Goal: Task Accomplishment & Management: Complete application form

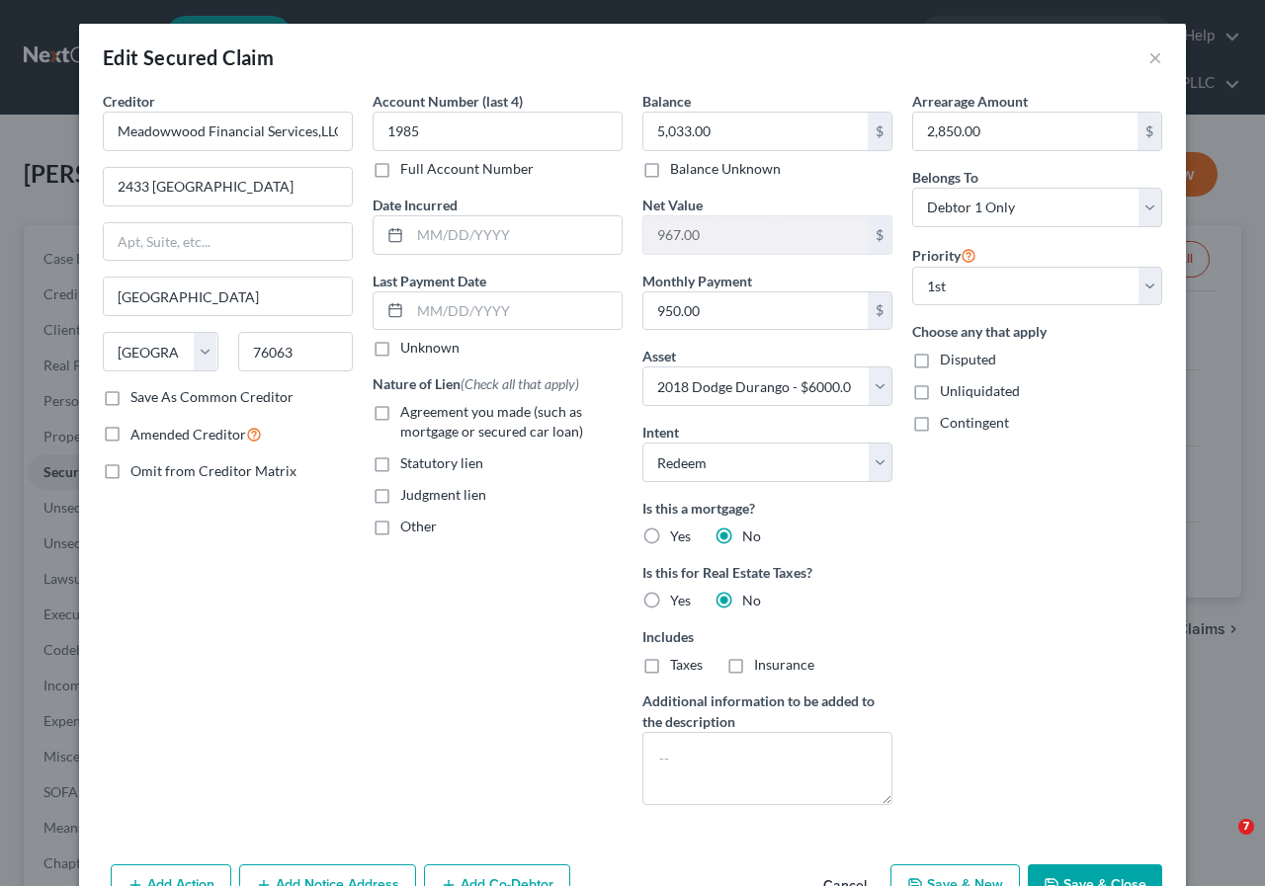
select select "45"
select select "12"
select select "1"
select select "0"
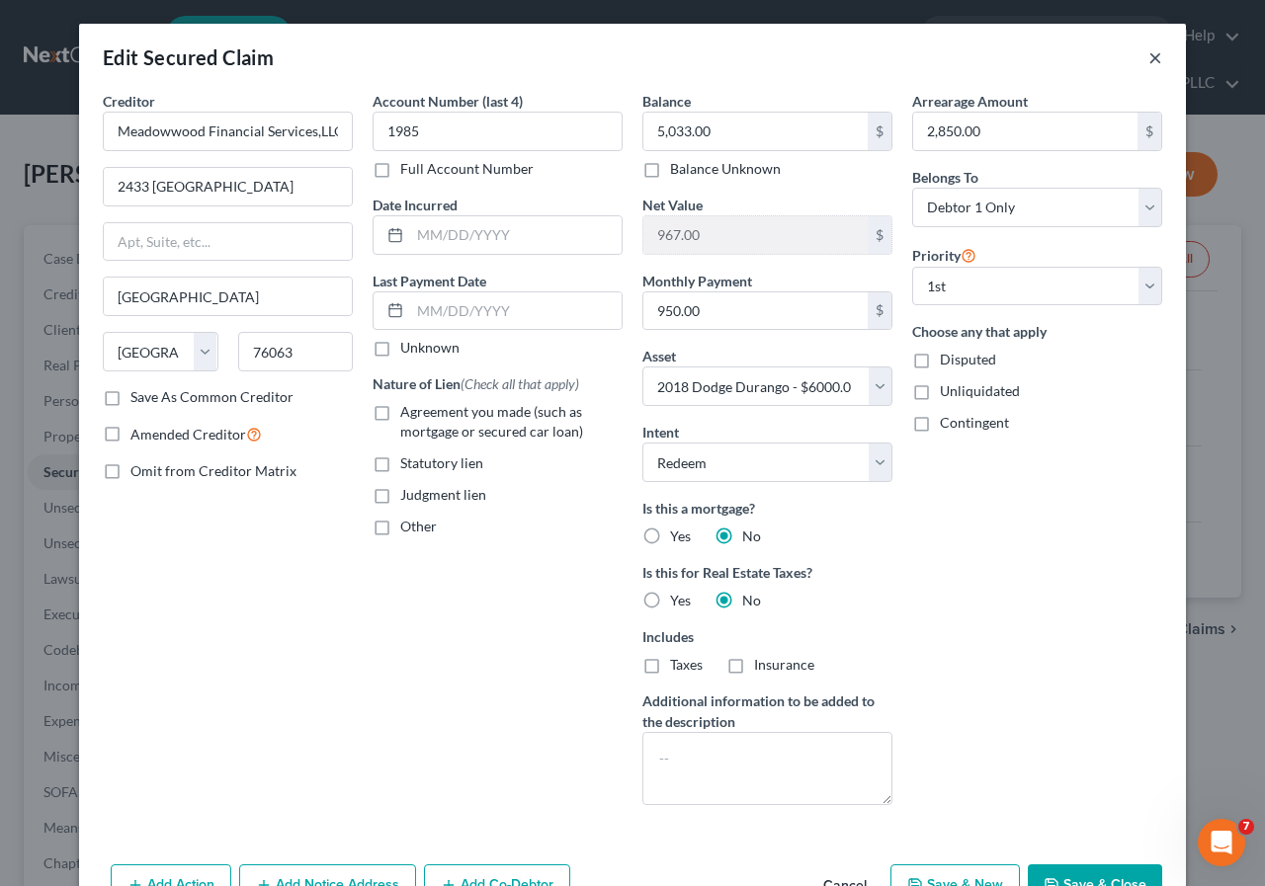
click at [1148, 56] on button "×" at bounding box center [1155, 57] width 14 height 24
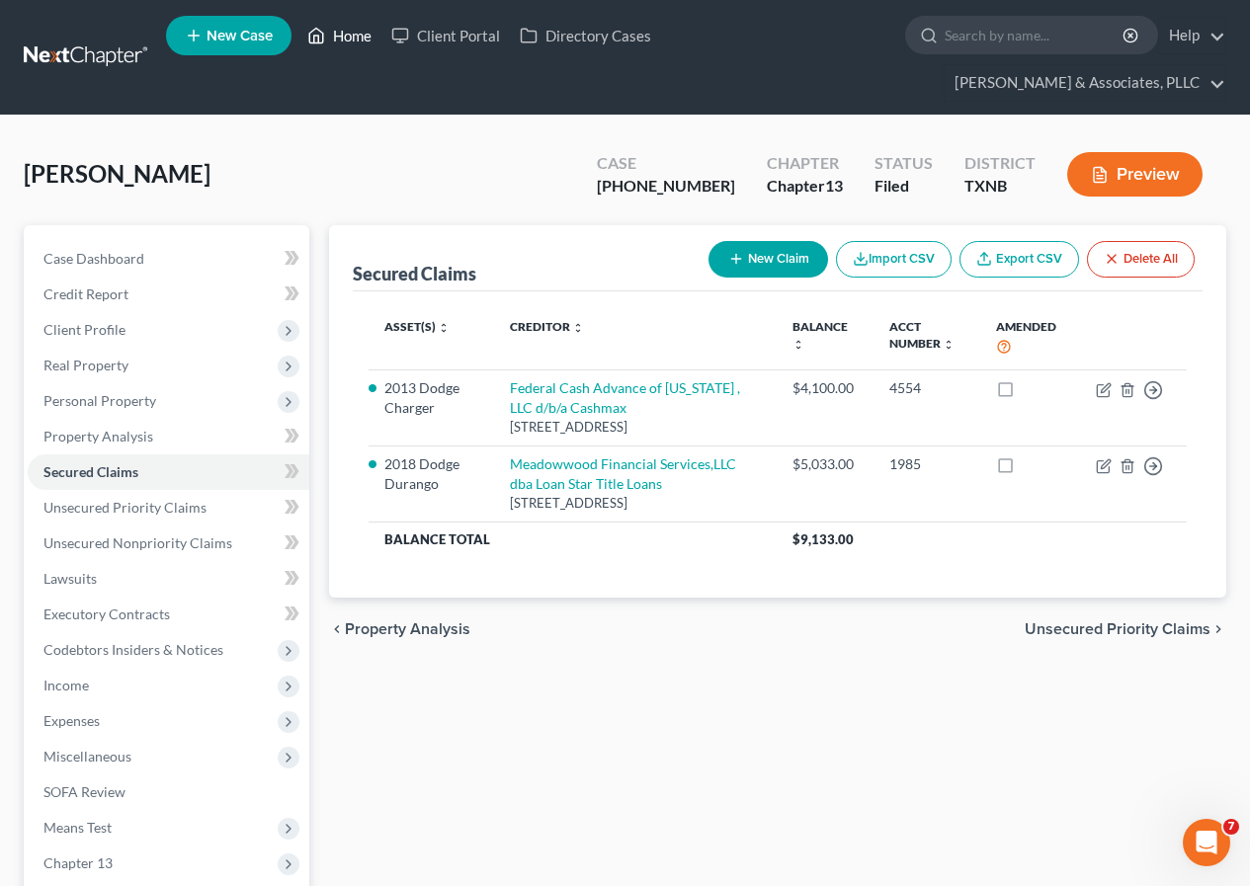
click at [354, 35] on link "Home" at bounding box center [339, 36] width 84 height 36
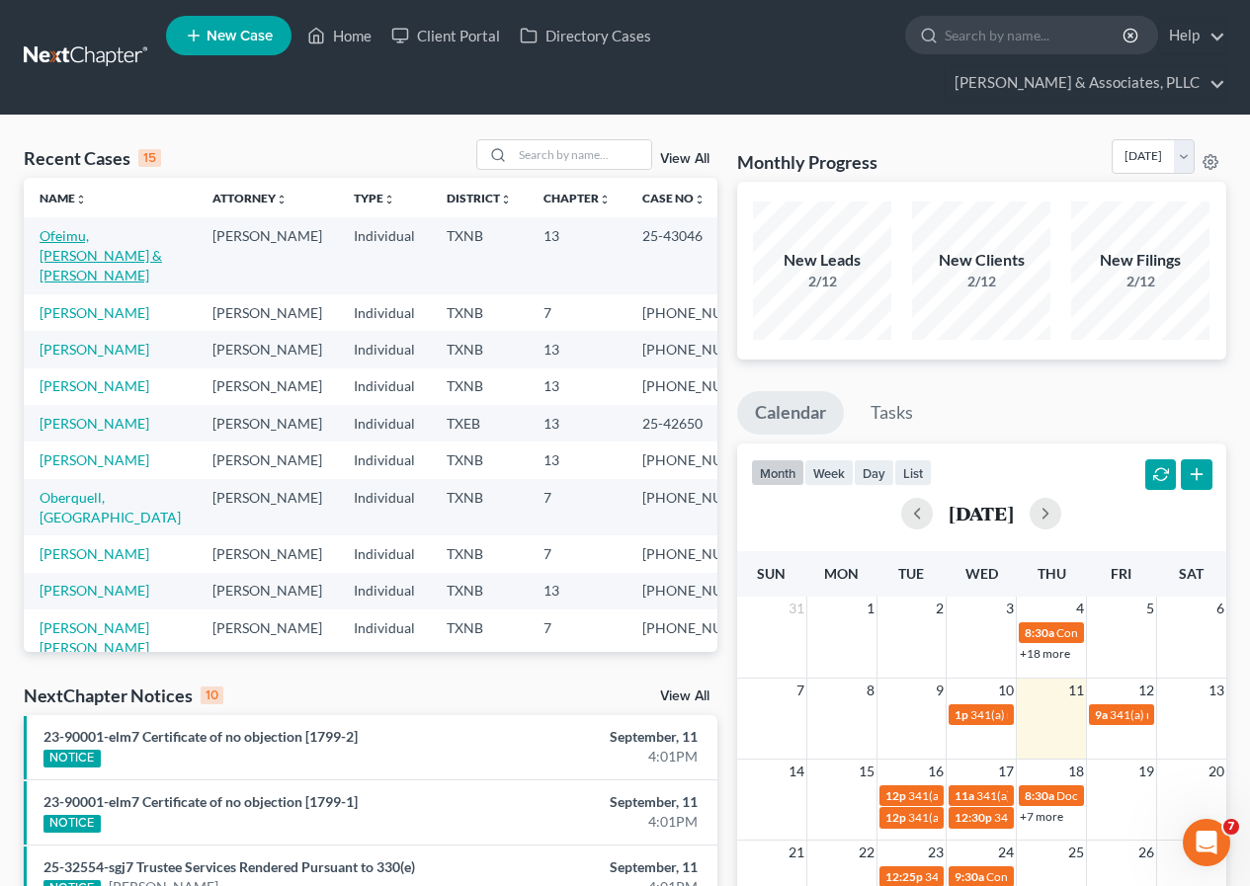
click at [85, 235] on link "Ofeimu, [PERSON_NAME] & [PERSON_NAME]" at bounding box center [101, 255] width 123 height 56
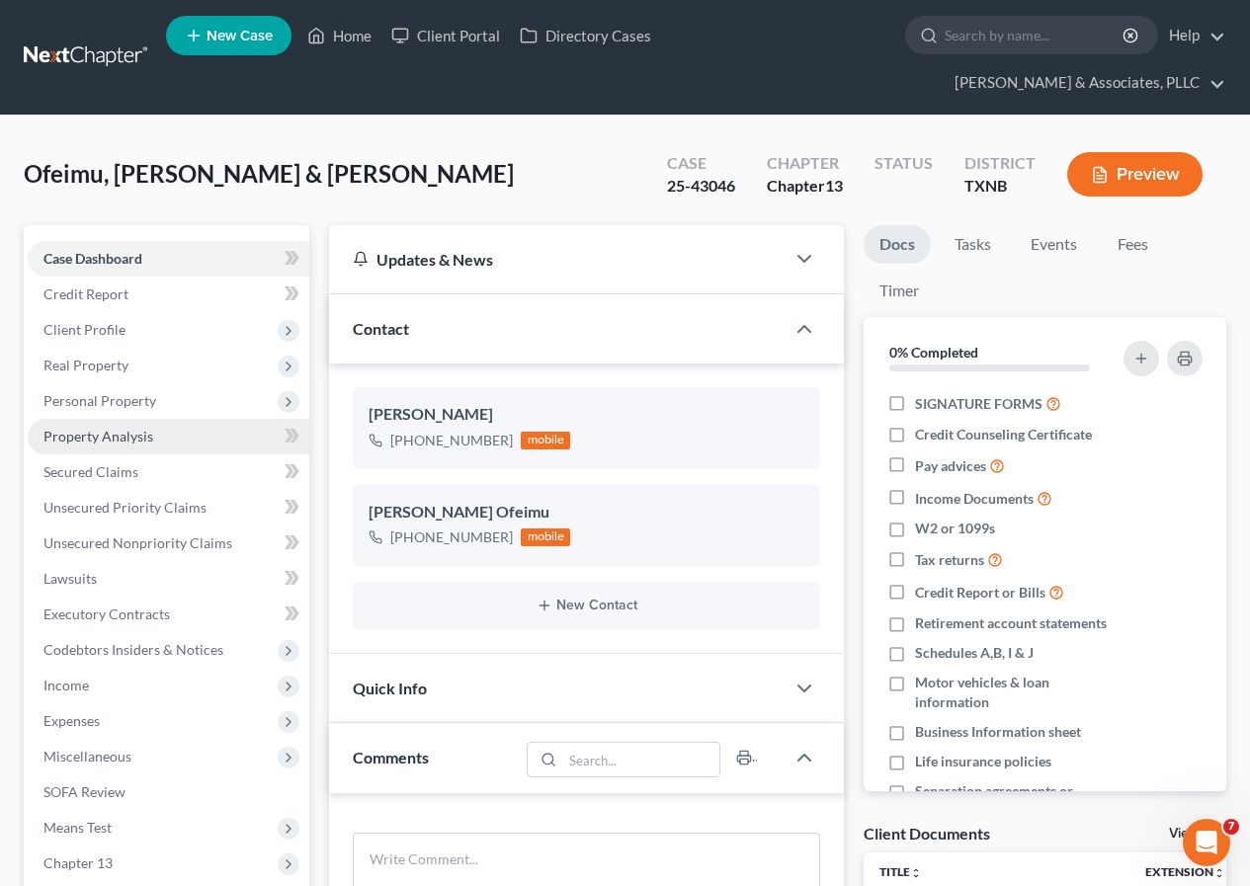
scroll to position [296, 0]
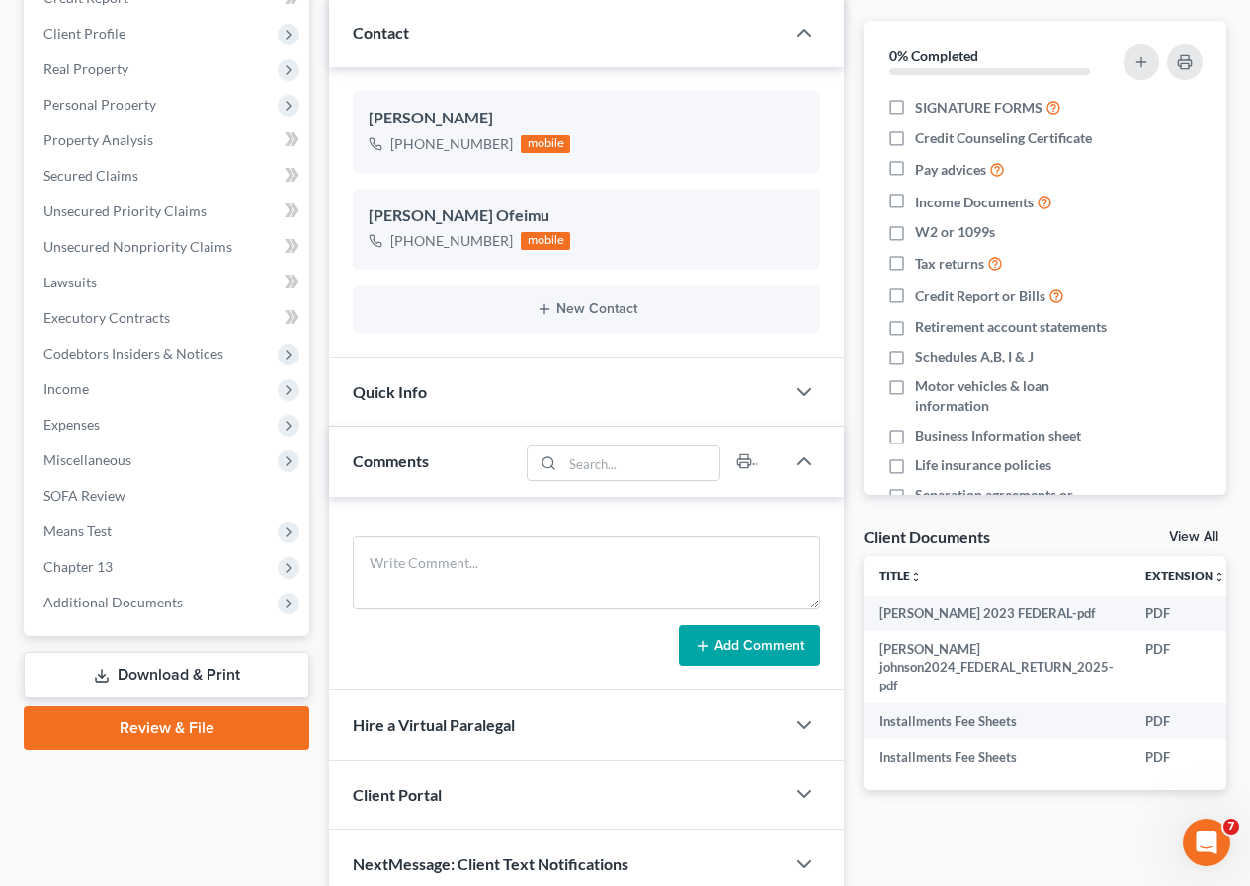
click at [200, 667] on link "Download & Print" at bounding box center [167, 675] width 286 height 46
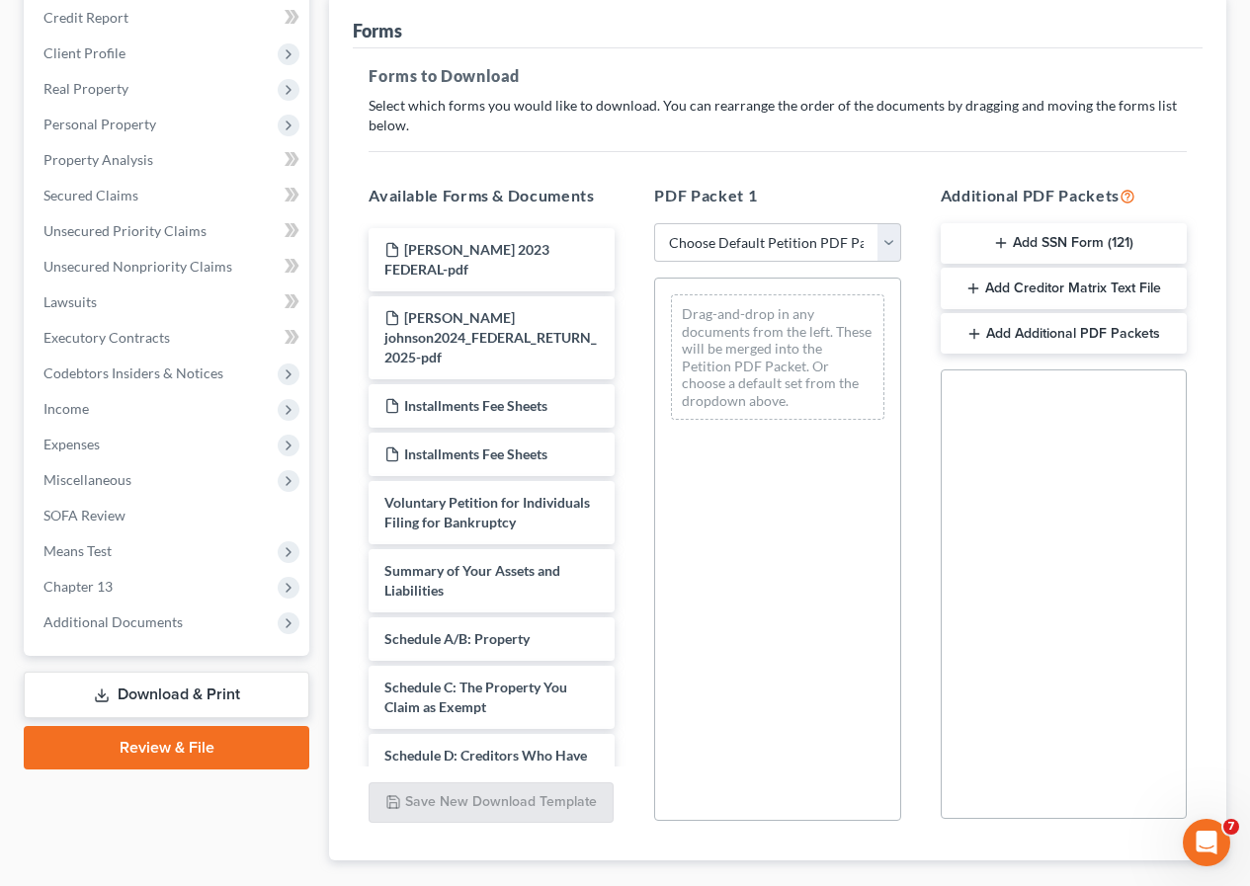
scroll to position [296, 0]
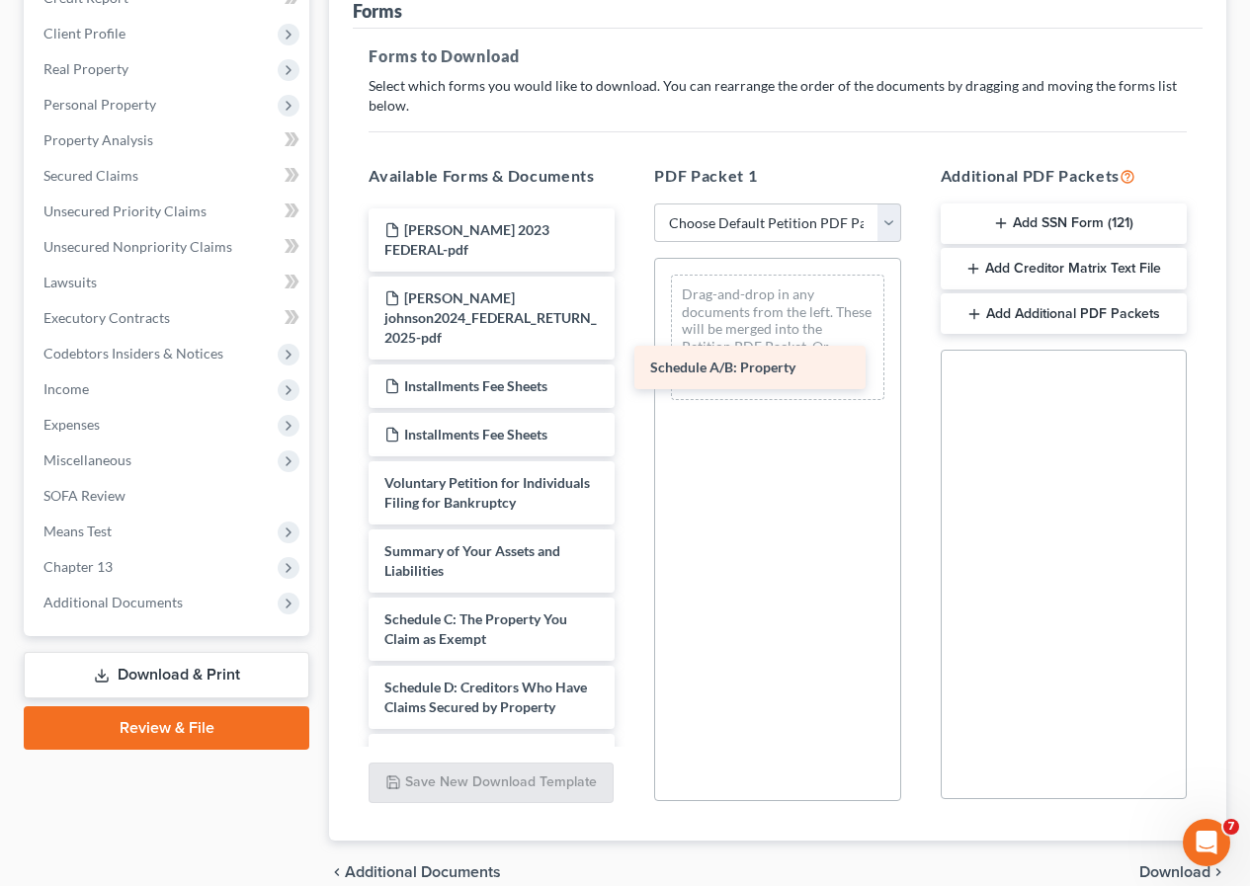
drag, startPoint x: 499, startPoint y: 644, endPoint x: 765, endPoint y: 373, distance: 380.1
click at [630, 373] on div "Schedule A/B: Property [PERSON_NAME] 2023 FEDERAL-pdf [PERSON_NAME] johnson2024…" at bounding box center [492, 848] width 278 height 1280
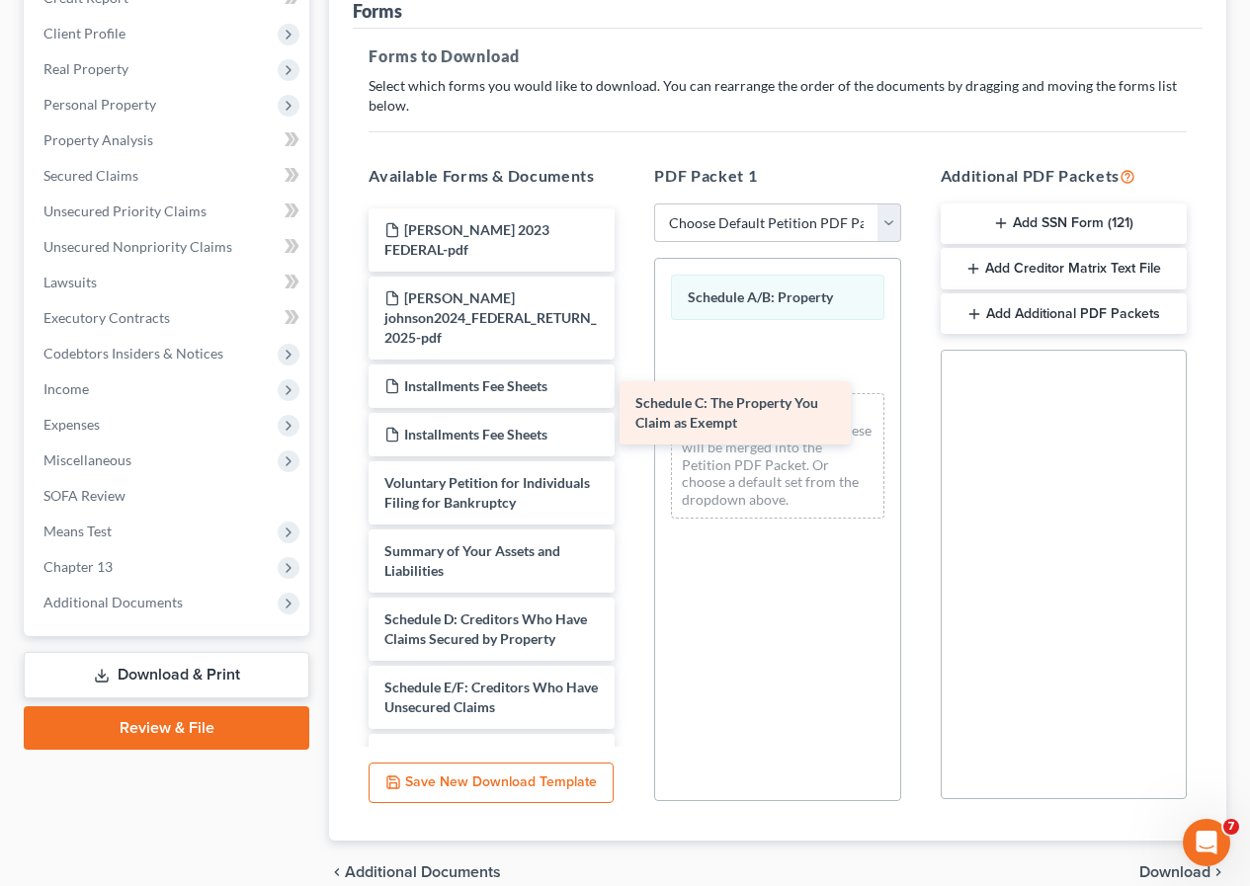
drag, startPoint x: 497, startPoint y: 662, endPoint x: 758, endPoint y: 393, distance: 374.5
click at [630, 393] on div "Schedule C: The Property You Claim as Exempt [PERSON_NAME] 2023 FEDERAL-pdf [PE…" at bounding box center [492, 813] width 278 height 1211
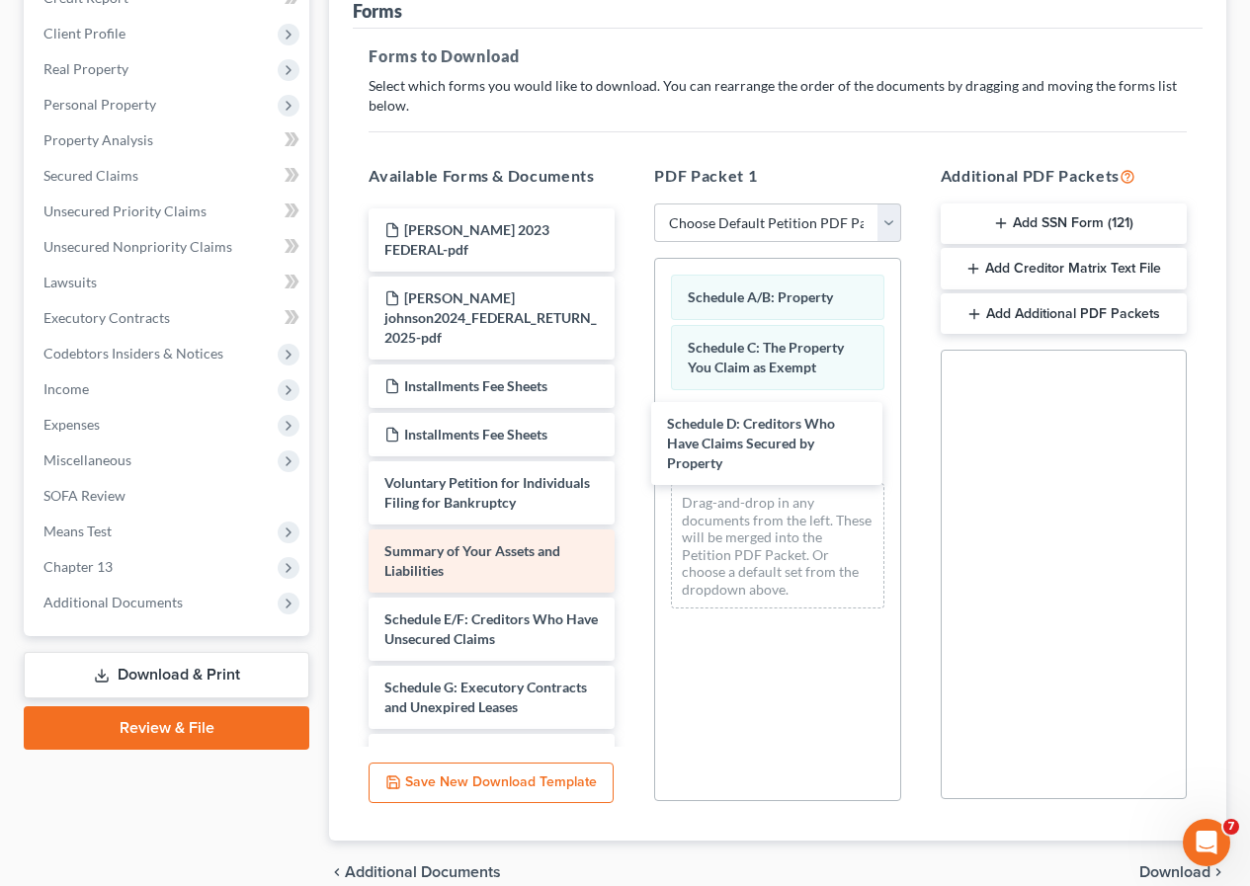
drag, startPoint x: 495, startPoint y: 667, endPoint x: 585, endPoint y: 608, distance: 107.7
click at [630, 452] on div "Schedule D: Creditors Who Have Claims Secured by Property [PERSON_NAME] 2023 FE…" at bounding box center [492, 779] width 278 height 1143
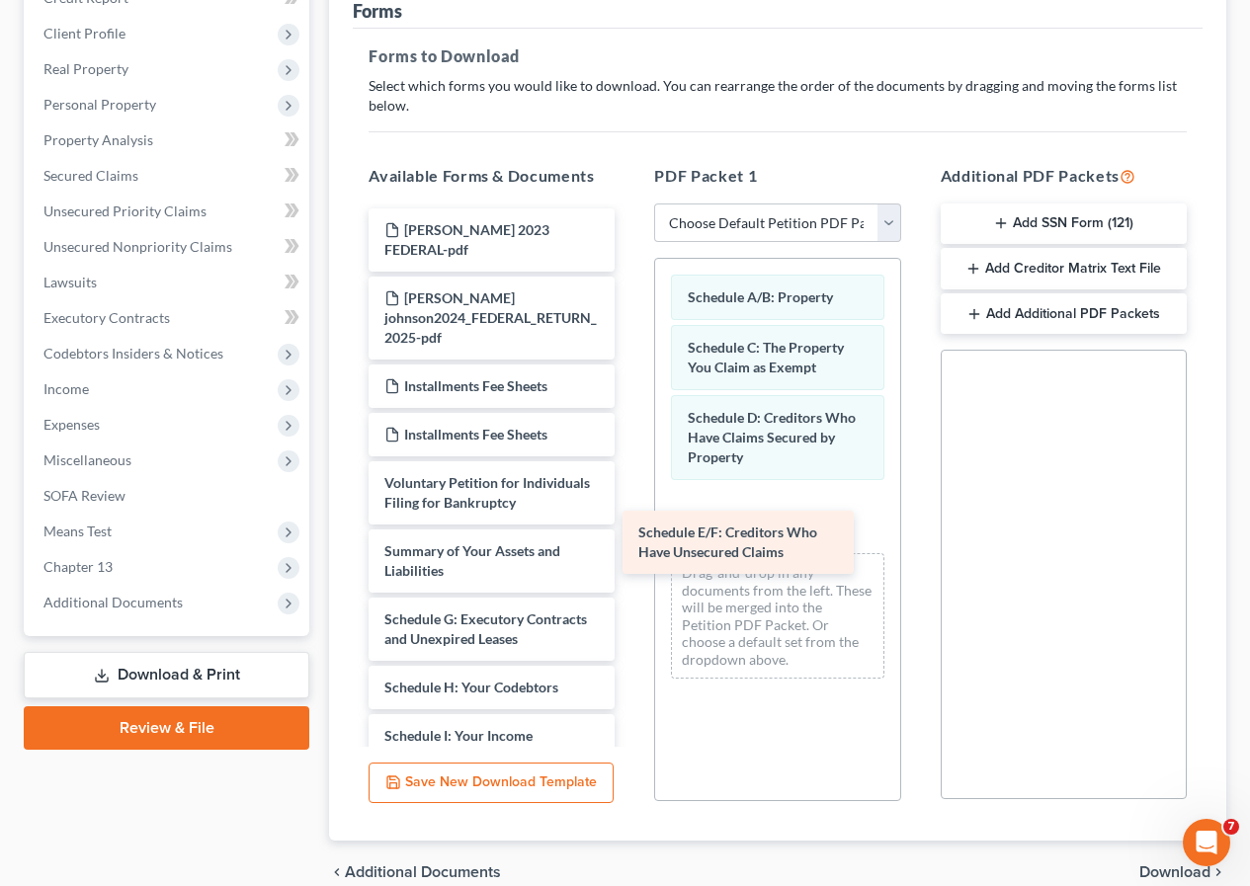
drag, startPoint x: 495, startPoint y: 654, endPoint x: 758, endPoint y: 519, distance: 295.6
click at [630, 519] on div "Schedule E/F: Creditors Who Have Unsecured Claims [PERSON_NAME] 2023 FEDERAL-pd…" at bounding box center [492, 745] width 278 height 1075
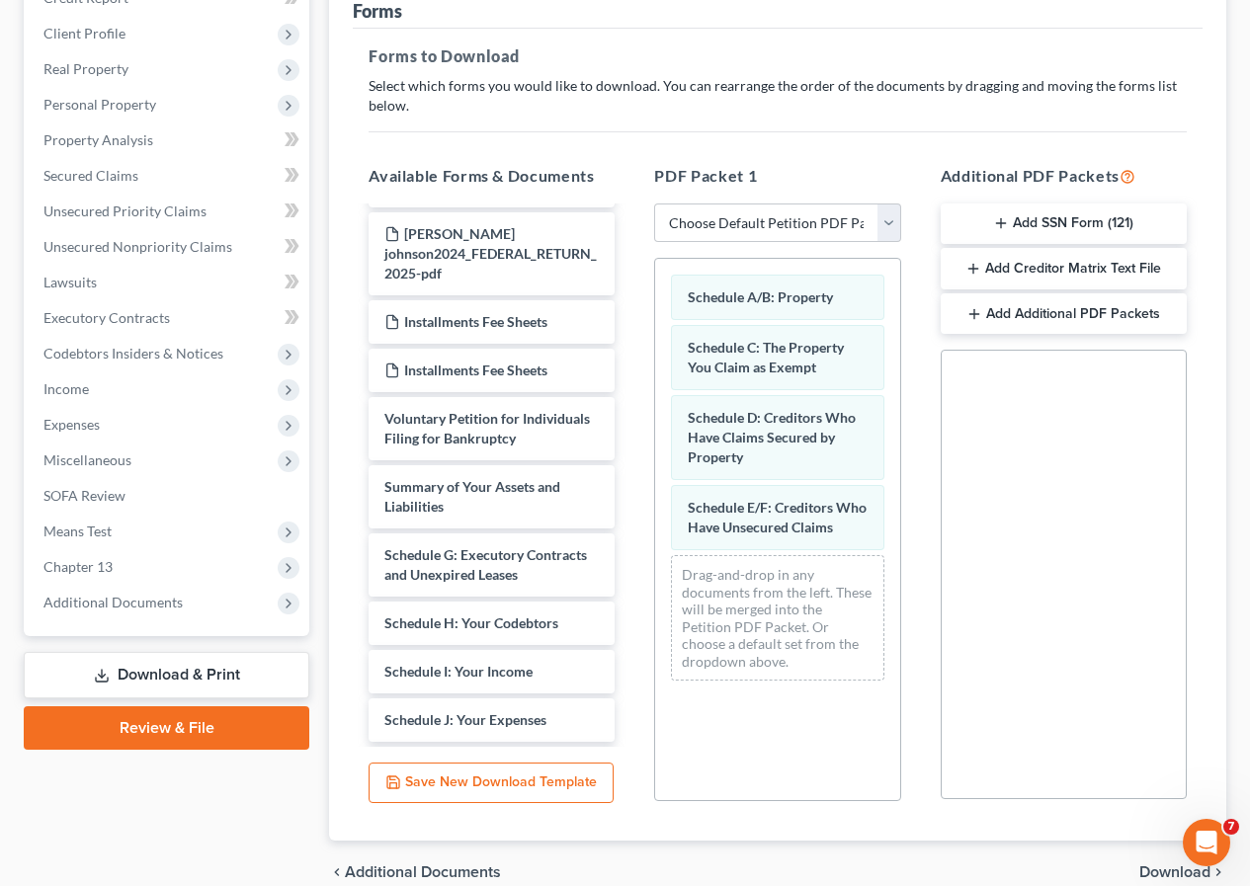
scroll to position [99, 0]
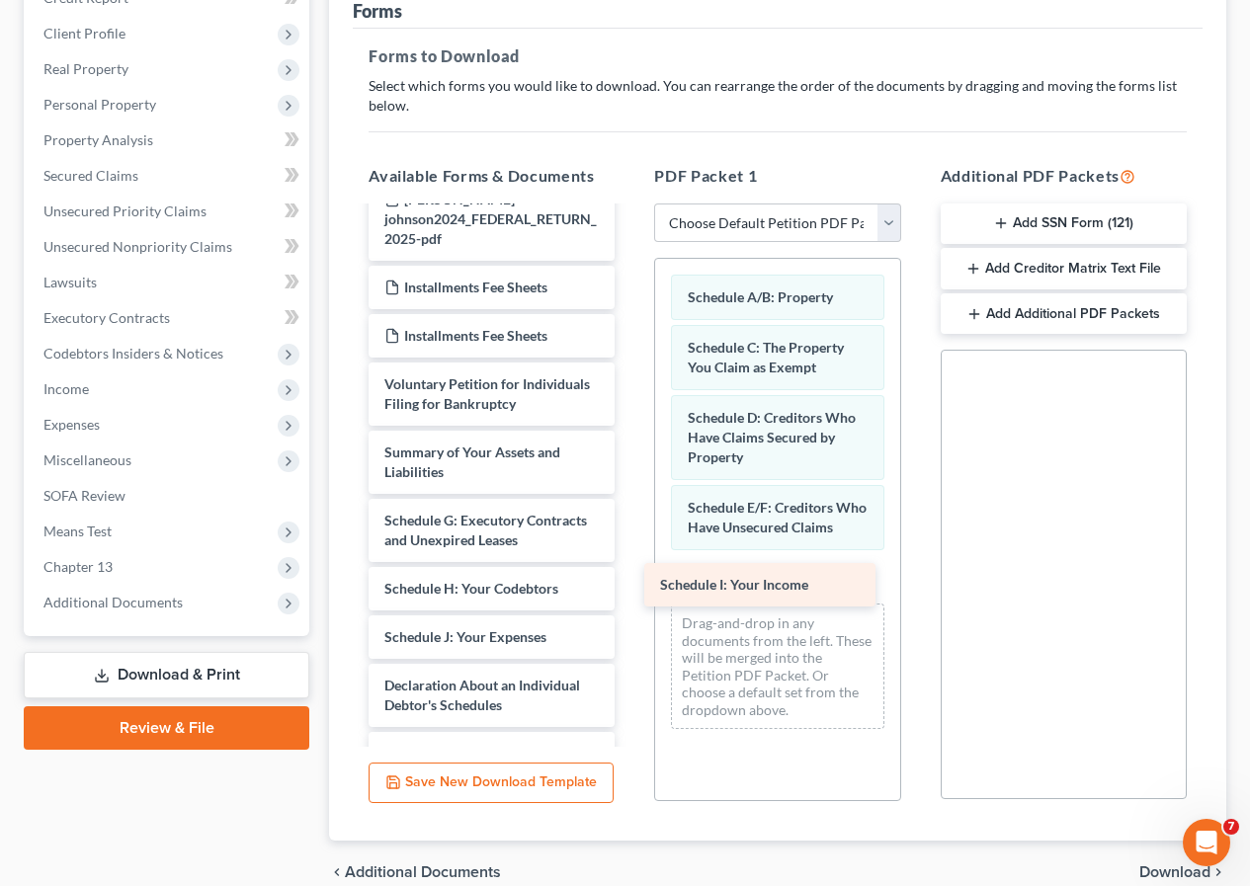
drag, startPoint x: 493, startPoint y: 657, endPoint x: 769, endPoint y: 585, distance: 285.0
click at [630, 585] on div "Schedule I: Your Income [PERSON_NAME] 2023 FEDERAL-pdf [PERSON_NAME] johnson202…" at bounding box center [492, 623] width 278 height 1027
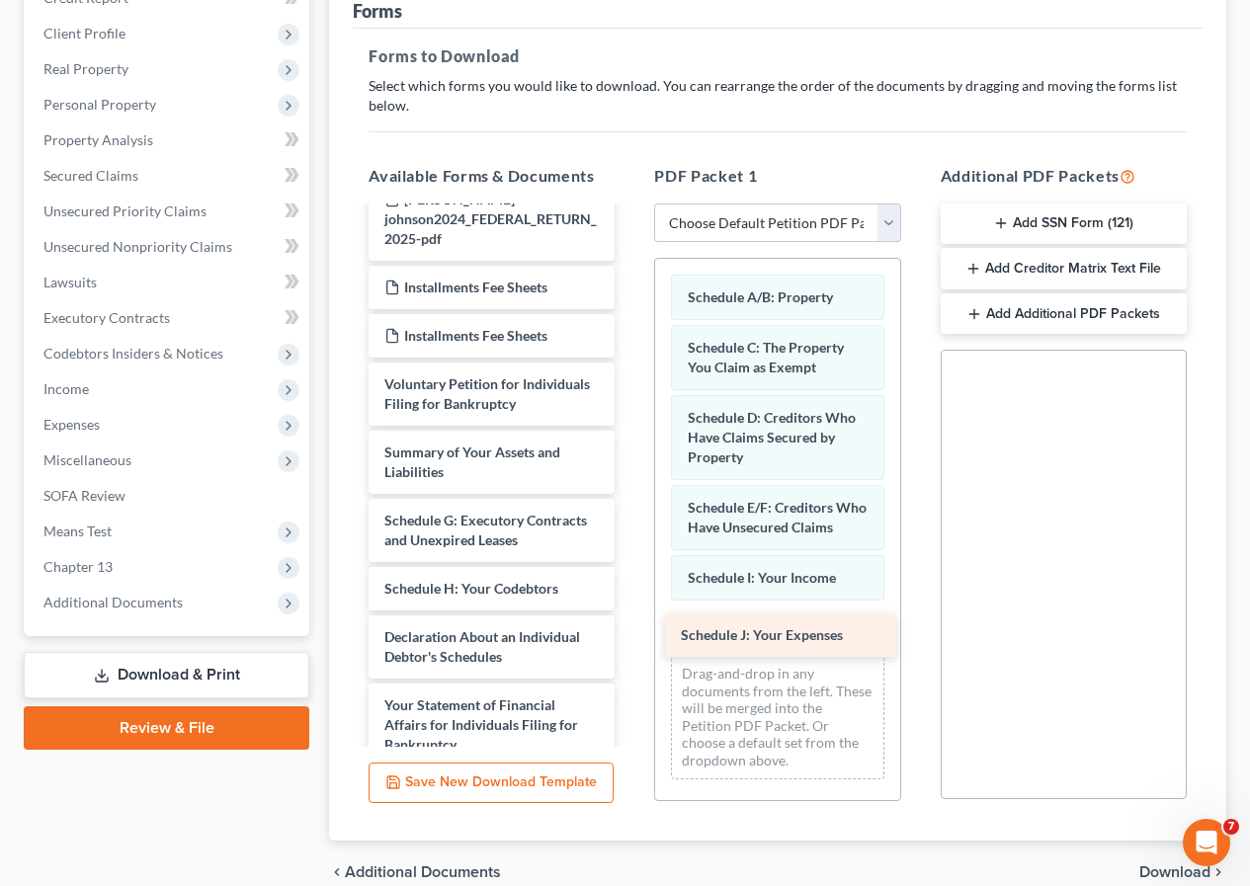
drag, startPoint x: 485, startPoint y: 662, endPoint x: 782, endPoint y: 640, distance: 297.2
click at [630, 640] on div "Schedule J: Your Expenses [PERSON_NAME] 2023 FEDERAL-pdf [PERSON_NAME] johnson2…" at bounding box center [492, 599] width 278 height 978
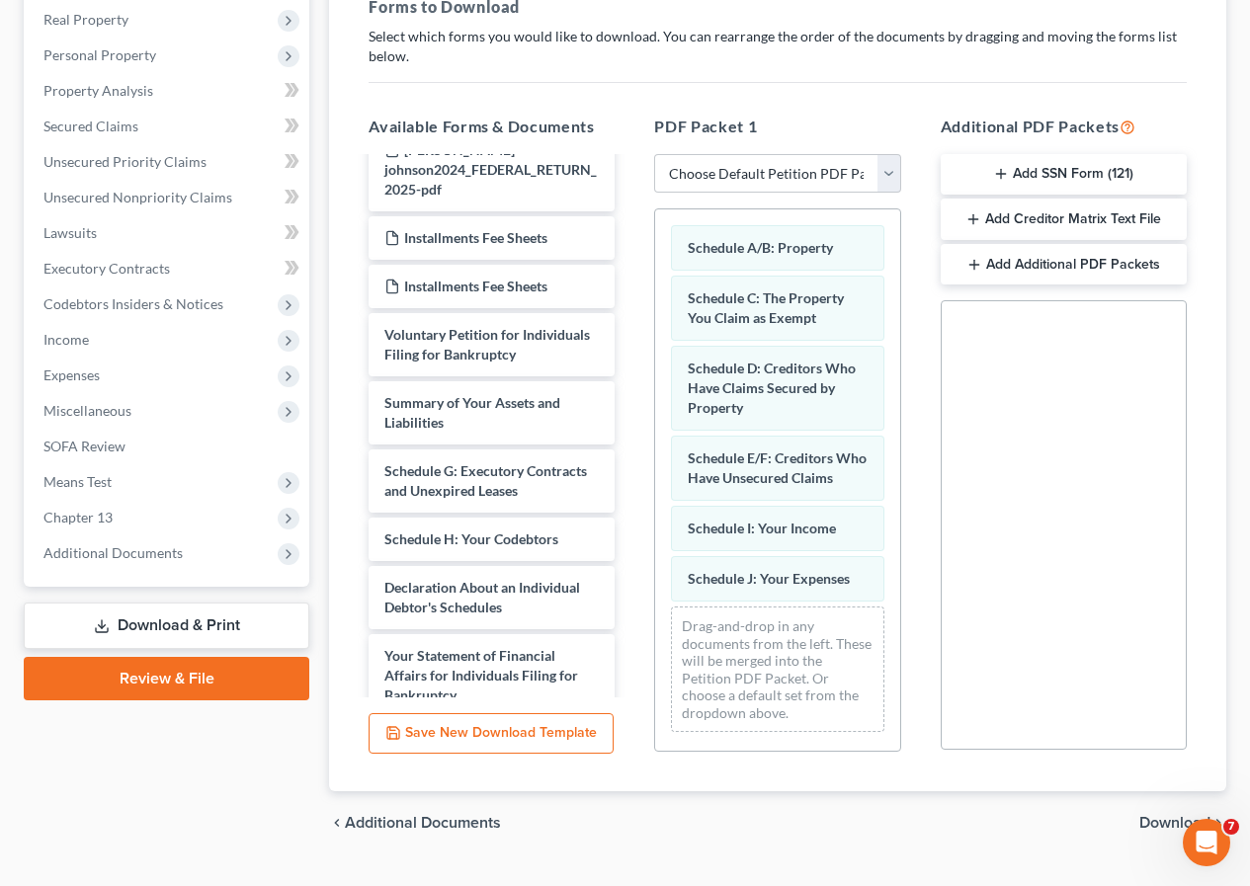
scroll to position [389, 0]
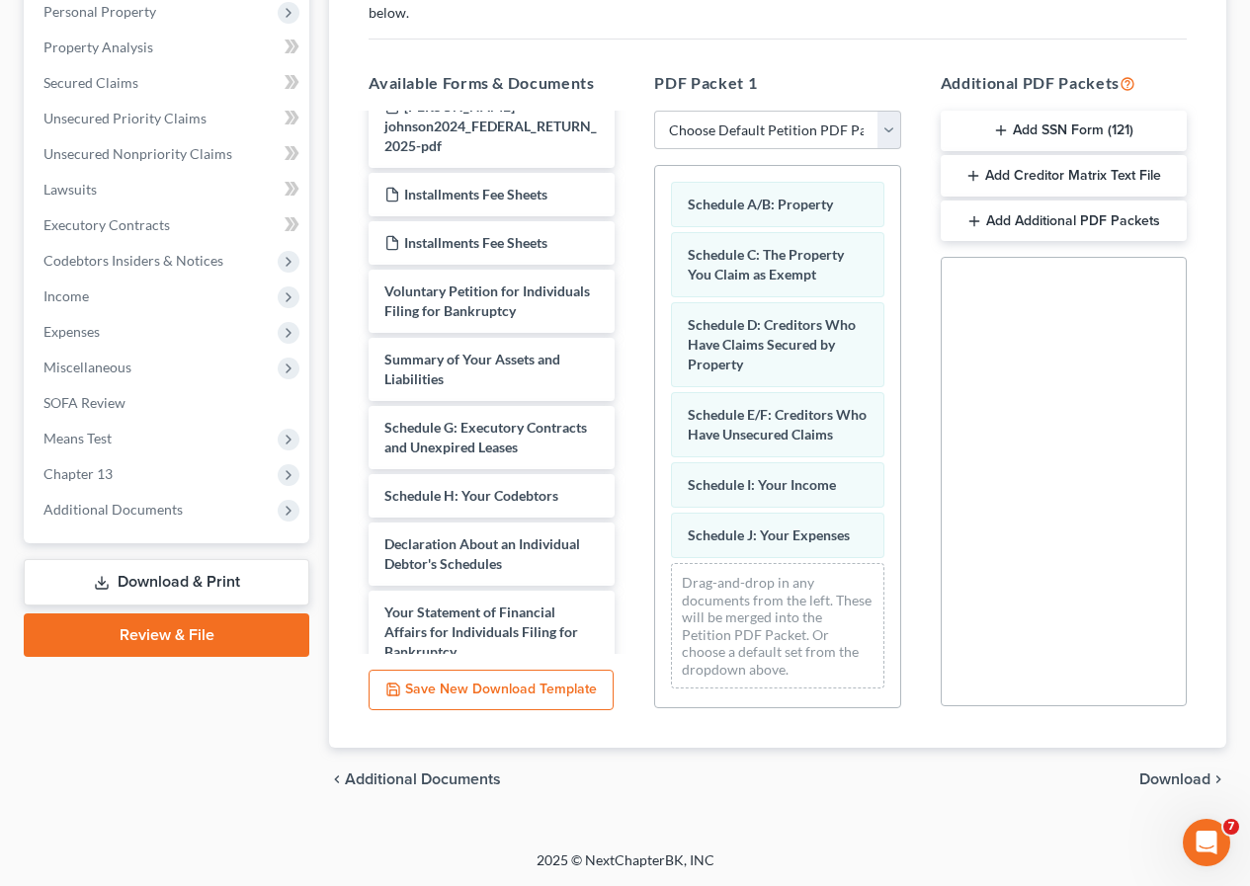
drag, startPoint x: 1144, startPoint y: 776, endPoint x: 916, endPoint y: 754, distance: 229.3
click at [1145, 776] on span "Download" at bounding box center [1174, 780] width 71 height 16
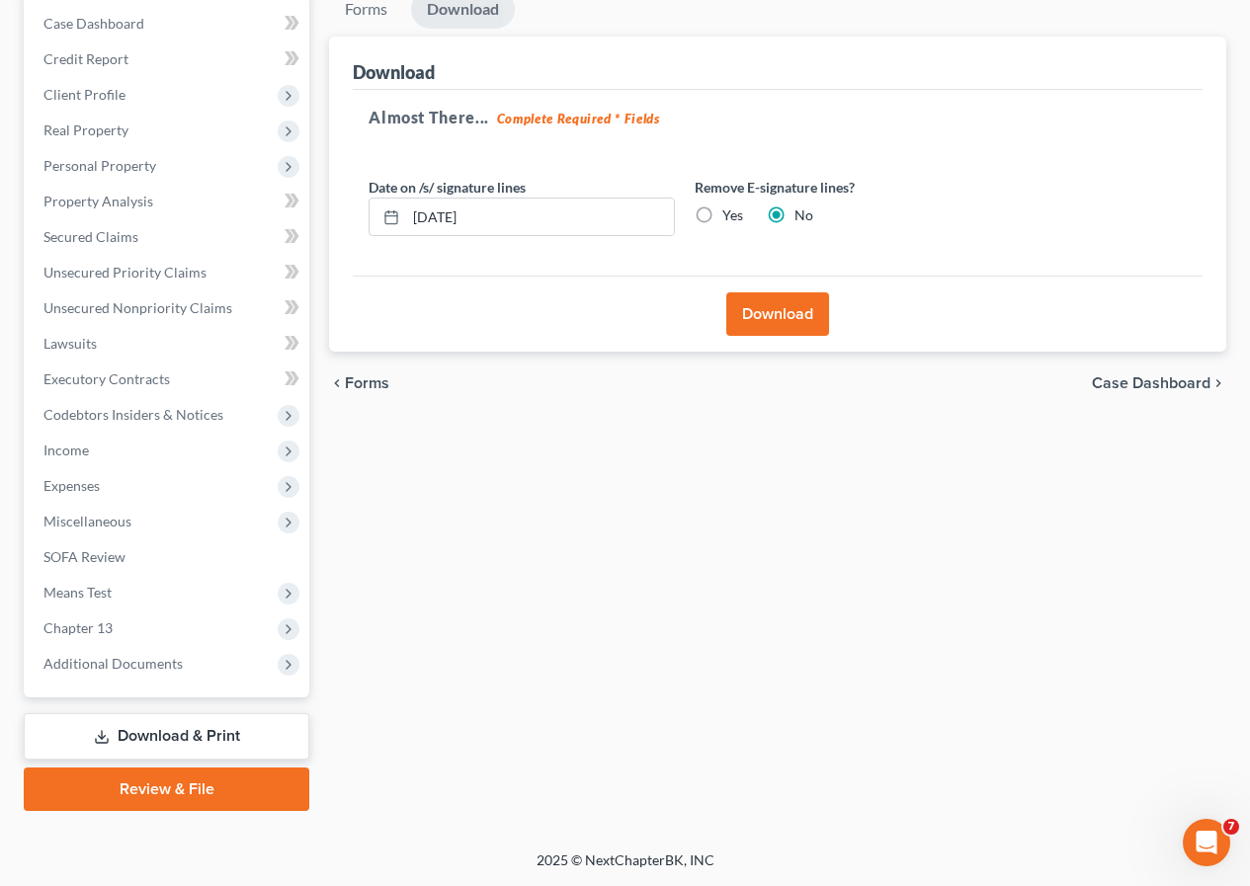
scroll to position [235, 0]
click at [783, 315] on button "Download" at bounding box center [777, 313] width 103 height 43
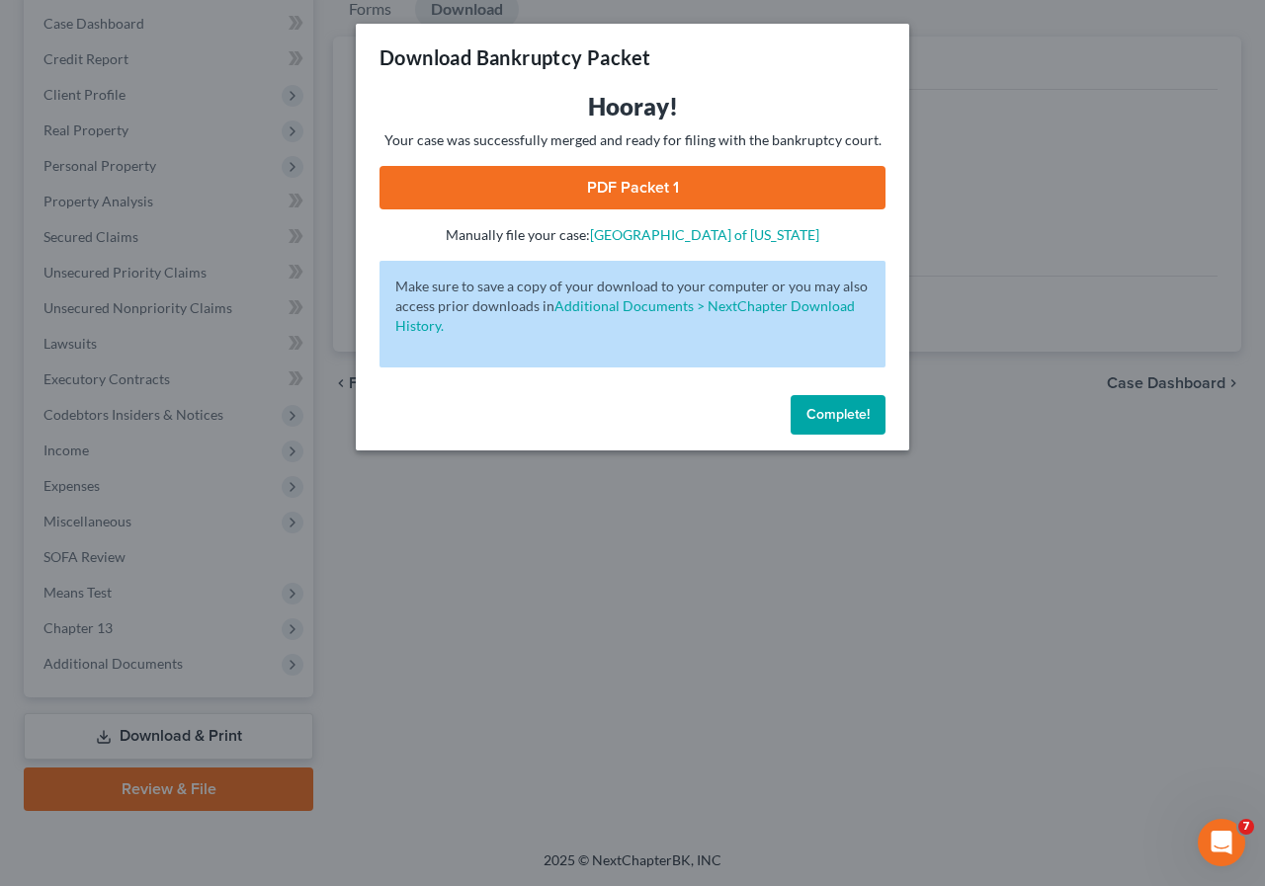
click at [604, 190] on link "PDF Packet 1" at bounding box center [632, 187] width 506 height 43
click at [802, 417] on button "Complete!" at bounding box center [837, 415] width 95 height 40
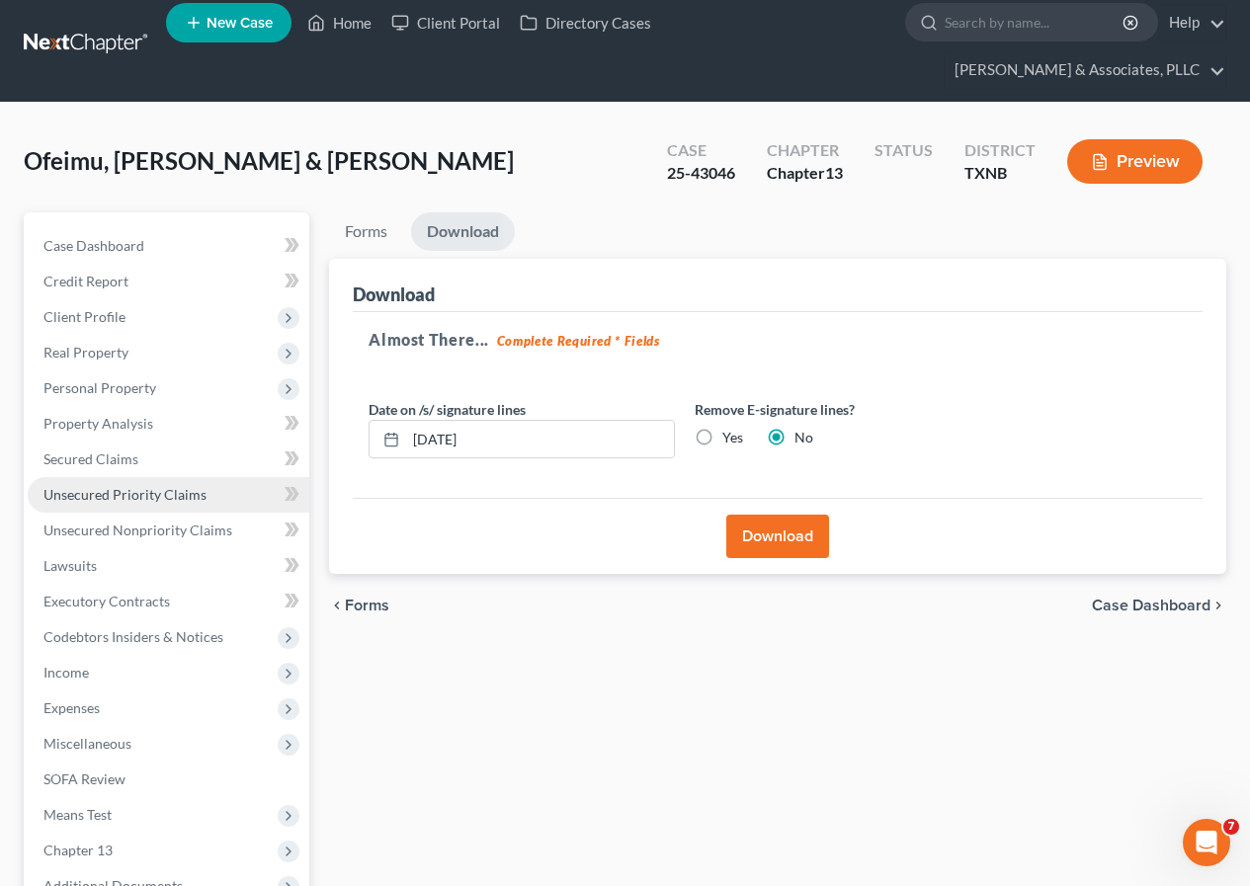
scroll to position [0, 0]
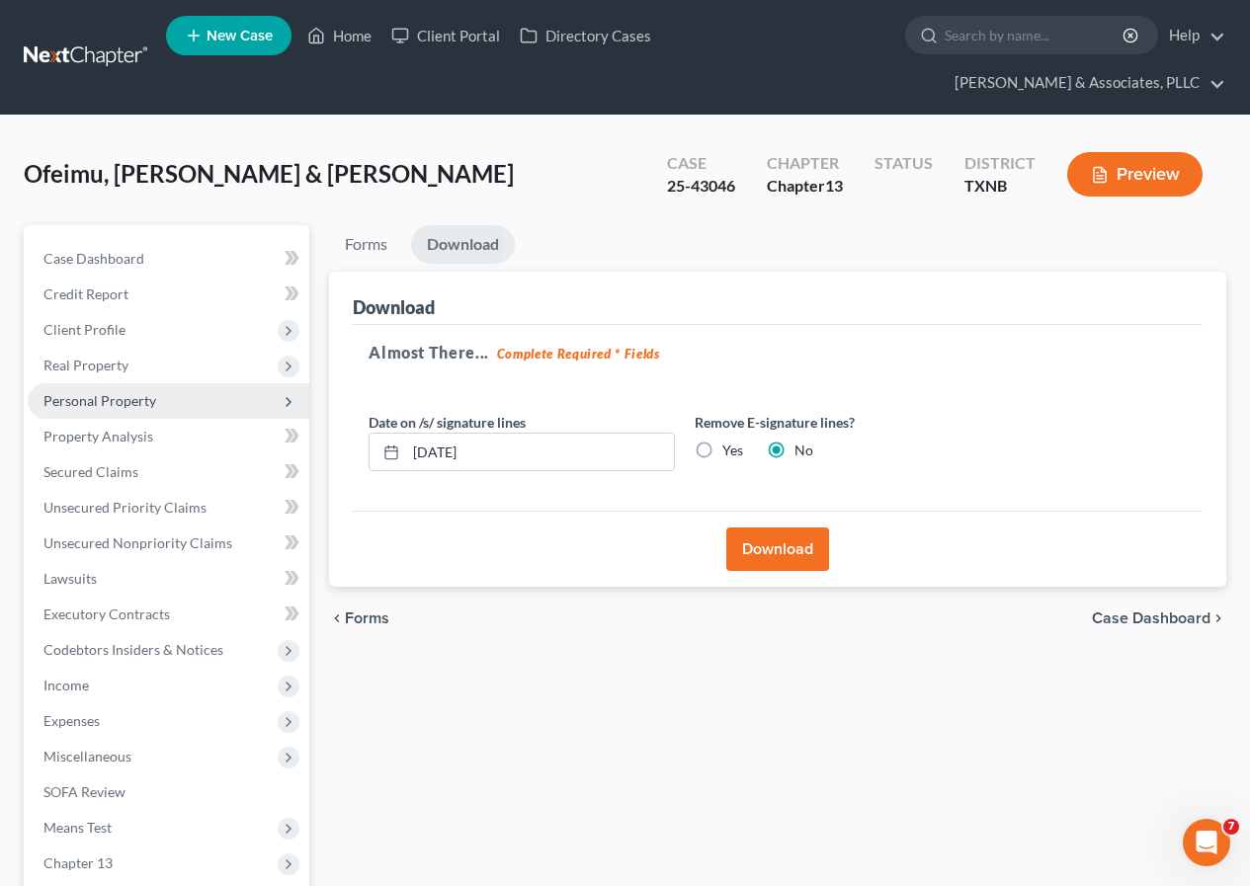
click at [112, 394] on span "Personal Property" at bounding box center [99, 400] width 113 height 17
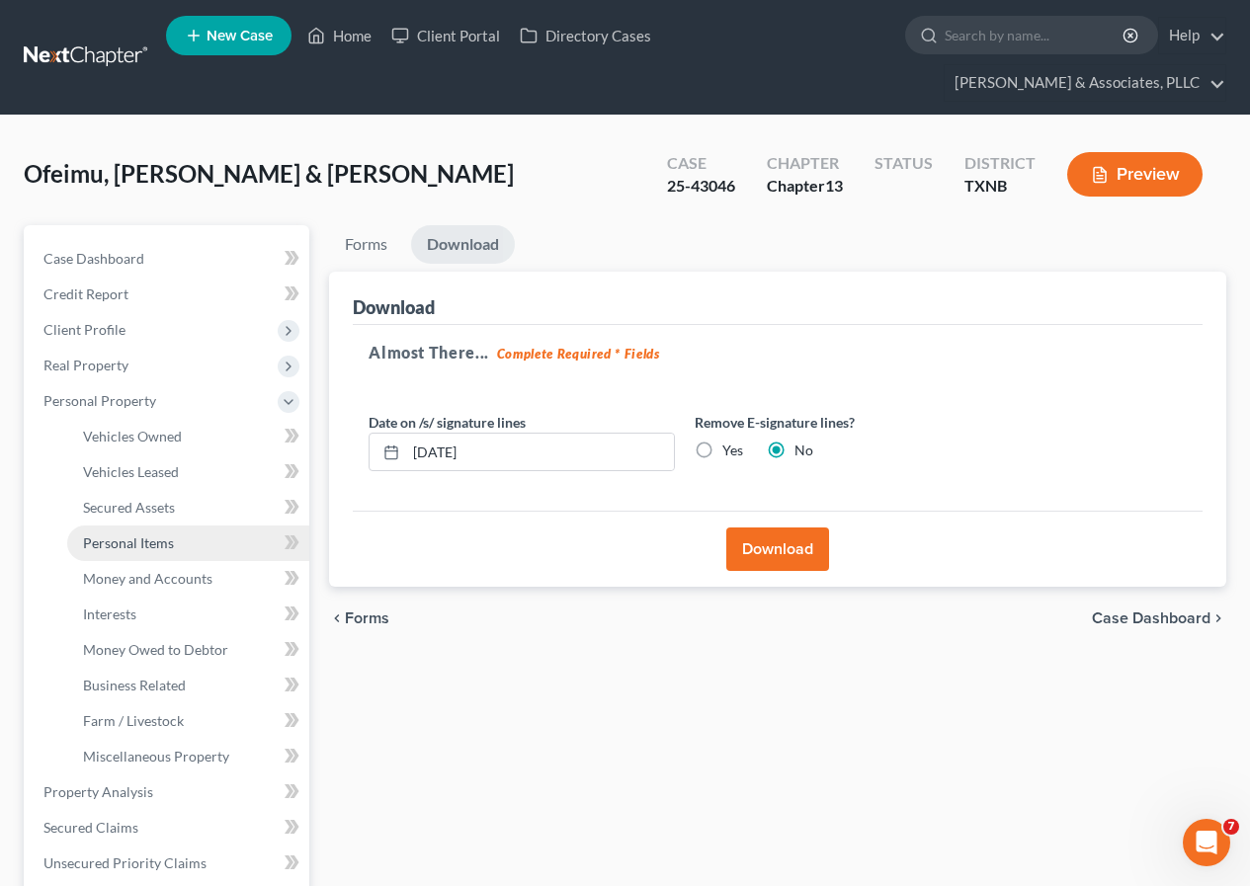
click at [143, 538] on span "Personal Items" at bounding box center [128, 543] width 91 height 17
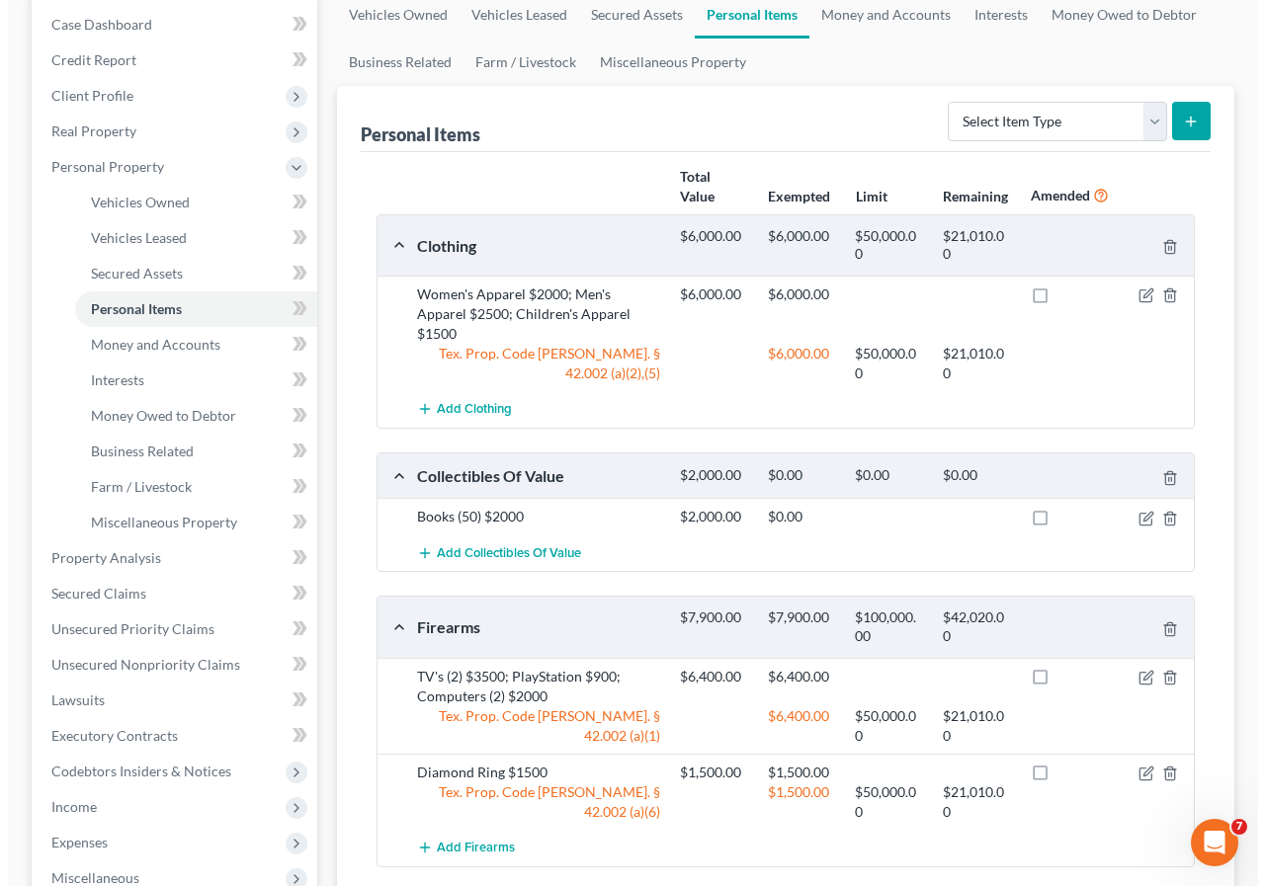
scroll to position [296, 0]
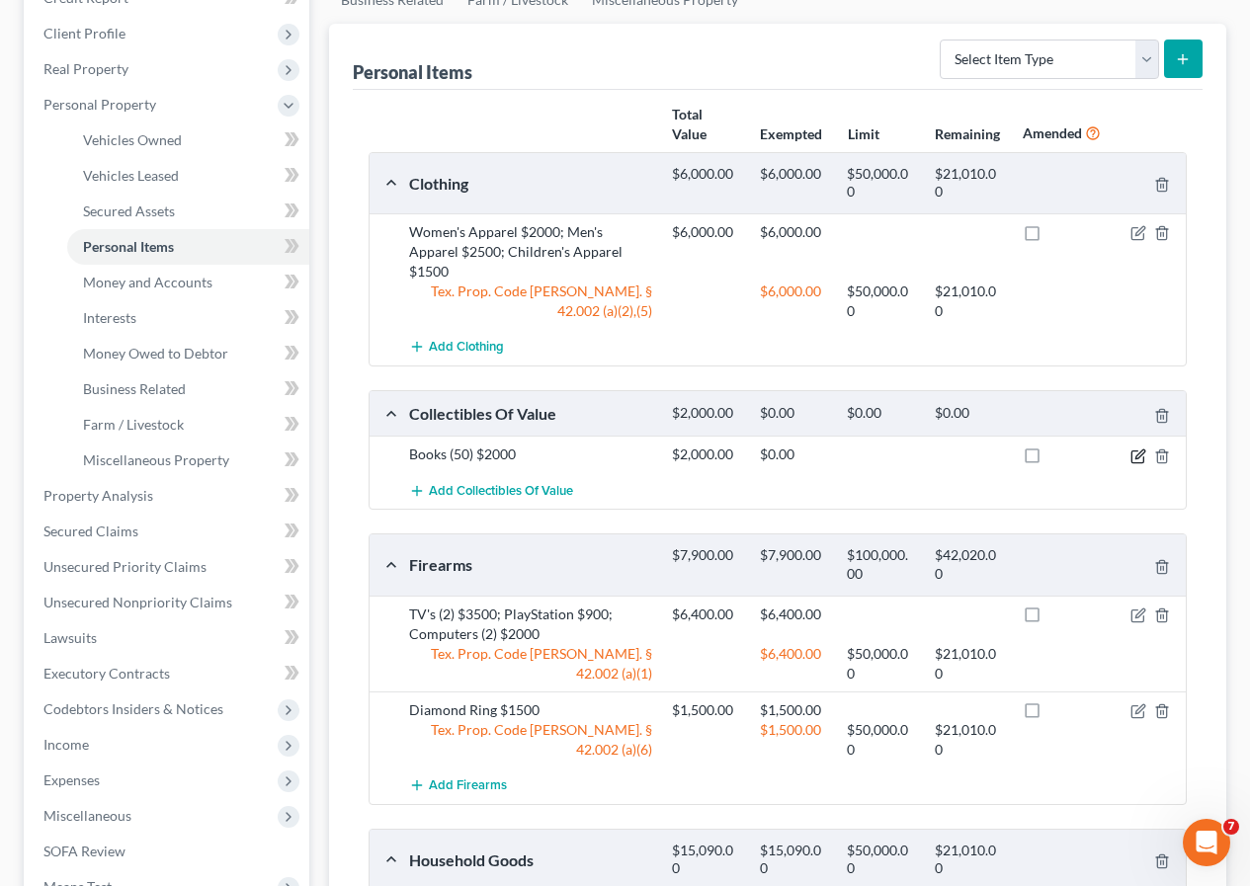
click at [1134, 456] on icon "button" at bounding box center [1138, 457] width 16 height 16
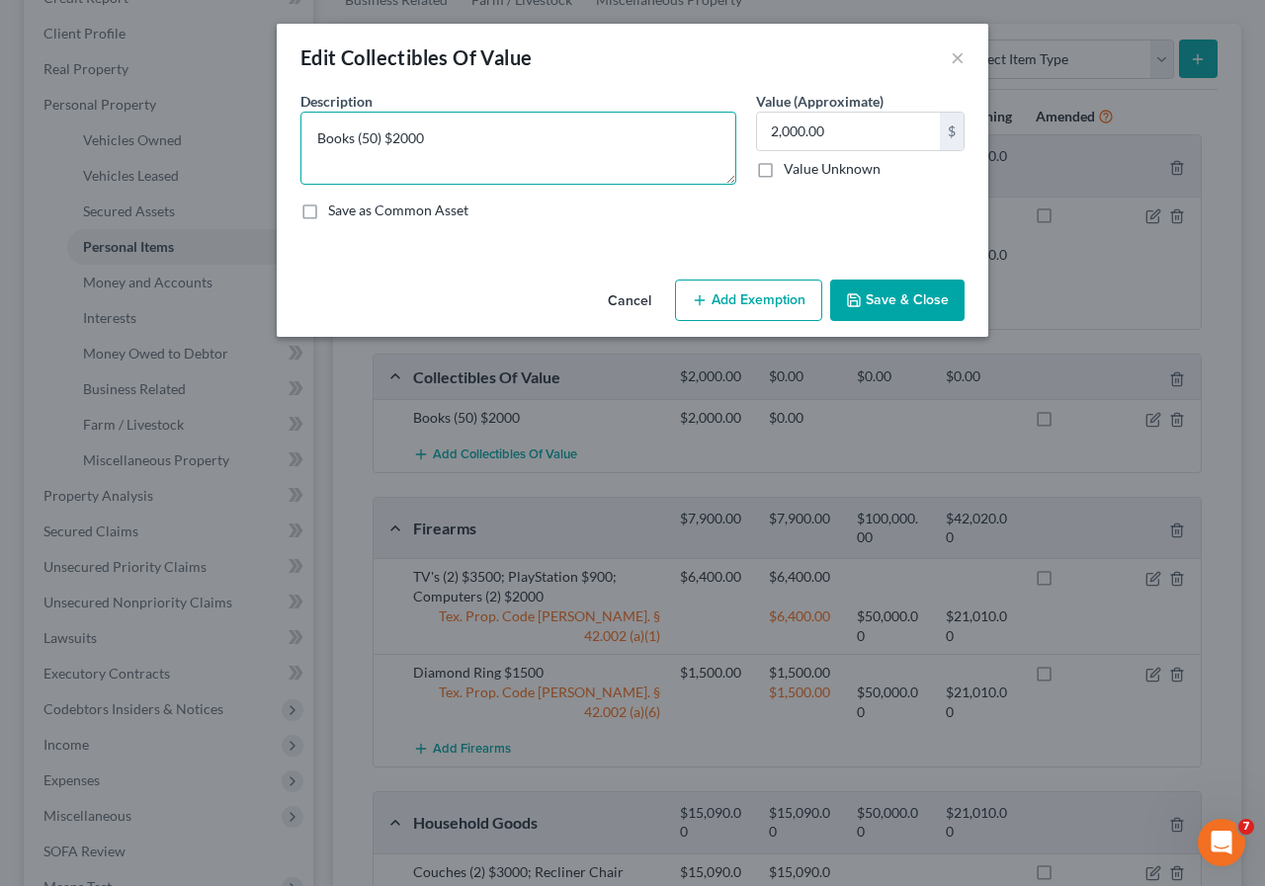
drag, startPoint x: 385, startPoint y: 135, endPoint x: 384, endPoint y: 191, distance: 55.3
click at [385, 138] on textarea "Books (50) $2000" at bounding box center [518, 148] width 436 height 73
type textarea "Books (50)"
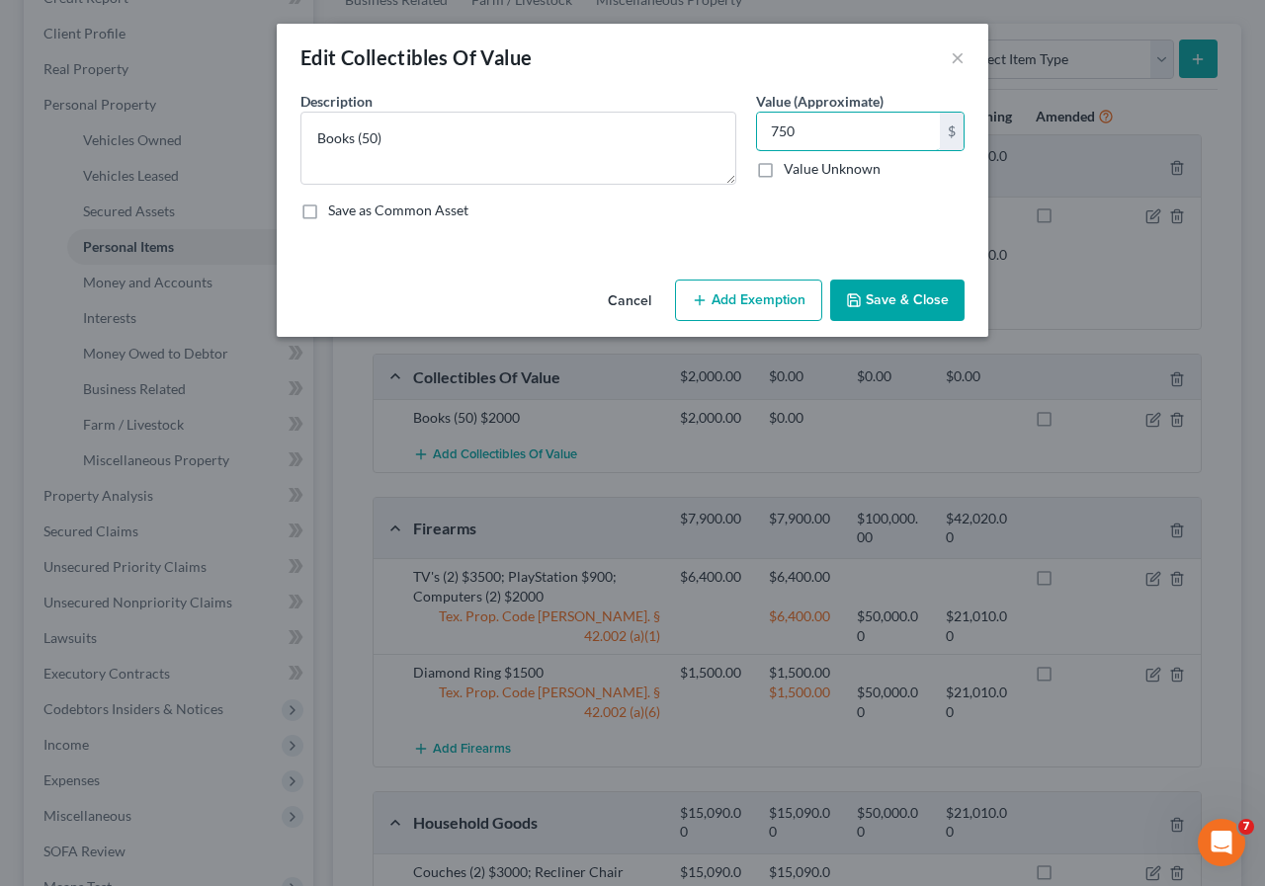
type input "750"
click at [875, 291] on button "Save & Close" at bounding box center [897, 300] width 134 height 41
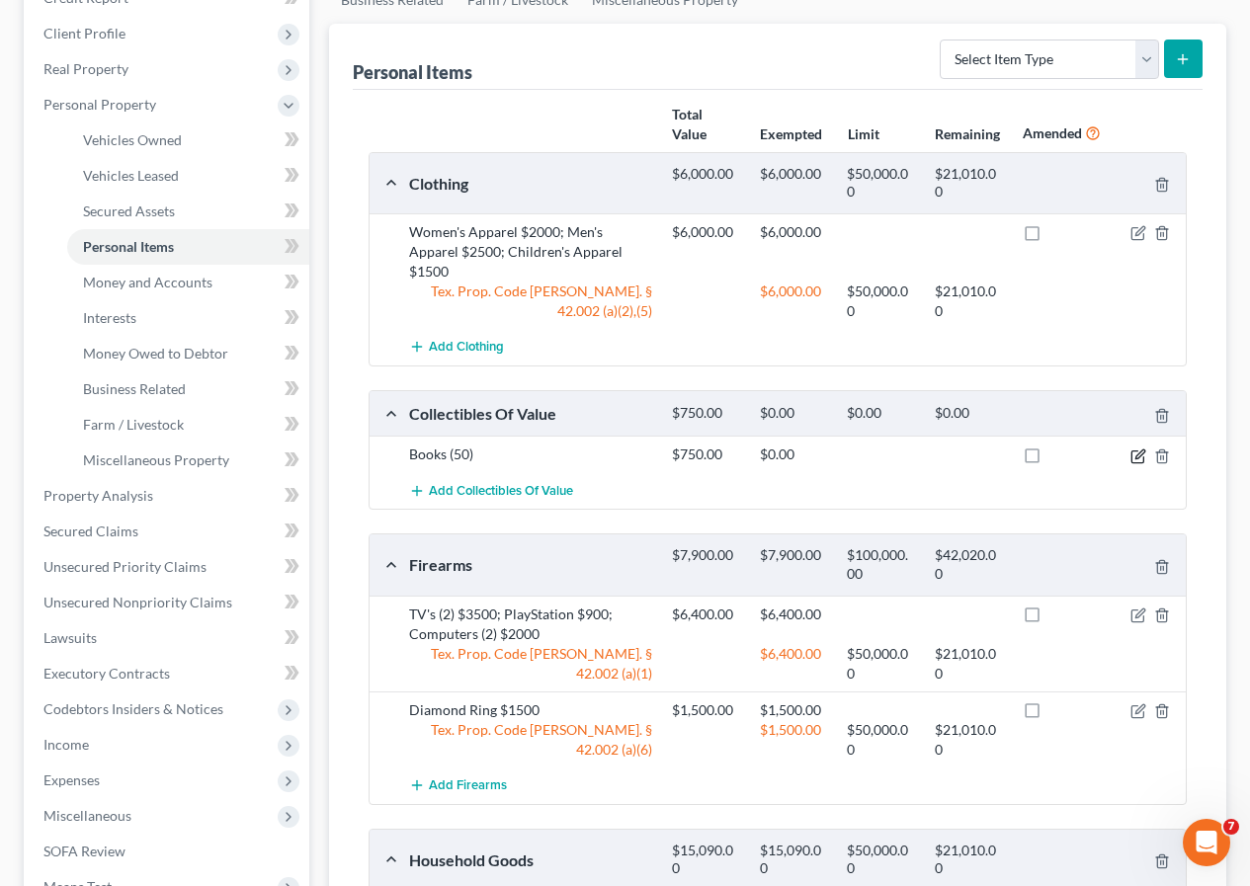
click at [1137, 458] on icon "button" at bounding box center [1139, 454] width 9 height 9
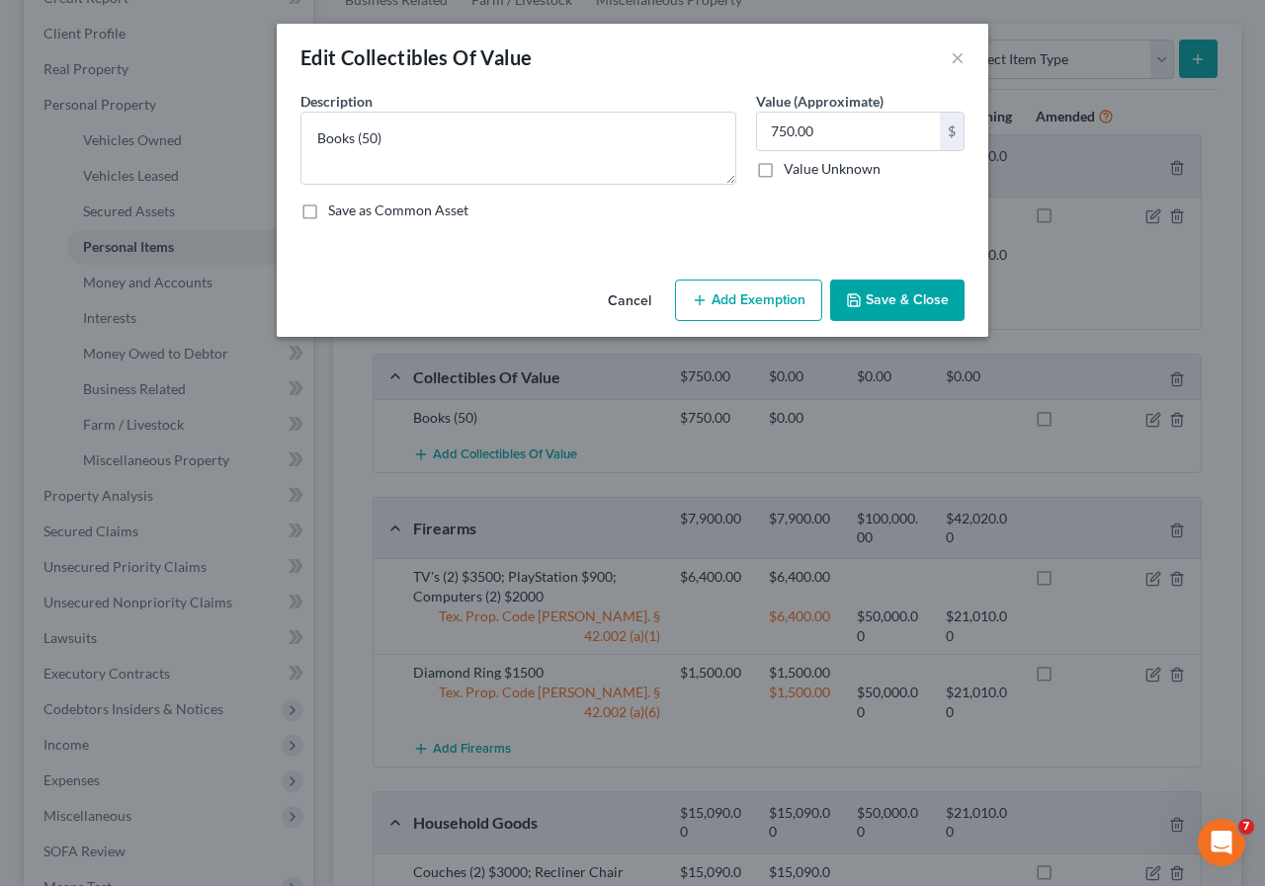
click at [756, 308] on button "Add Exemption" at bounding box center [748, 300] width 147 height 41
select select "2"
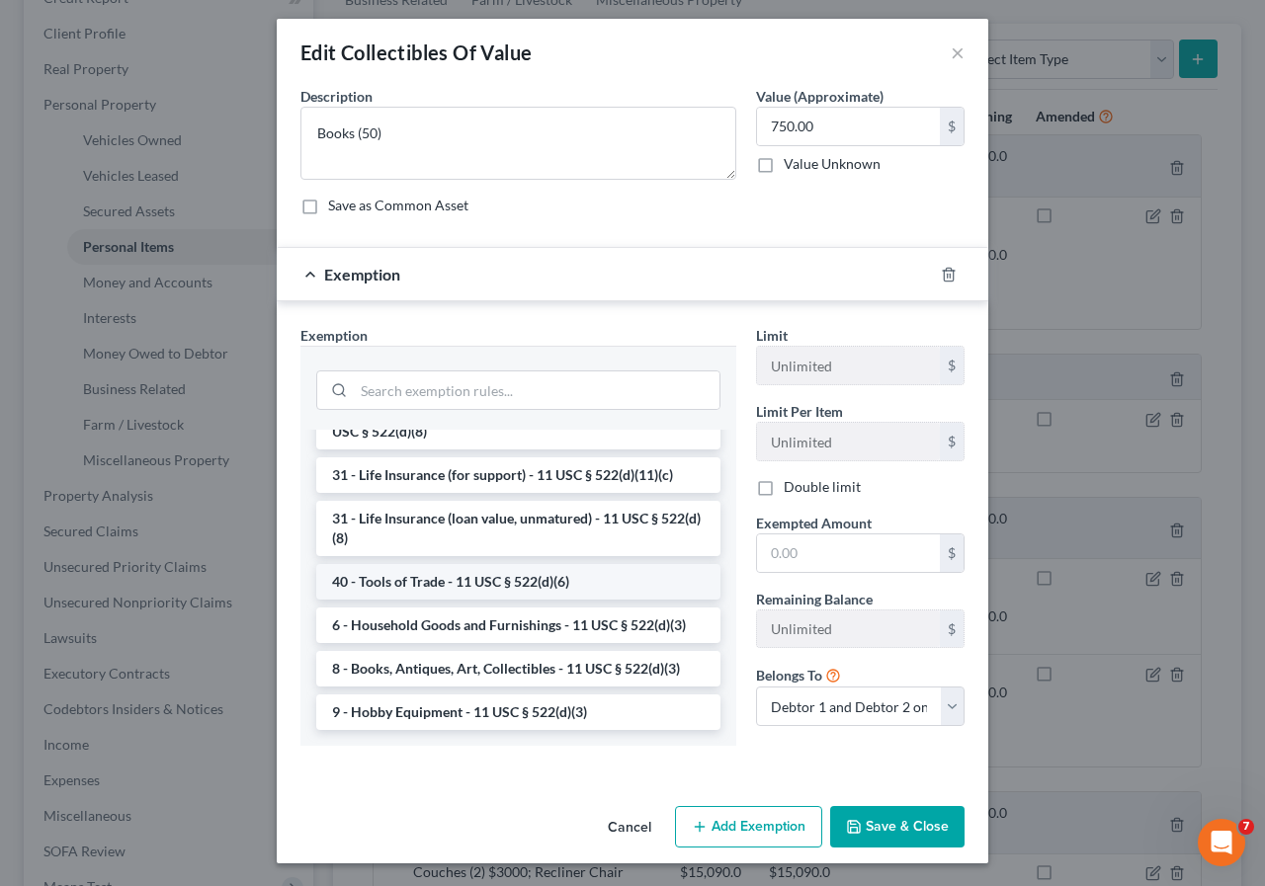
scroll to position [6, 0]
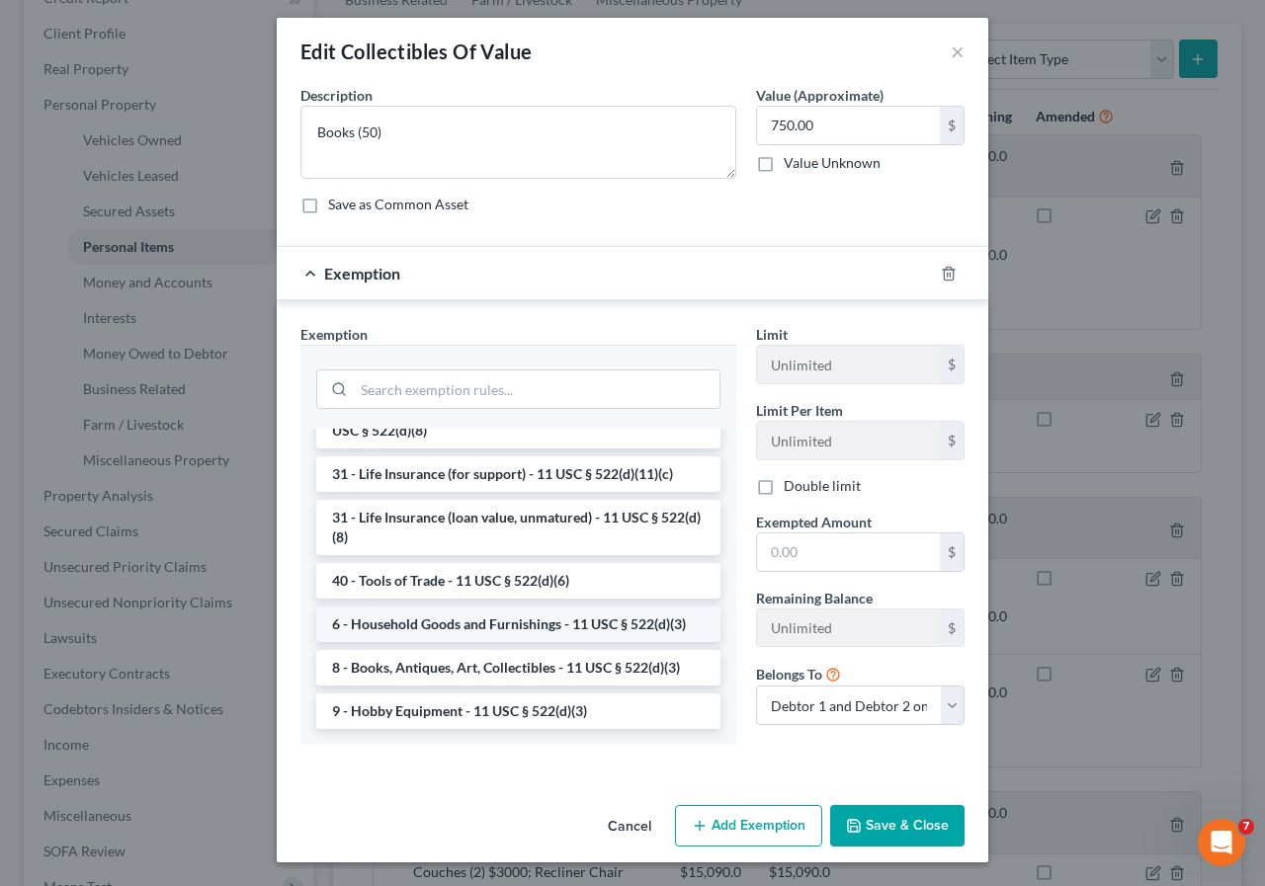
click at [501, 624] on li "6 - Household Goods and Furnishings - 11 USC § 522(d)(3)" at bounding box center [518, 625] width 404 height 36
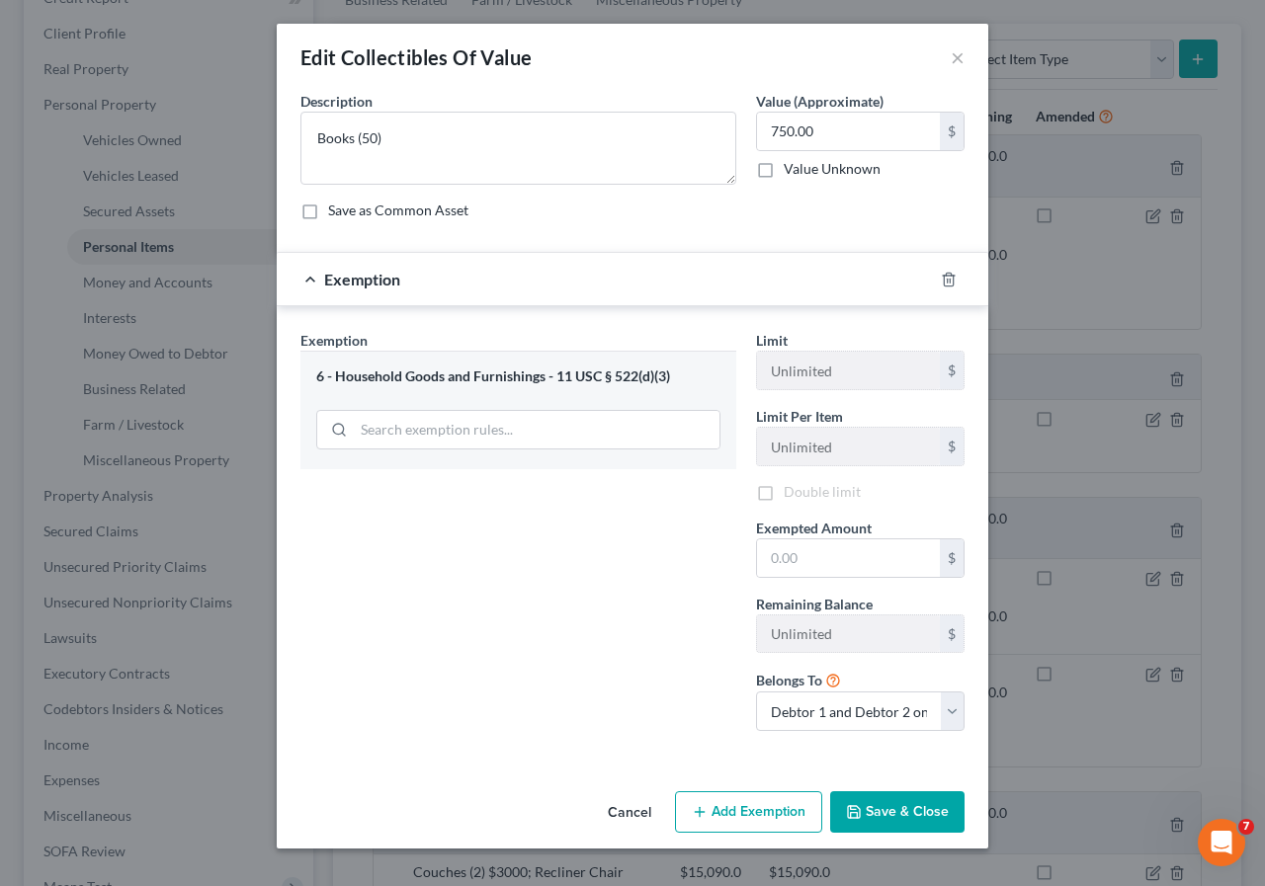
scroll to position [0, 0]
click at [772, 562] on input "text" at bounding box center [848, 558] width 183 height 38
type input "750.00"
click at [893, 811] on button "Save & Close" at bounding box center [897, 811] width 134 height 41
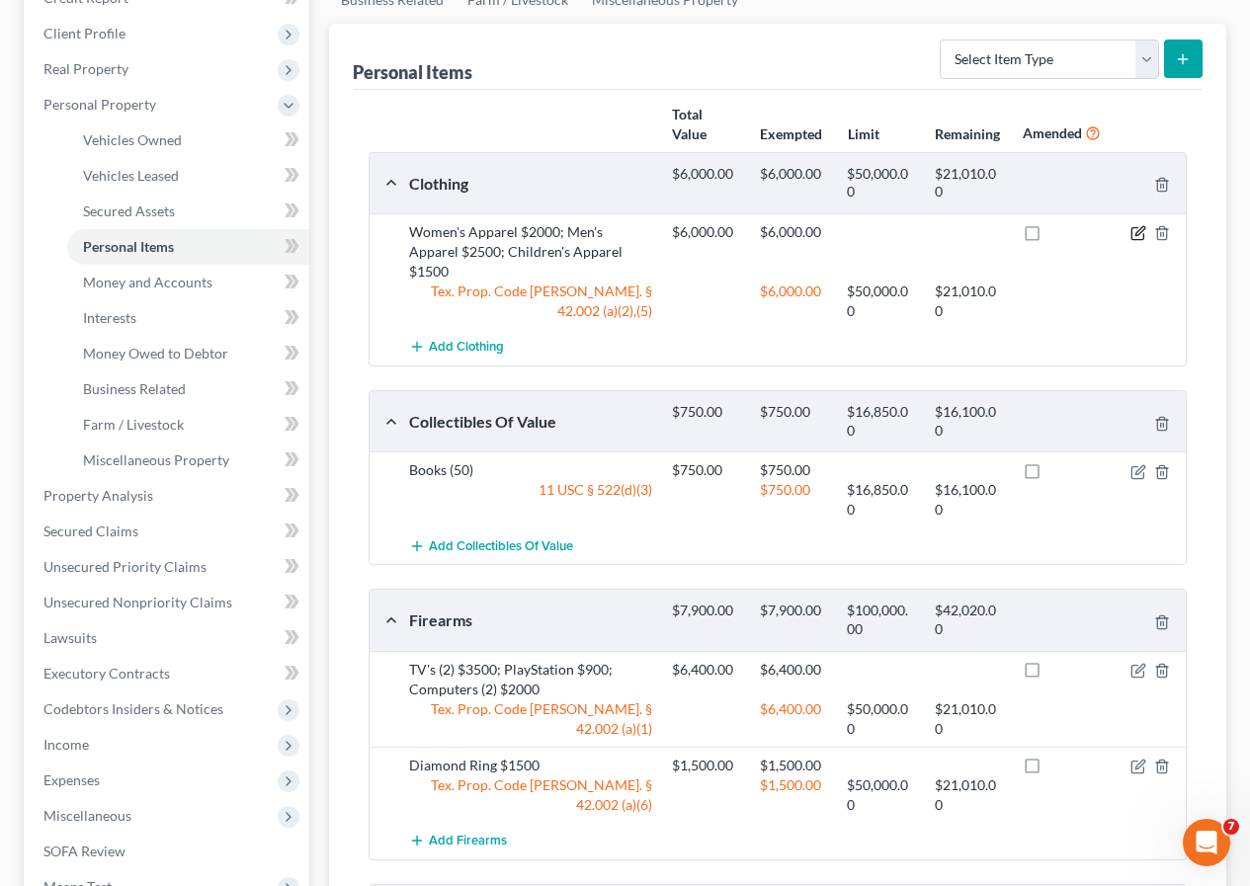
click at [1135, 231] on icon "button" at bounding box center [1138, 233] width 16 height 16
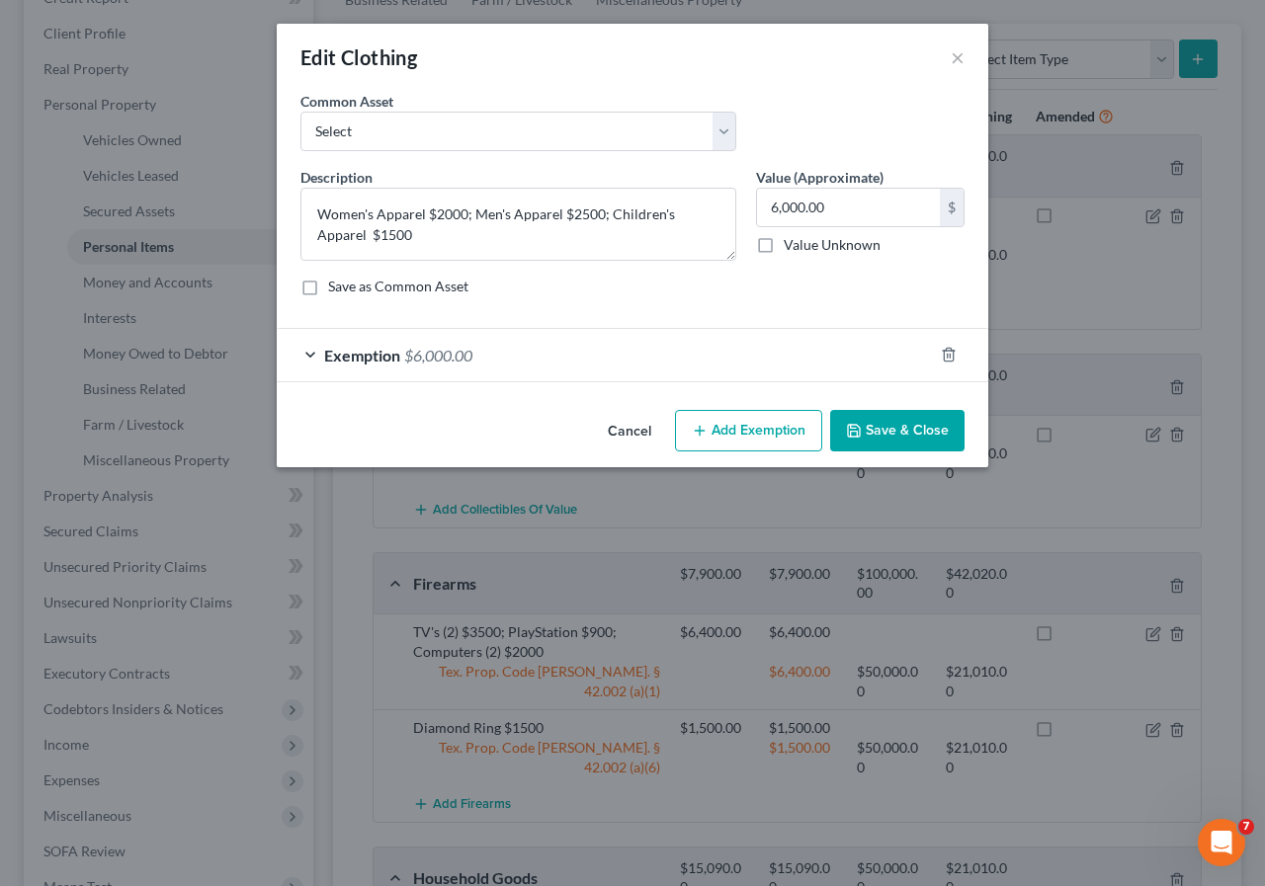
click at [448, 354] on span "$6,000.00" at bounding box center [438, 355] width 68 height 19
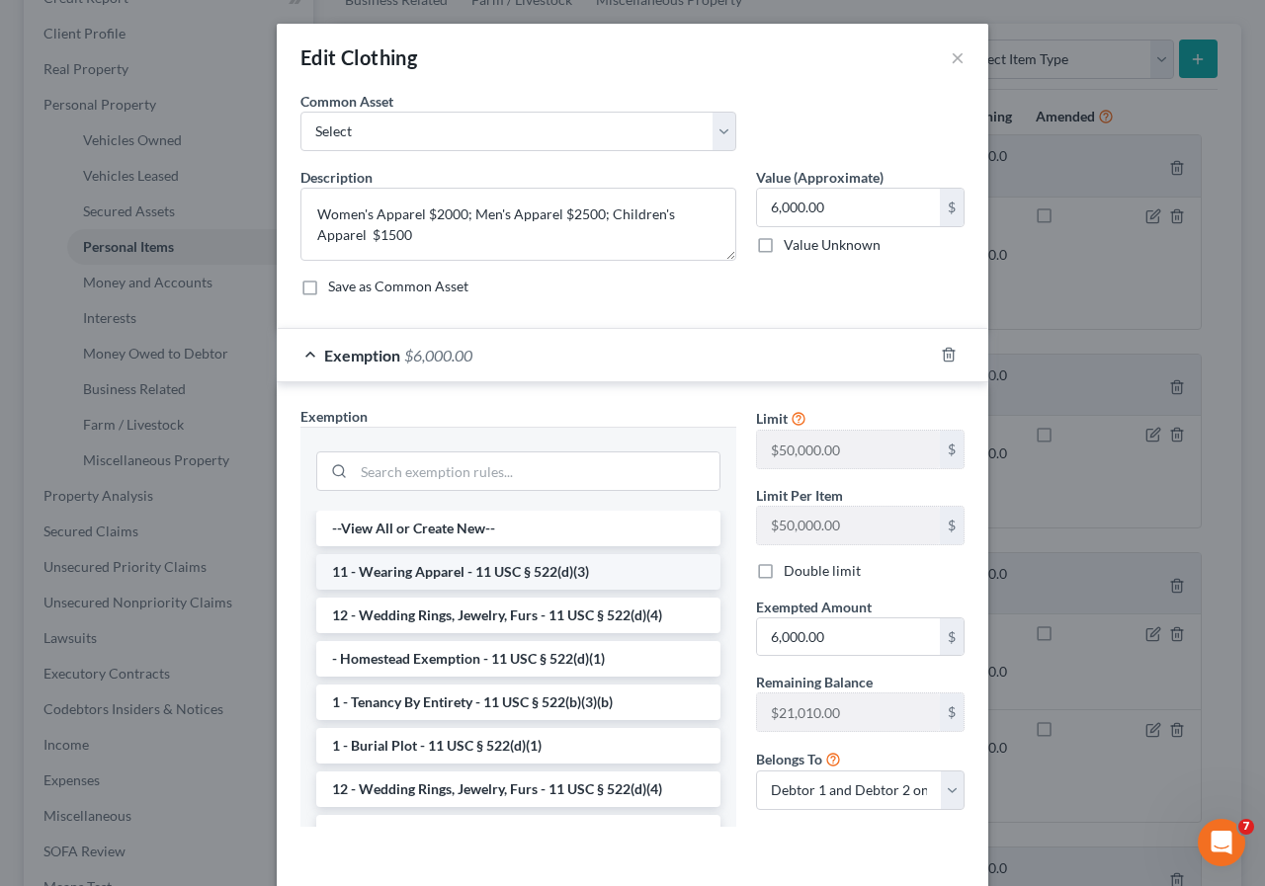
click at [464, 569] on li "11 - Wearing Apparel - 11 USC § 522(d)(3)" at bounding box center [518, 572] width 404 height 36
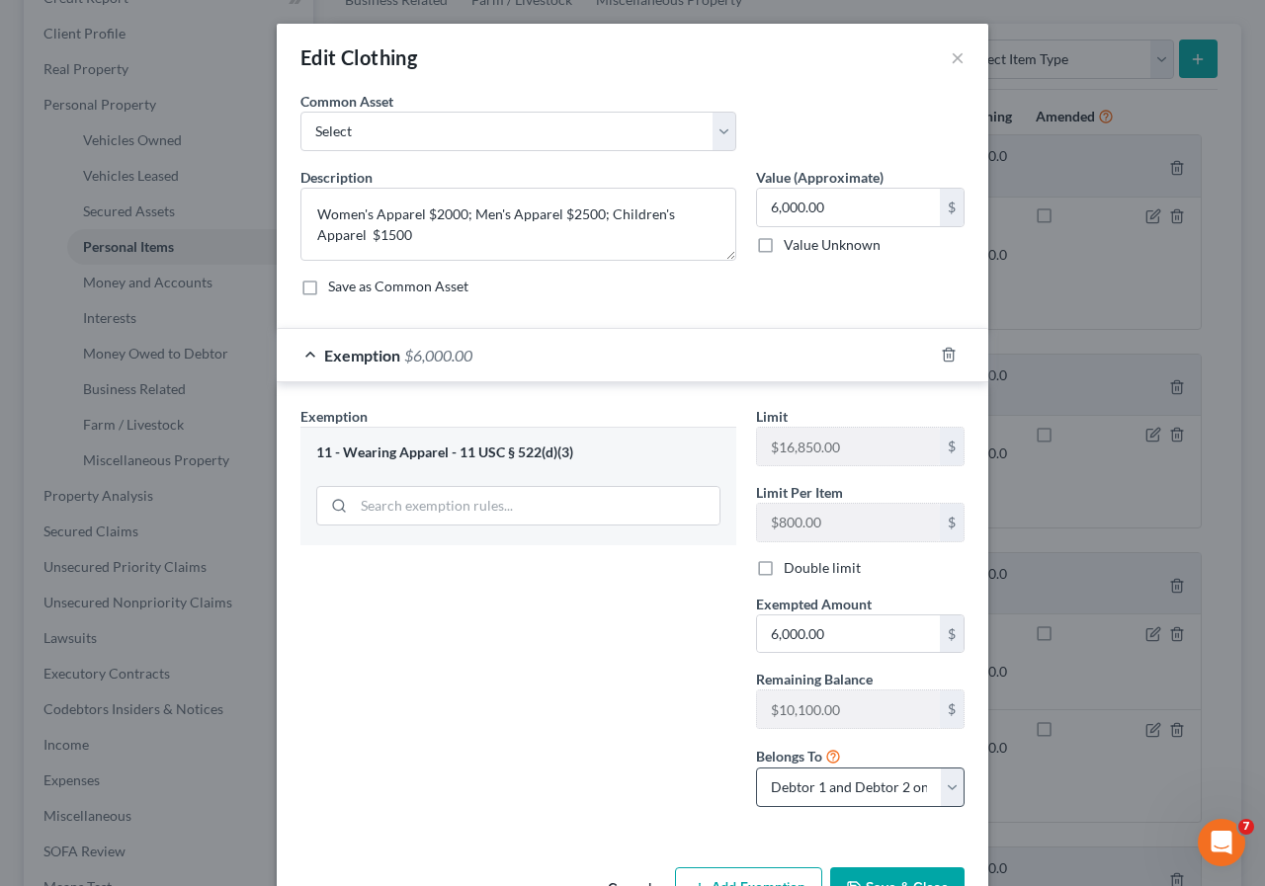
scroll to position [61, 0]
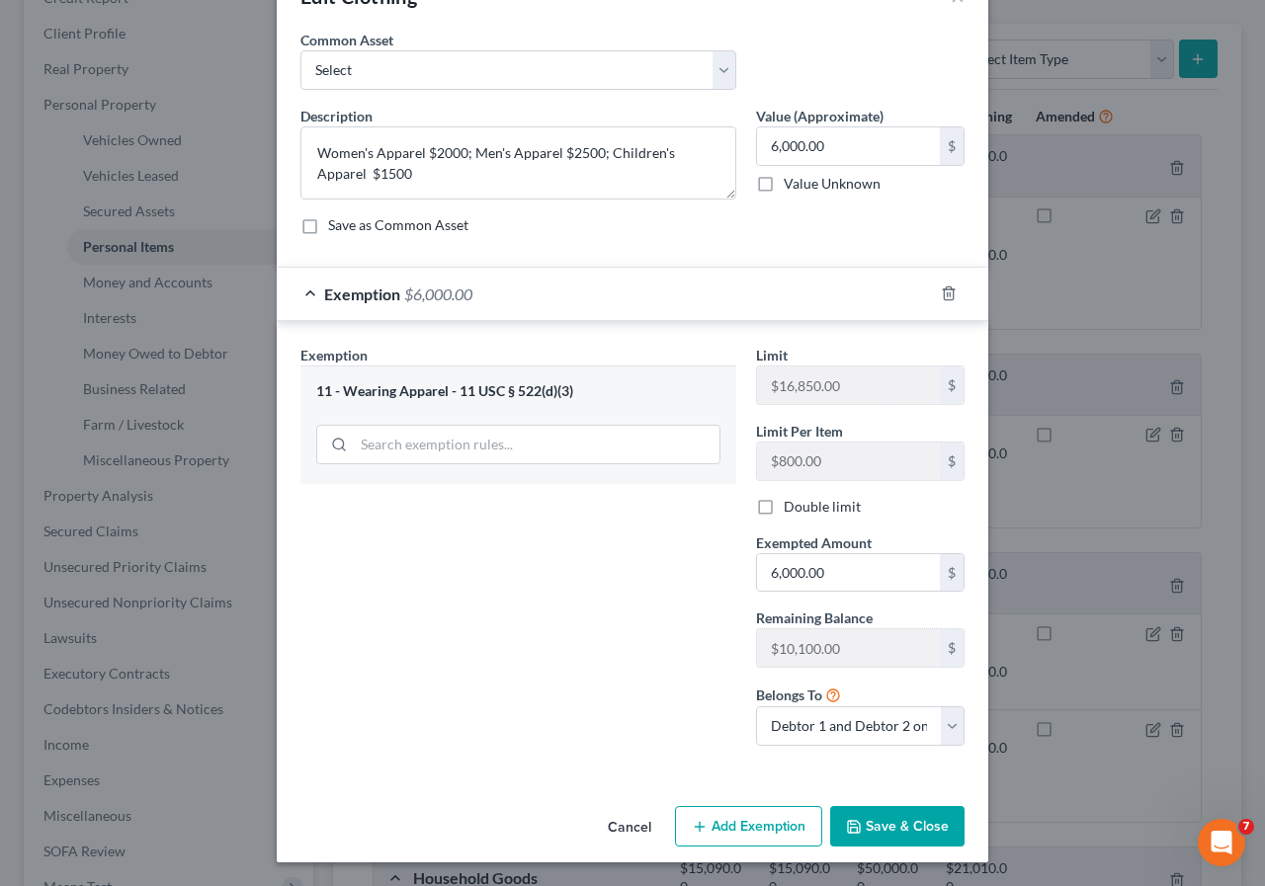
click at [885, 833] on button "Save & Close" at bounding box center [897, 826] width 134 height 41
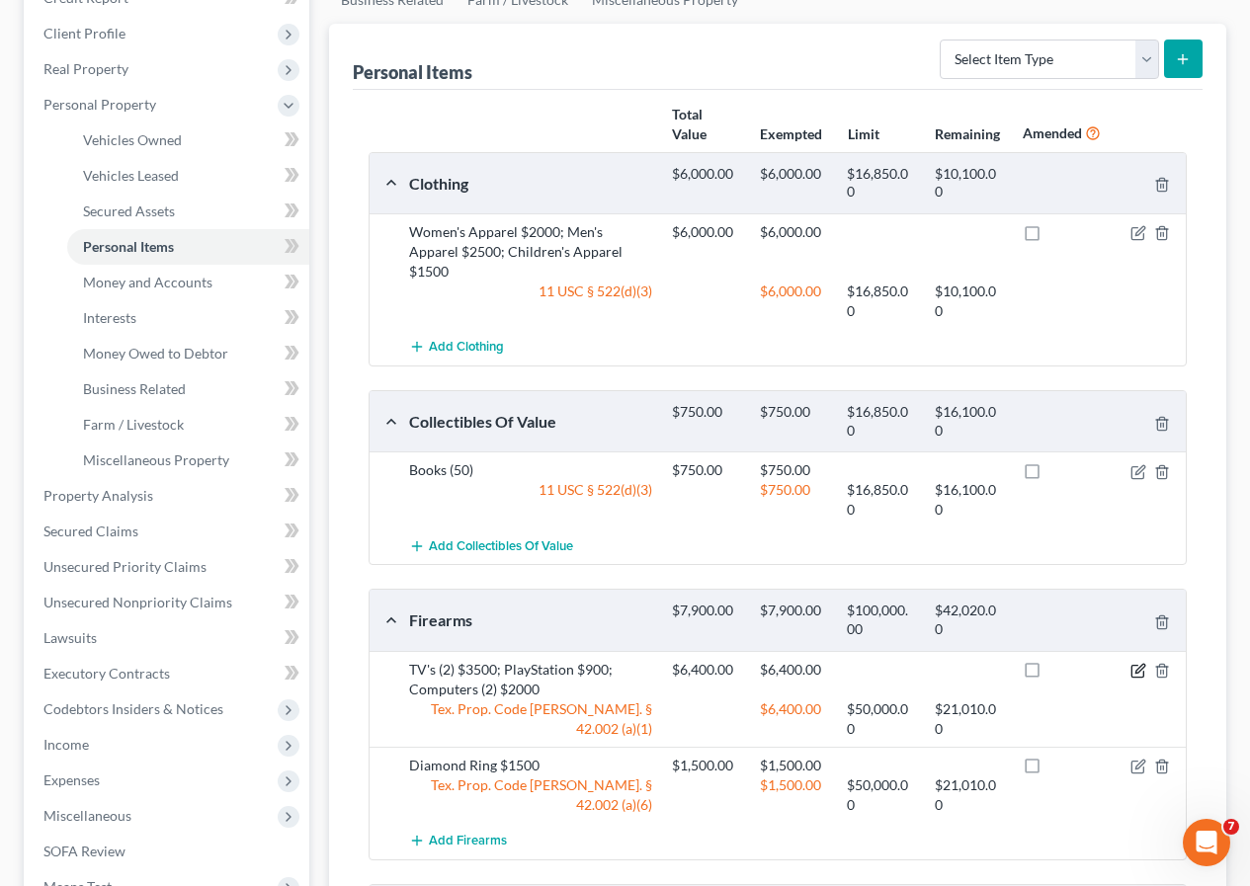
click at [1138, 671] on icon "button" at bounding box center [1138, 671] width 16 height 16
select select "2"
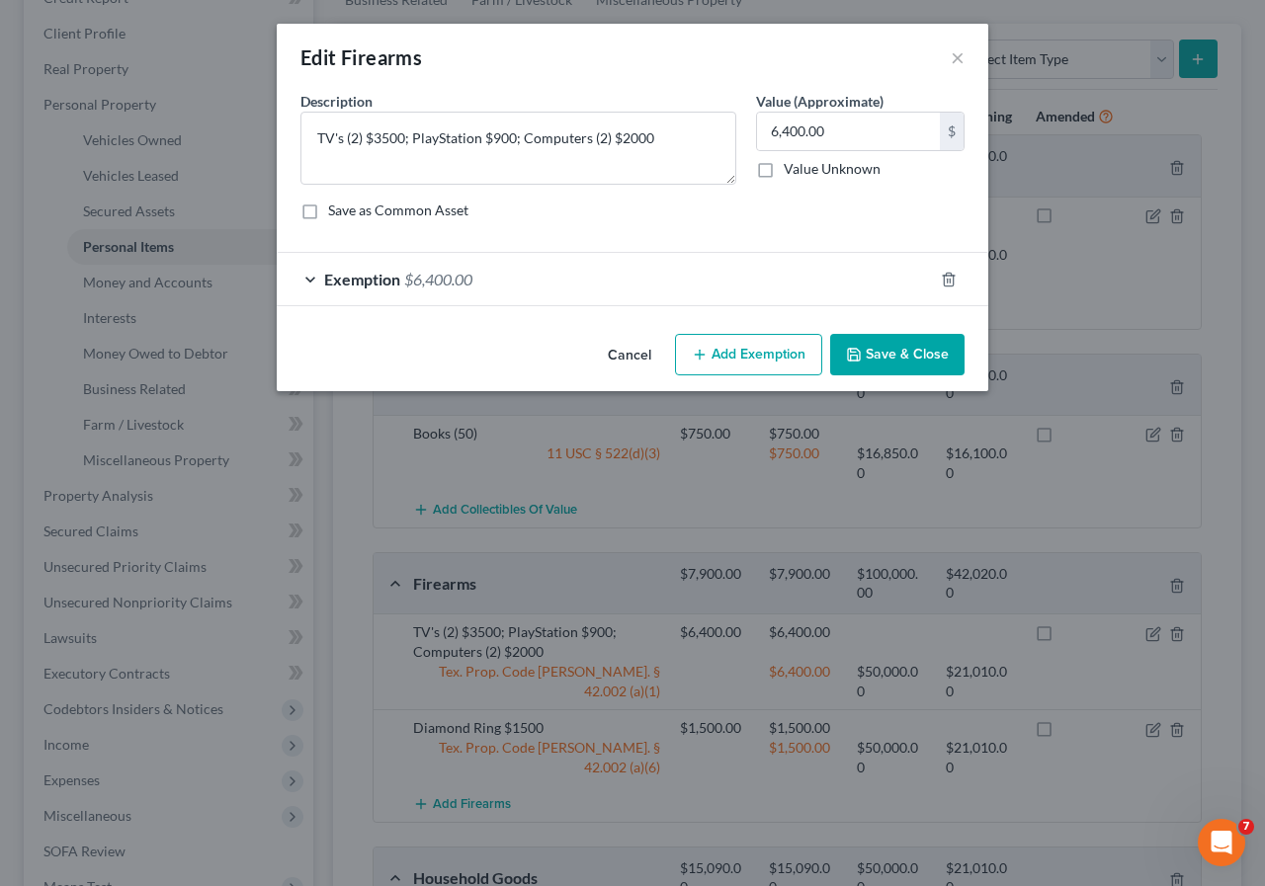
click at [456, 273] on span "$6,400.00" at bounding box center [438, 279] width 68 height 19
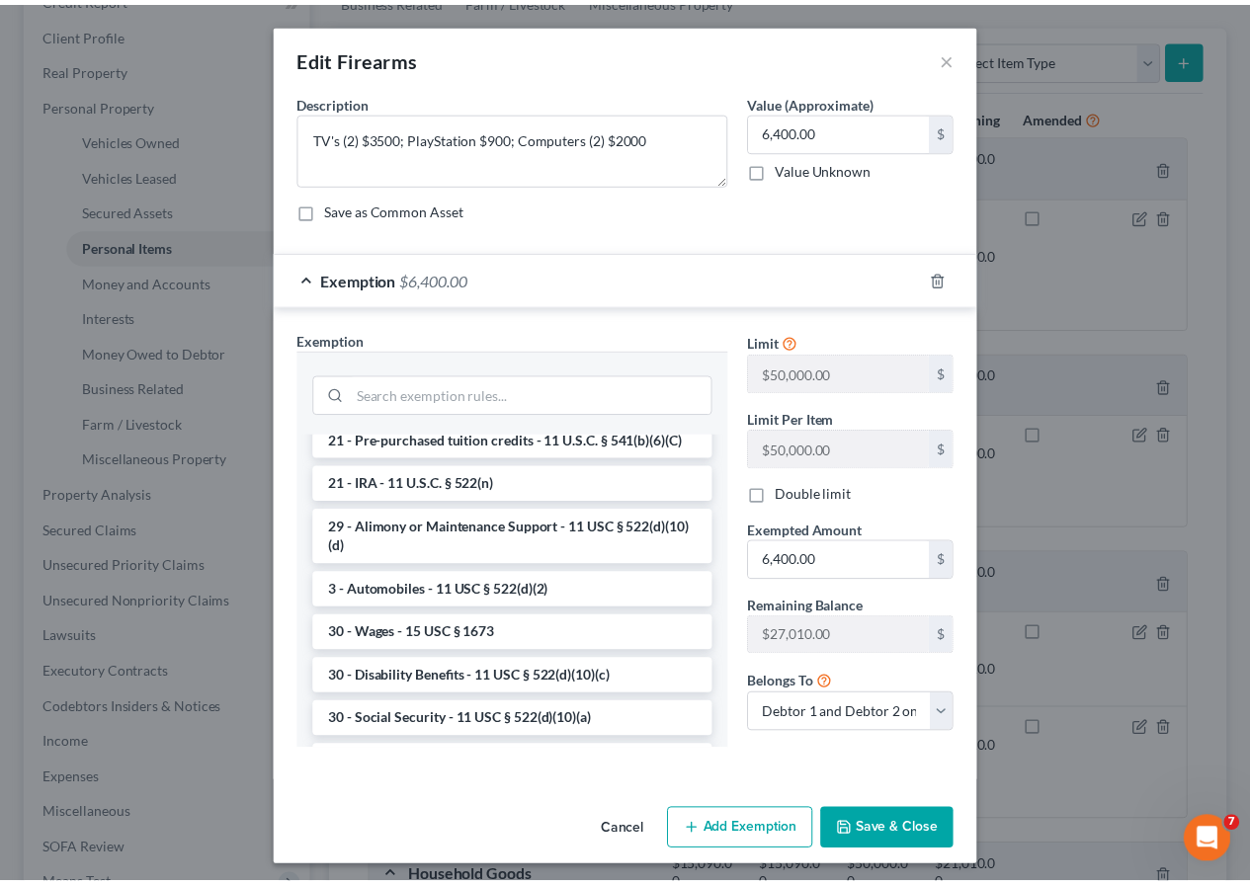
scroll to position [1482, 0]
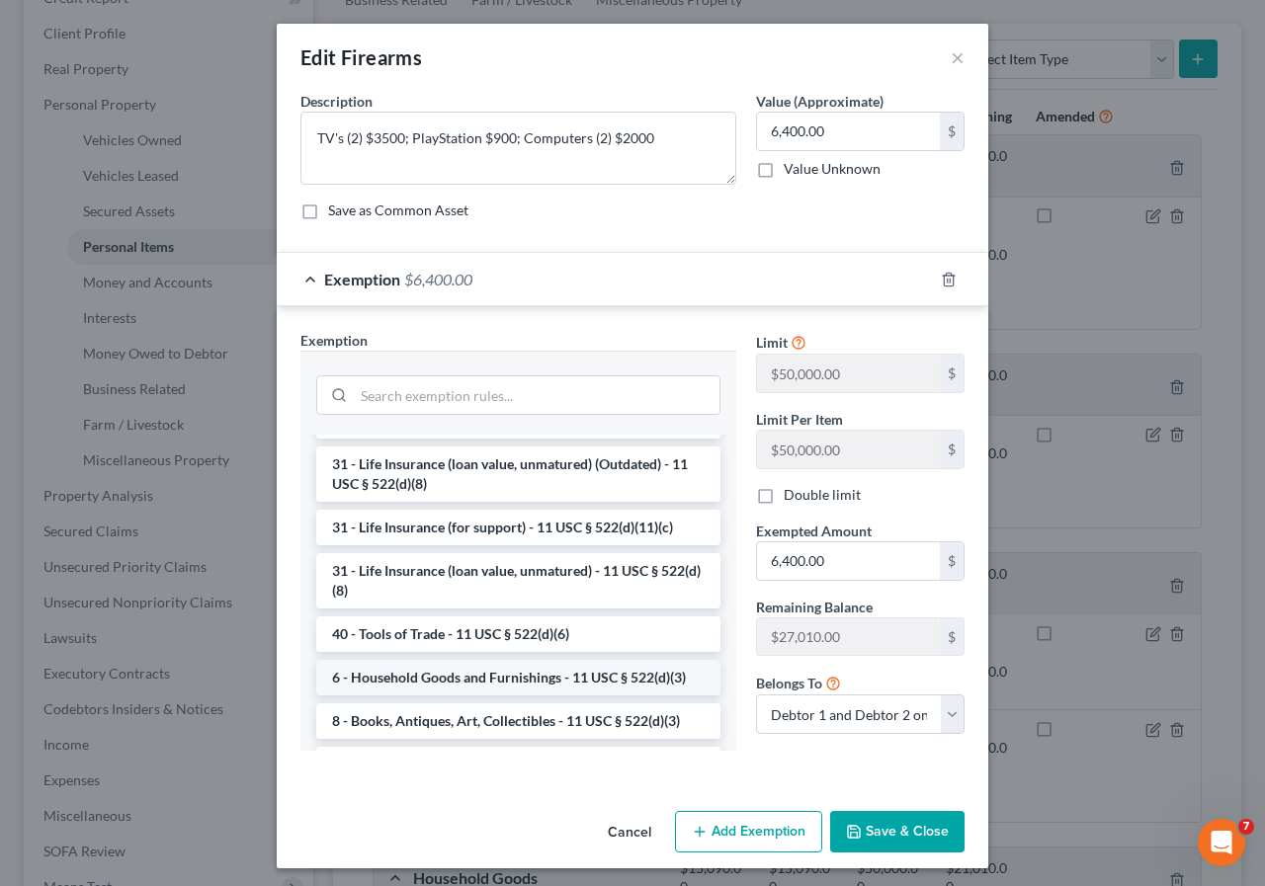
click at [511, 696] on li "6 - Household Goods and Furnishings - 11 USC § 522(d)(3)" at bounding box center [518, 678] width 404 height 36
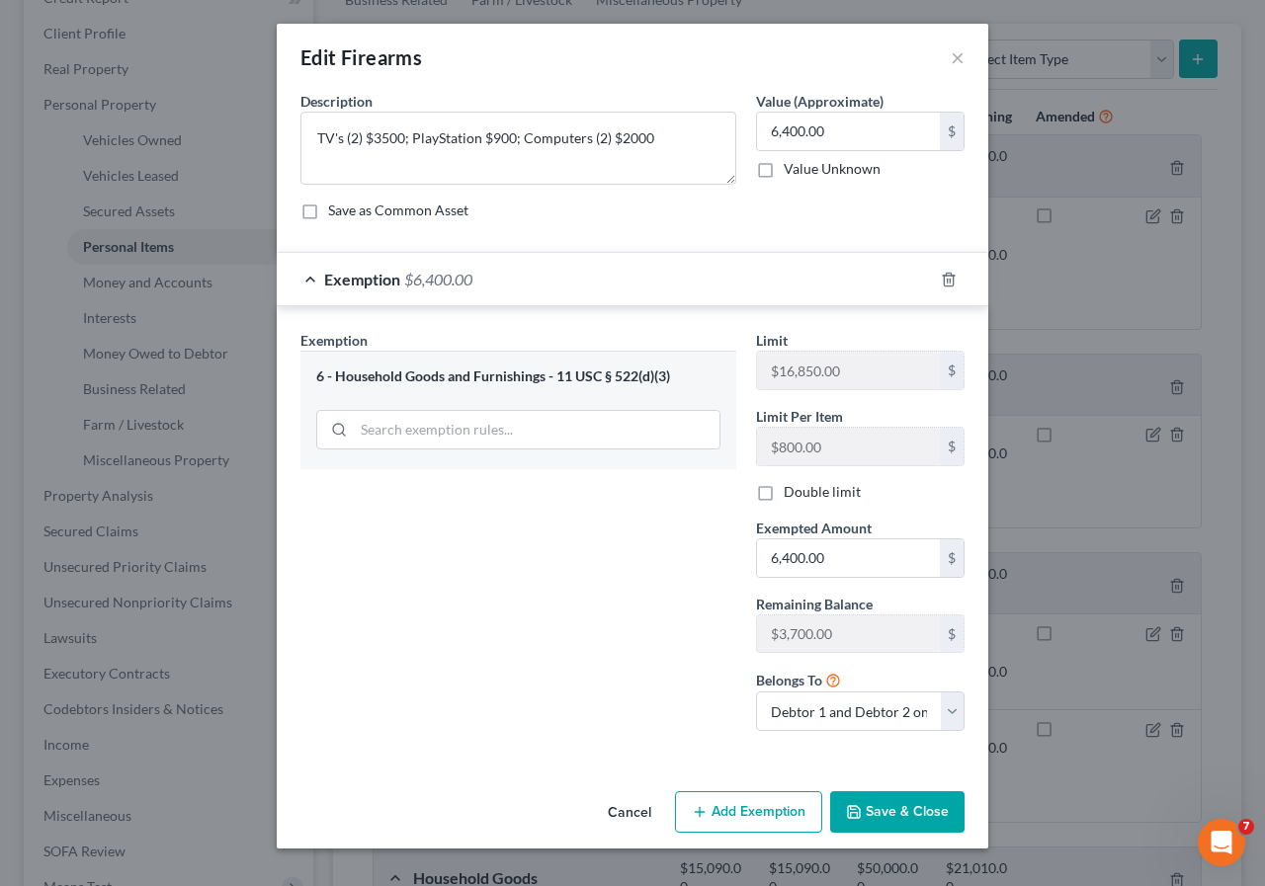
click at [885, 806] on button "Save & Close" at bounding box center [897, 811] width 134 height 41
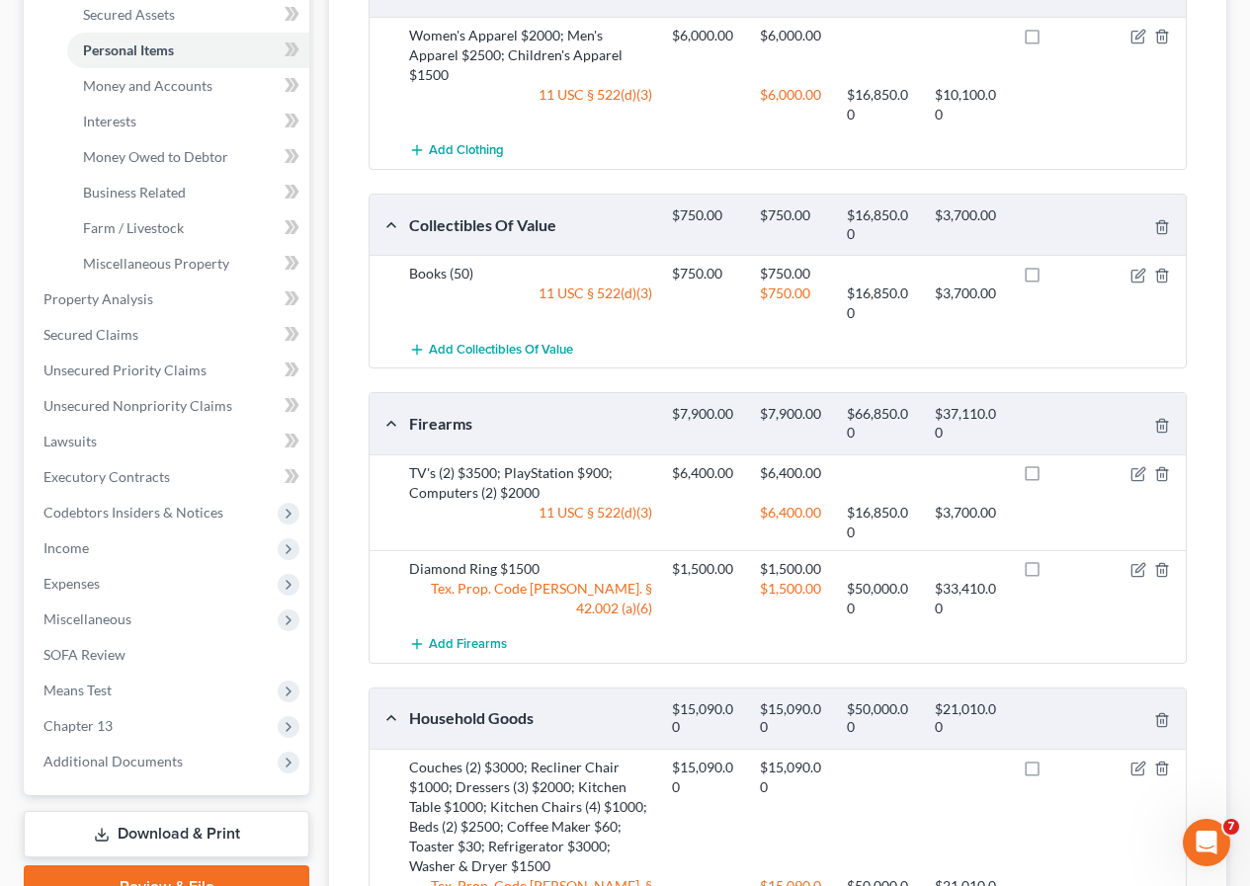
scroll to position [494, 0]
click at [1131, 570] on icon "button" at bounding box center [1137, 570] width 12 height 12
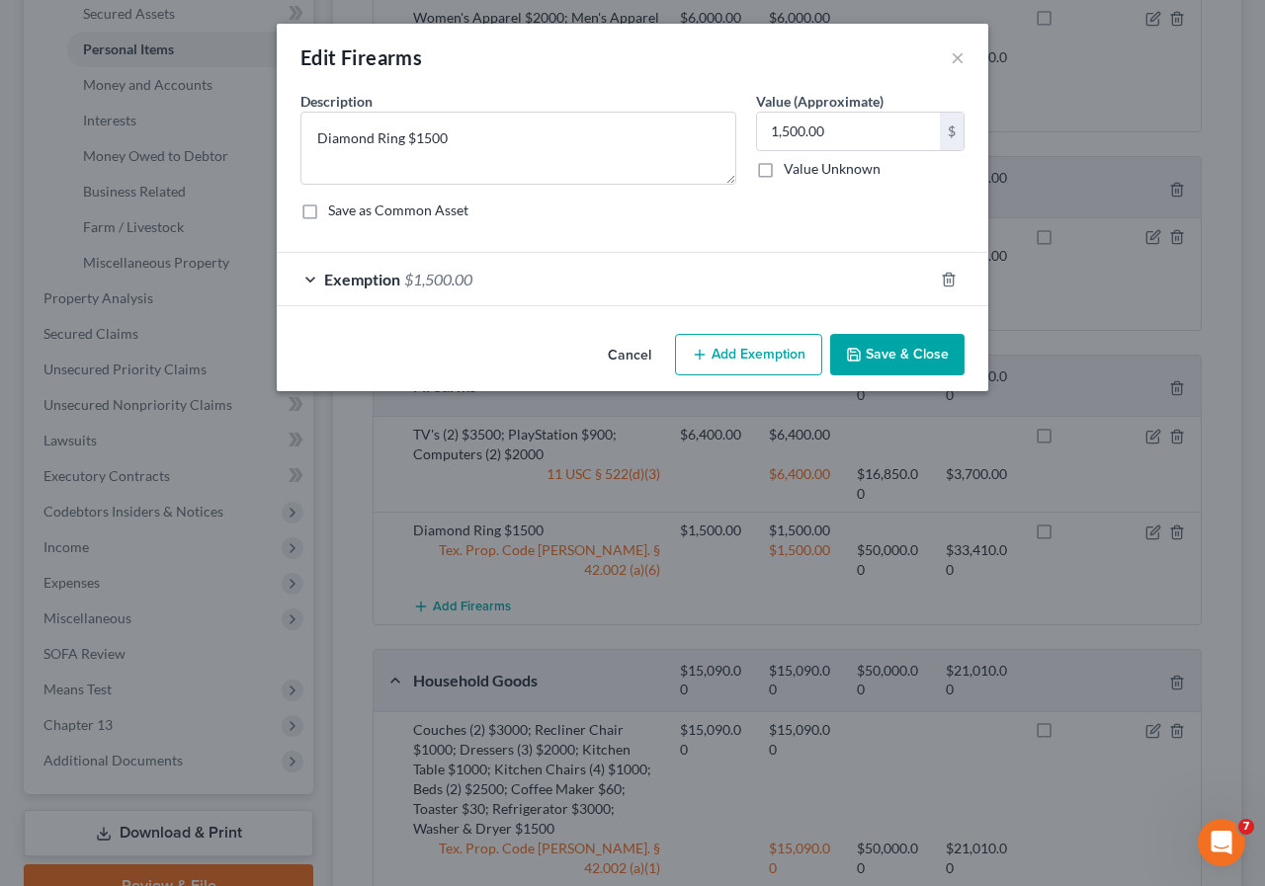
click at [441, 283] on span "$1,500.00" at bounding box center [438, 279] width 68 height 19
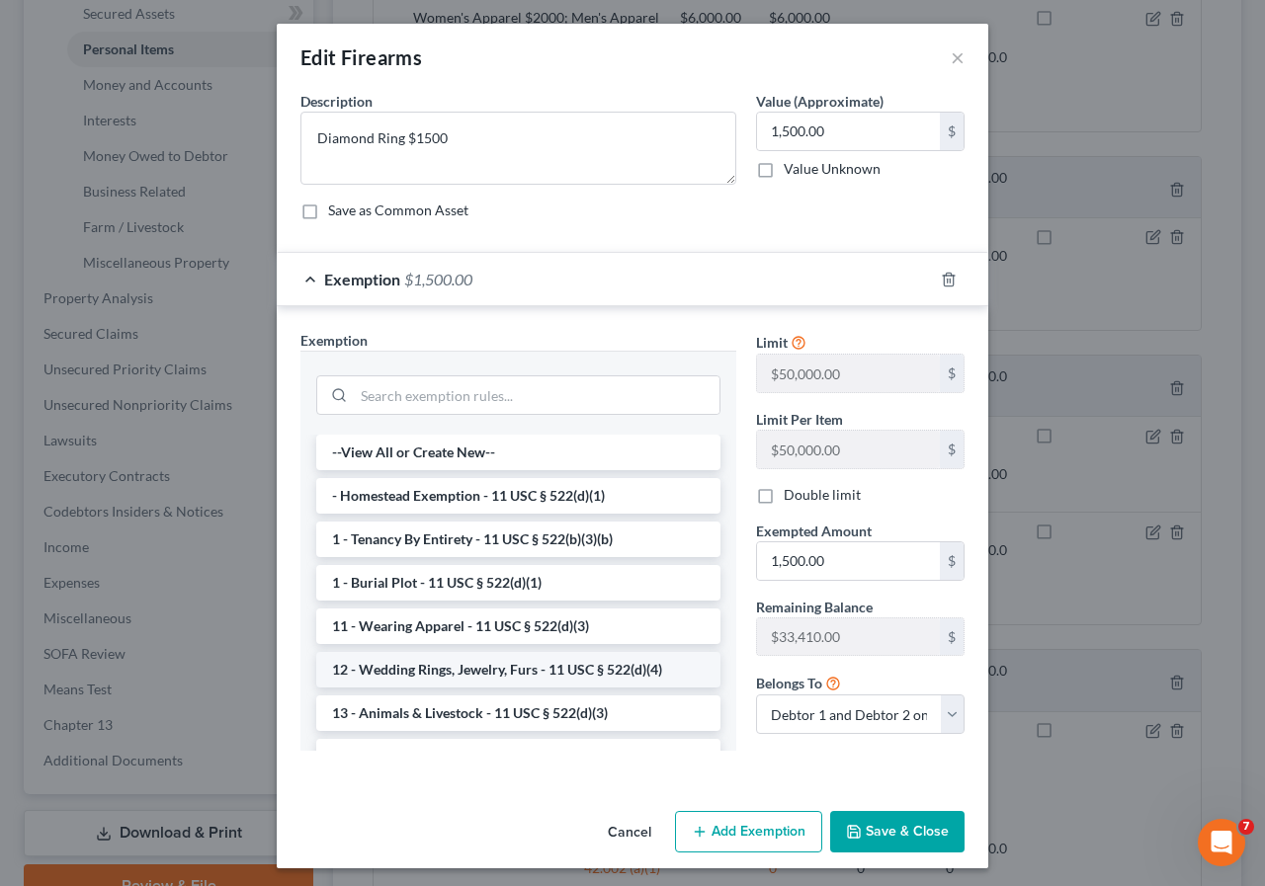
click at [467, 661] on li "12 - Wedding Rings, Jewelry, Furs - 11 USC § 522(d)(4)" at bounding box center [518, 670] width 404 height 36
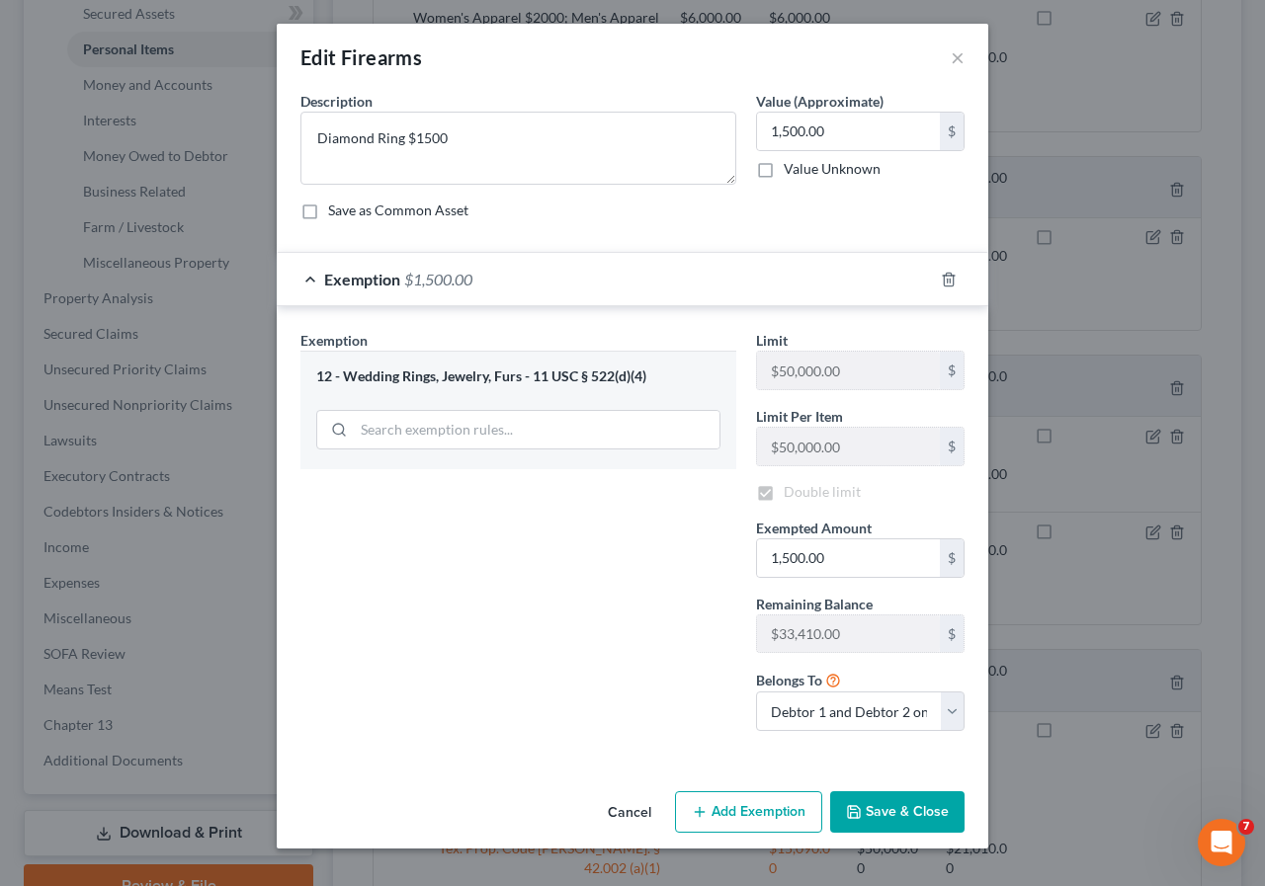
checkbox input "true"
click at [866, 818] on button "Save & Close" at bounding box center [897, 811] width 134 height 41
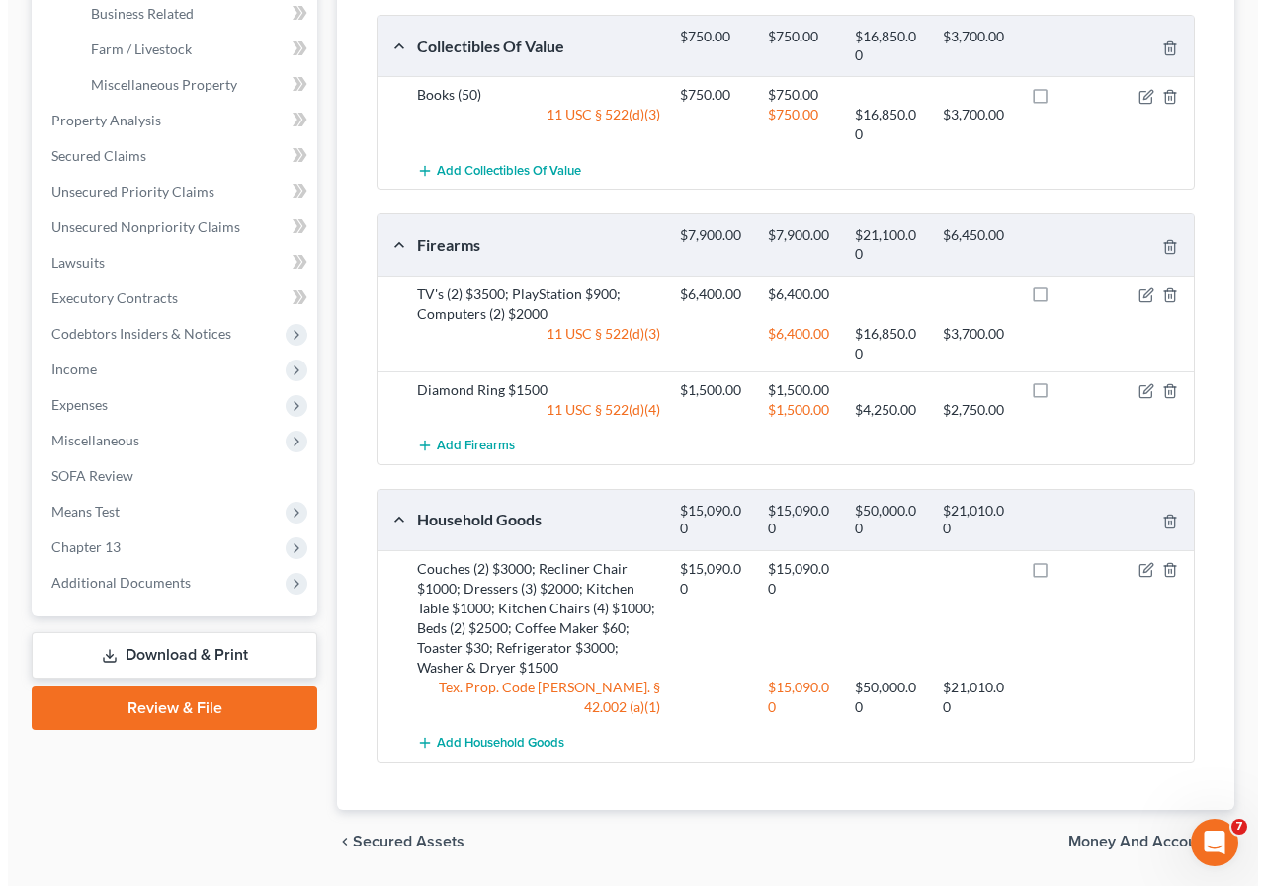
scroll to position [692, 0]
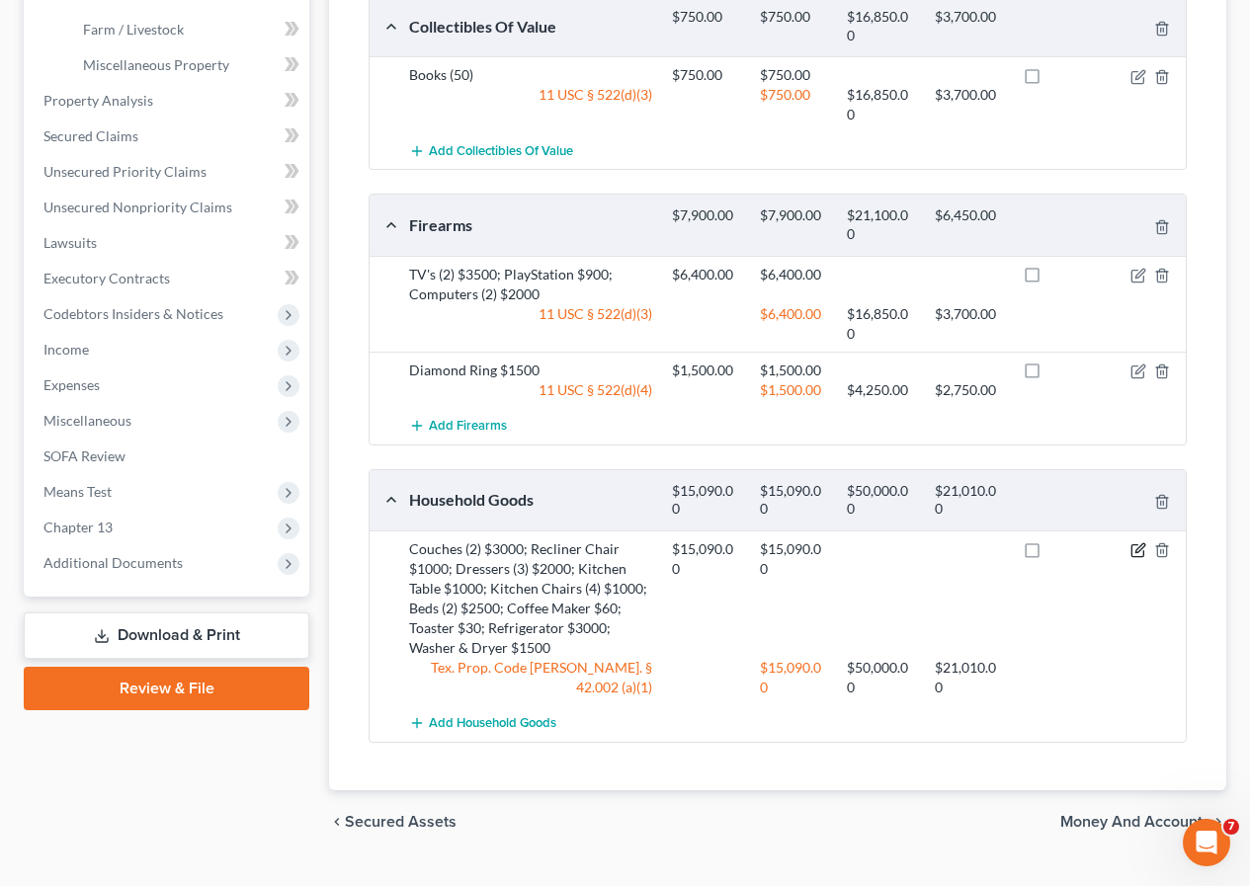
click at [1140, 545] on icon "button" at bounding box center [1138, 550] width 16 height 16
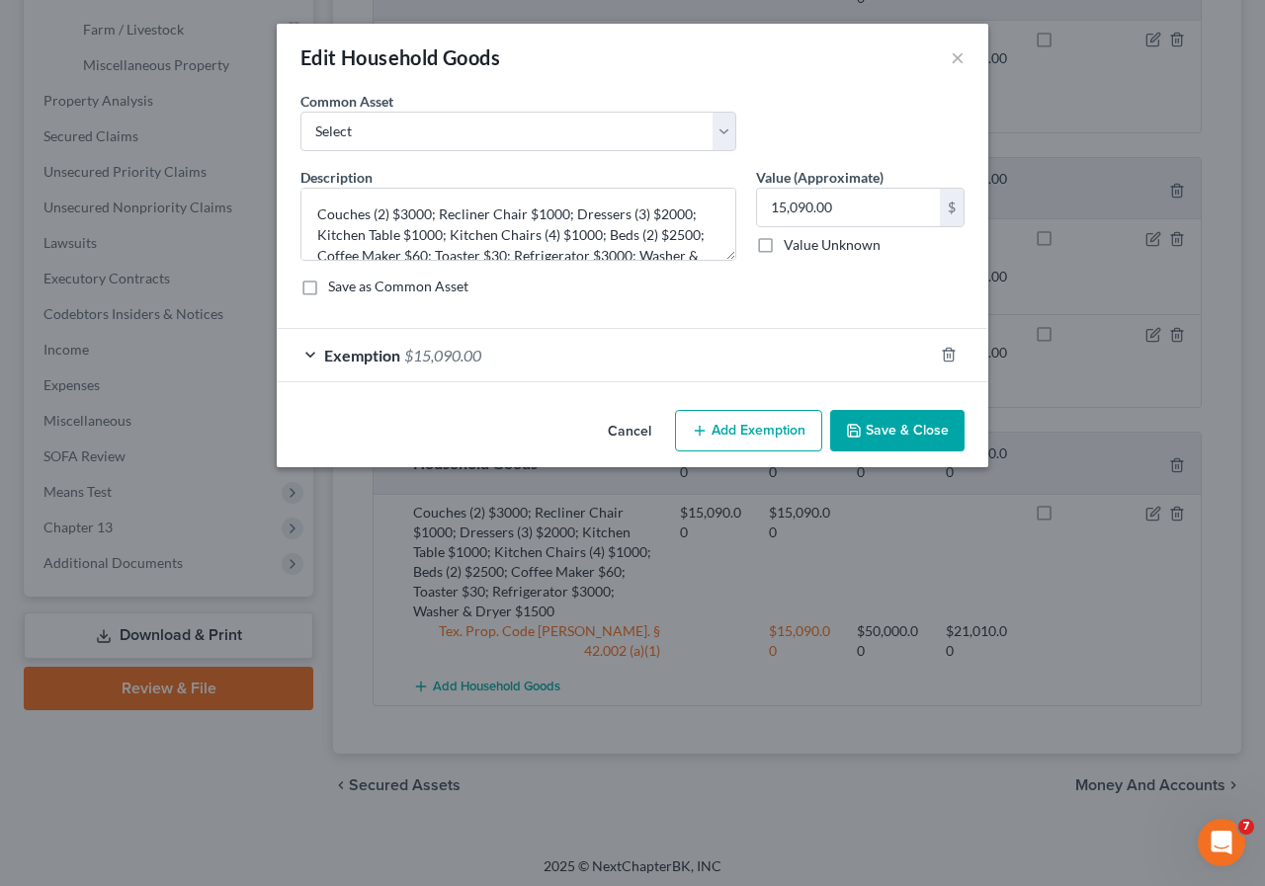
click at [435, 356] on span "$15,090.00" at bounding box center [442, 355] width 77 height 19
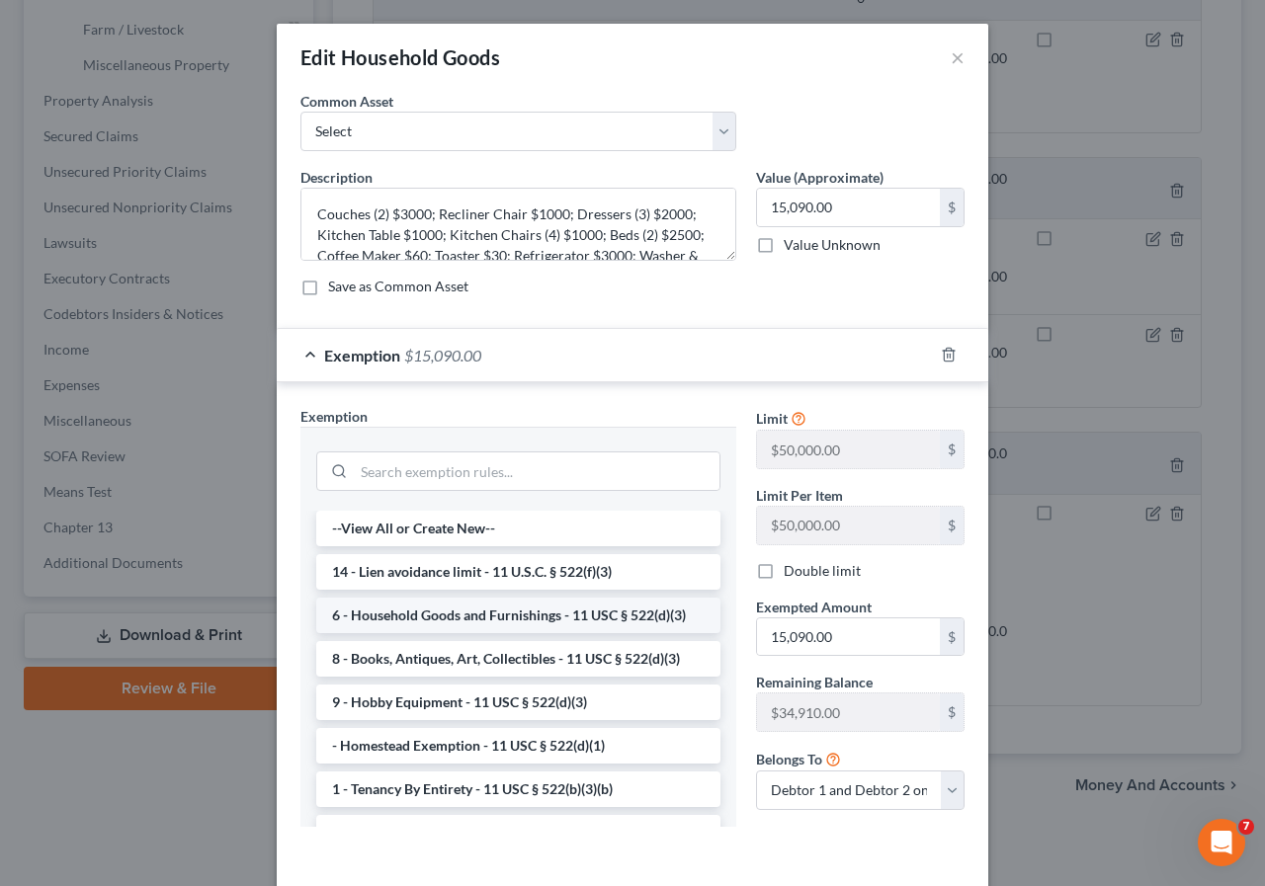
click at [472, 617] on li "6 - Household Goods and Furnishings - 11 USC § 522(d)(3)" at bounding box center [518, 616] width 404 height 36
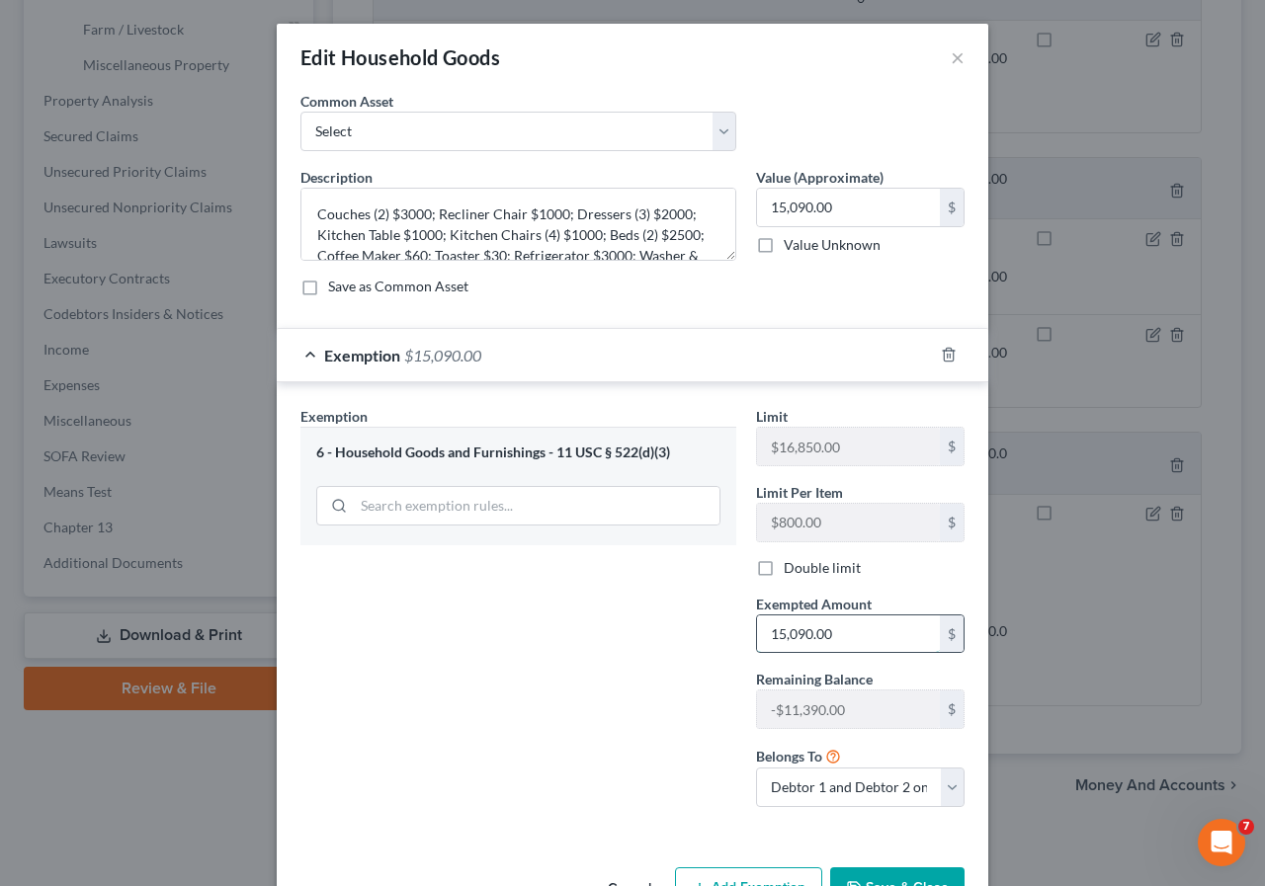
drag, startPoint x: 773, startPoint y: 635, endPoint x: 765, endPoint y: 704, distance: 69.6
click at [773, 636] on input "15,090.00" at bounding box center [848, 635] width 183 height 38
type input "1"
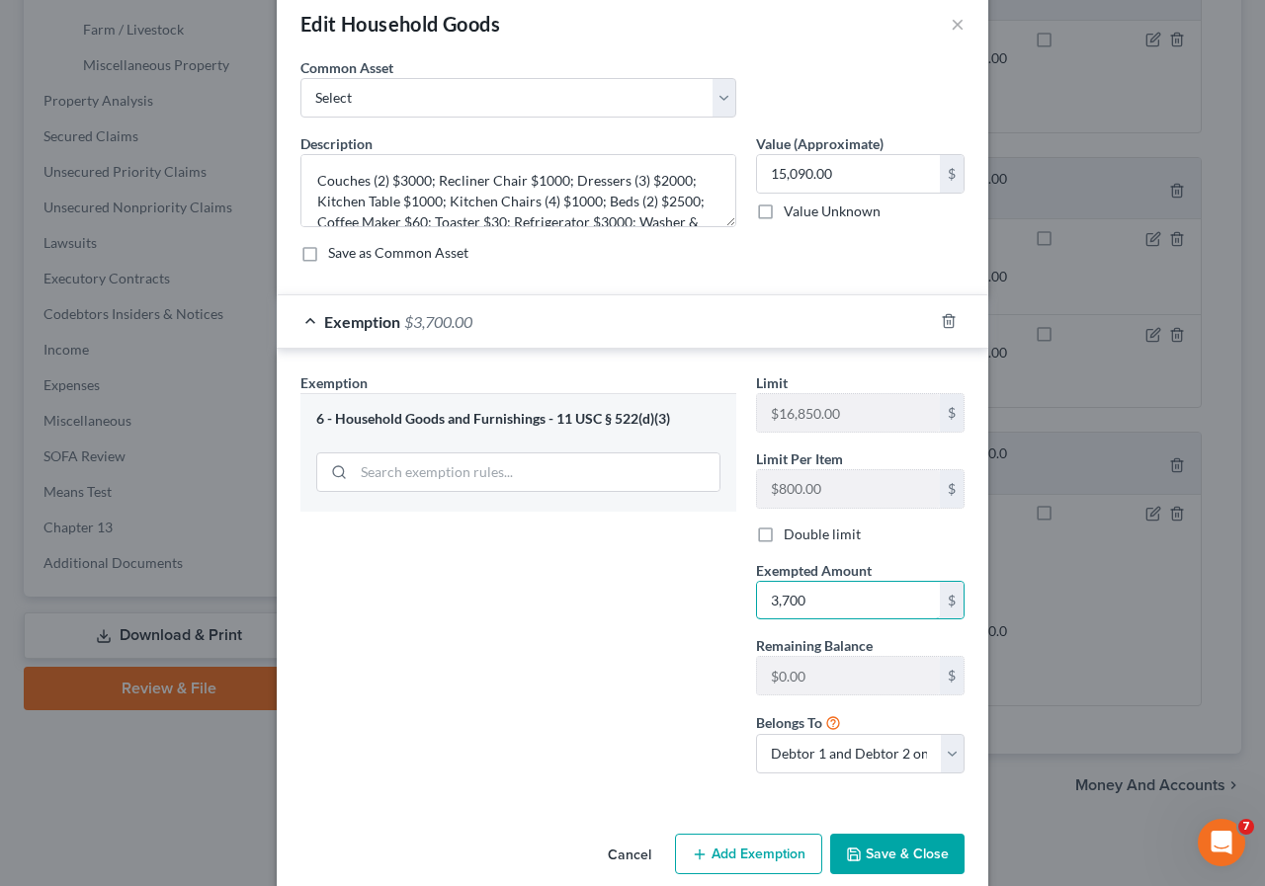
scroll to position [61, 0]
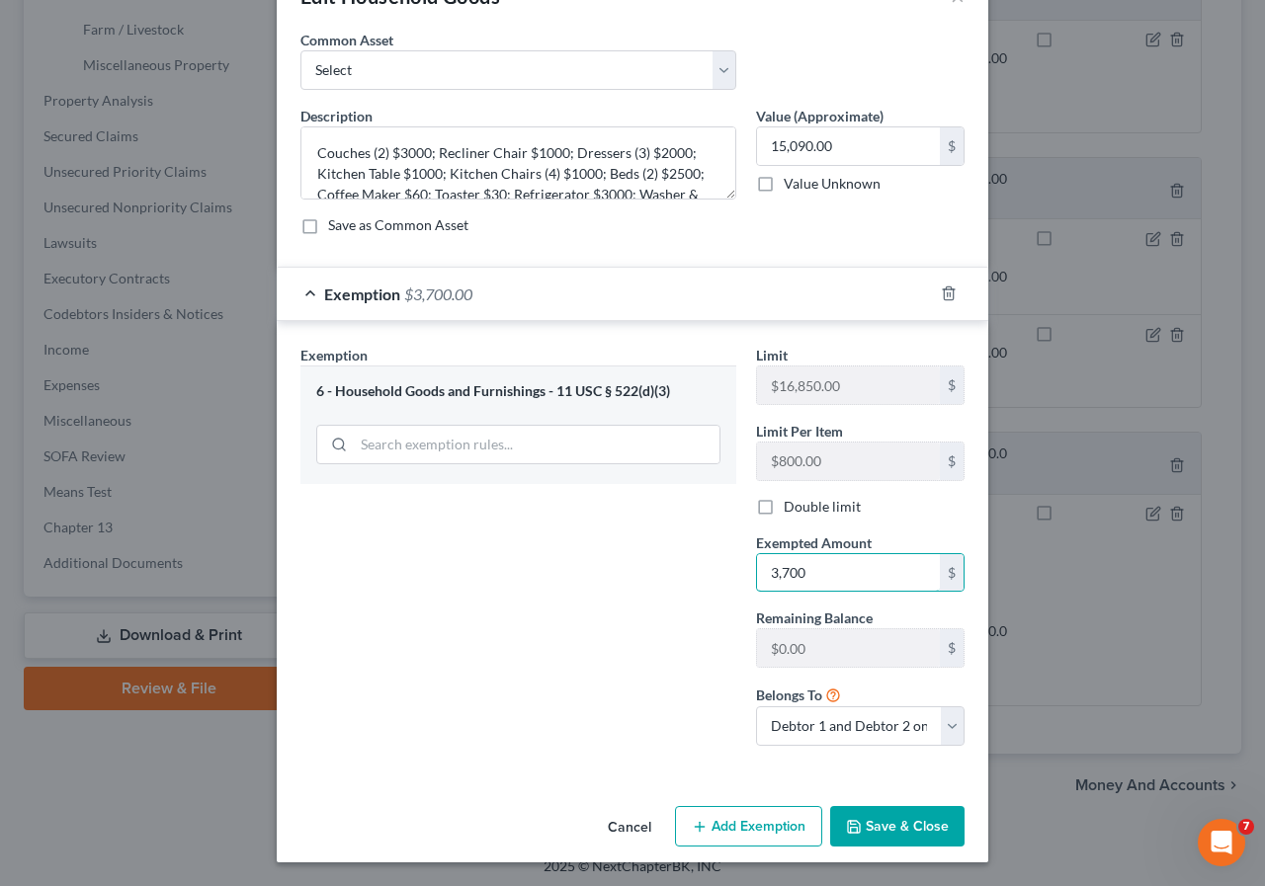
type input "3,700"
click at [862, 817] on button "Save & Close" at bounding box center [897, 826] width 134 height 41
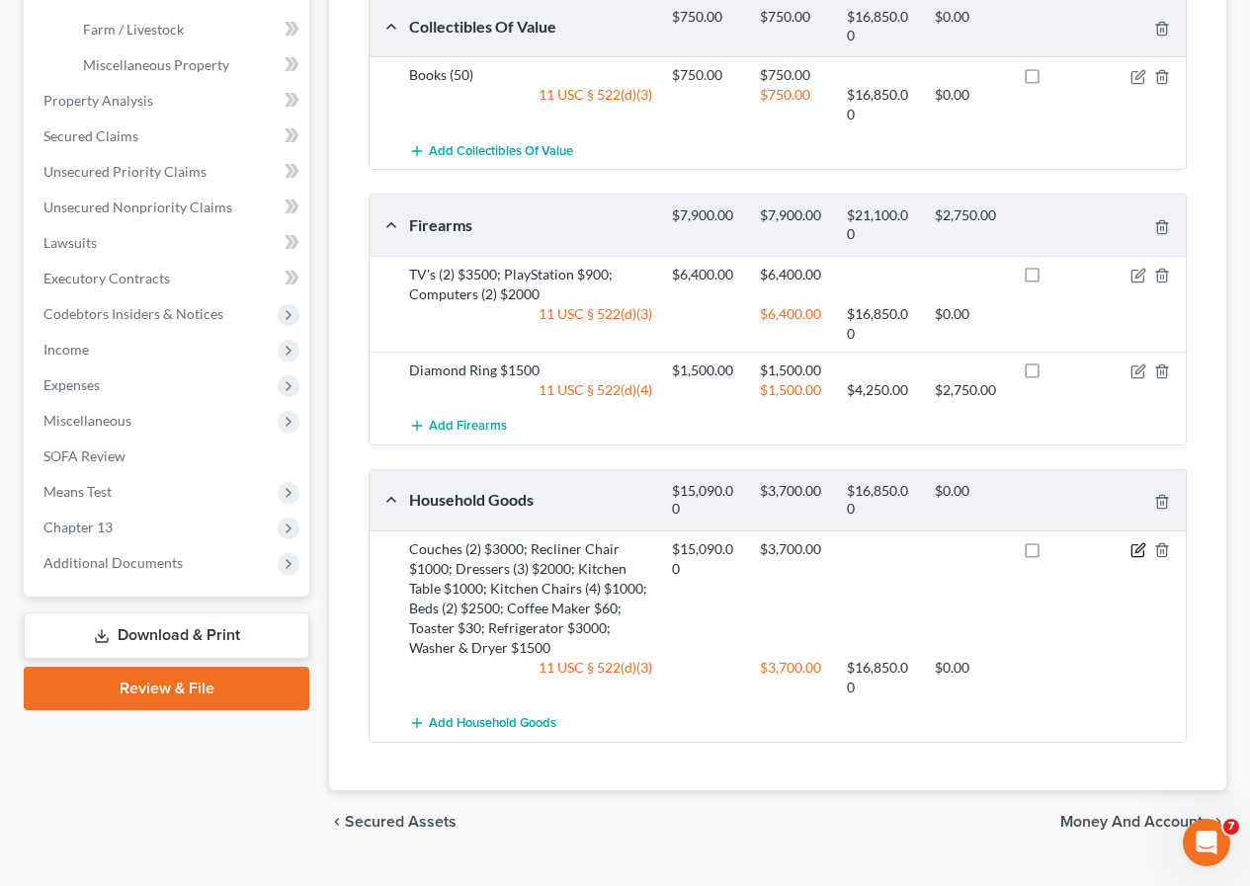
click at [1137, 550] on icon "button" at bounding box center [1139, 548] width 9 height 9
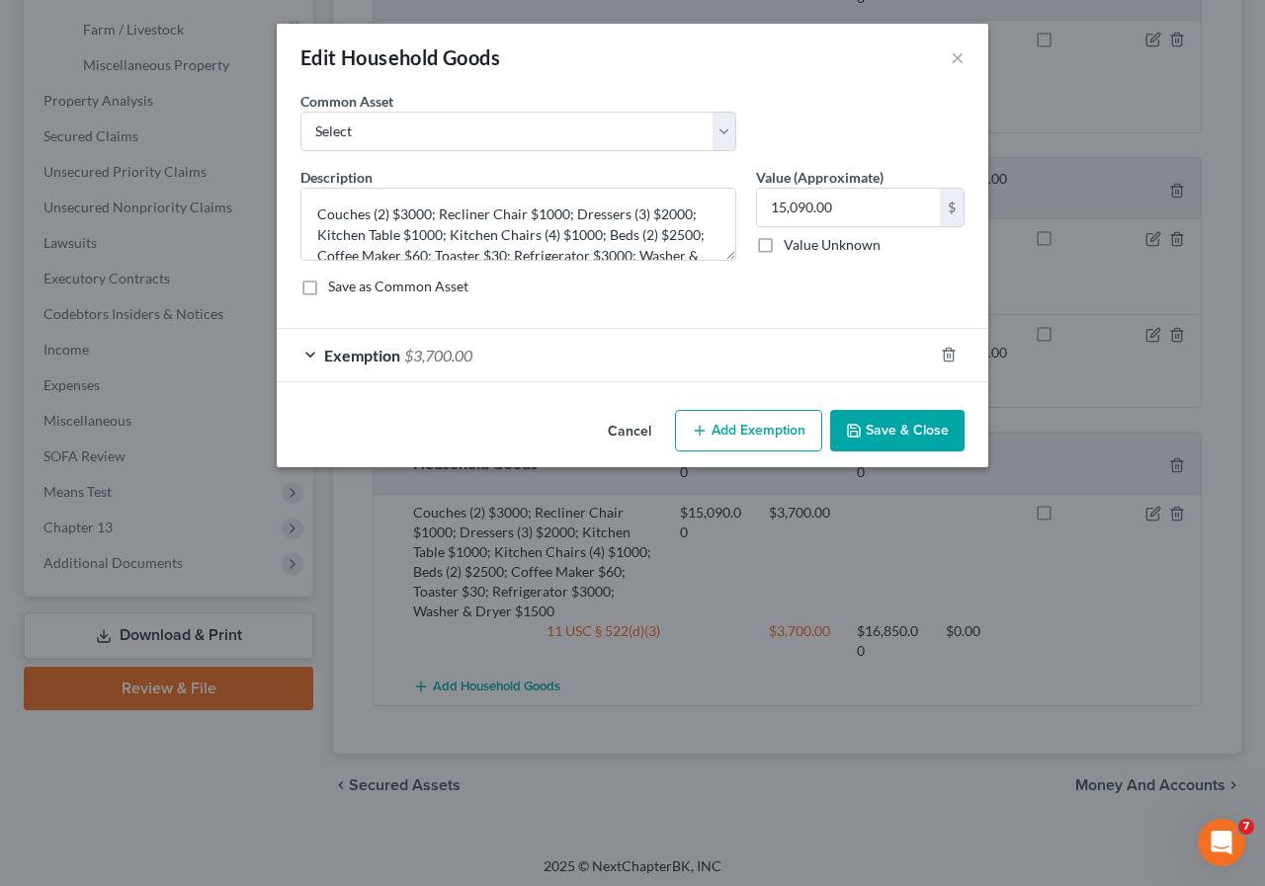
click at [745, 438] on button "Add Exemption" at bounding box center [748, 430] width 147 height 41
select select "2"
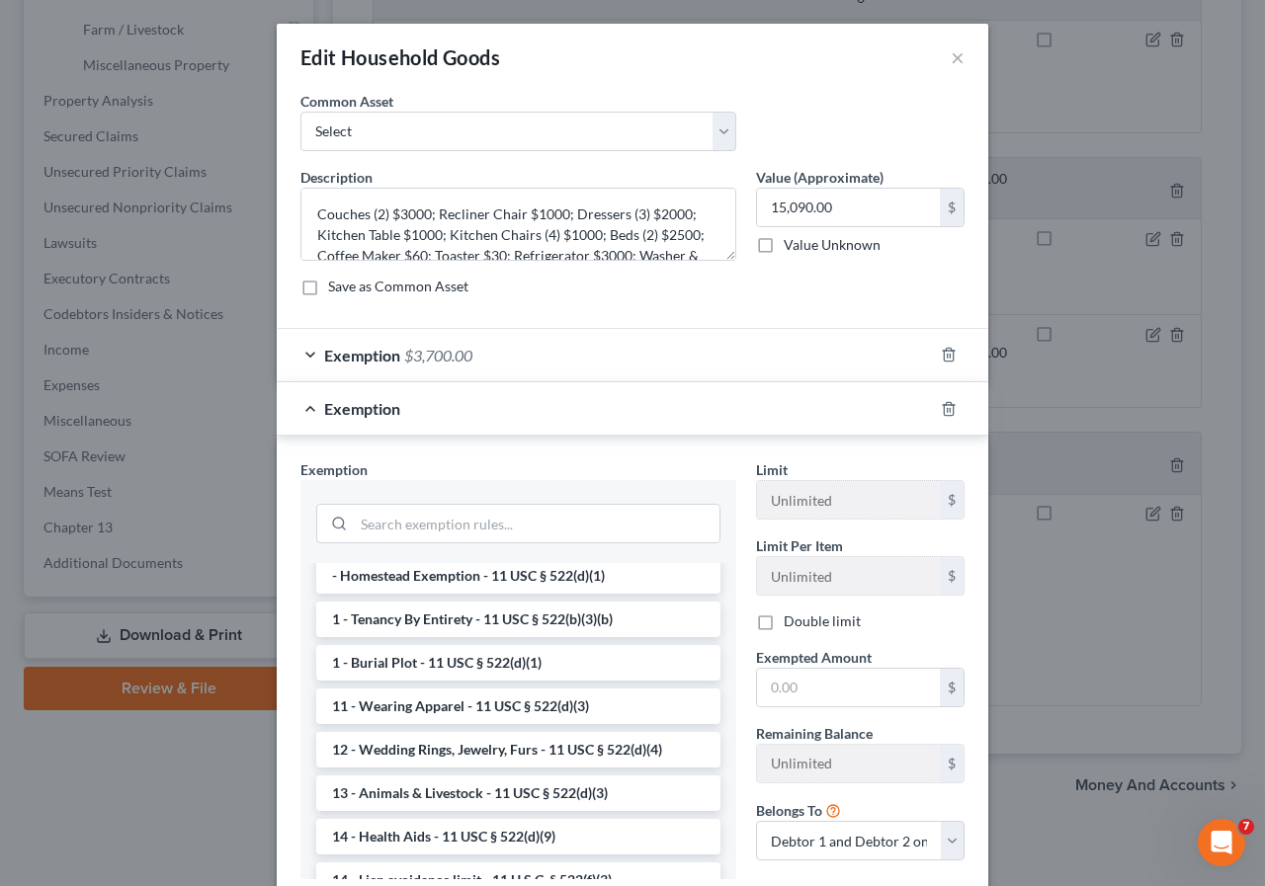
scroll to position [395, 0]
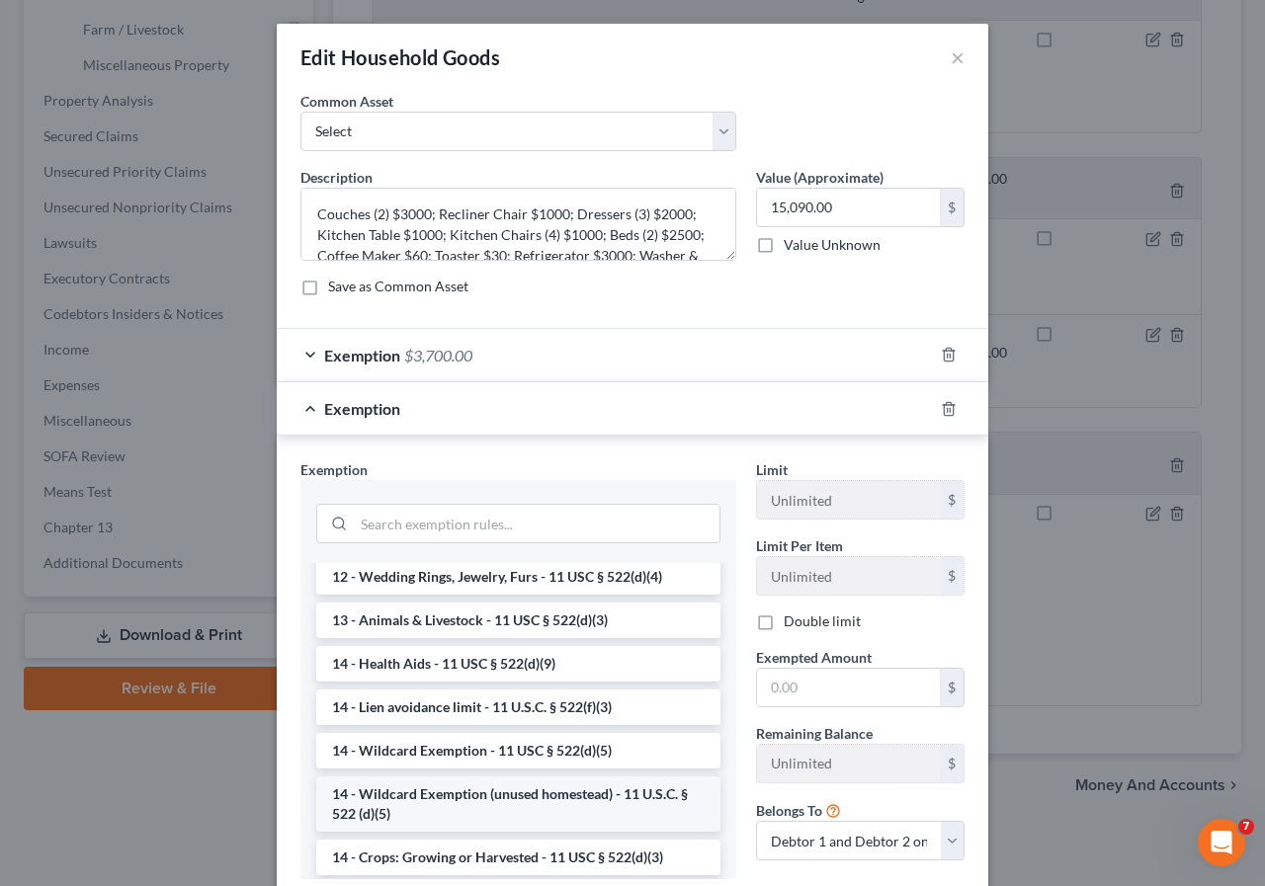
click at [501, 801] on li "14 - Wildcard Exemption (unused homestead) - 11 U.S.C. § 522 (d)(5)" at bounding box center [518, 804] width 404 height 55
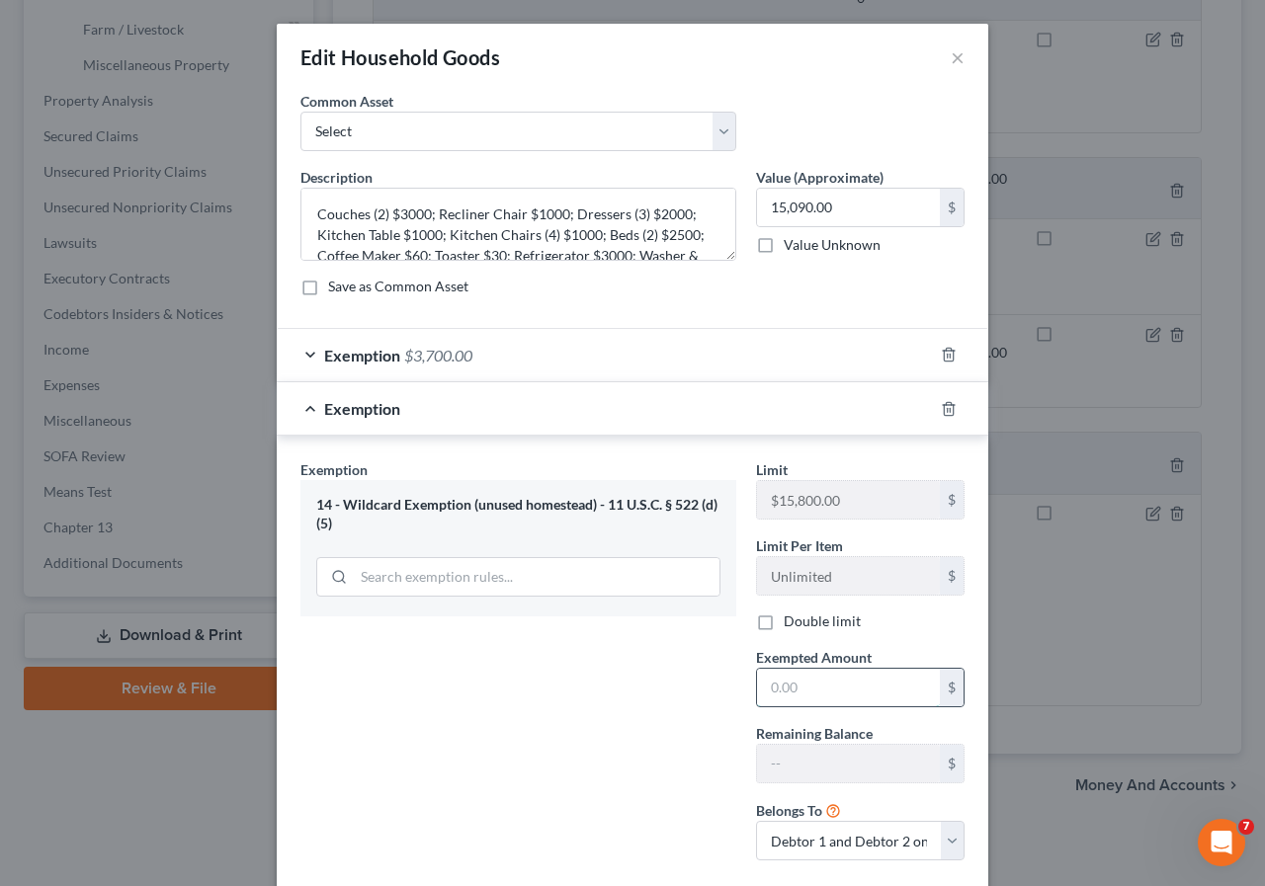
drag, startPoint x: 762, startPoint y: 688, endPoint x: 767, endPoint y: 705, distance: 18.5
click at [762, 688] on input "text" at bounding box center [848, 688] width 183 height 38
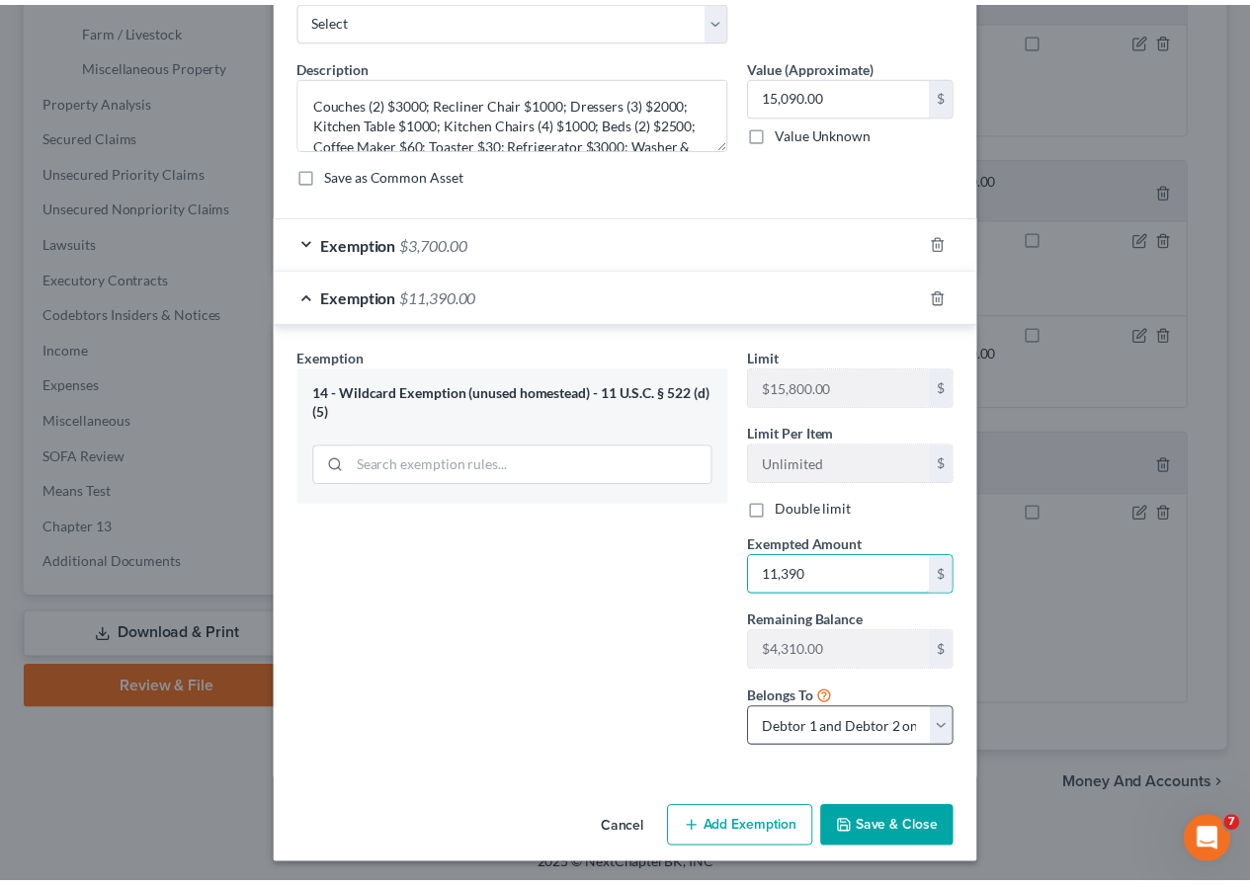
scroll to position [116, 0]
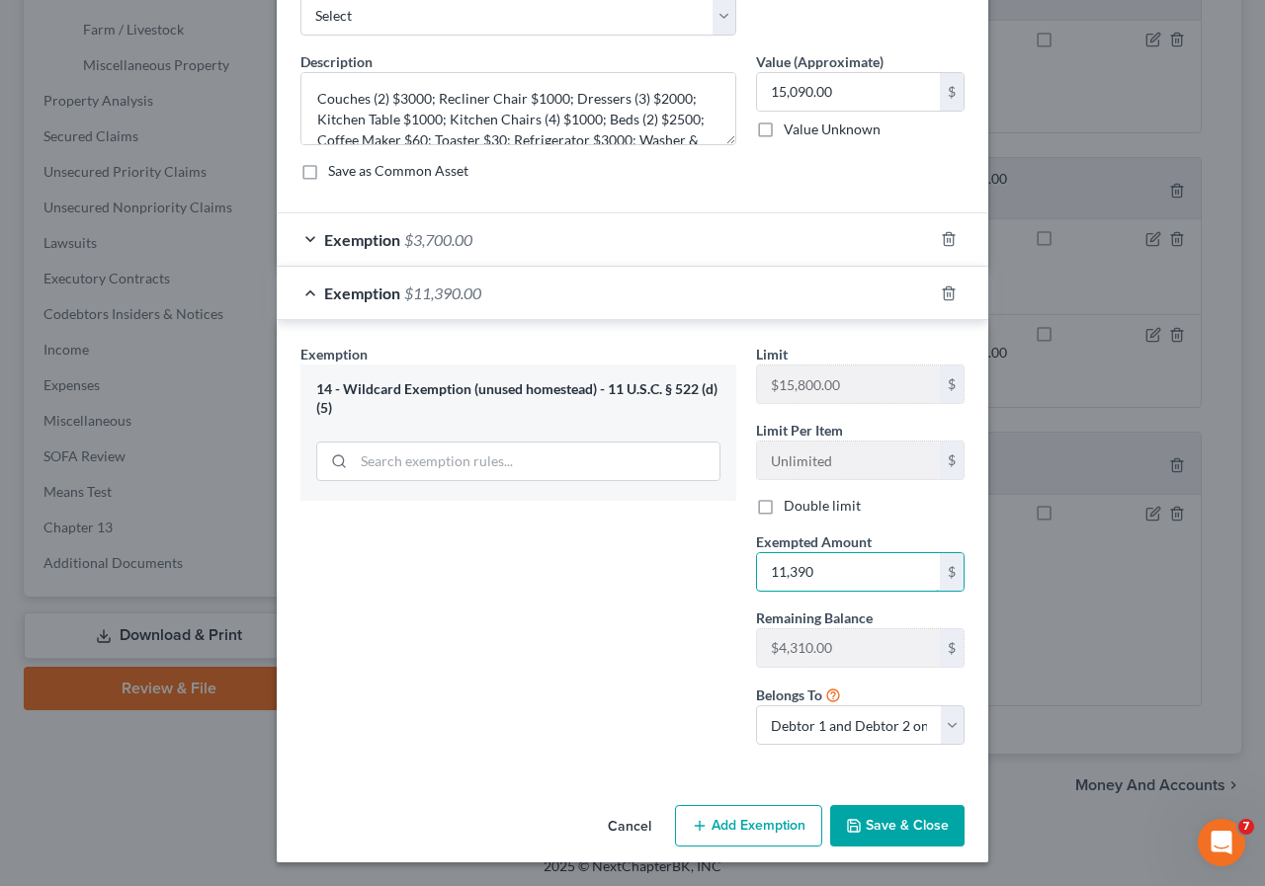
type input "11,390"
click at [878, 823] on button "Save & Close" at bounding box center [897, 825] width 134 height 41
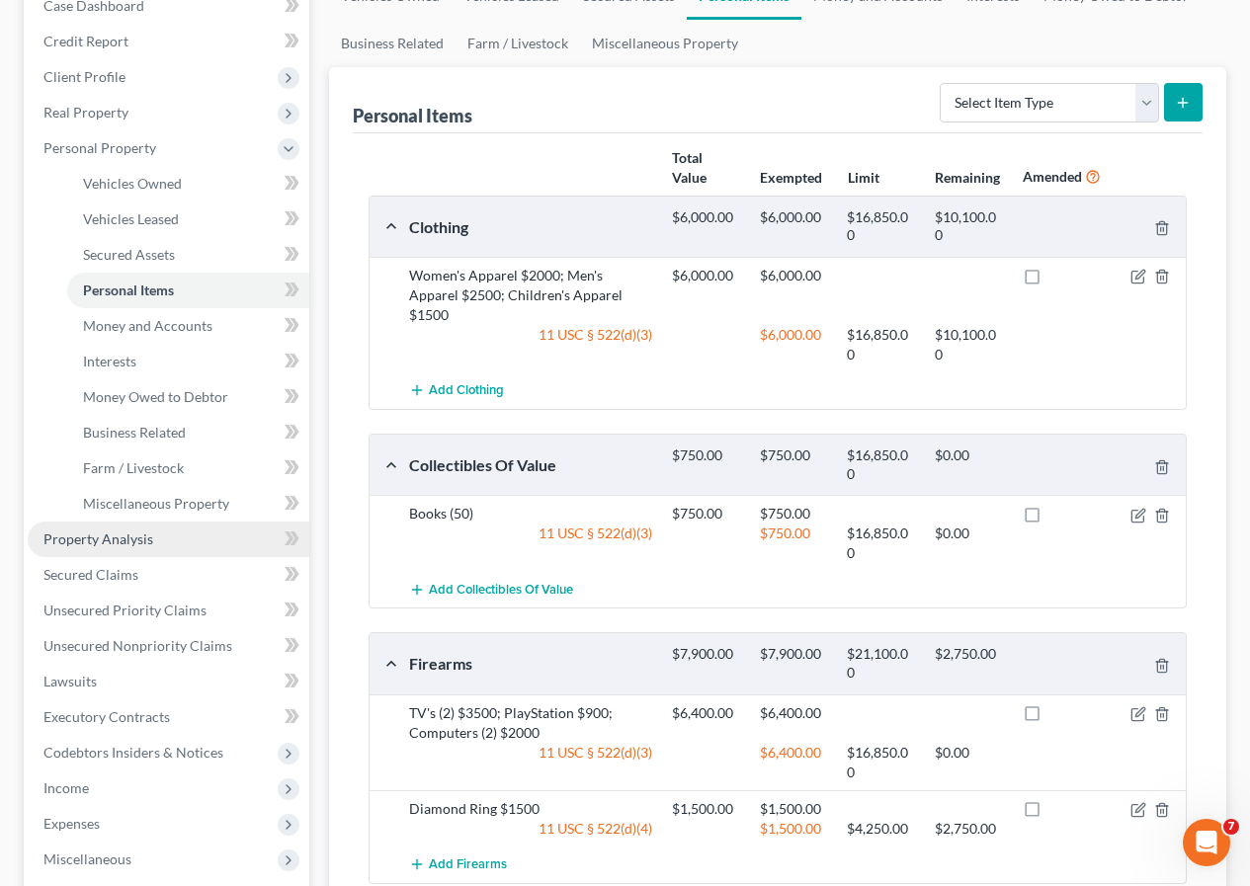
scroll to position [82, 0]
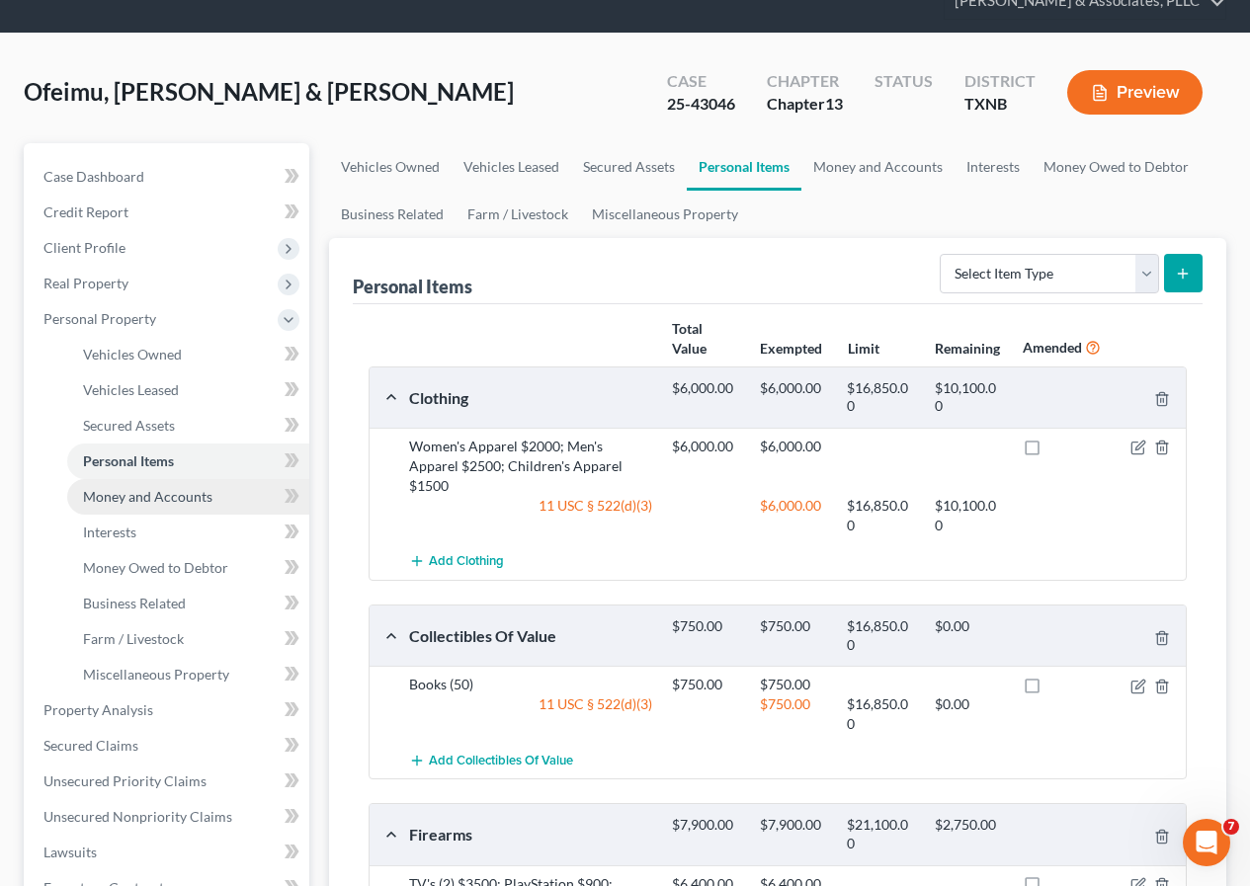
click at [162, 500] on span "Money and Accounts" at bounding box center [147, 496] width 129 height 17
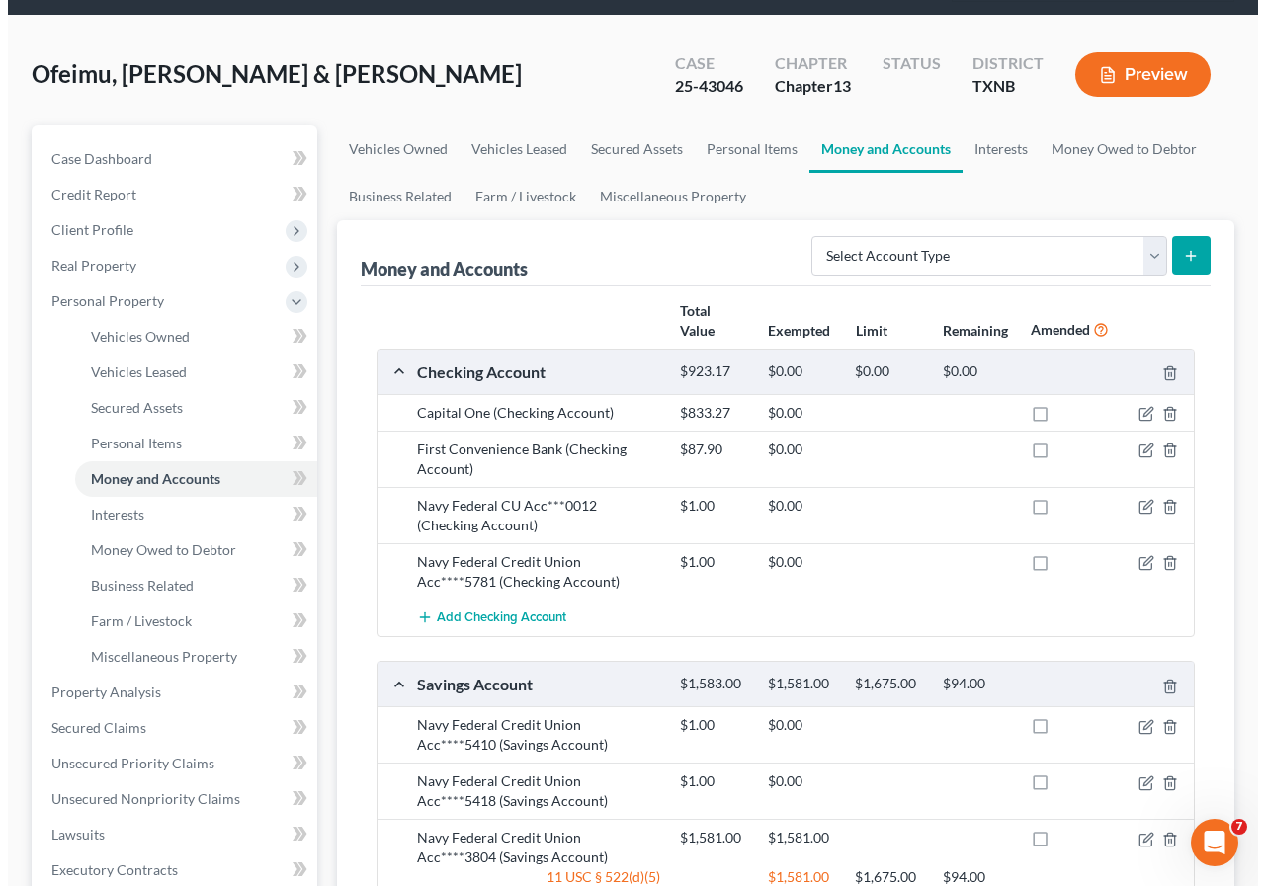
scroll to position [99, 0]
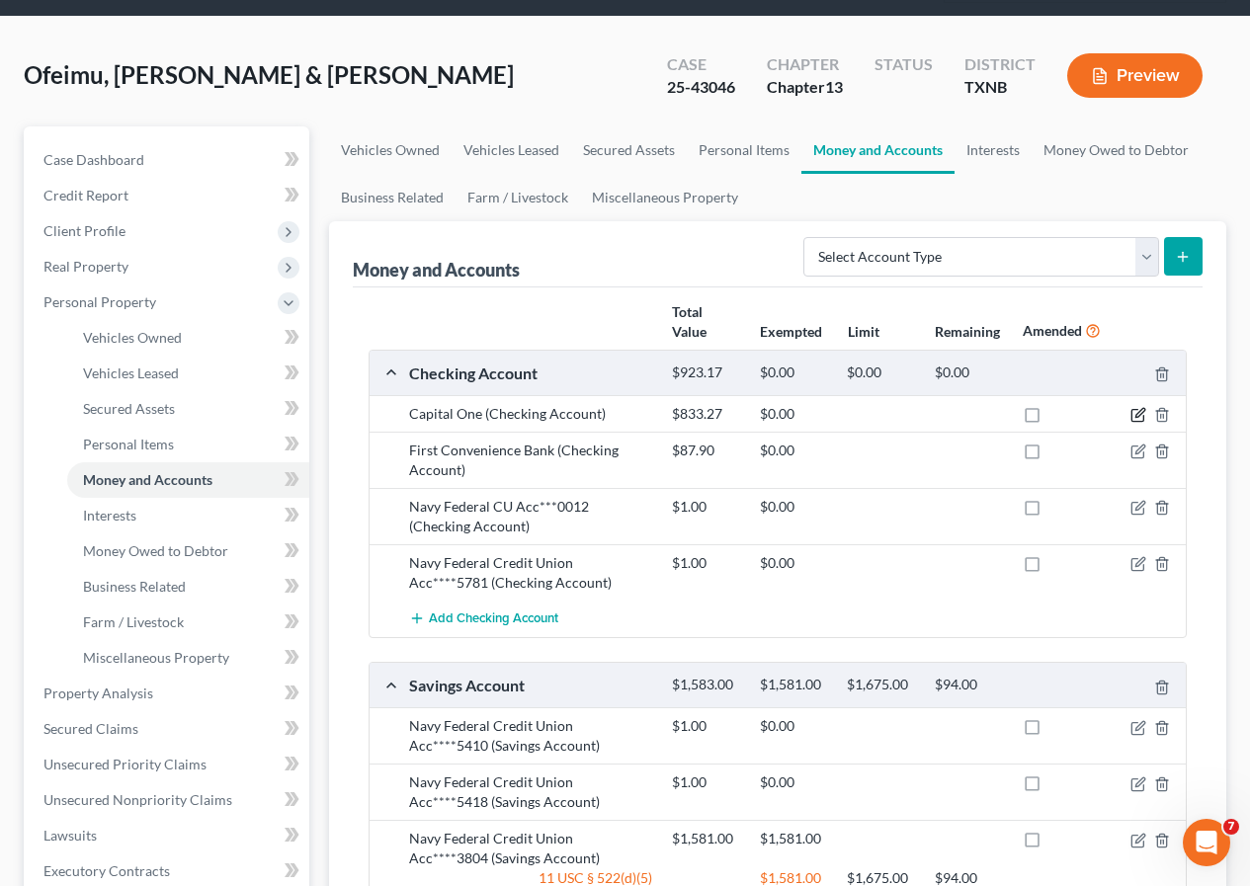
click at [1136, 415] on icon "button" at bounding box center [1139, 413] width 9 height 9
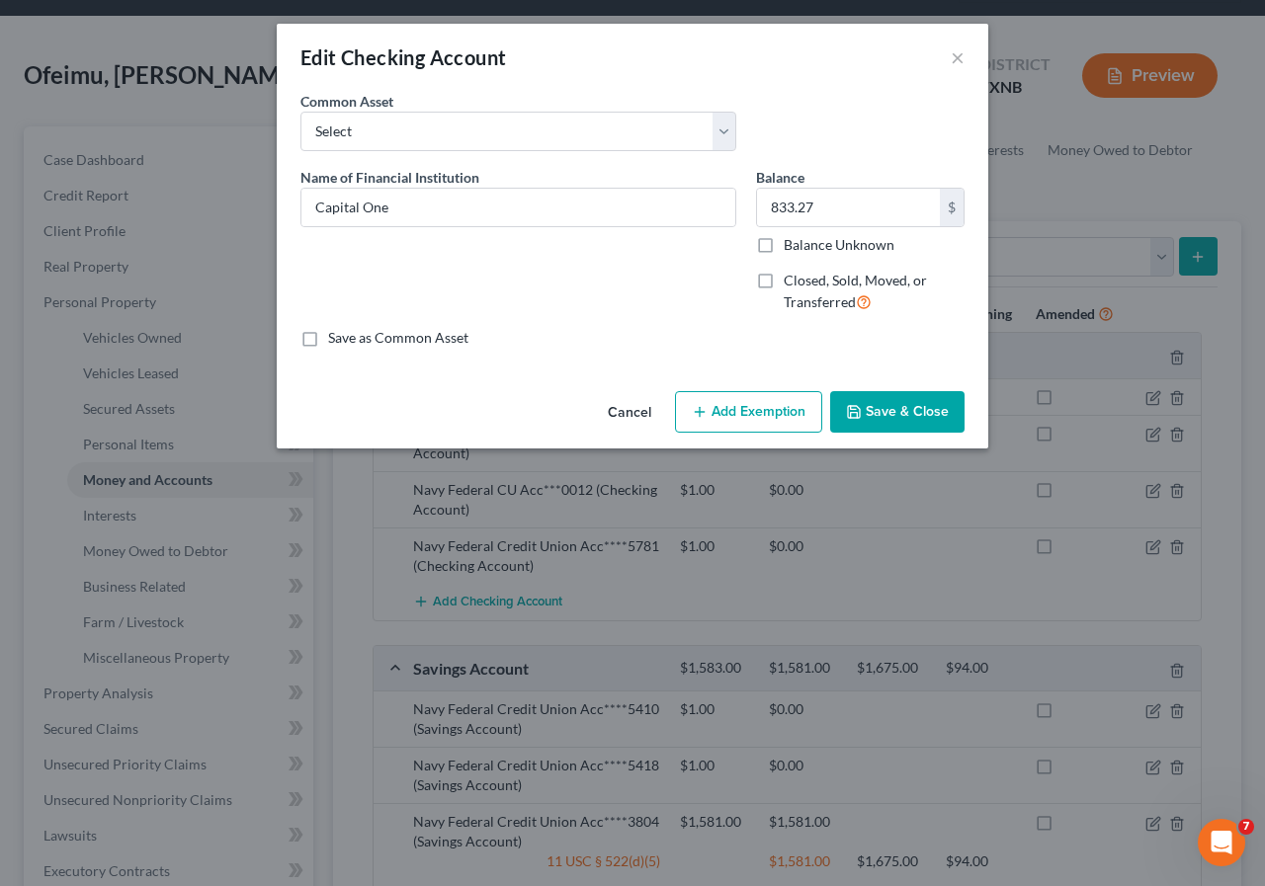
click at [754, 417] on button "Add Exemption" at bounding box center [748, 411] width 147 height 41
select select "2"
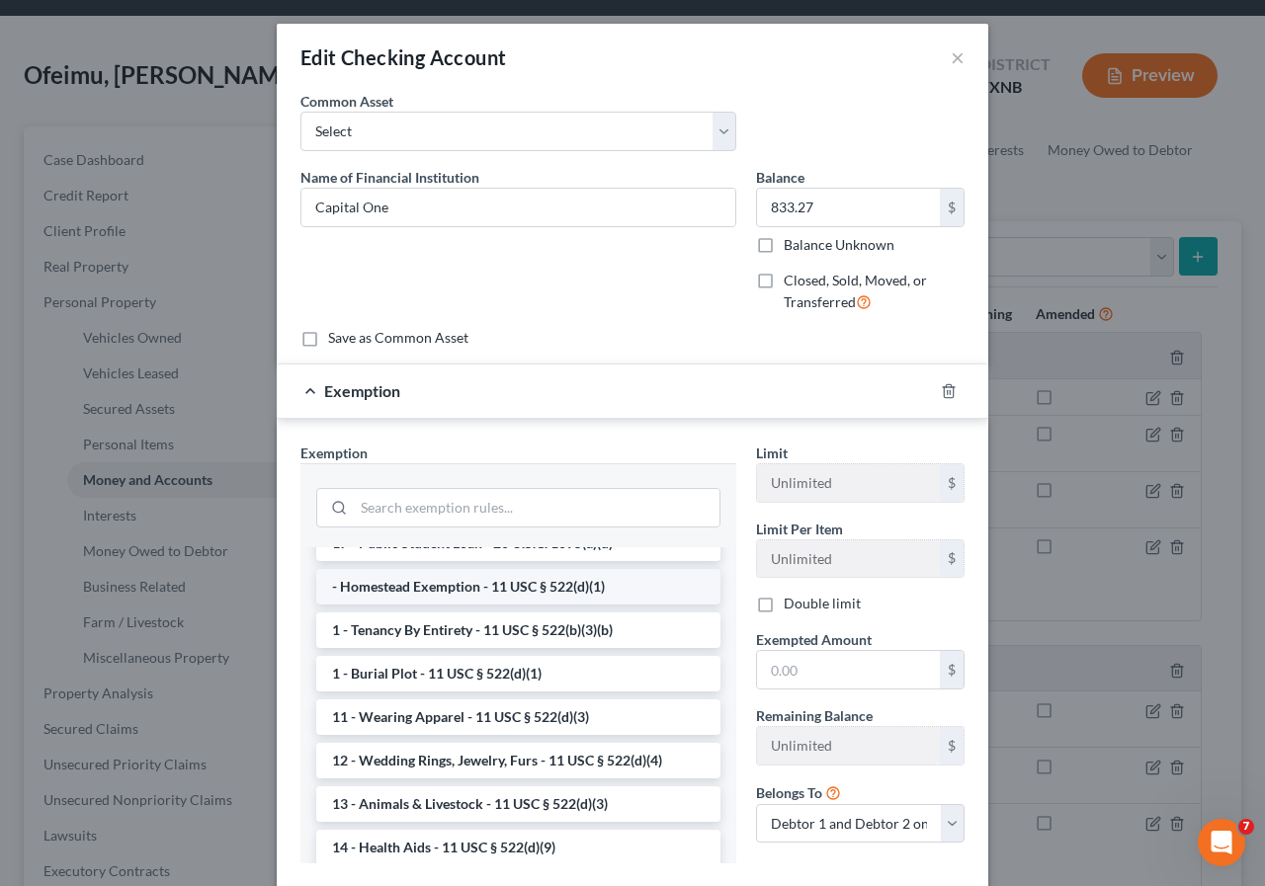
scroll to position [296, 0]
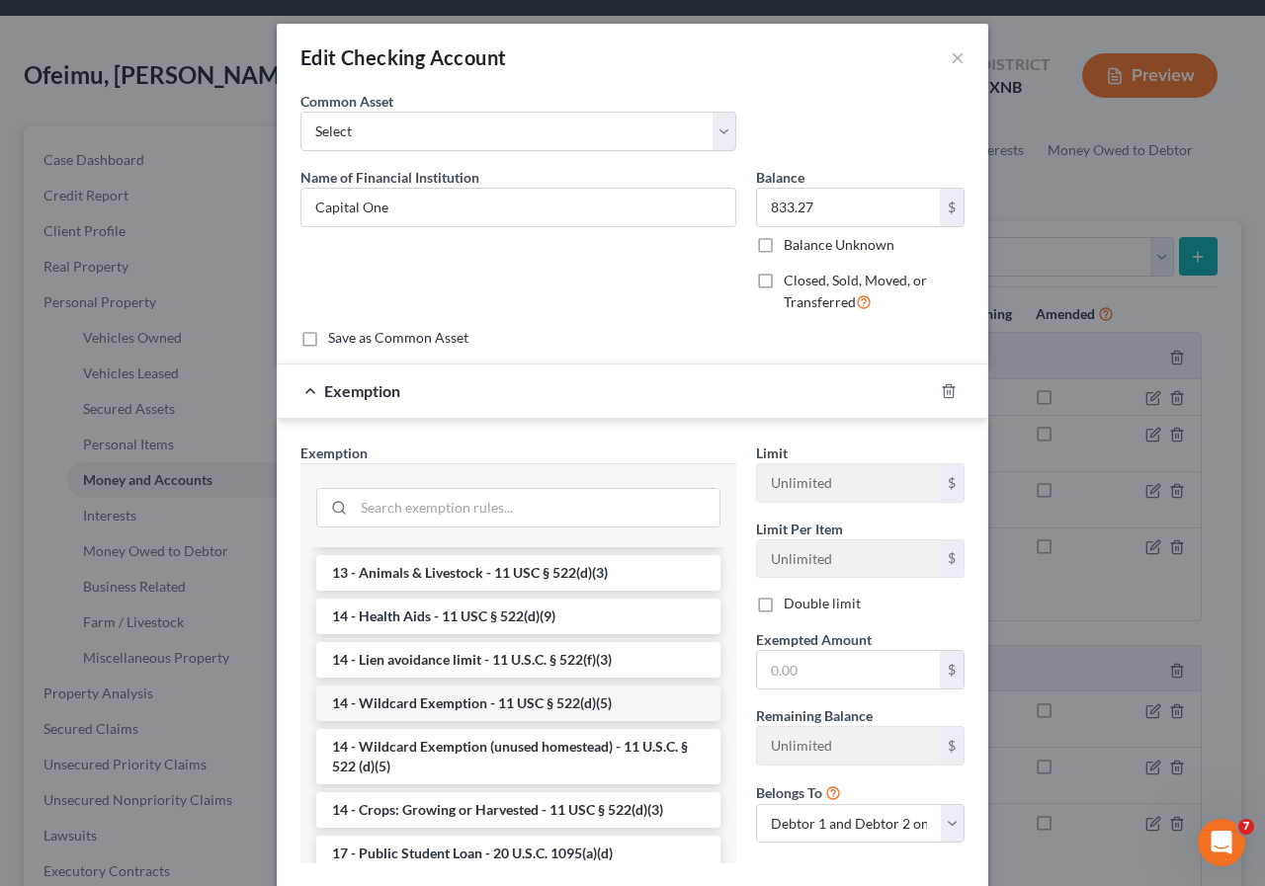
click at [482, 707] on li "14 - Wildcard Exemption - 11 USC § 522(d)(5)" at bounding box center [518, 704] width 404 height 36
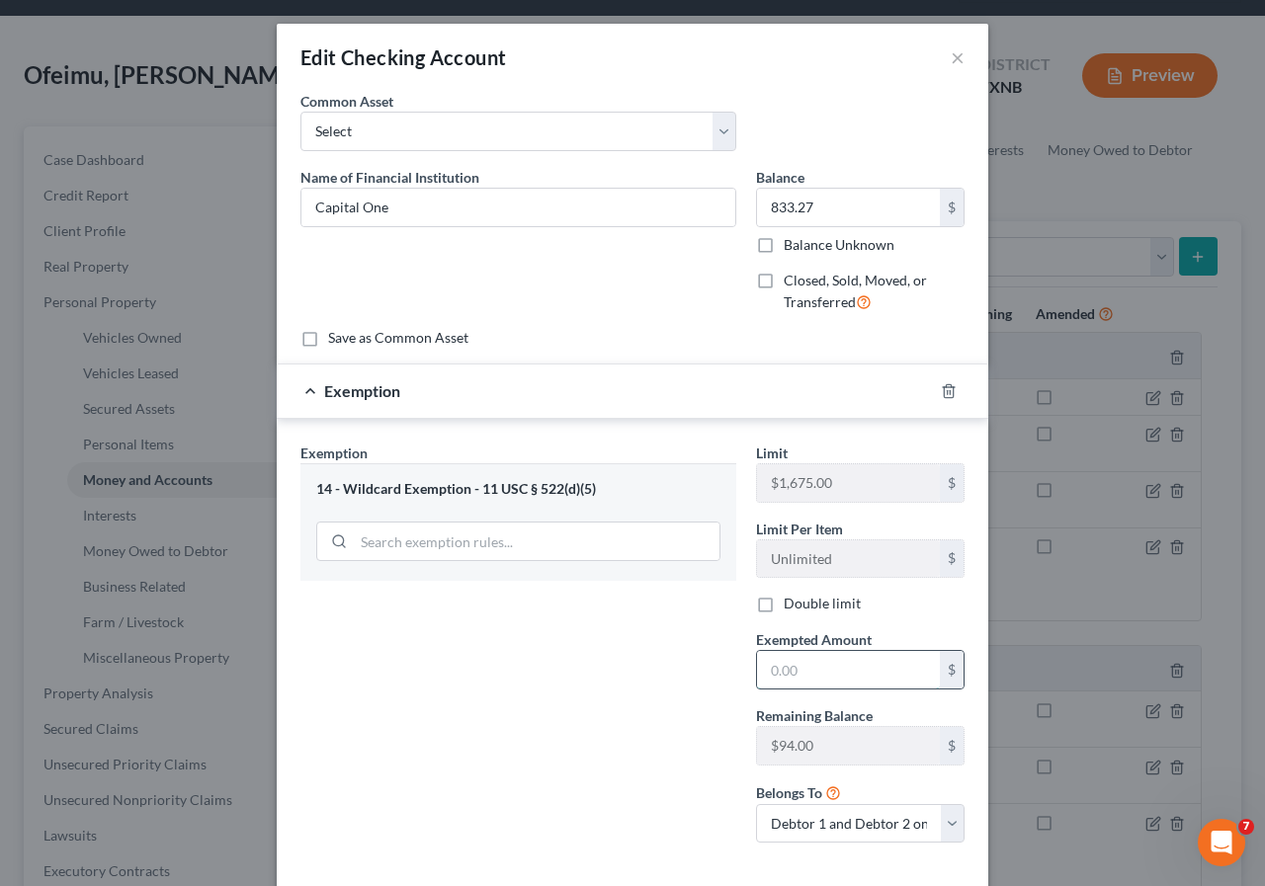
click at [765, 681] on input "text" at bounding box center [848, 670] width 183 height 38
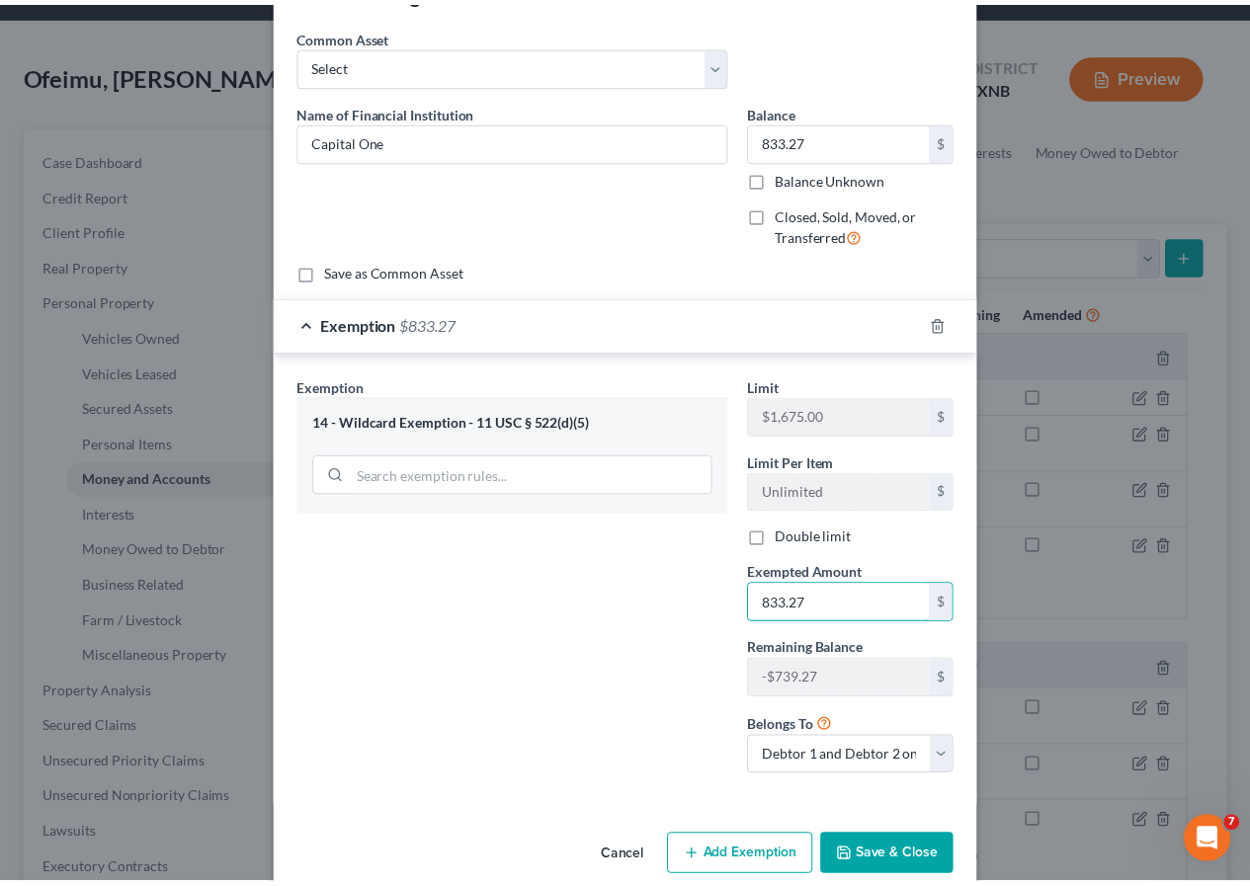
scroll to position [98, 0]
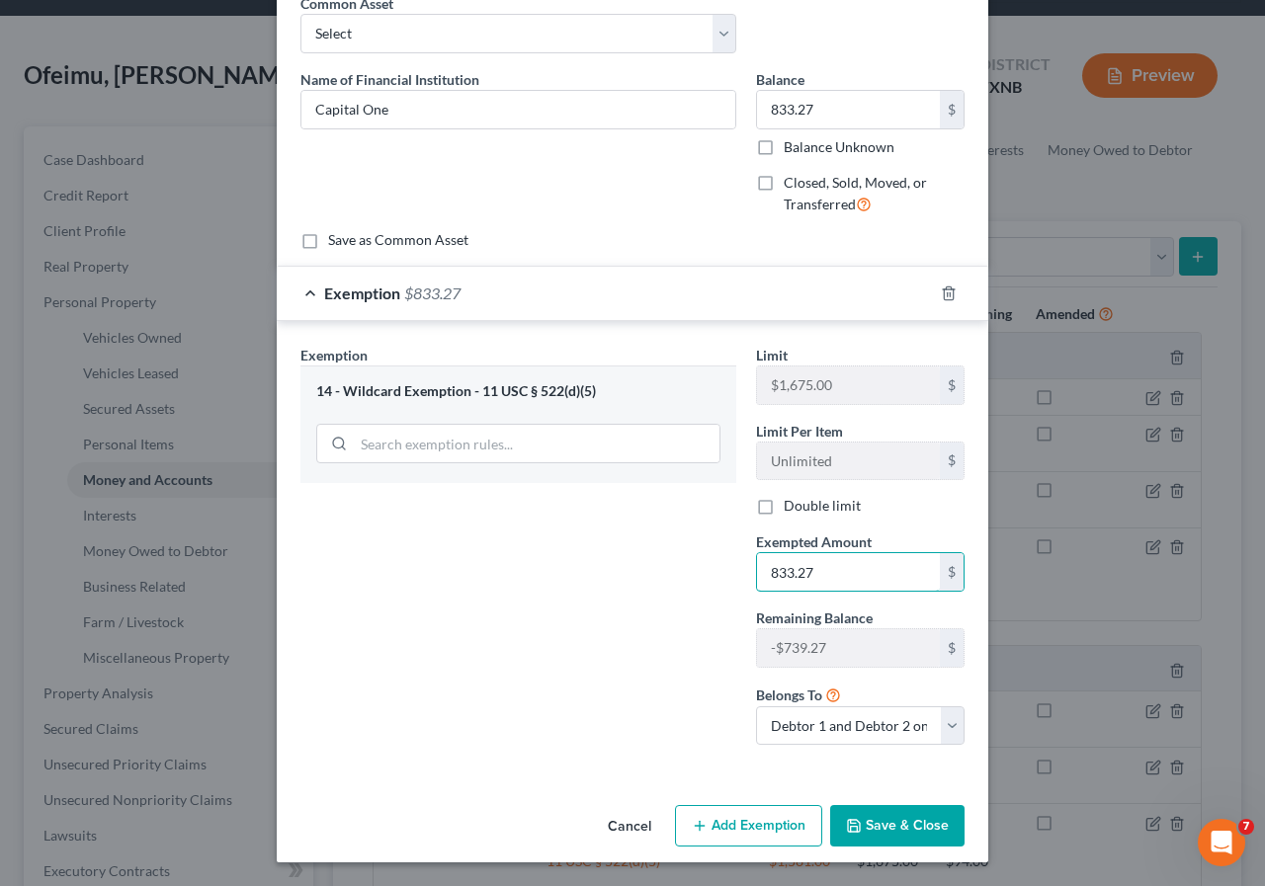
type input "833.27"
click at [855, 825] on icon "button" at bounding box center [854, 826] width 16 height 16
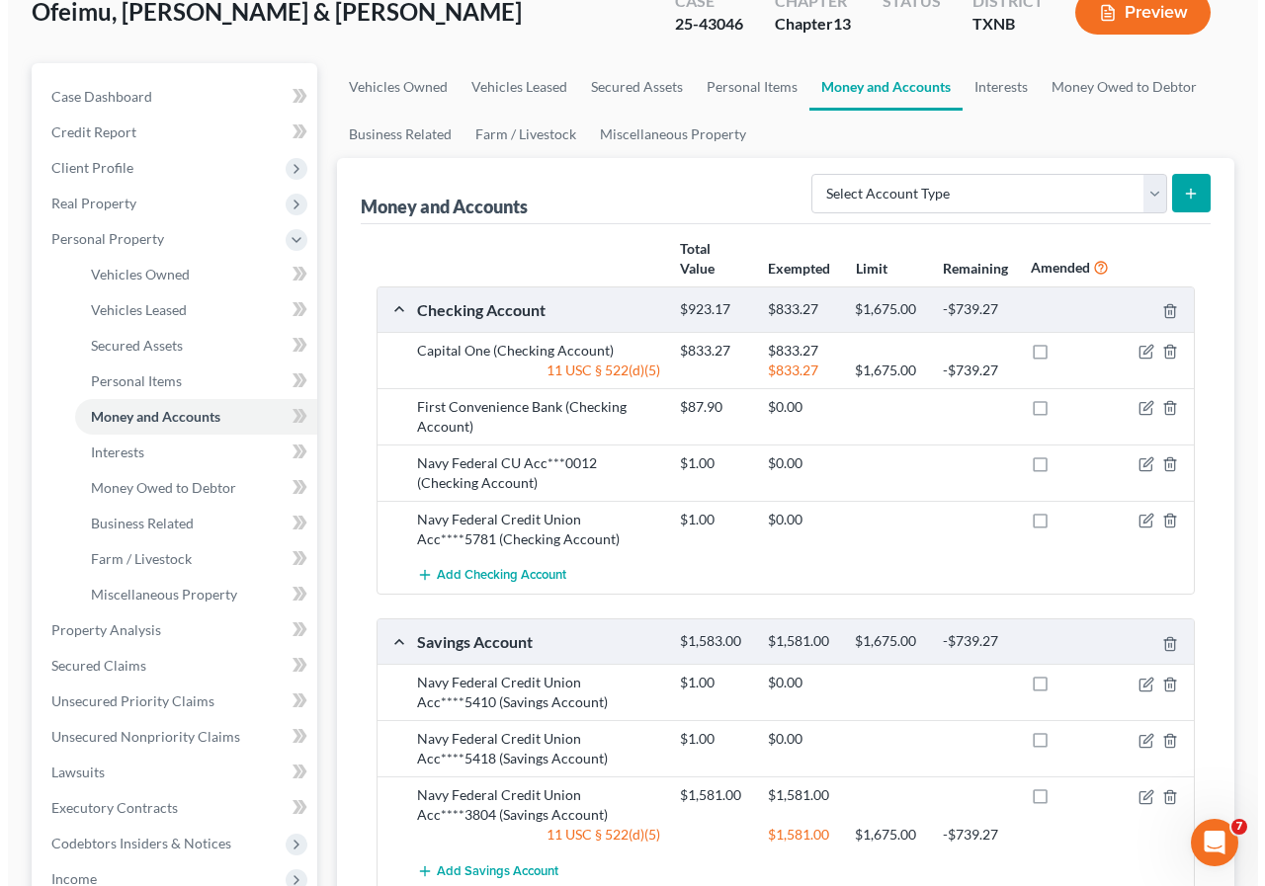
scroll to position [198, 0]
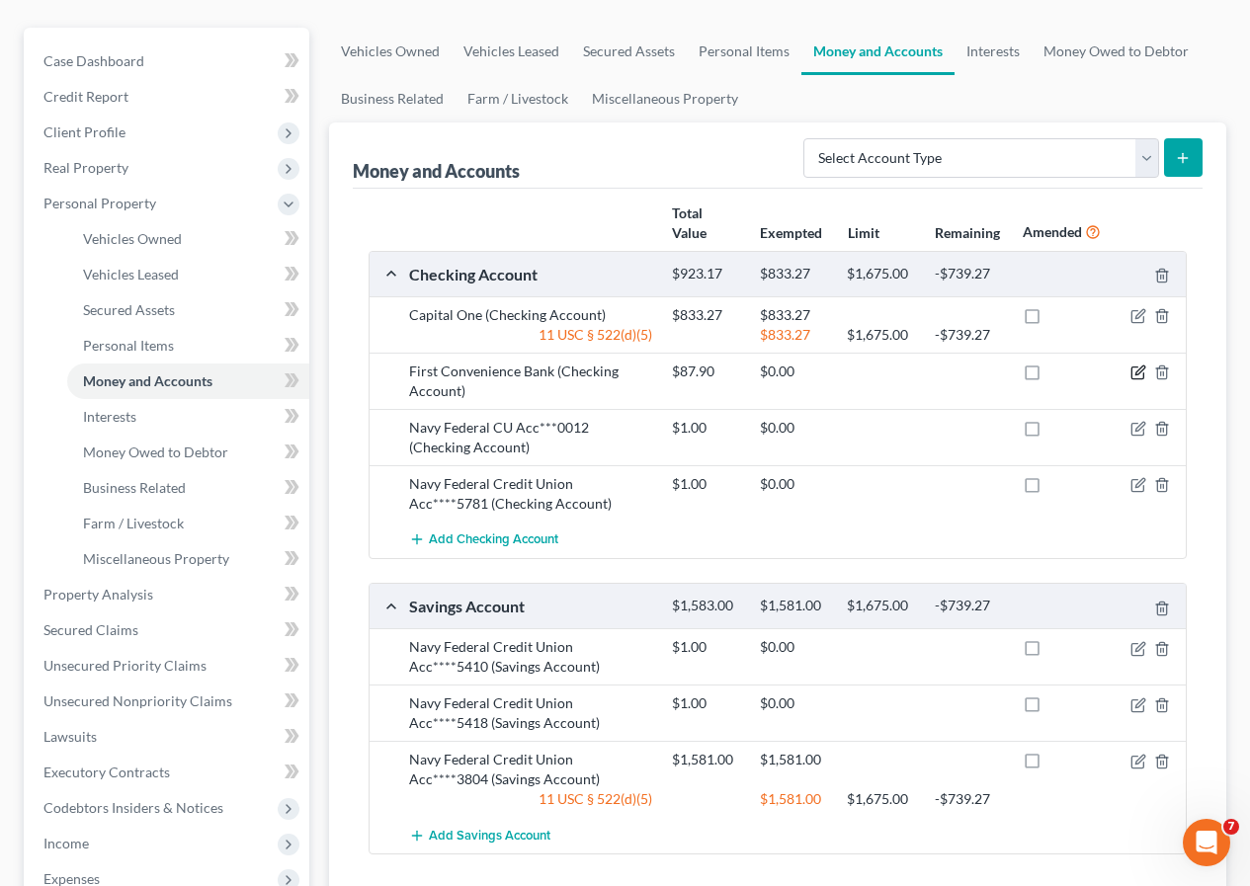
click at [1138, 371] on icon "button" at bounding box center [1139, 371] width 9 height 9
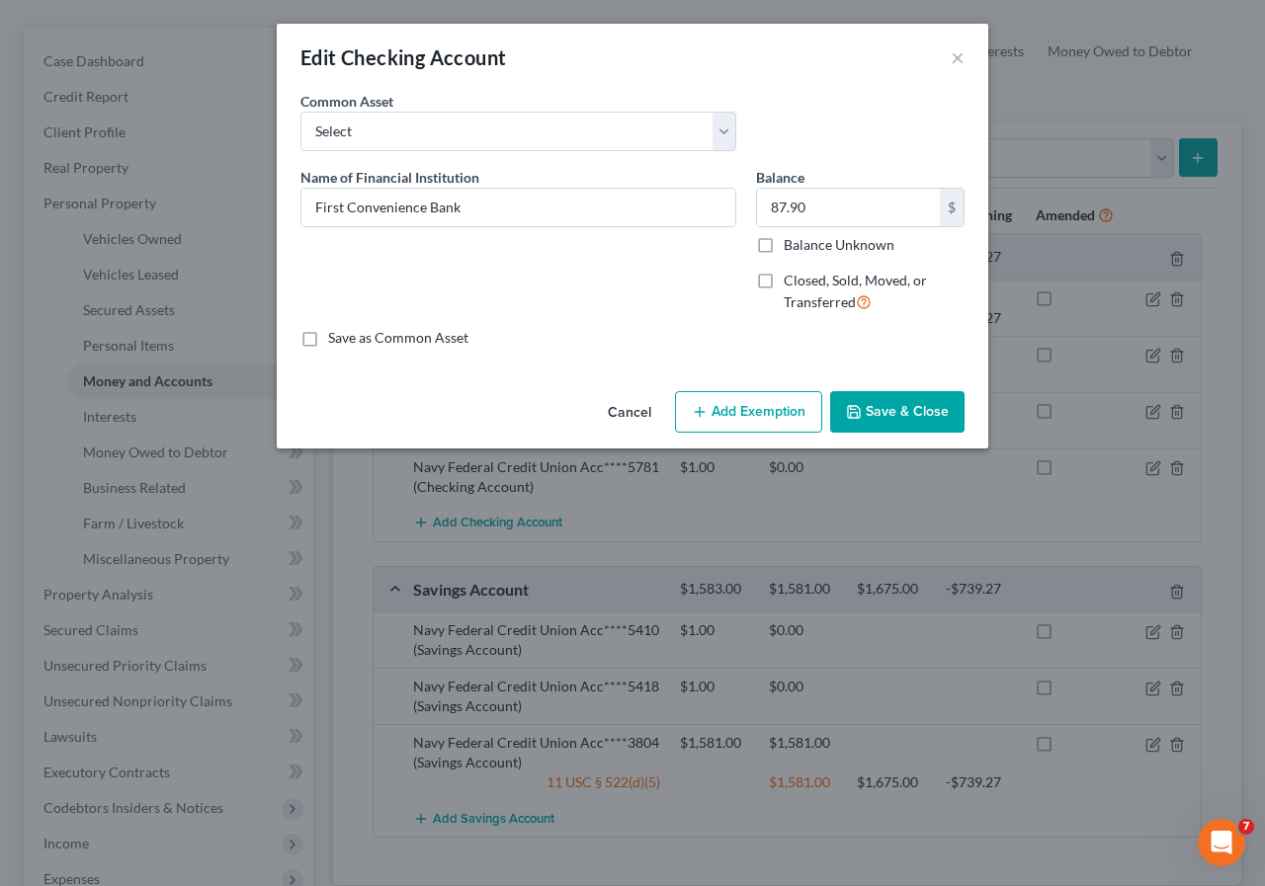
click at [741, 413] on button "Add Exemption" at bounding box center [748, 411] width 147 height 41
select select "2"
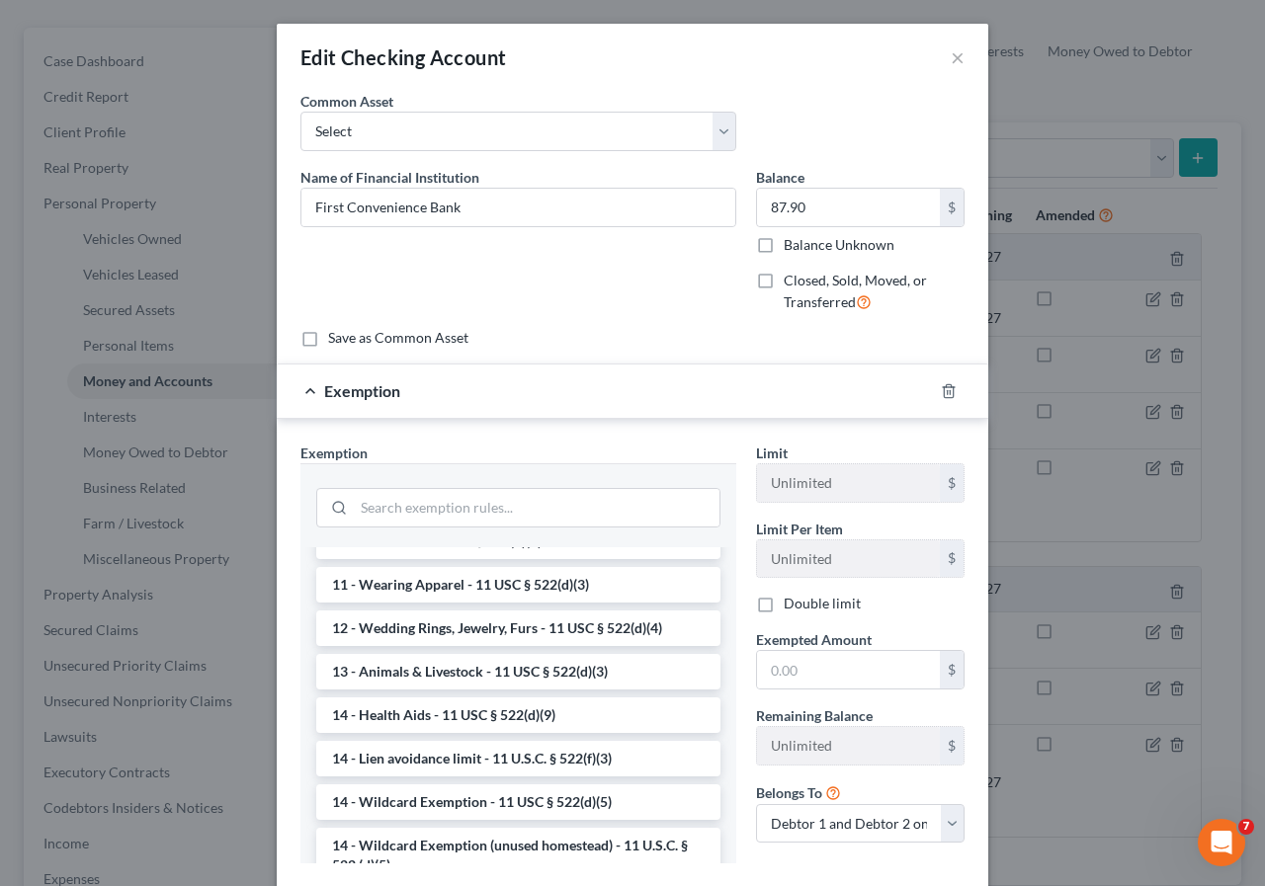
scroll to position [296, 0]
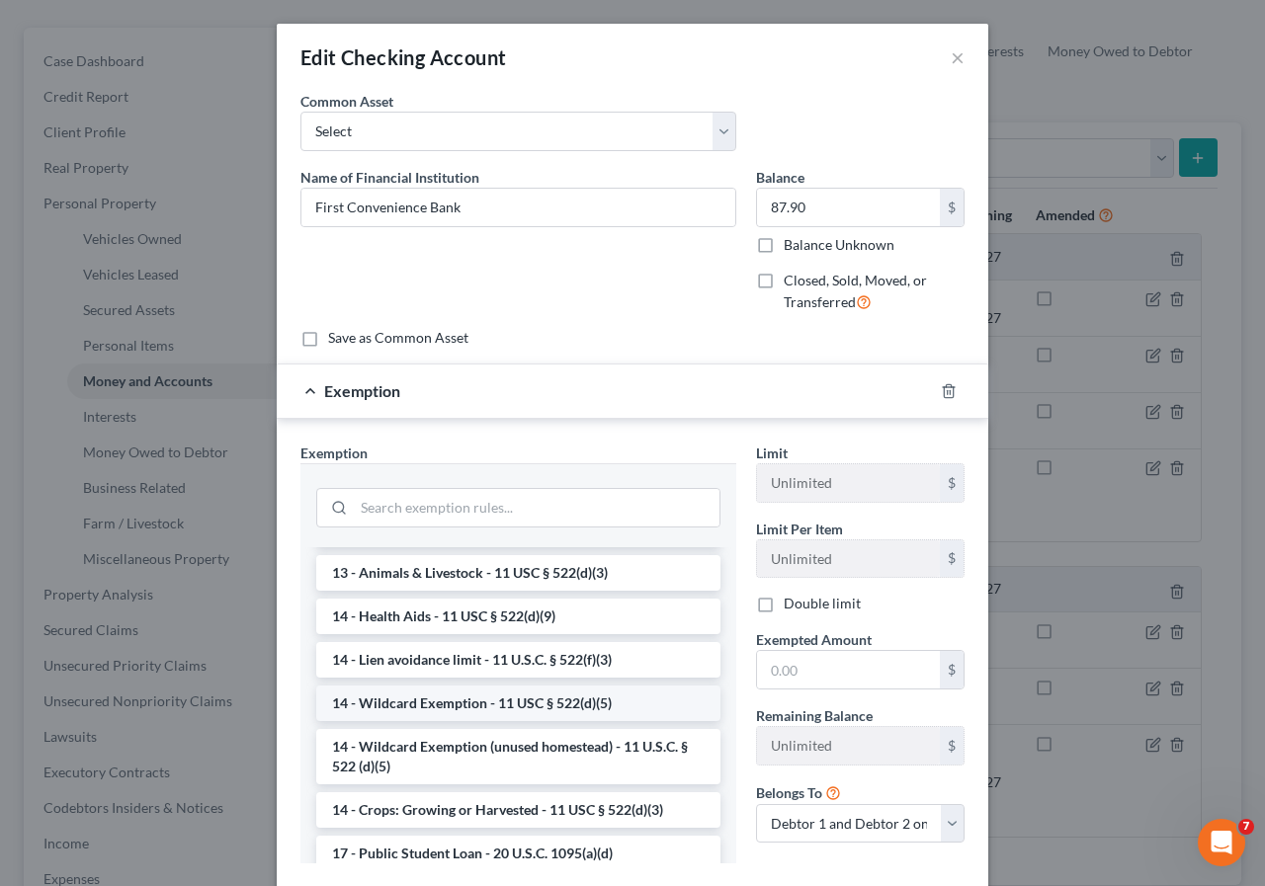
click at [439, 702] on li "14 - Wildcard Exemption - 11 USC § 522(d)(5)" at bounding box center [518, 704] width 404 height 36
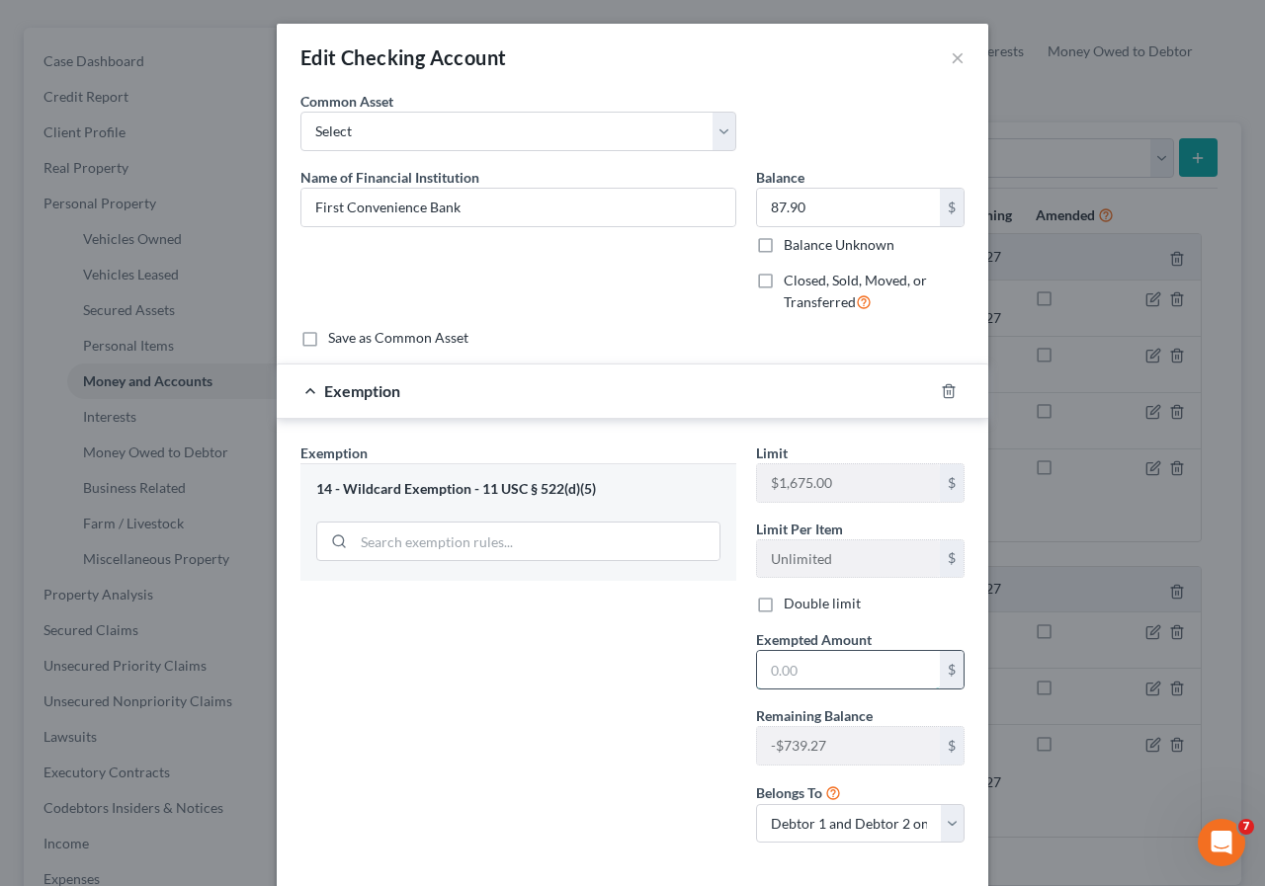
click at [759, 681] on input "text" at bounding box center [848, 670] width 183 height 38
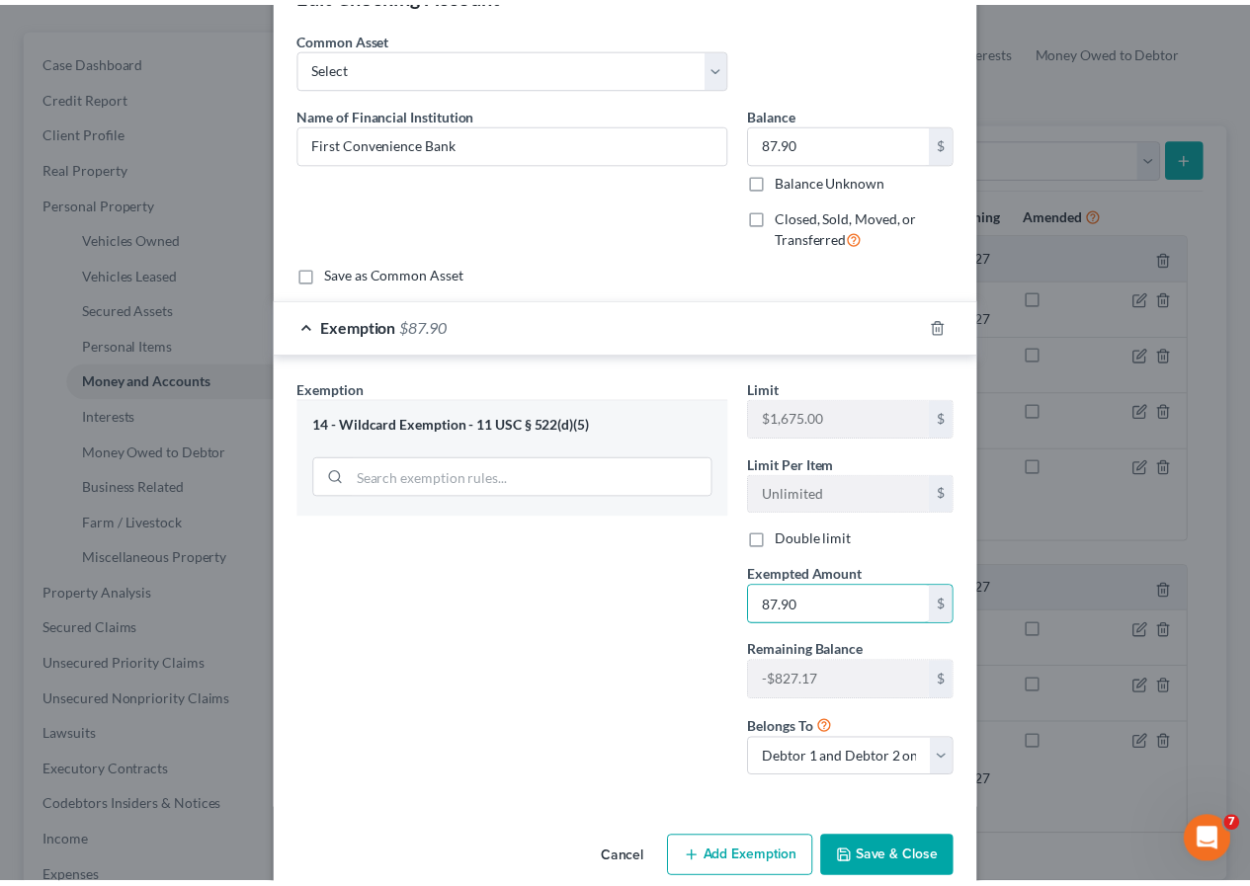
scroll to position [98, 0]
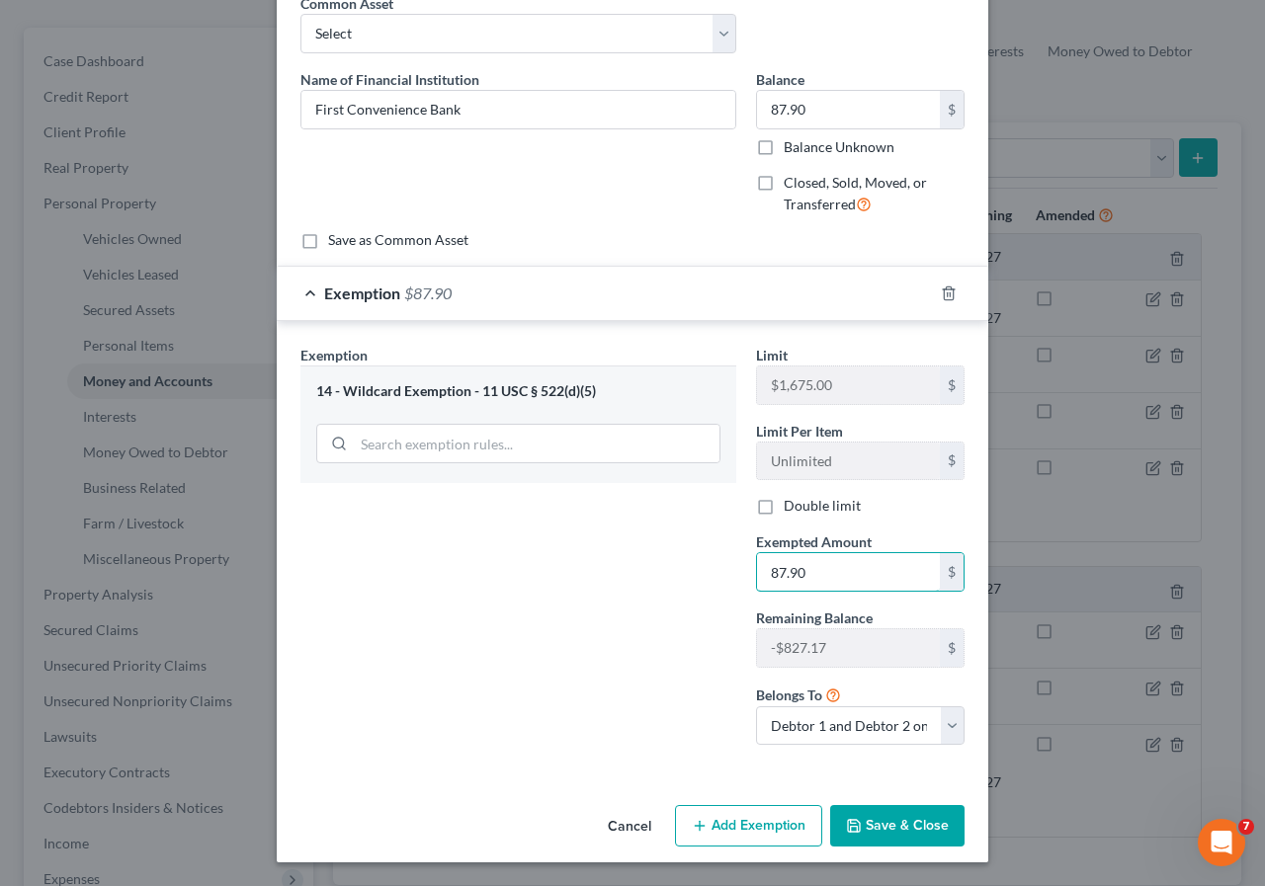
type input "87.90"
click at [915, 828] on button "Save & Close" at bounding box center [897, 825] width 134 height 41
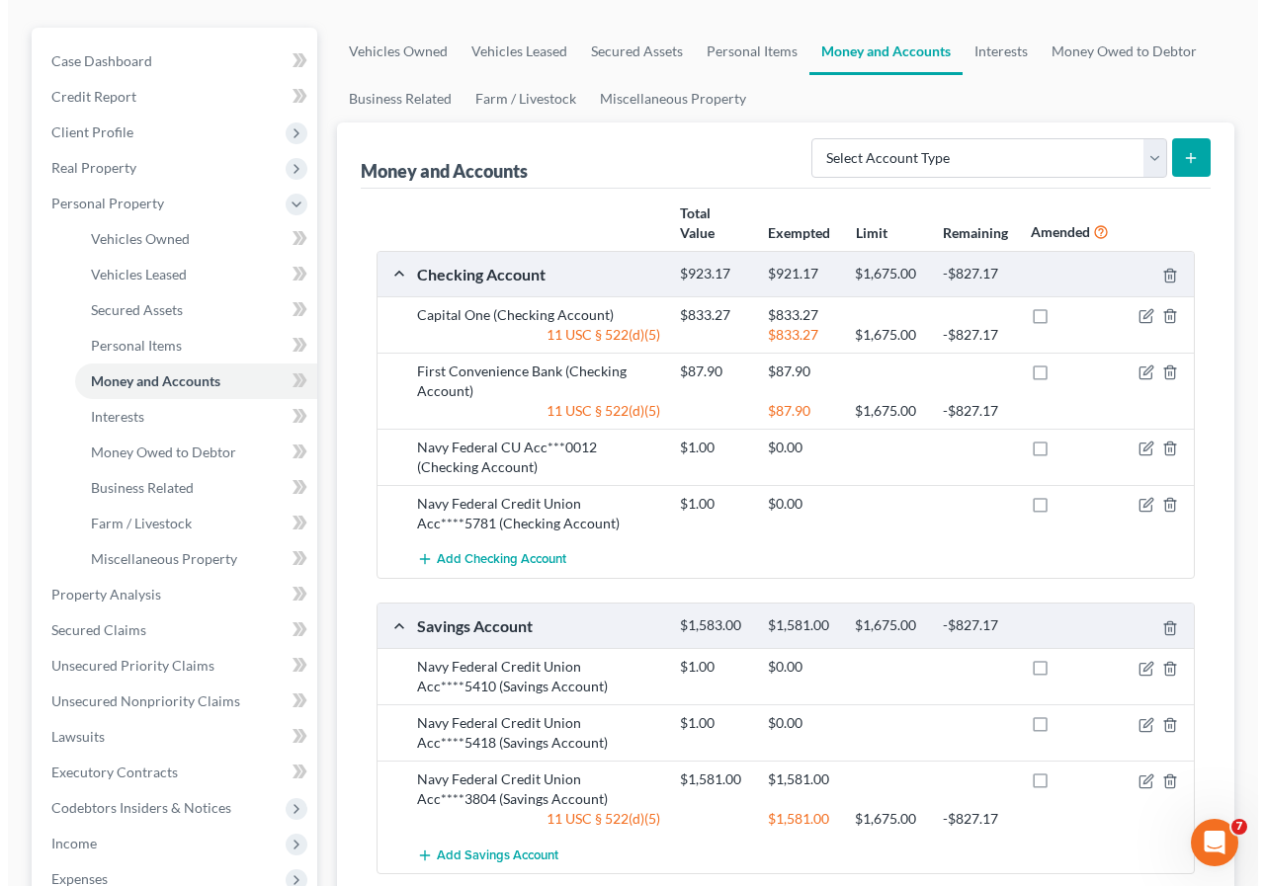
scroll to position [296, 0]
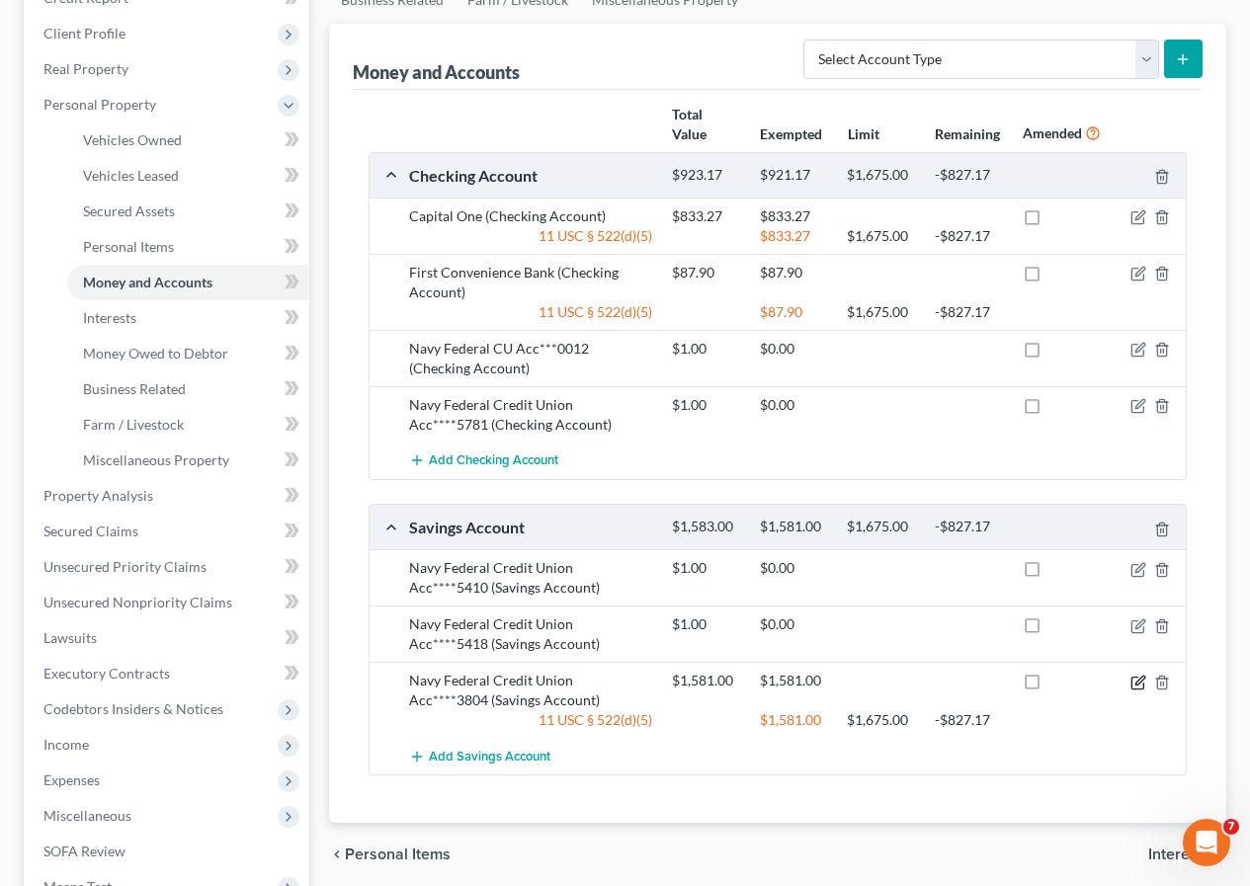
click at [1133, 683] on icon "button" at bounding box center [1138, 683] width 16 height 16
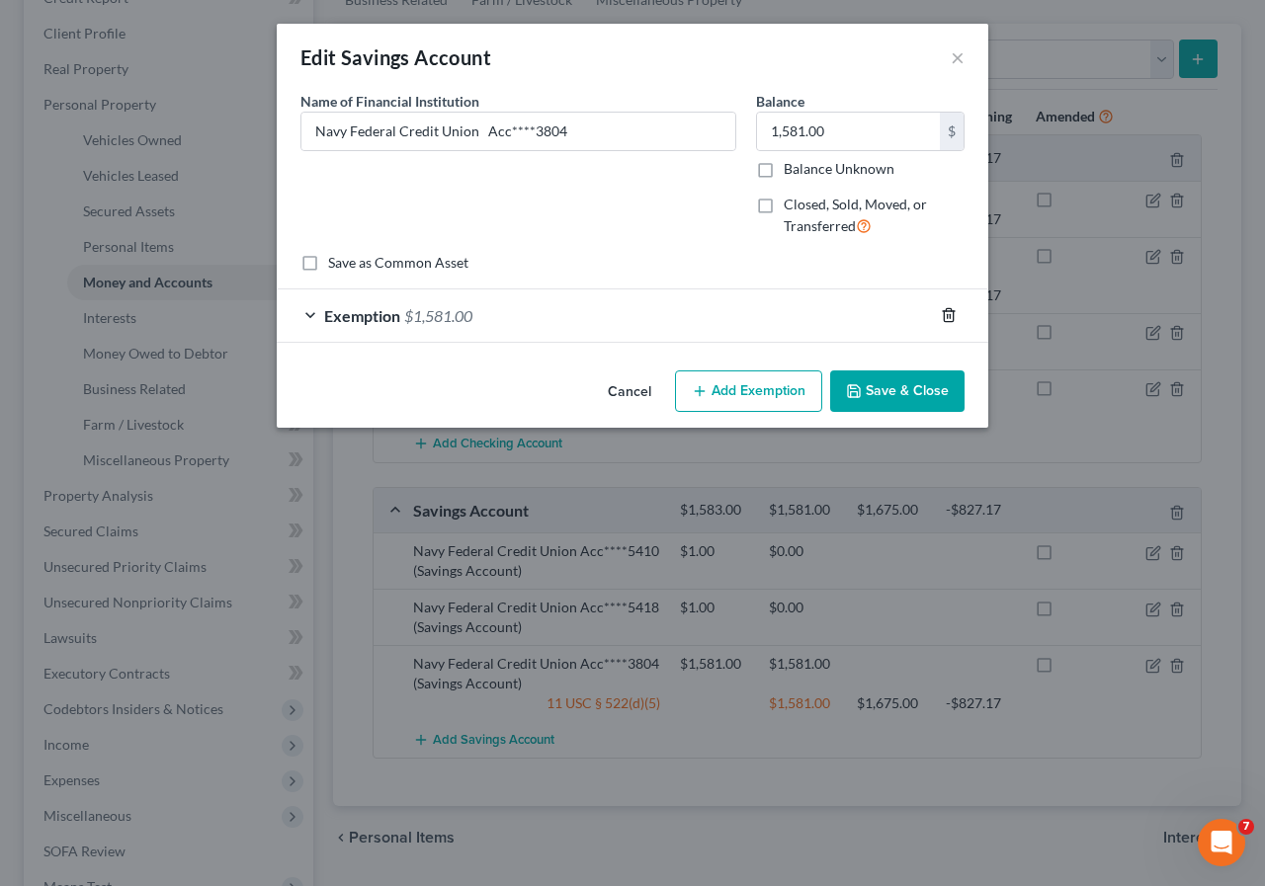
click at [944, 317] on icon "button" at bounding box center [948, 315] width 9 height 13
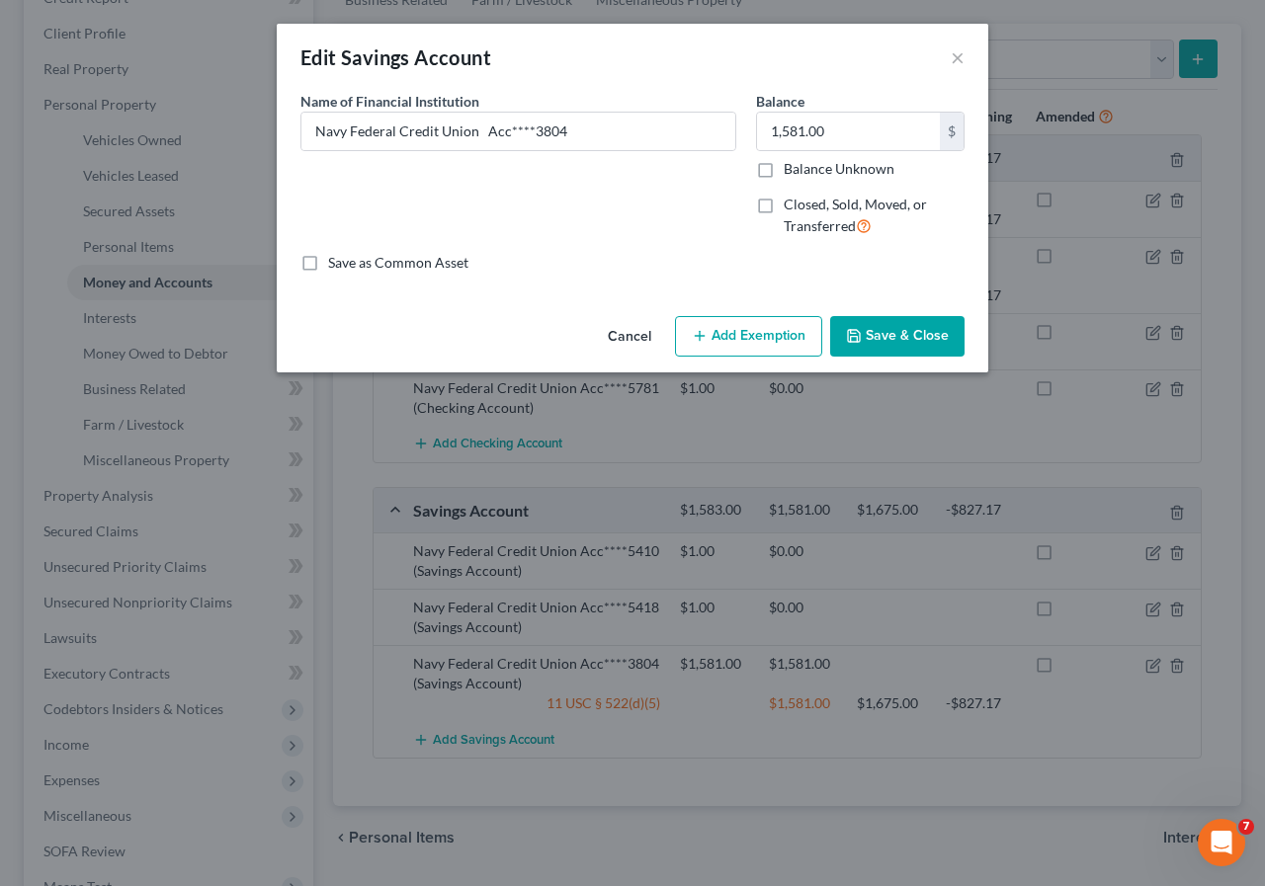
click at [771, 343] on button "Add Exemption" at bounding box center [748, 336] width 147 height 41
select select "2"
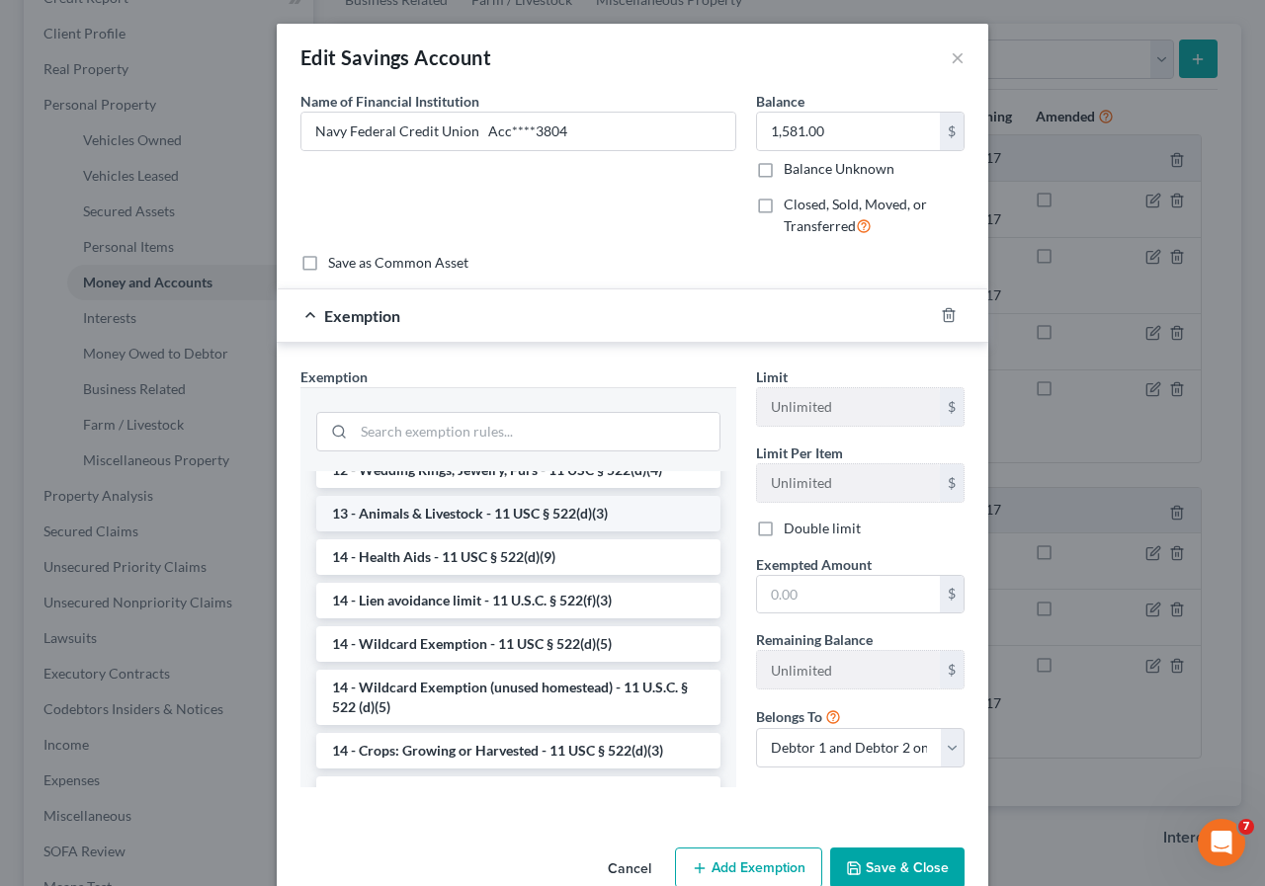
scroll to position [395, 0]
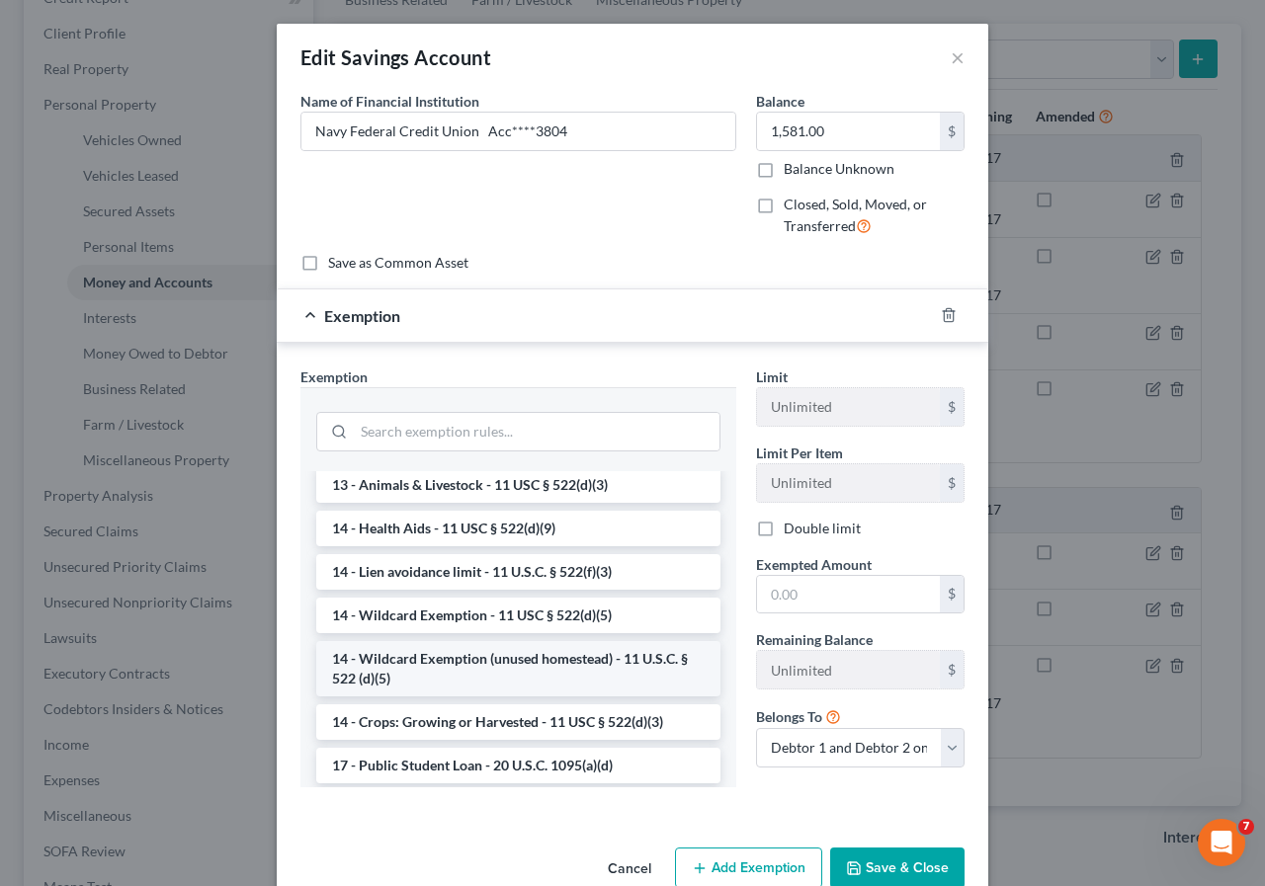
click at [456, 688] on li "14 - Wildcard Exemption (unused homestead) - 11 U.S.C. § 522 (d)(5)" at bounding box center [518, 668] width 404 height 55
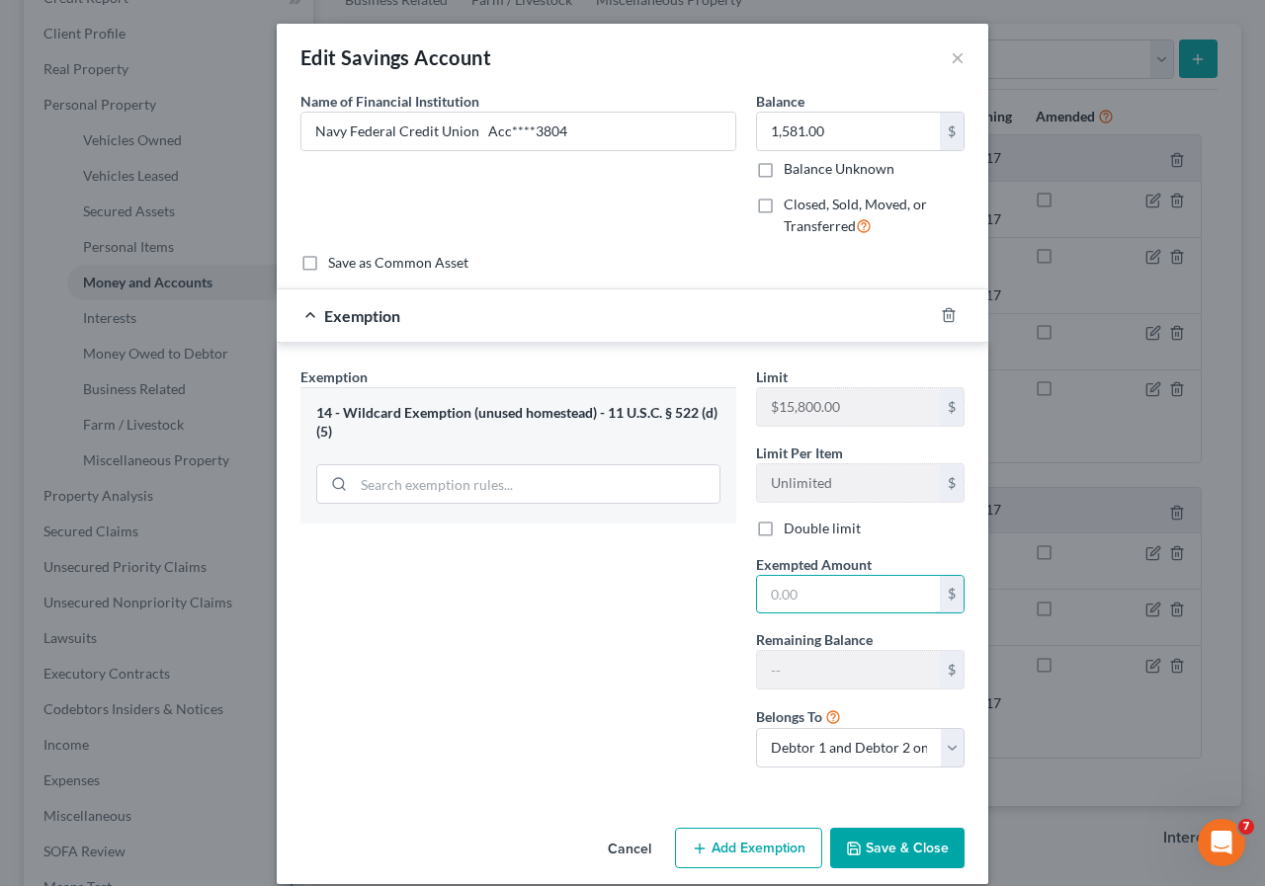
drag, startPoint x: 763, startPoint y: 597, endPoint x: 770, endPoint y: 640, distance: 44.0
click at [763, 597] on input "text" at bounding box center [848, 595] width 183 height 38
type input "1,581.00"
click at [876, 853] on button "Save & Close" at bounding box center [897, 848] width 134 height 41
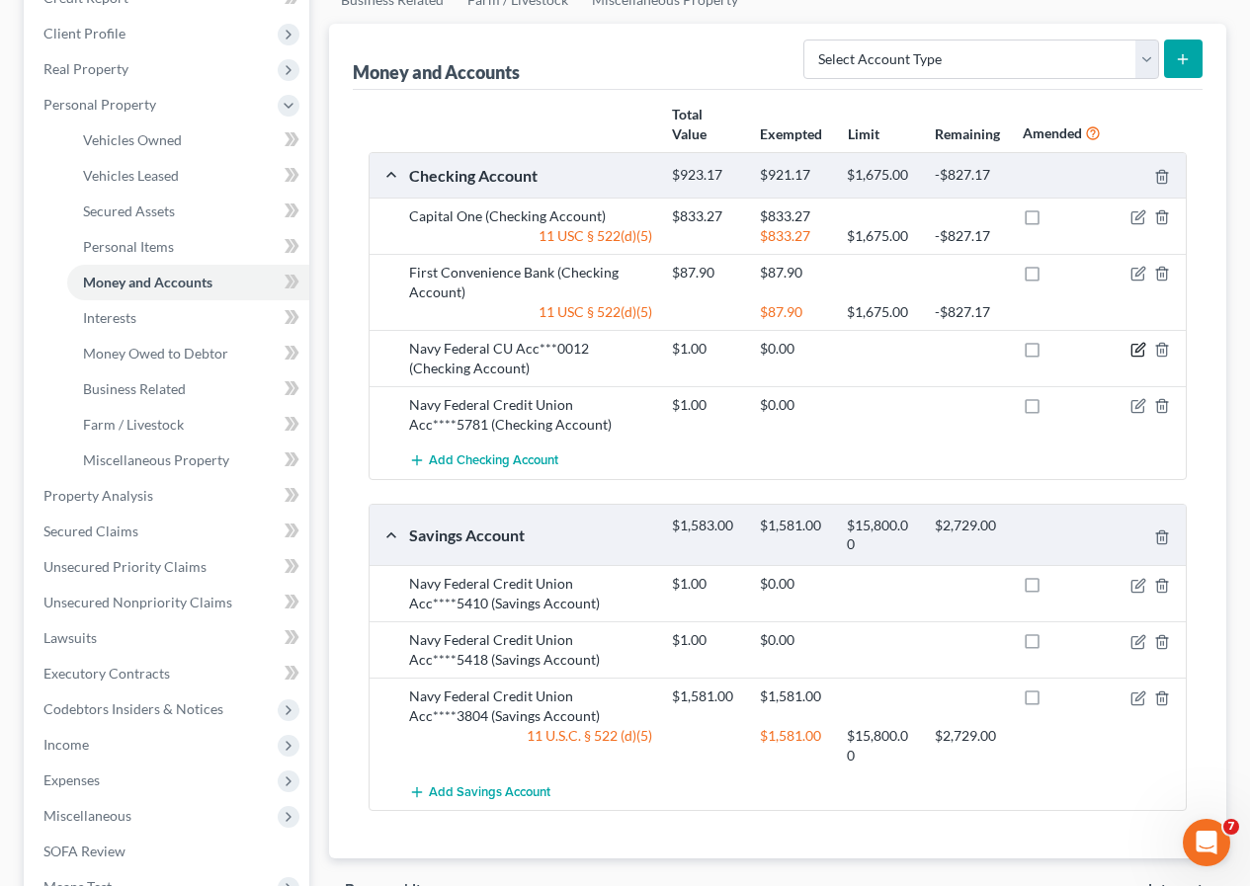
click at [1138, 349] on icon "button" at bounding box center [1139, 348] width 9 height 9
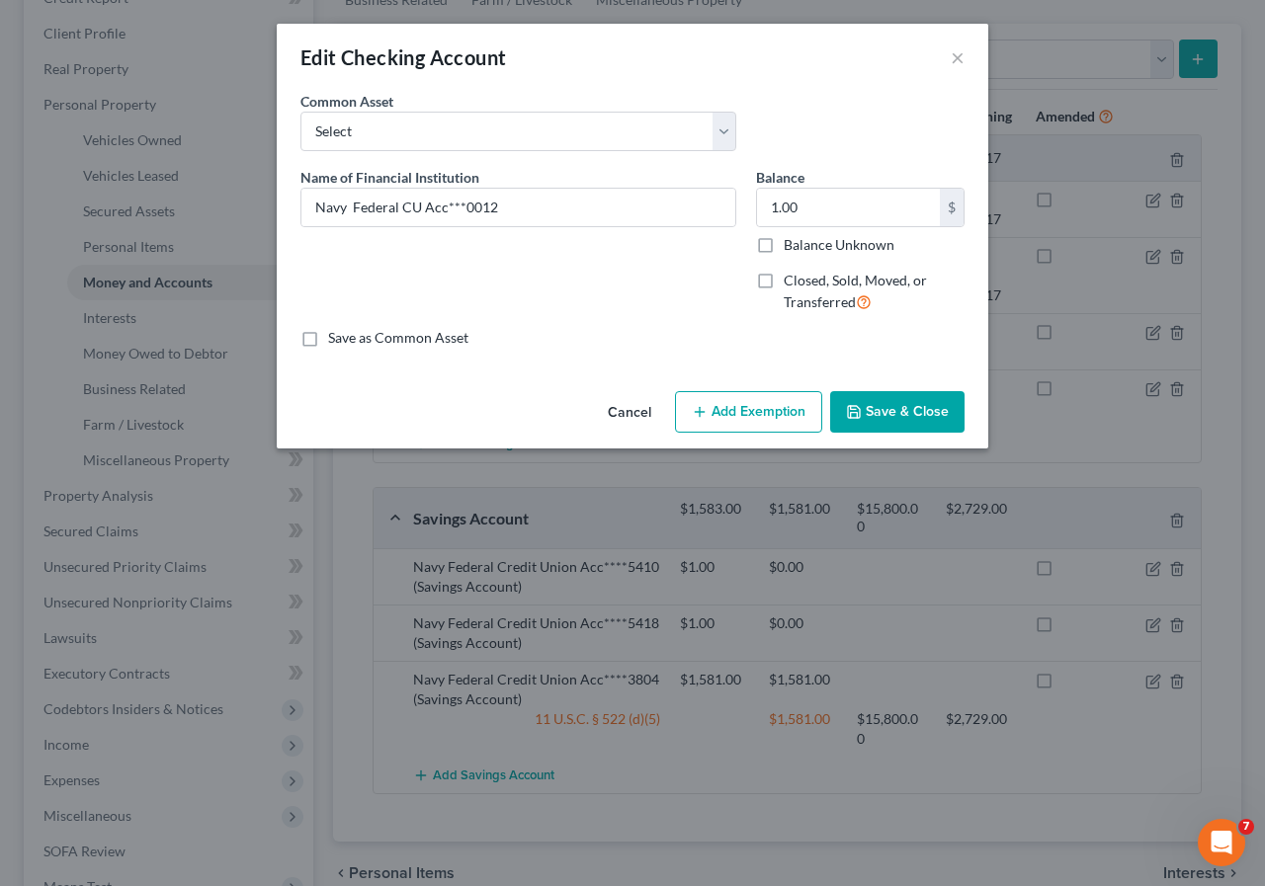
click at [753, 417] on button "Add Exemption" at bounding box center [748, 411] width 147 height 41
select select "2"
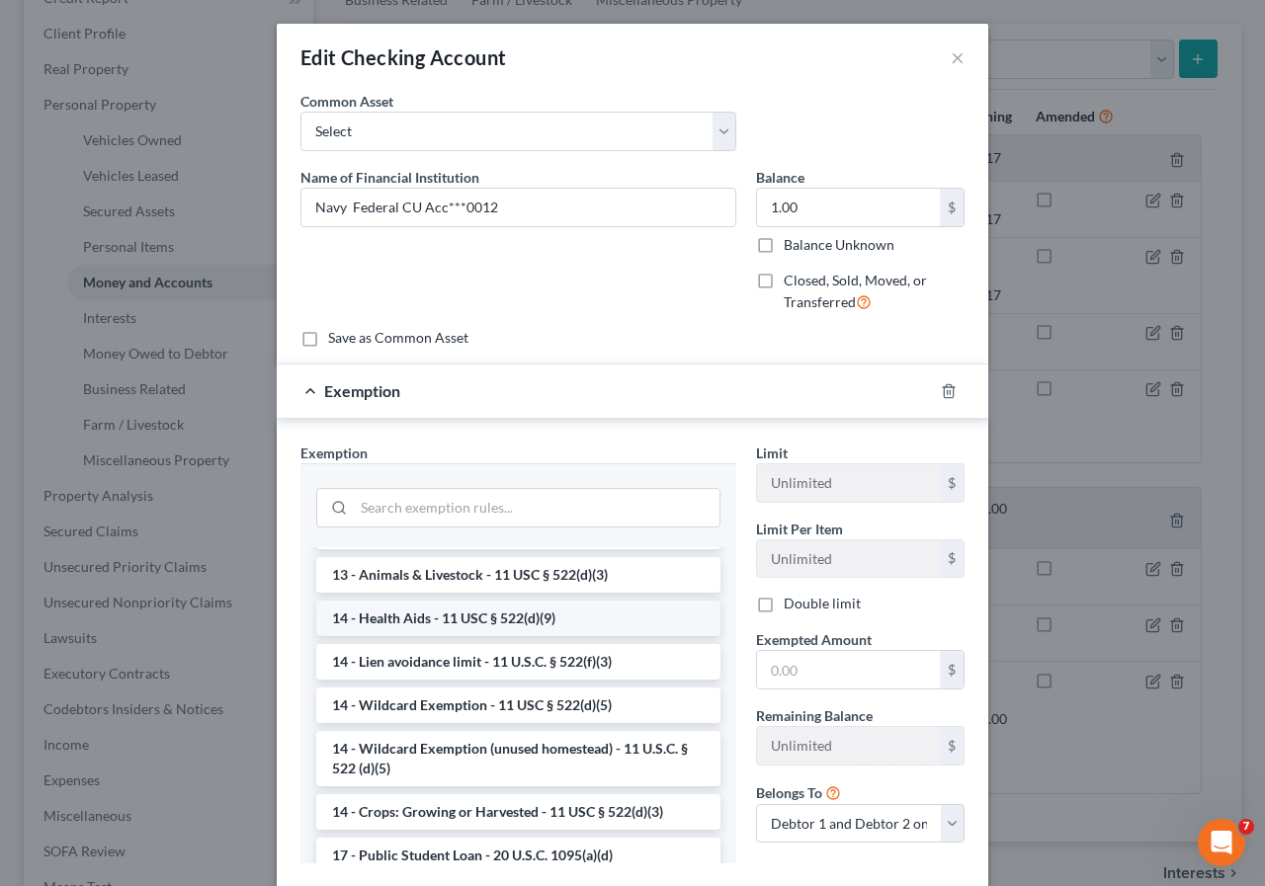
scroll to position [296, 0]
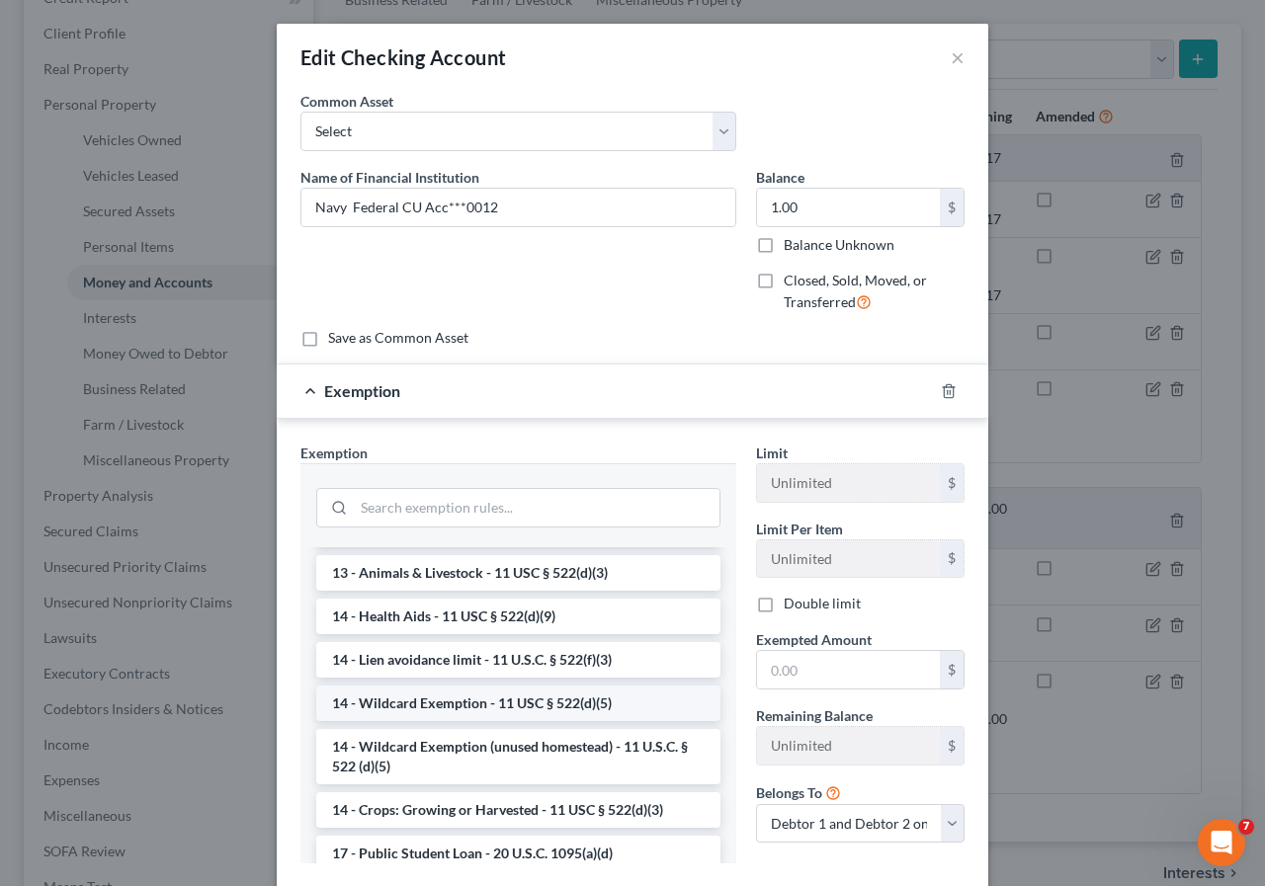
click at [493, 702] on li "14 - Wildcard Exemption - 11 USC § 522(d)(5)" at bounding box center [518, 704] width 404 height 36
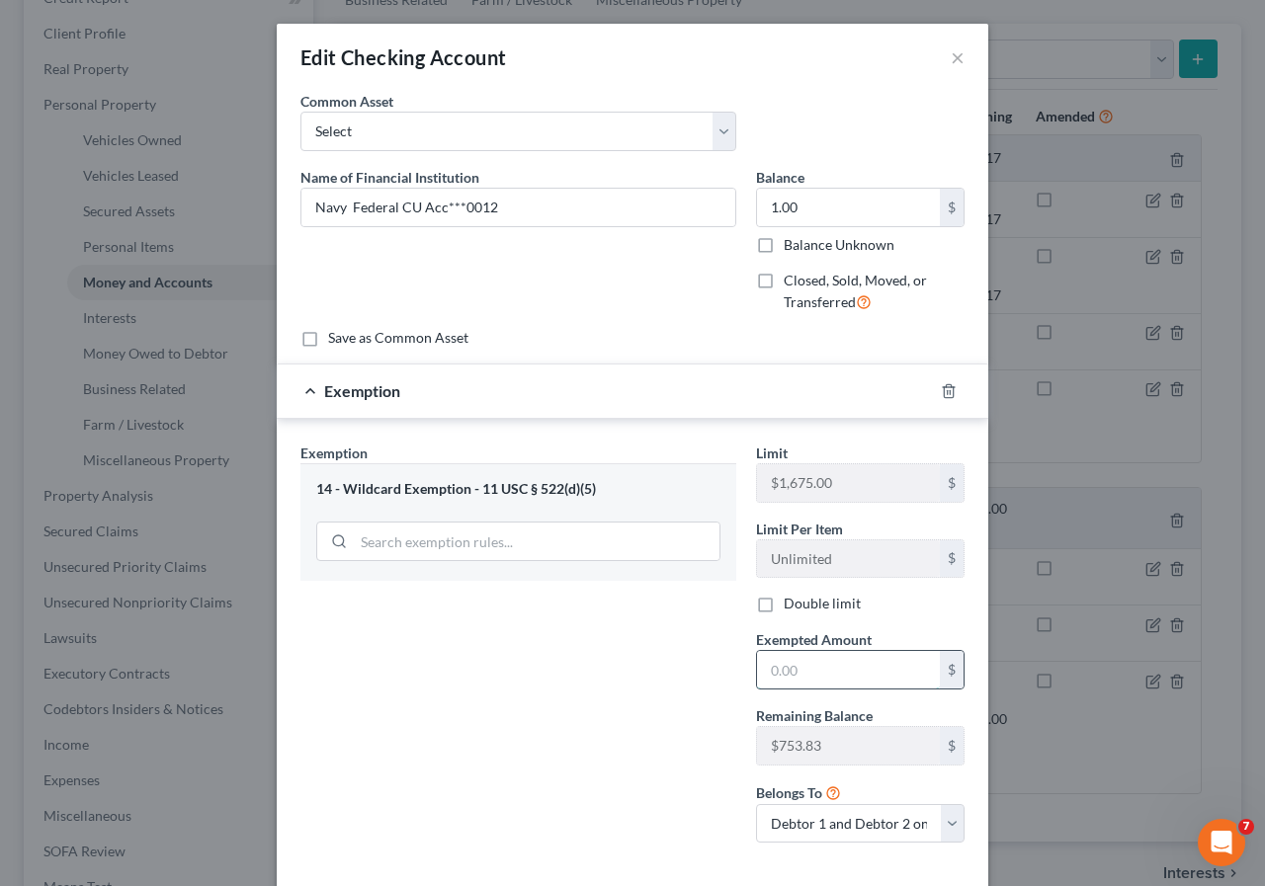
click at [769, 671] on input "text" at bounding box center [848, 670] width 183 height 38
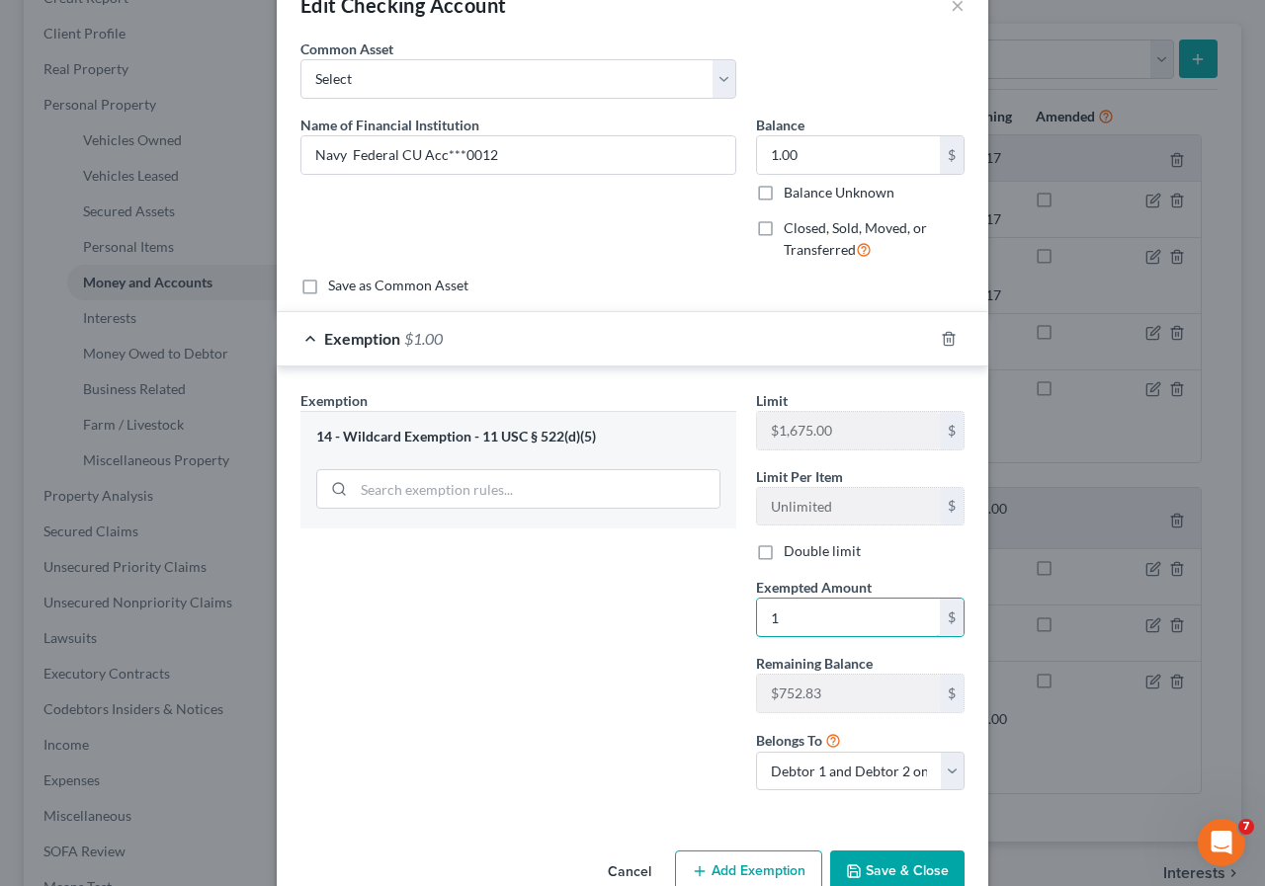
scroll to position [98, 0]
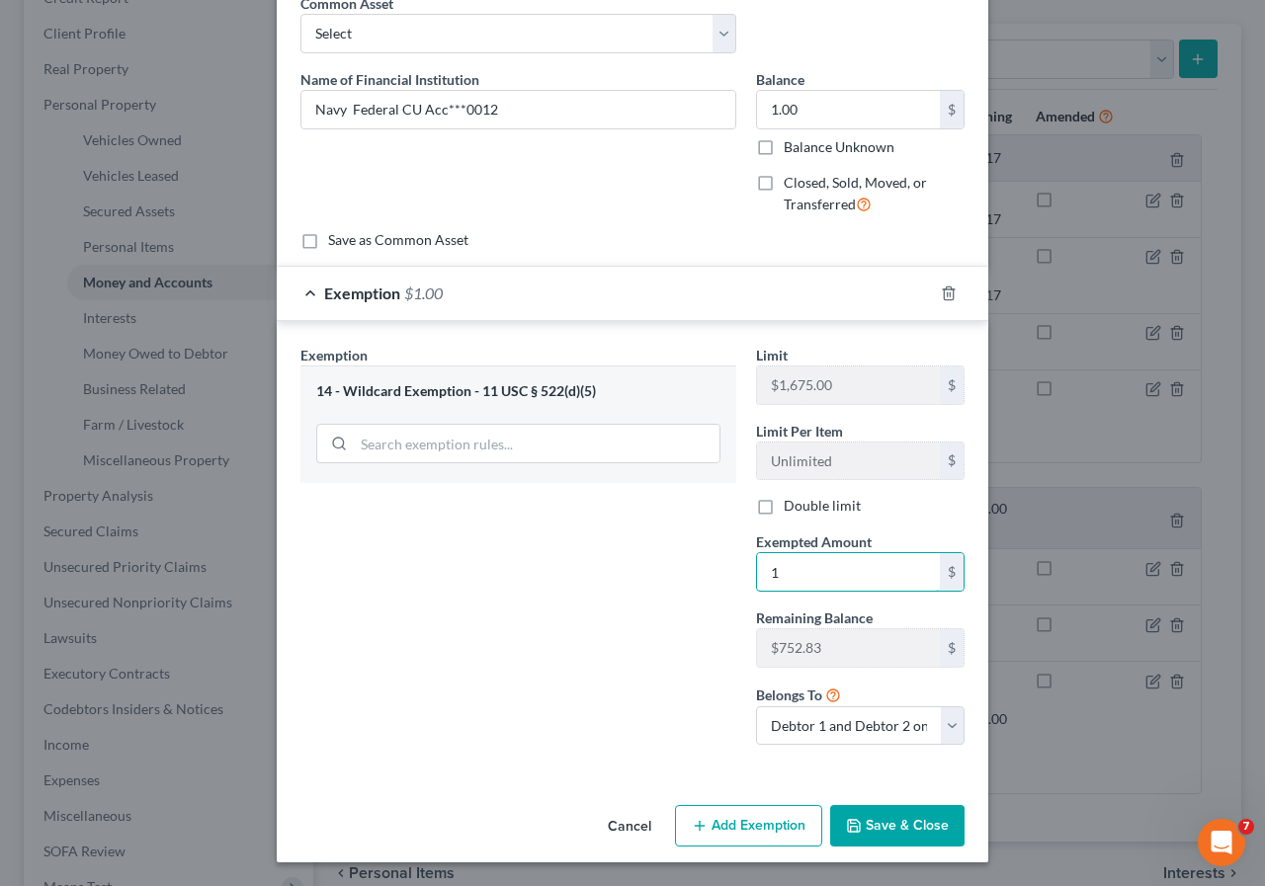
type input "1"
click at [916, 831] on button "Save & Close" at bounding box center [897, 825] width 134 height 41
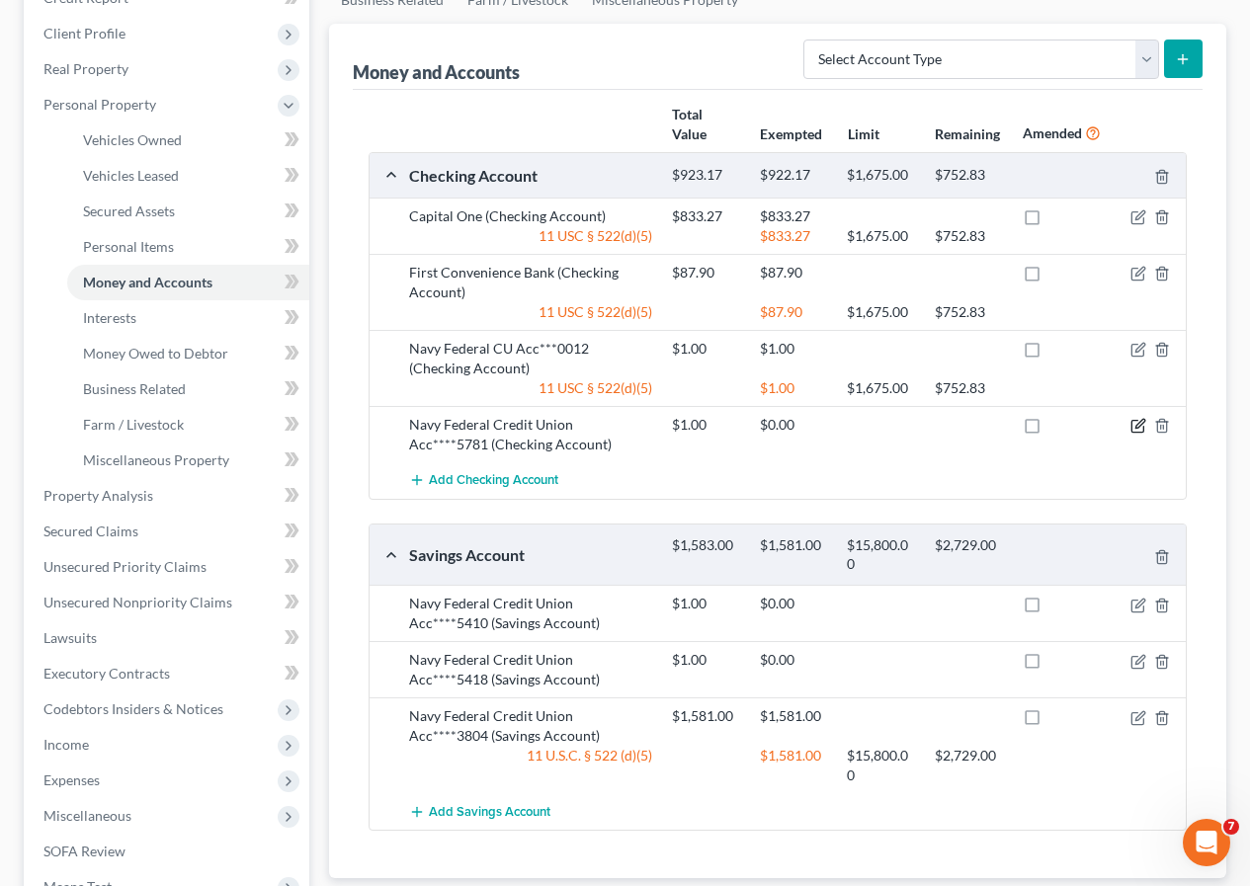
click at [1136, 427] on icon "button" at bounding box center [1139, 424] width 9 height 9
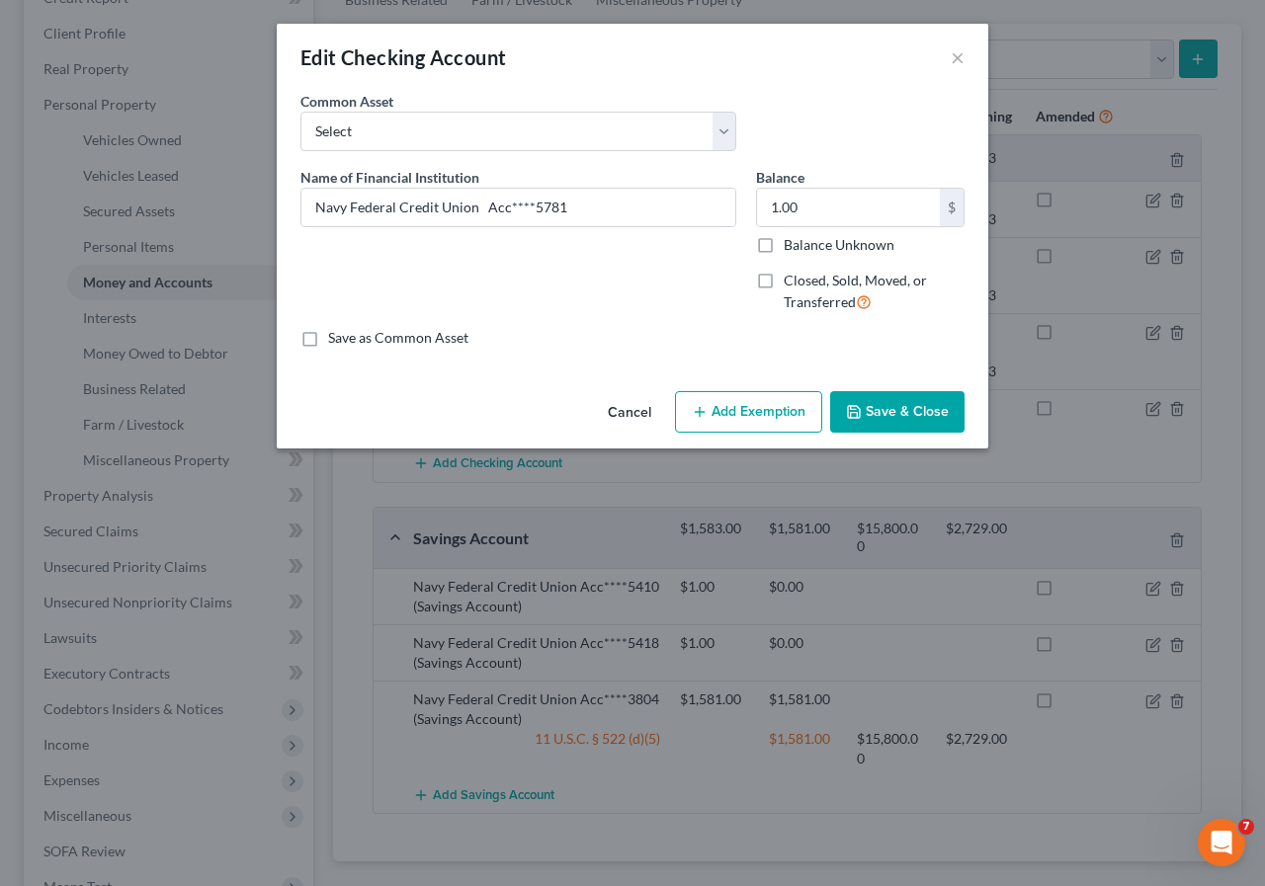
click at [749, 417] on button "Add Exemption" at bounding box center [748, 411] width 147 height 41
select select "2"
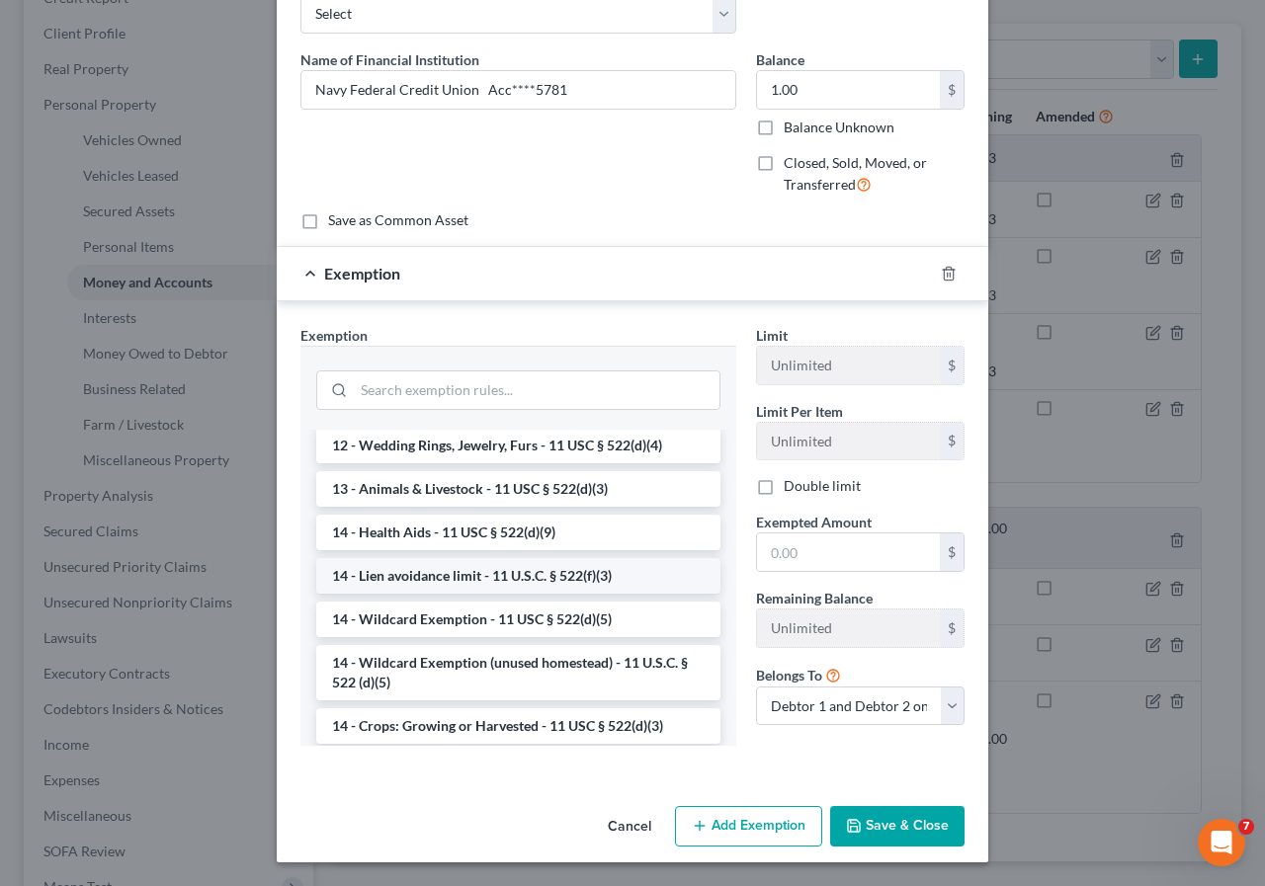
scroll to position [296, 0]
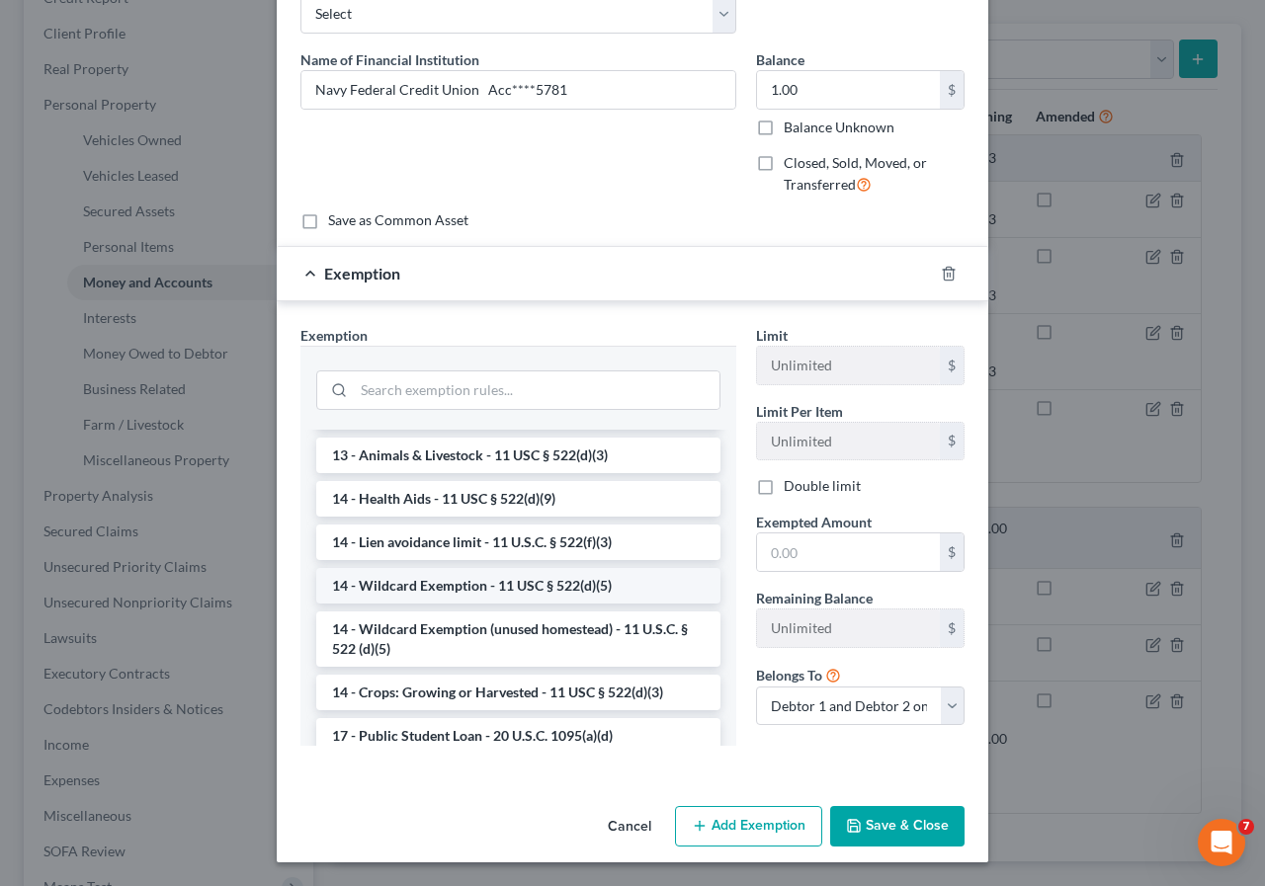
click at [465, 588] on li "14 - Wildcard Exemption - 11 USC § 522(d)(5)" at bounding box center [518, 586] width 404 height 36
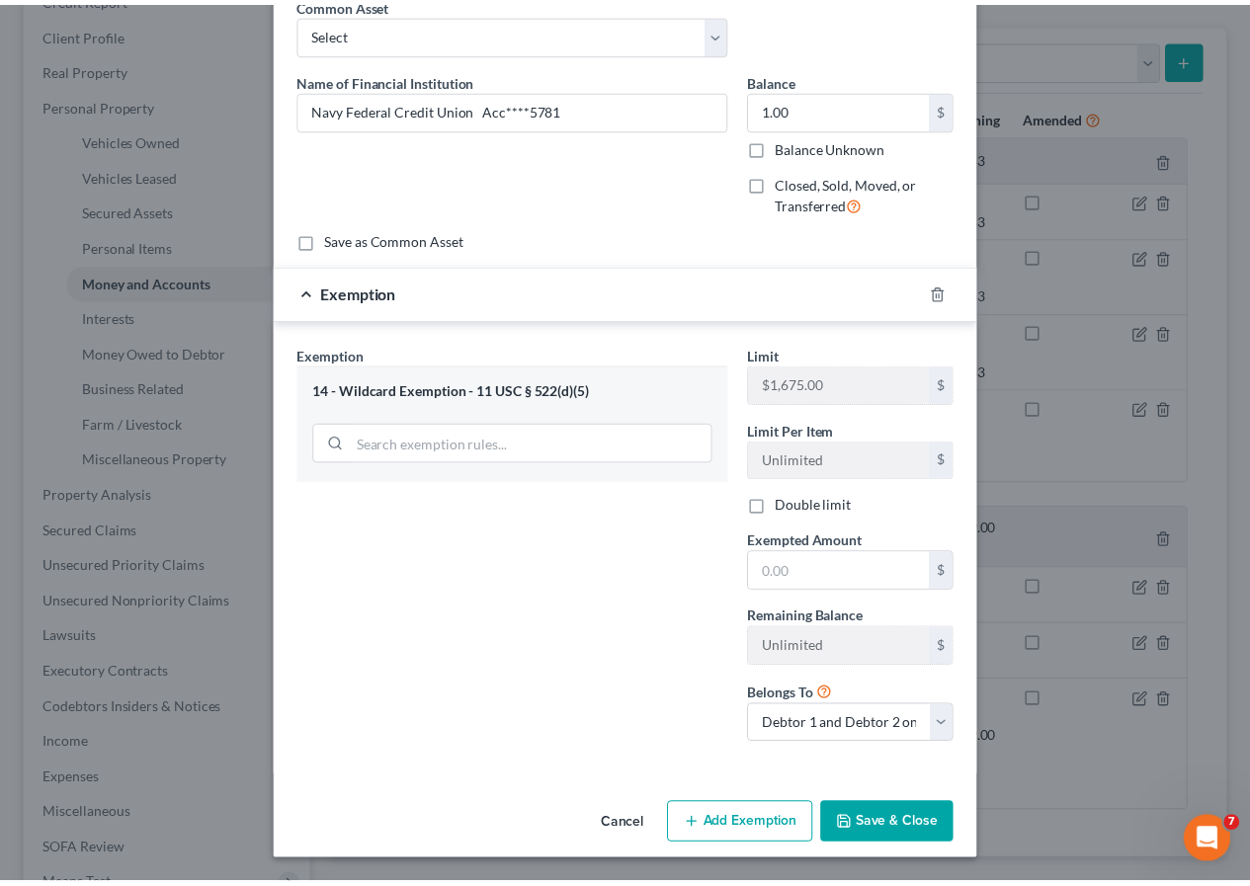
scroll to position [98, 0]
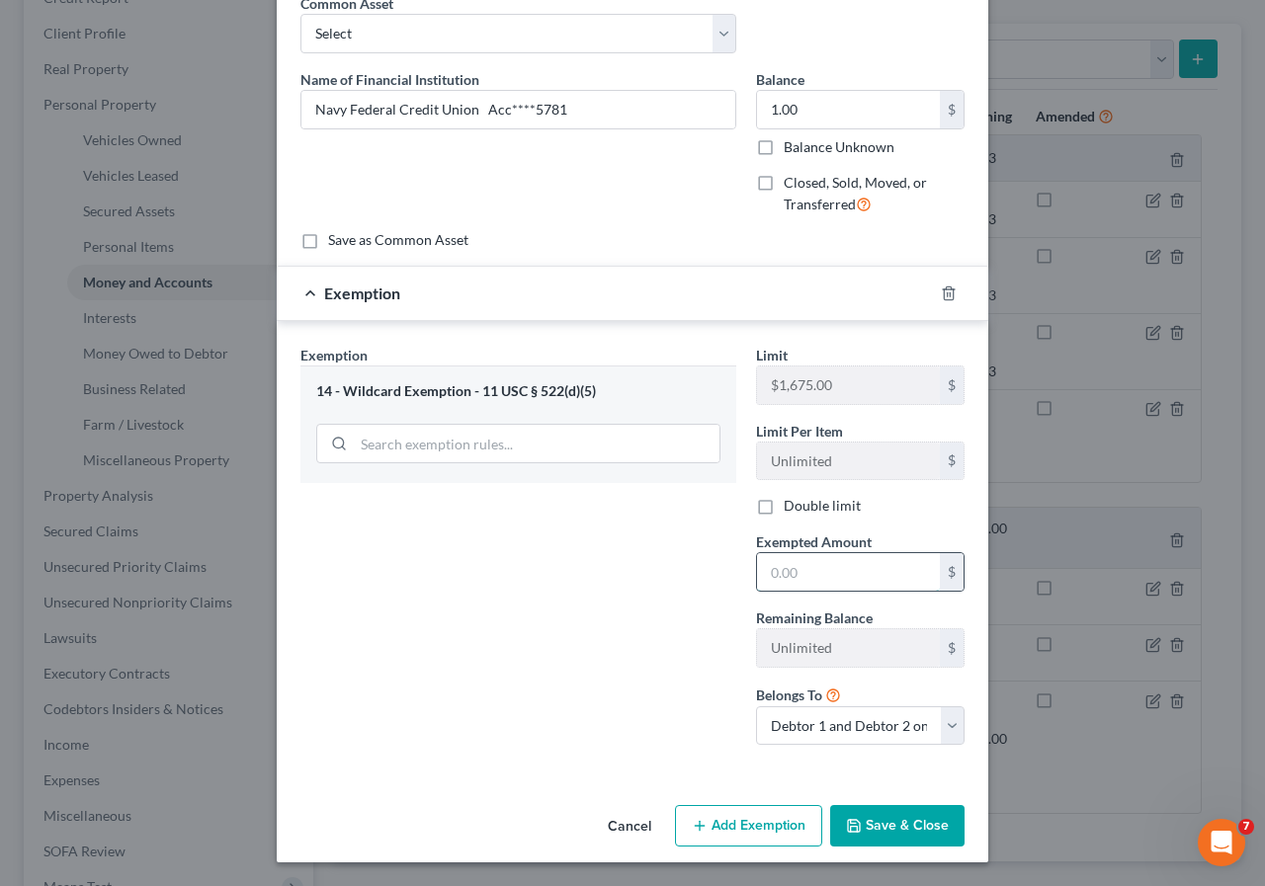
click at [759, 569] on input "text" at bounding box center [848, 572] width 183 height 38
type input "1"
click at [873, 837] on button "Save & Close" at bounding box center [897, 825] width 134 height 41
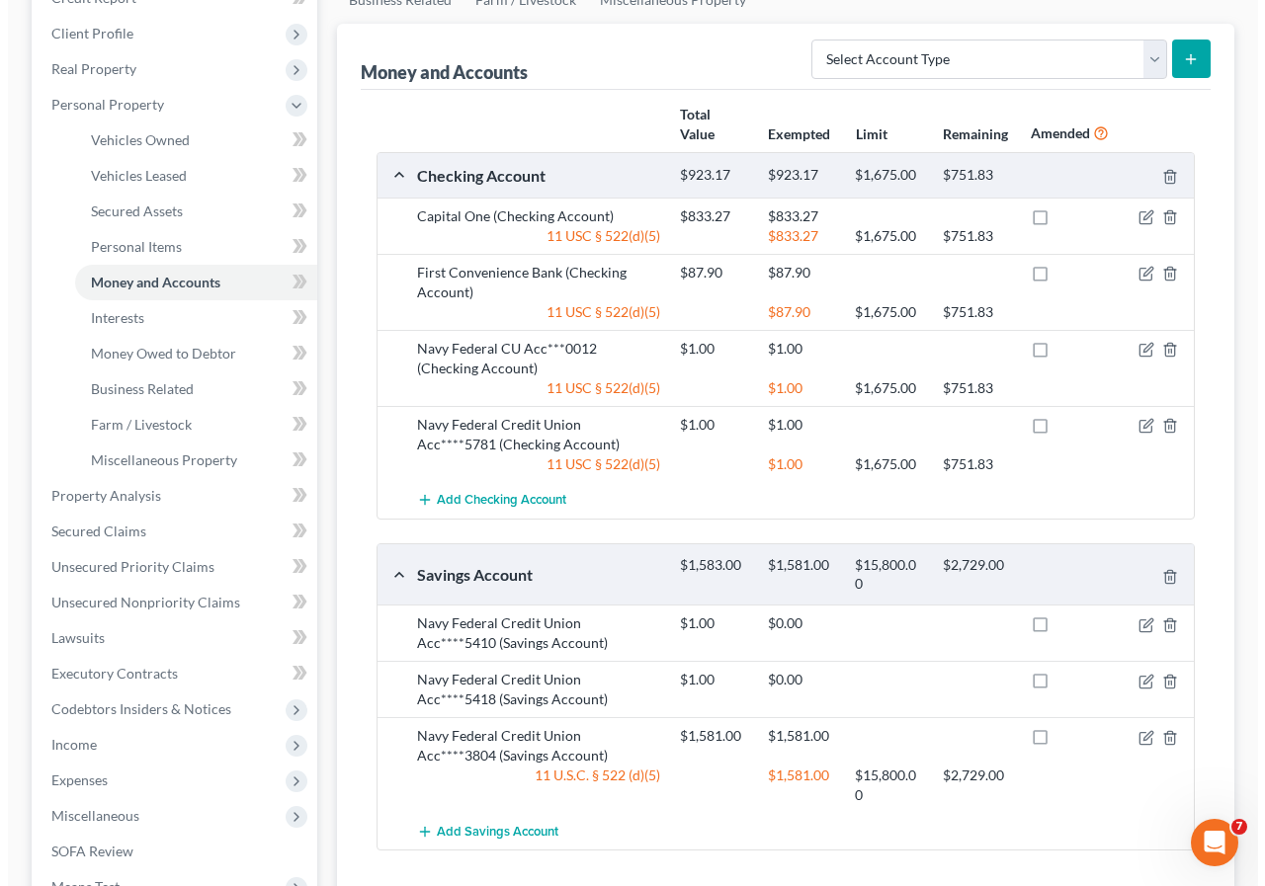
scroll to position [395, 0]
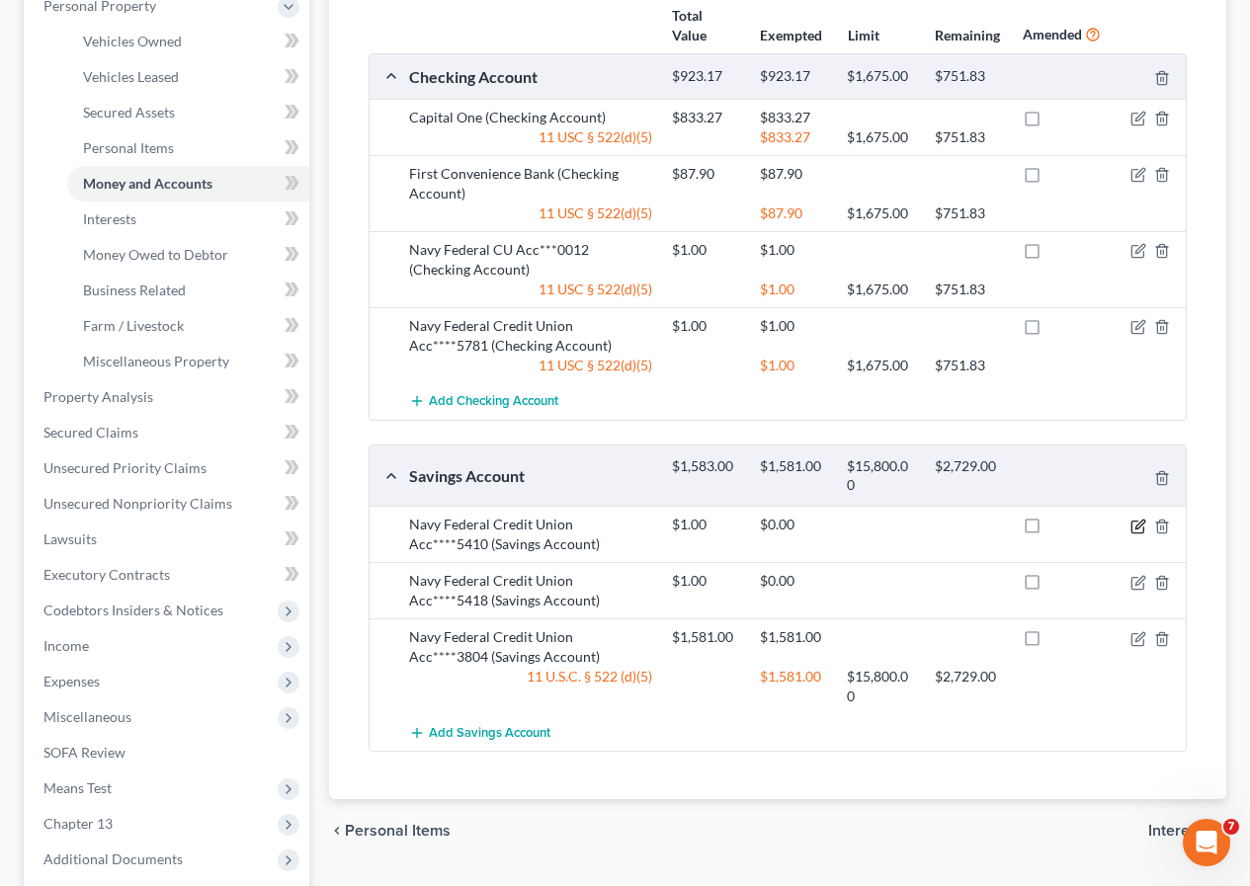
drag, startPoint x: 1138, startPoint y: 528, endPoint x: 1002, endPoint y: 545, distance: 137.5
click at [1136, 528] on icon "button" at bounding box center [1139, 524] width 9 height 9
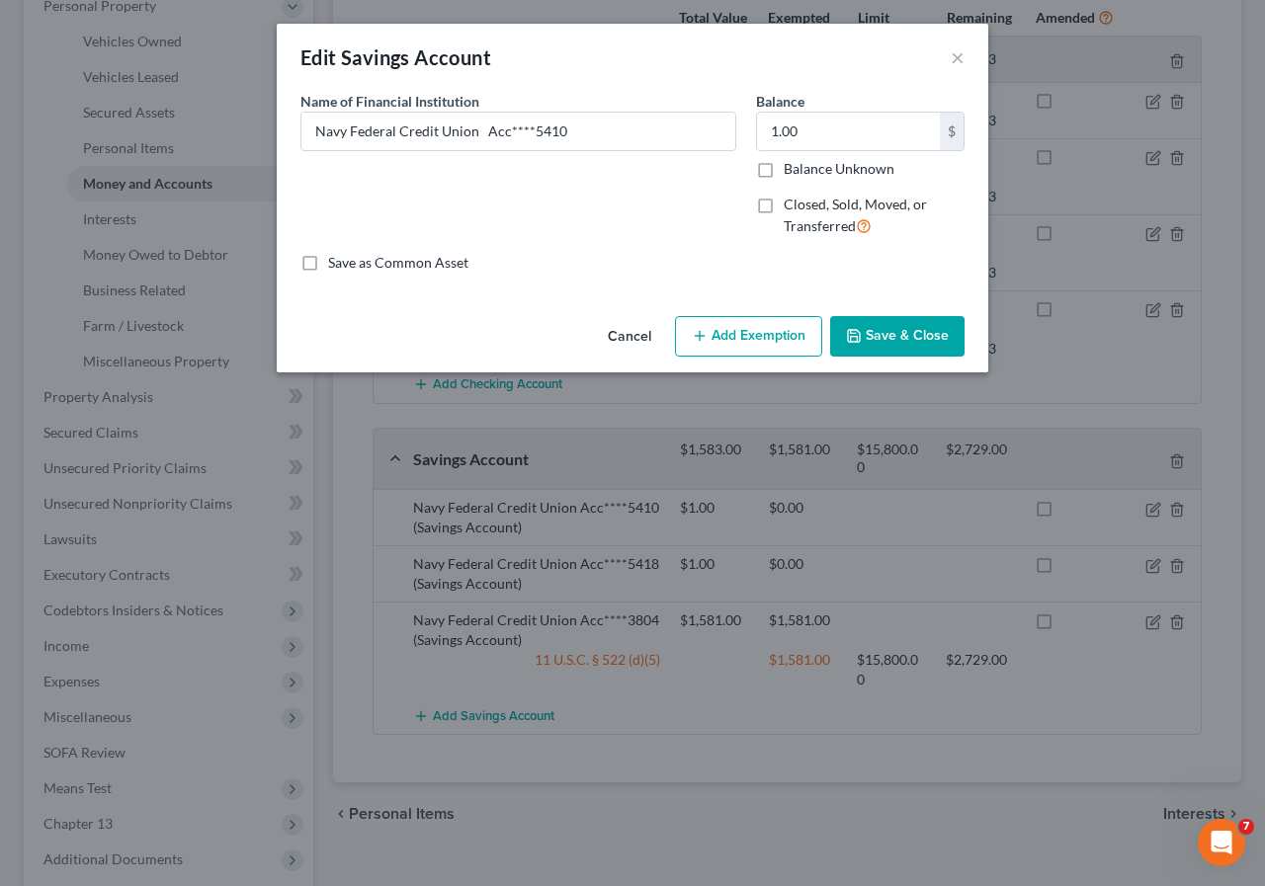
click at [760, 344] on button "Add Exemption" at bounding box center [748, 336] width 147 height 41
select select "2"
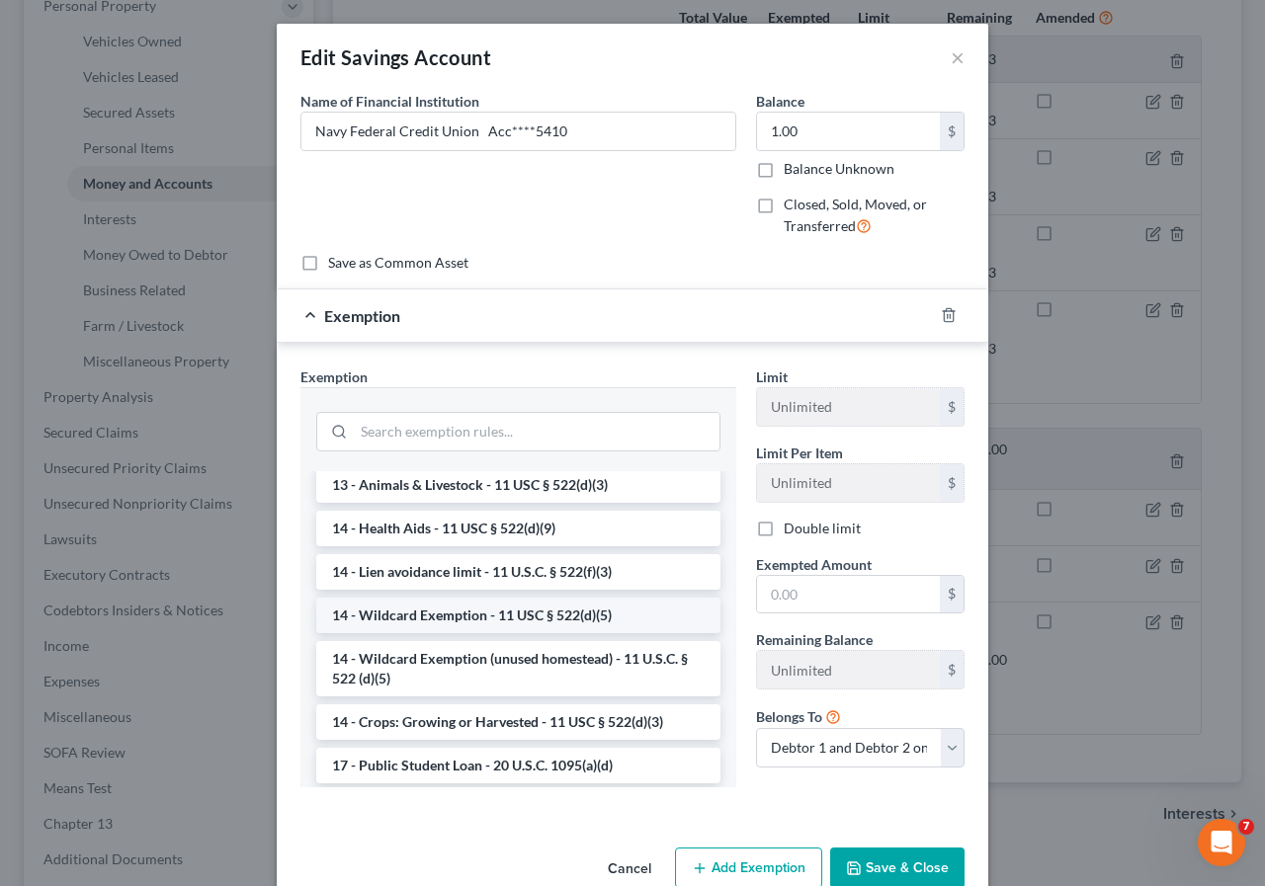
click at [451, 633] on li "14 - Wildcard Exemption - 11 USC § 522(d)(5)" at bounding box center [518, 616] width 404 height 36
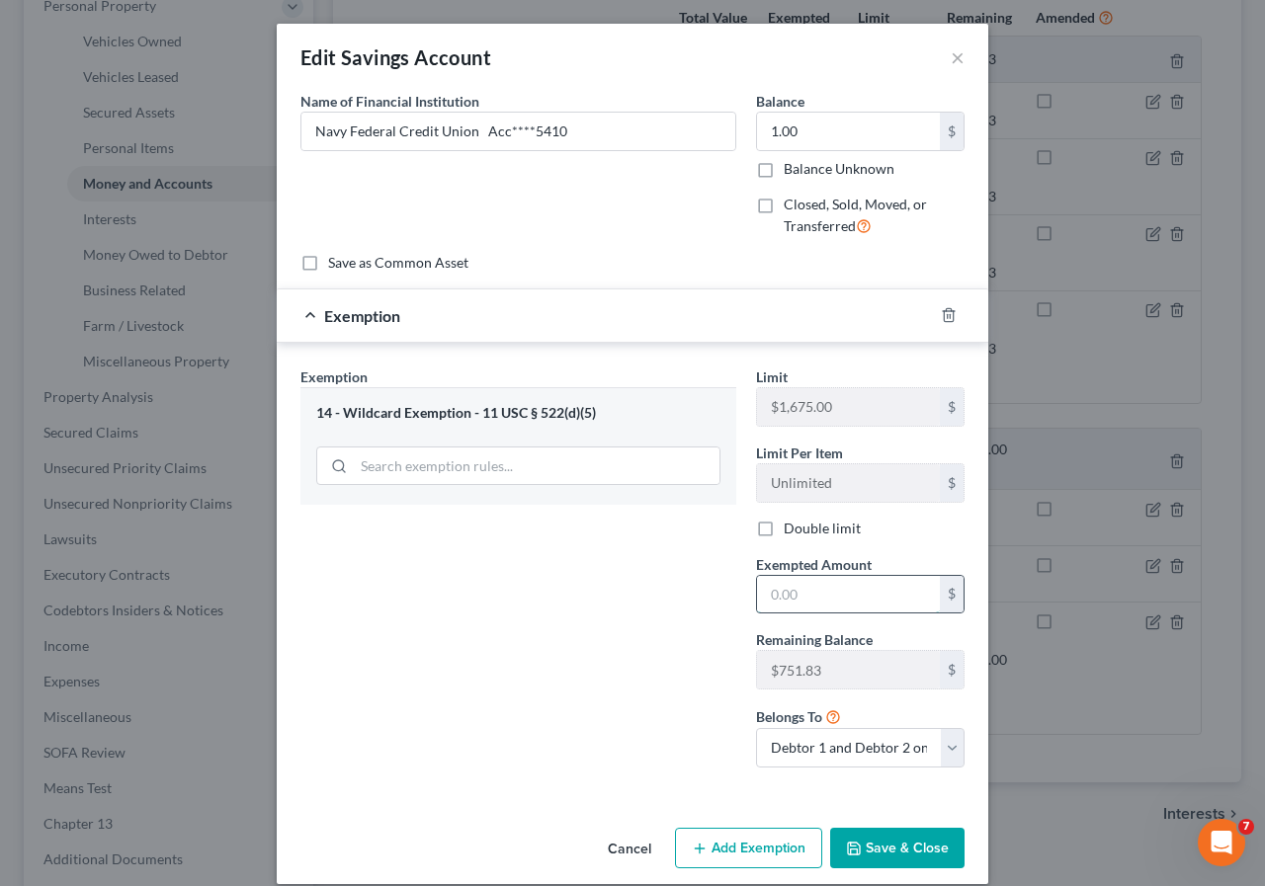
click at [760, 593] on input "text" at bounding box center [848, 595] width 183 height 38
type input "1"
click at [864, 852] on button "Save & Close" at bounding box center [897, 848] width 134 height 41
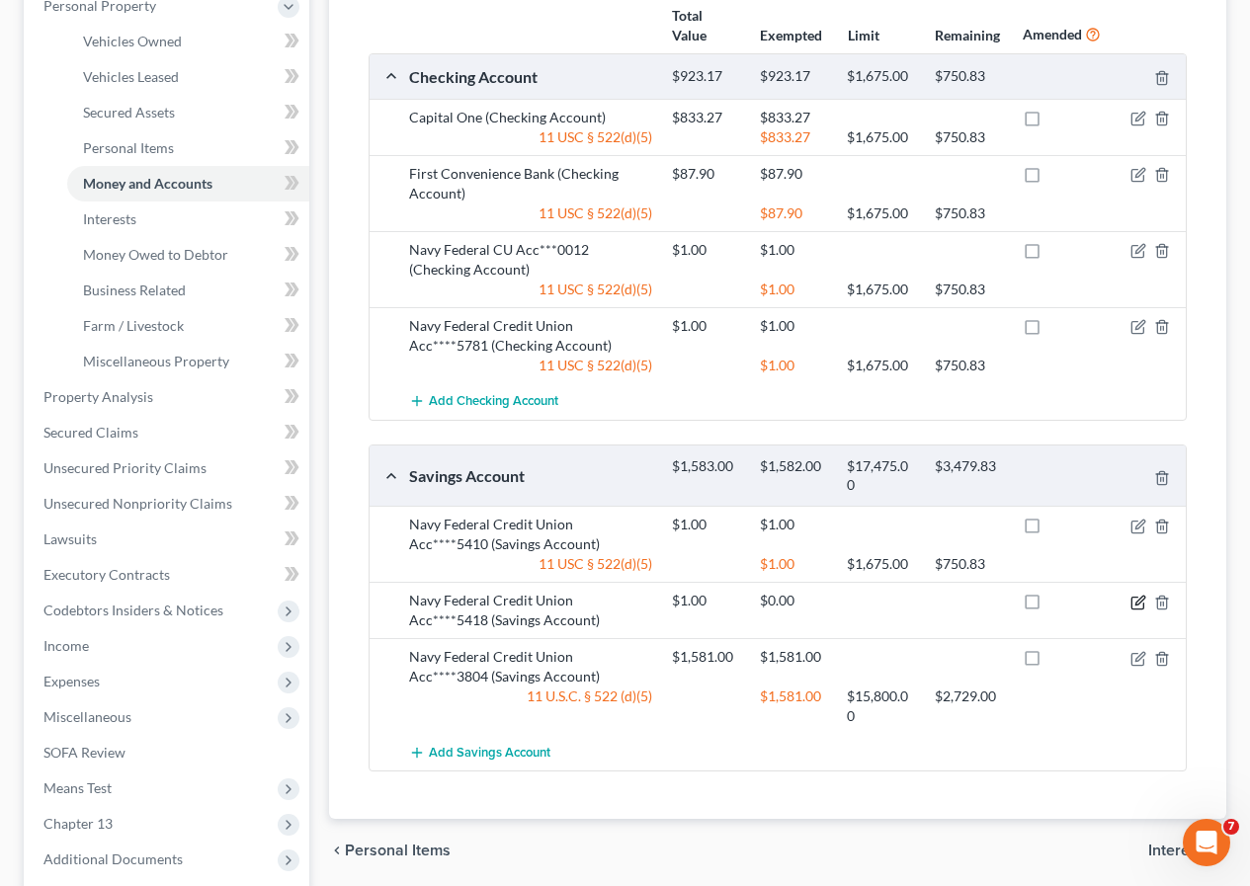
click at [1139, 598] on icon "button" at bounding box center [1138, 603] width 16 height 16
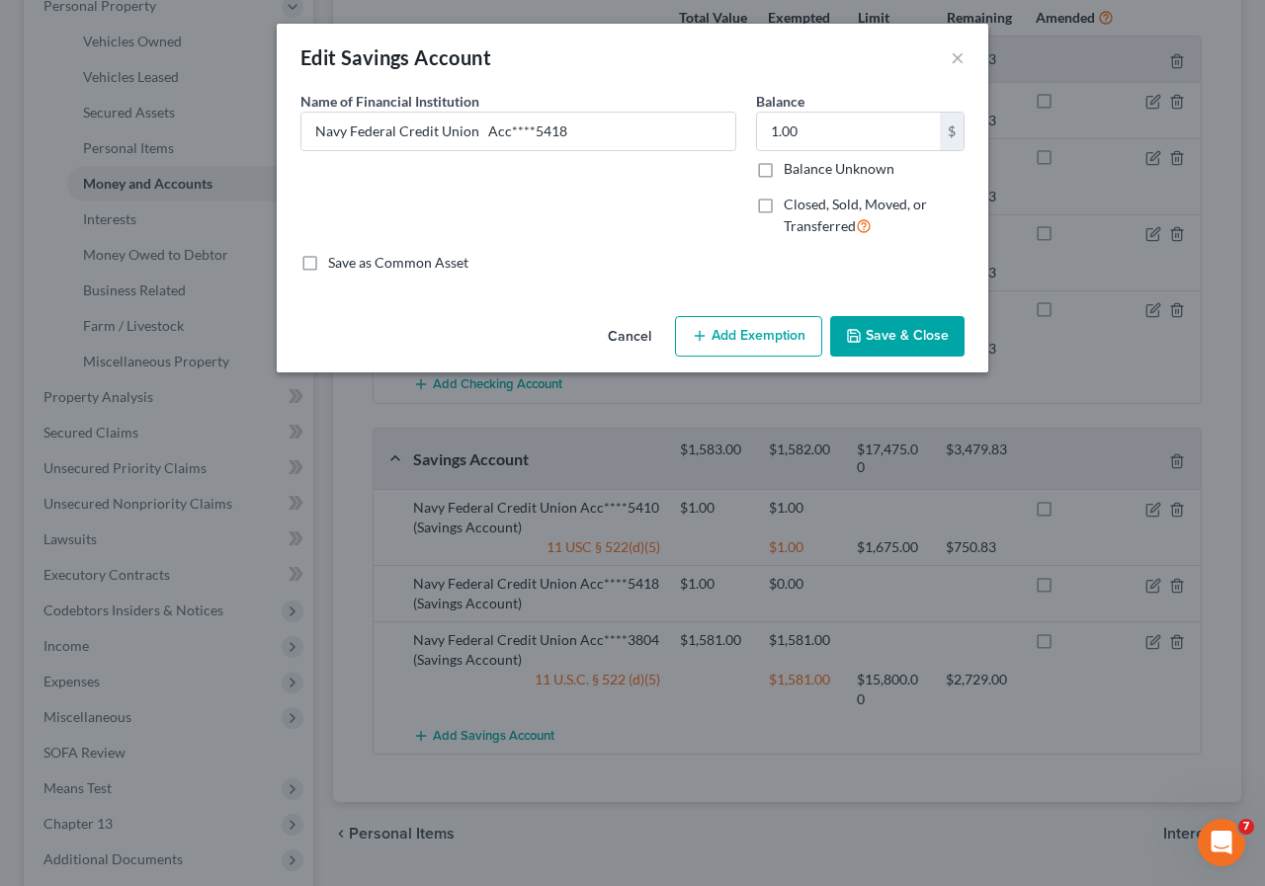
click at [735, 338] on button "Add Exemption" at bounding box center [748, 336] width 147 height 41
select select "2"
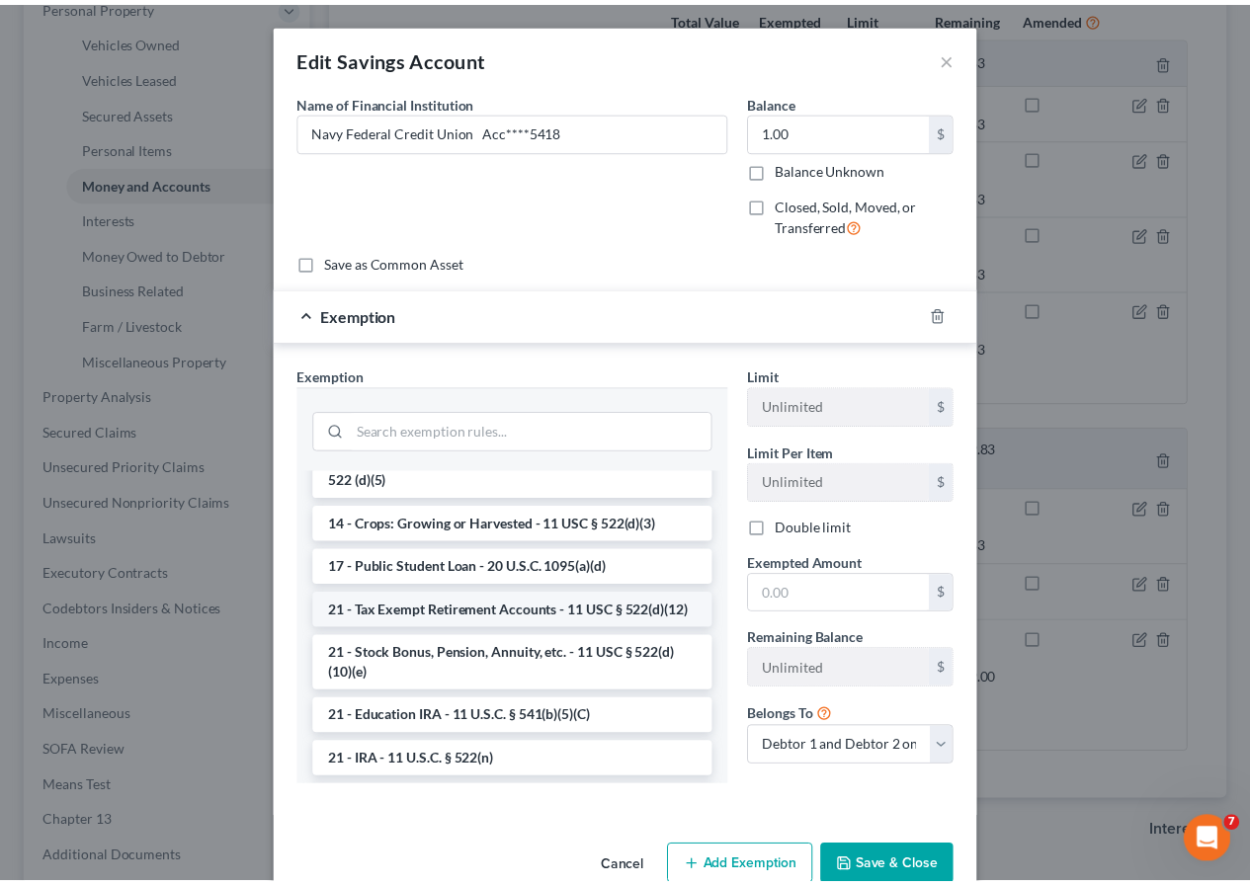
scroll to position [494, 0]
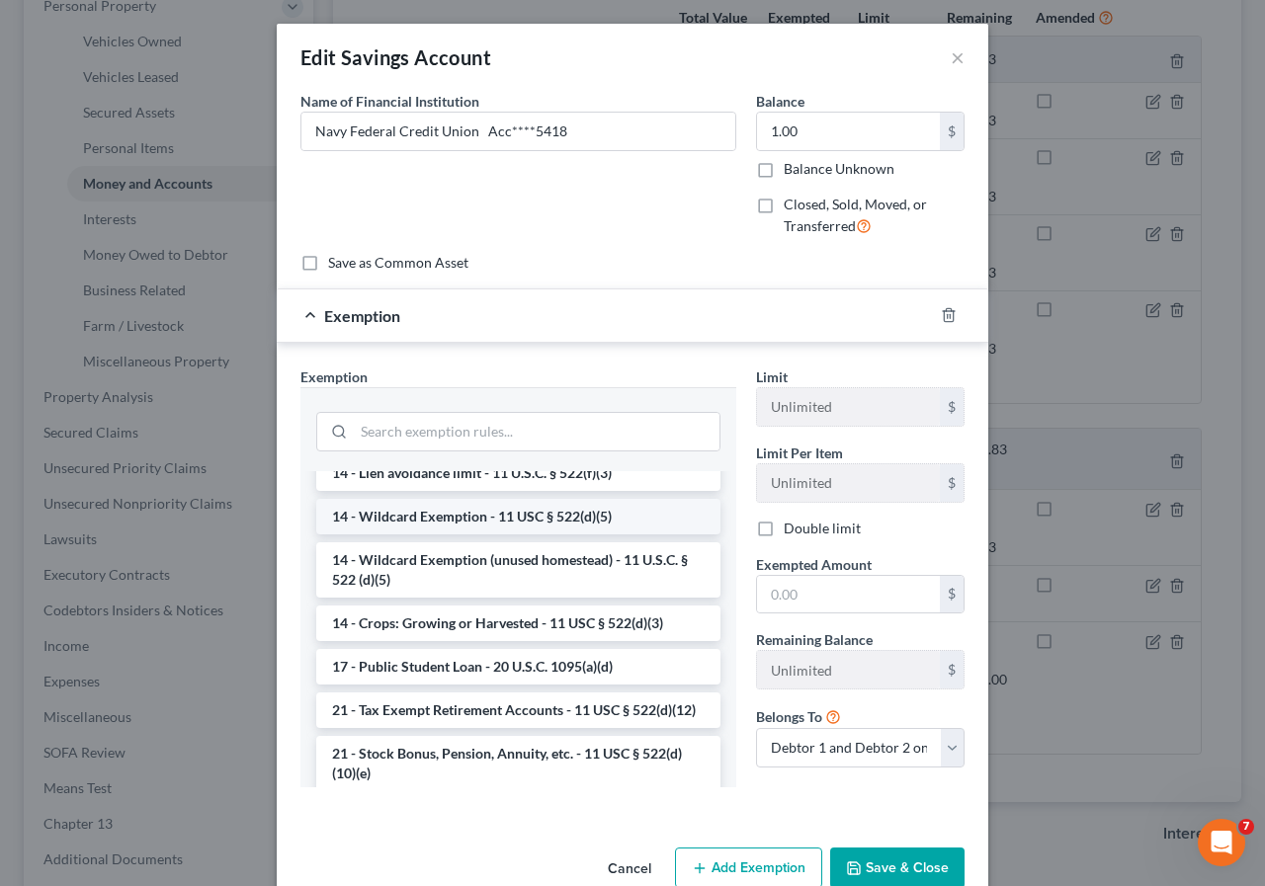
click at [480, 535] on li "14 - Wildcard Exemption - 11 USC § 522(d)(5)" at bounding box center [518, 517] width 404 height 36
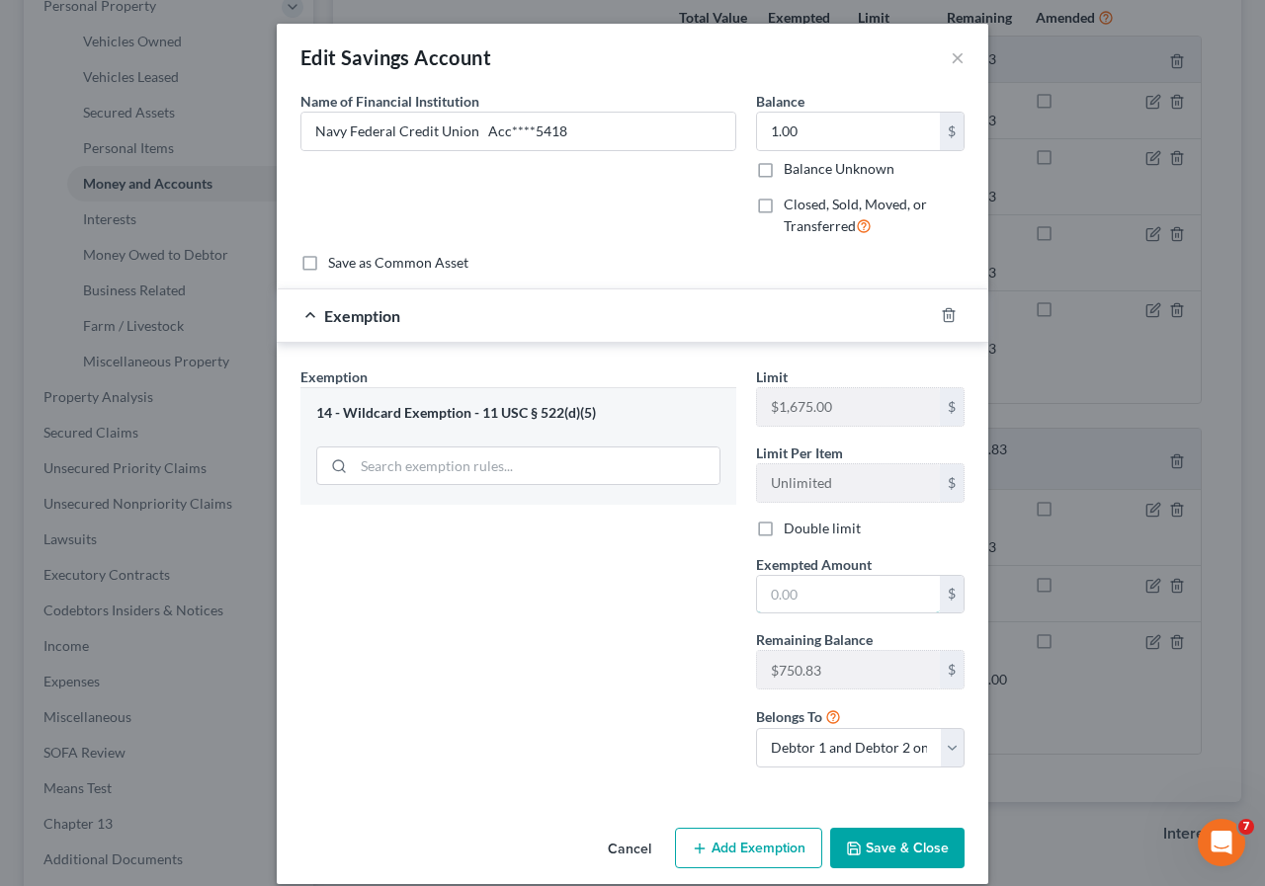
drag, startPoint x: 769, startPoint y: 599, endPoint x: 779, endPoint y: 638, distance: 40.7
click at [769, 599] on input "text" at bounding box center [848, 595] width 183 height 38
type input "1"
click at [899, 857] on button "Save & Close" at bounding box center [897, 848] width 134 height 41
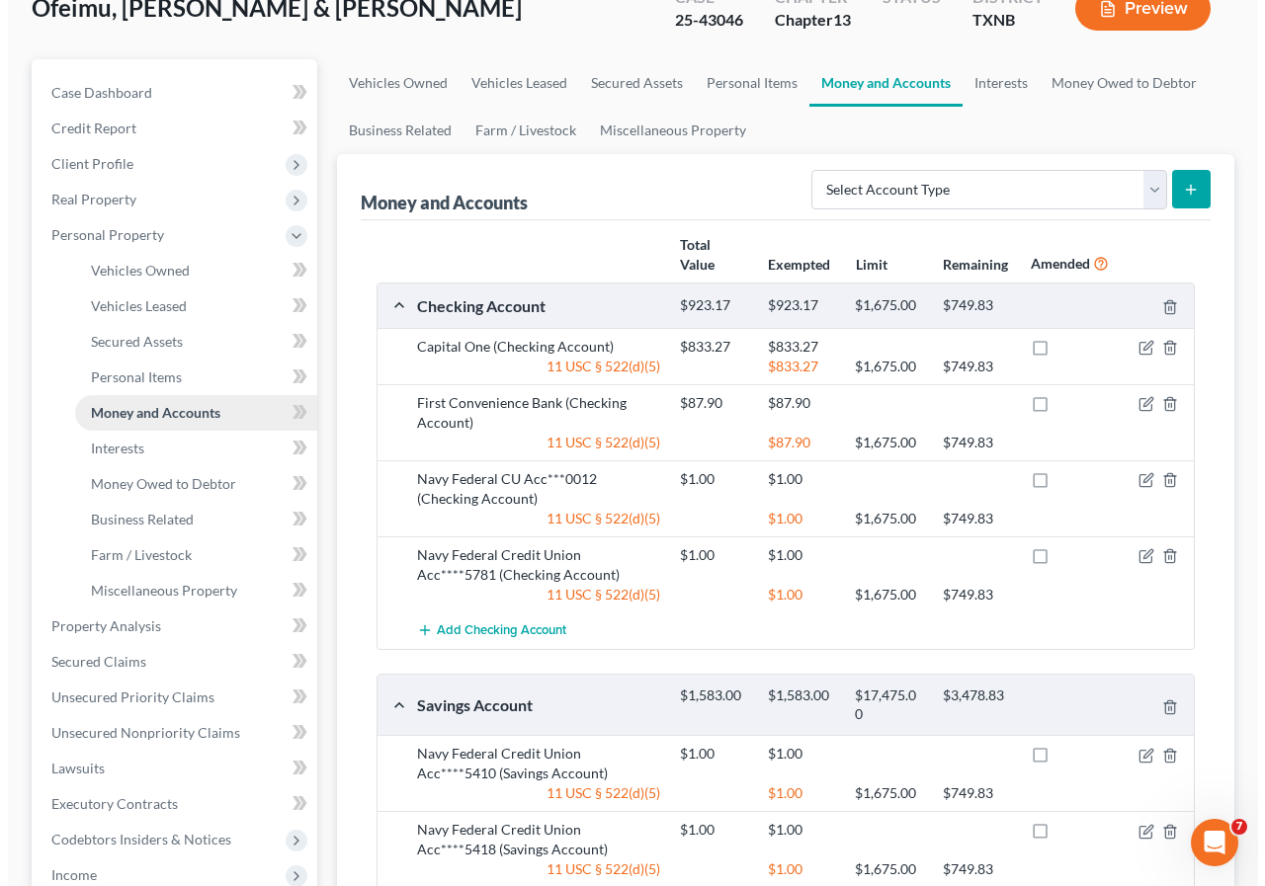
scroll to position [0, 0]
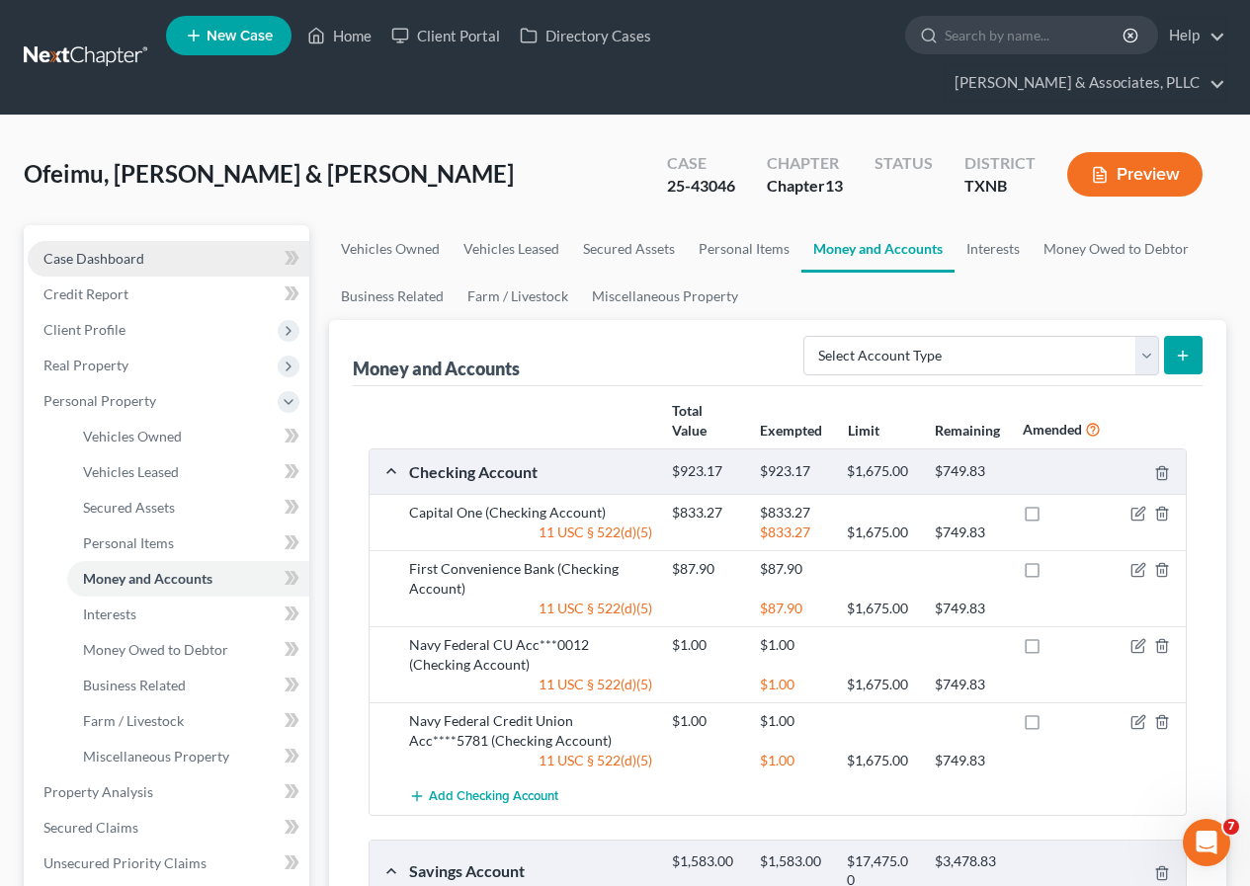
click at [98, 260] on span "Case Dashboard" at bounding box center [93, 258] width 101 height 17
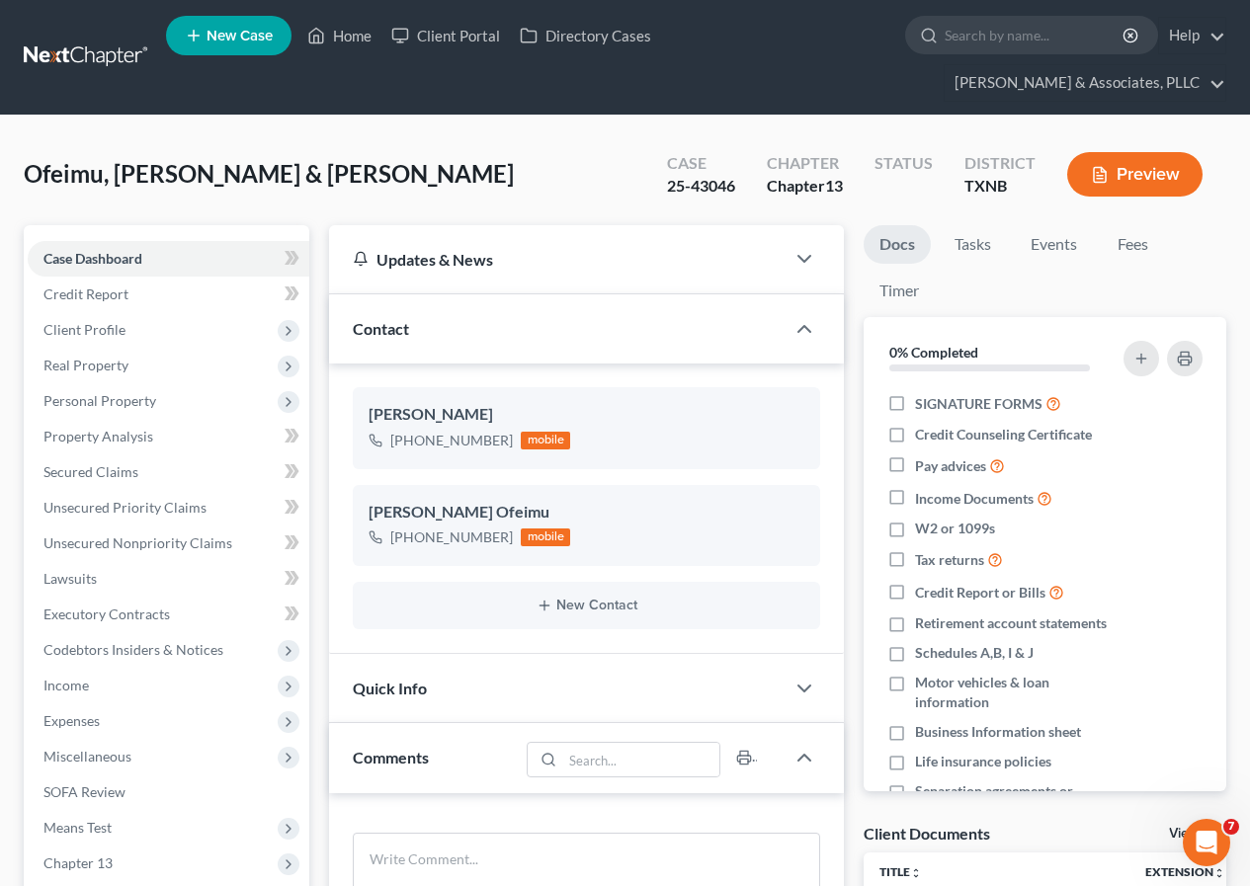
click at [1103, 190] on button "Preview" at bounding box center [1134, 174] width 135 height 44
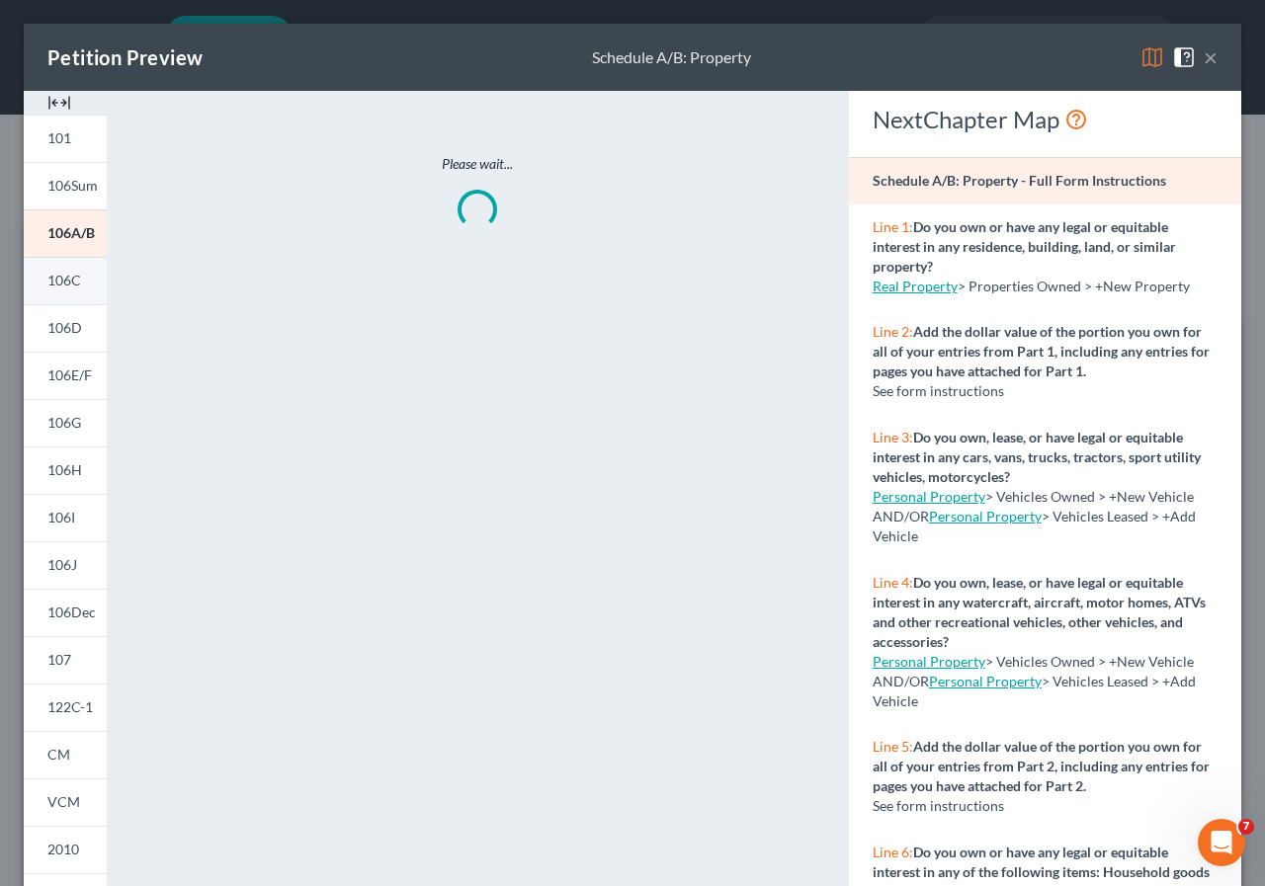
click at [78, 286] on span "106C" at bounding box center [64, 280] width 34 height 17
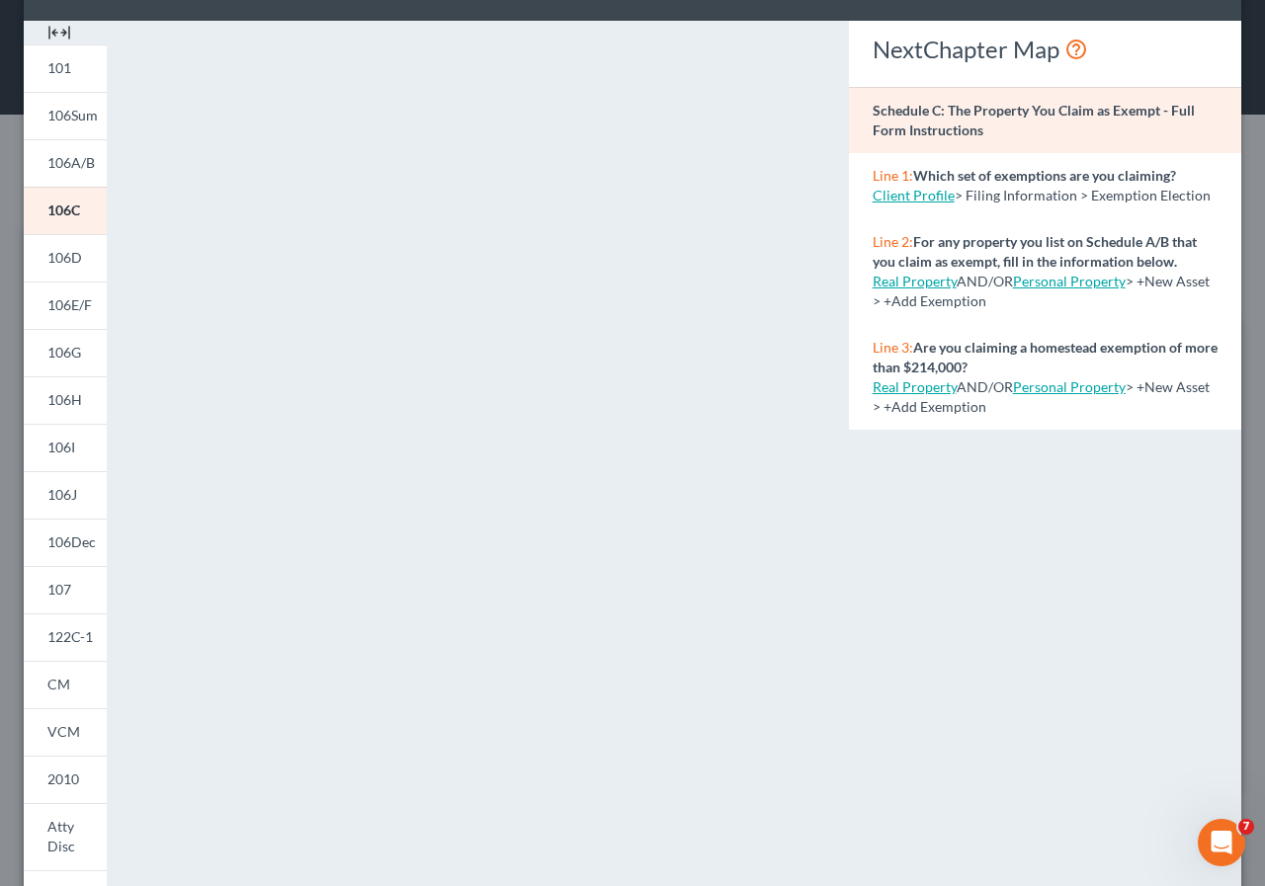
scroll to position [99, 0]
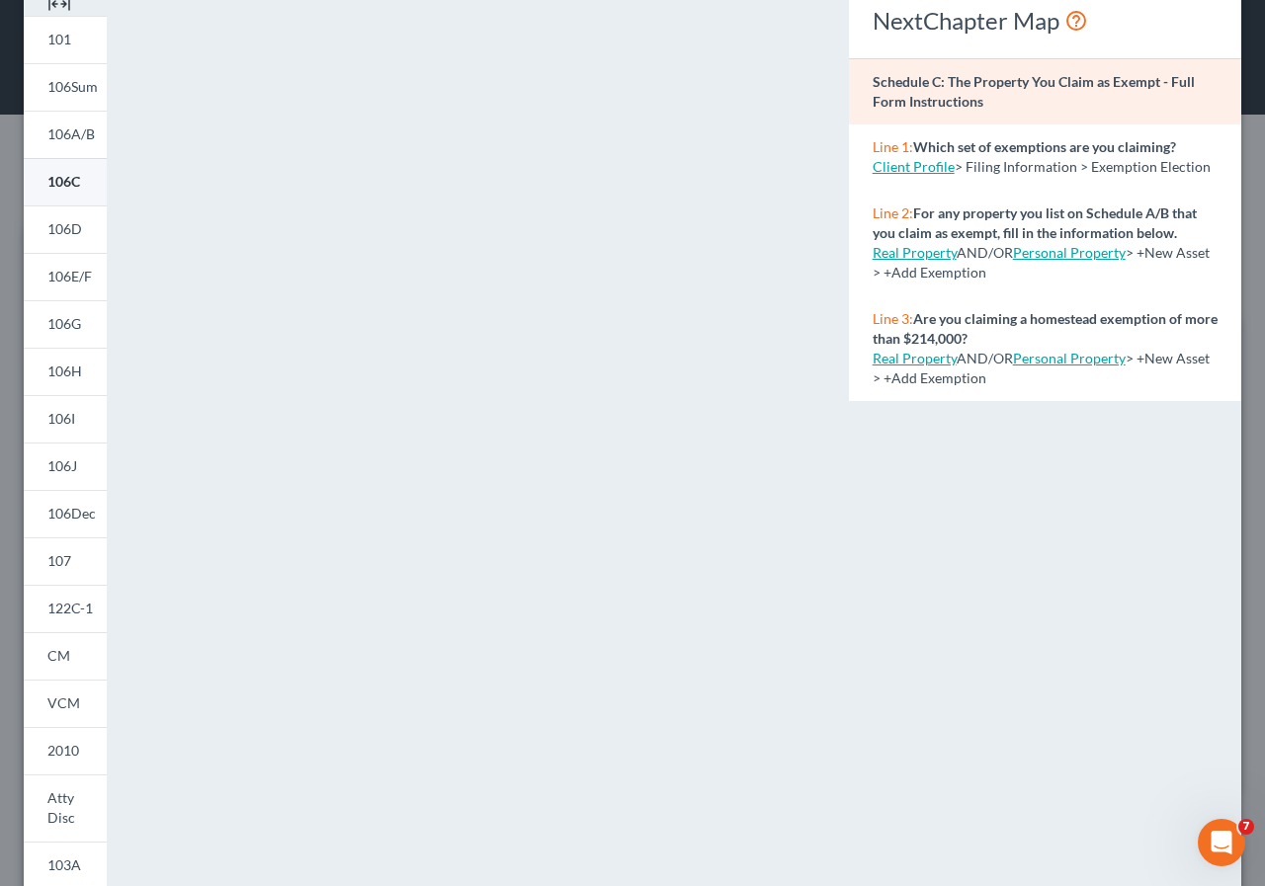
click at [77, 184] on span "106C" at bounding box center [63, 181] width 33 height 17
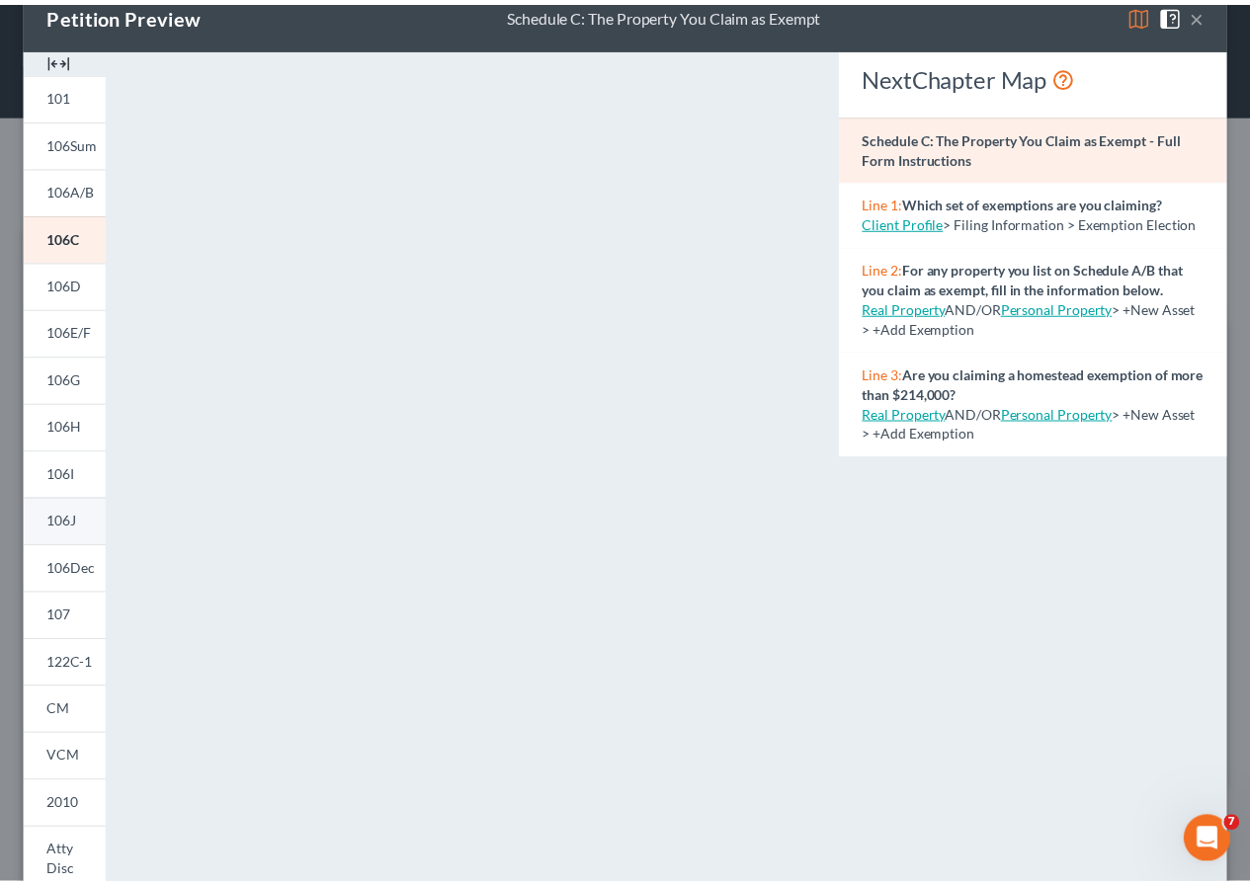
scroll to position [0, 0]
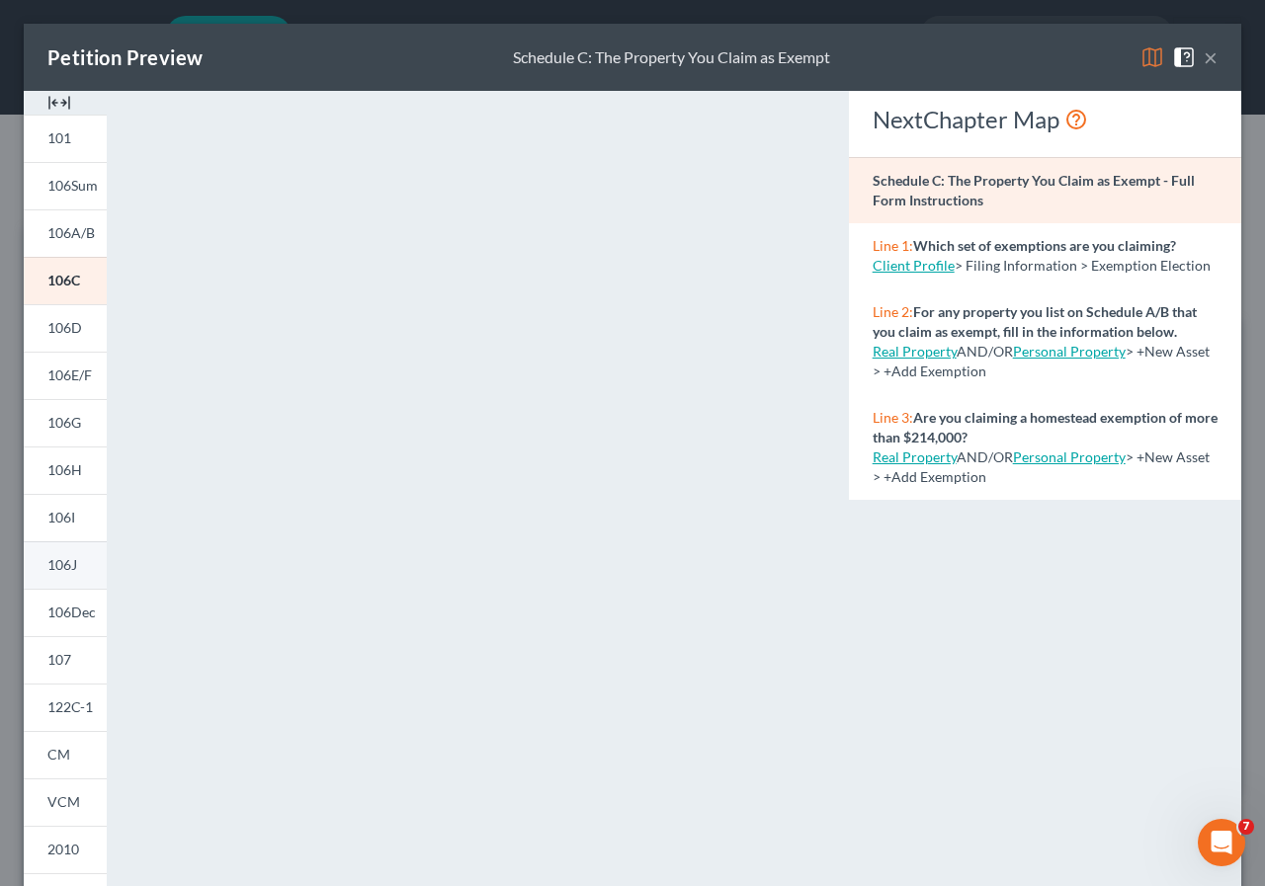
click at [67, 564] on span "106J" at bounding box center [62, 564] width 30 height 17
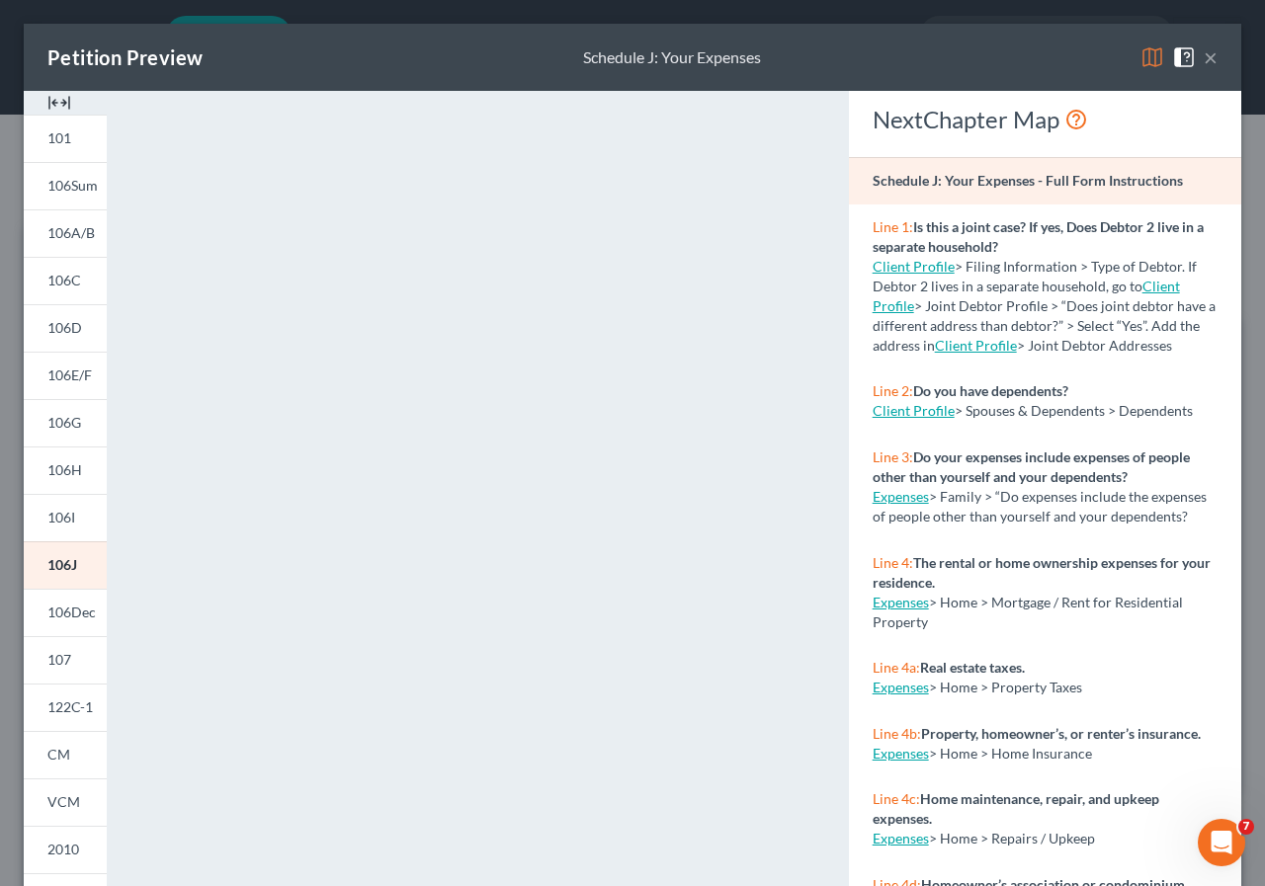
click at [1203, 58] on button "×" at bounding box center [1210, 57] width 14 height 24
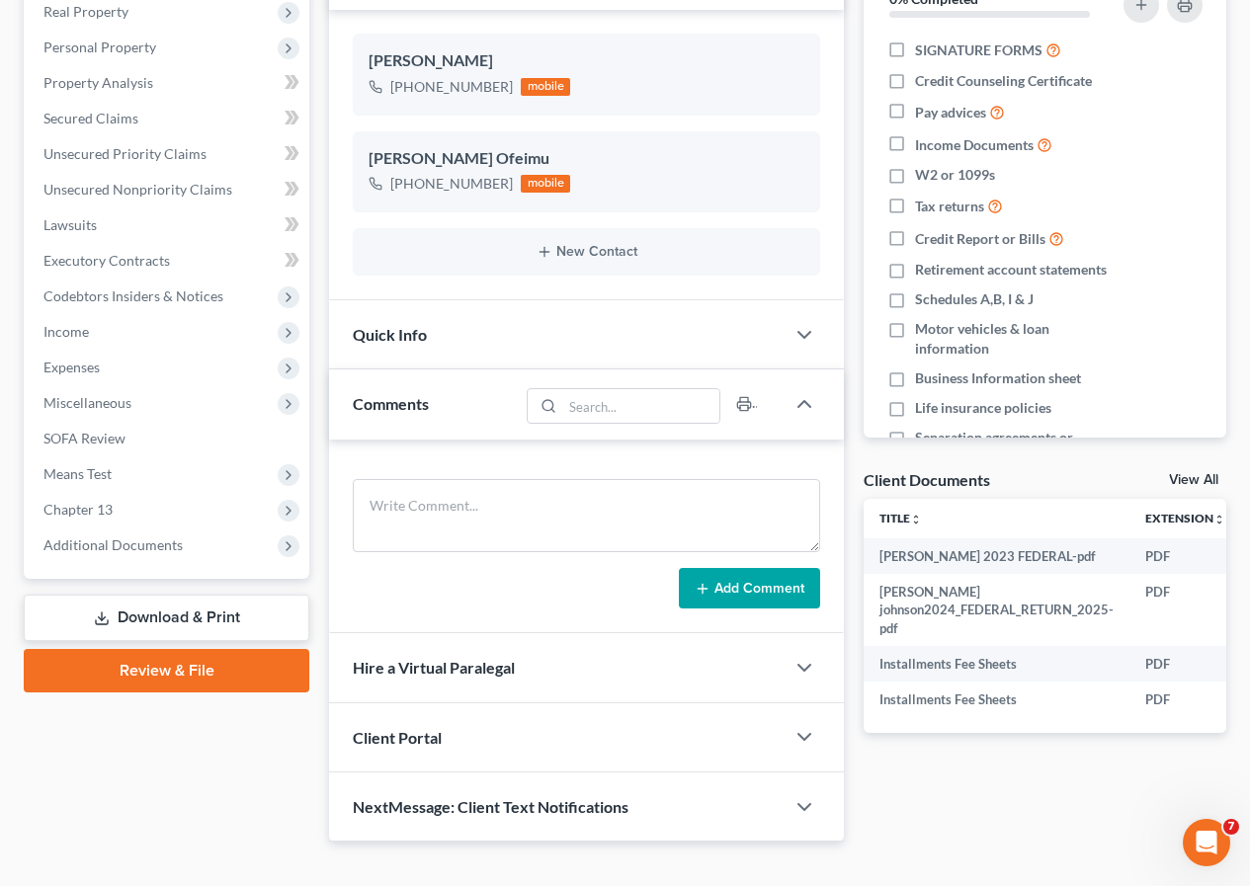
scroll to position [384, 0]
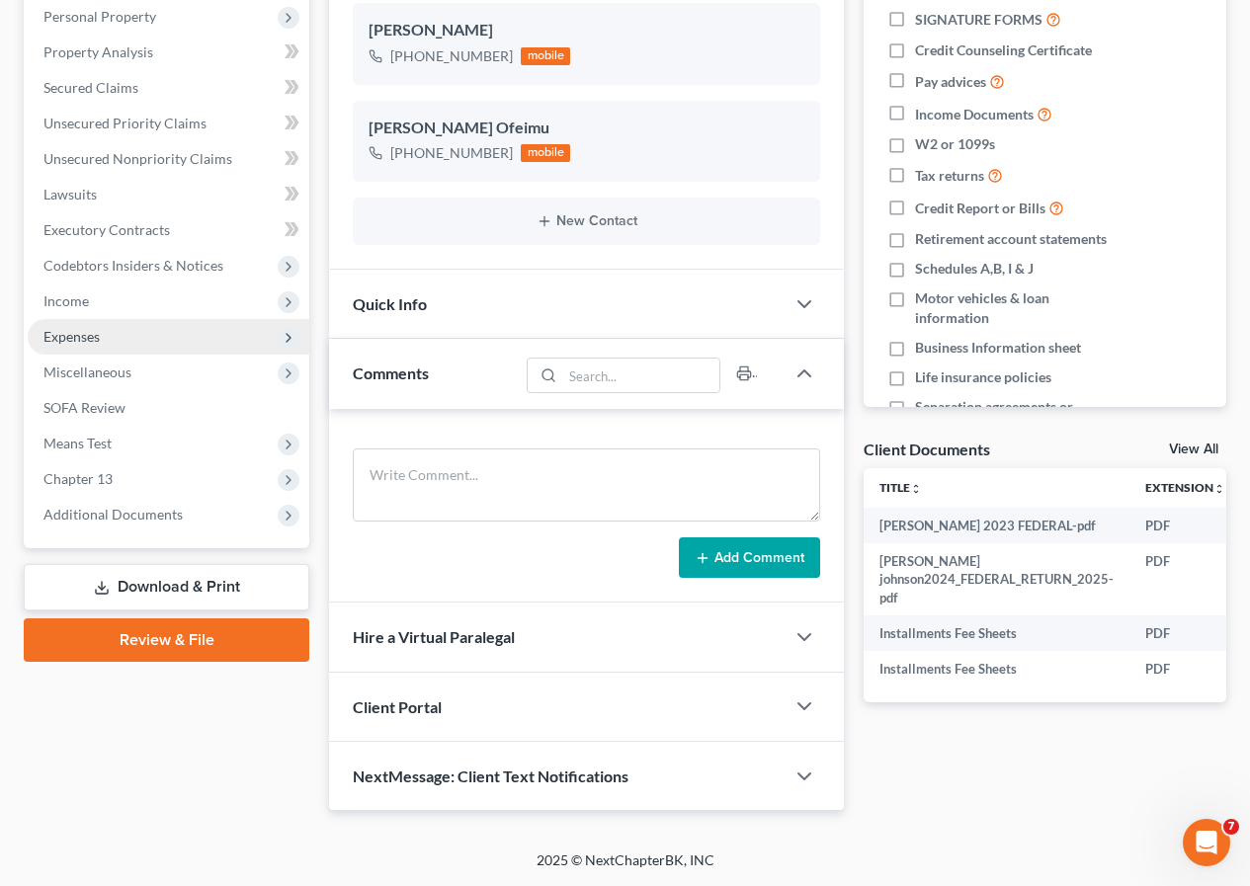
click at [111, 341] on span "Expenses" at bounding box center [169, 337] width 282 height 36
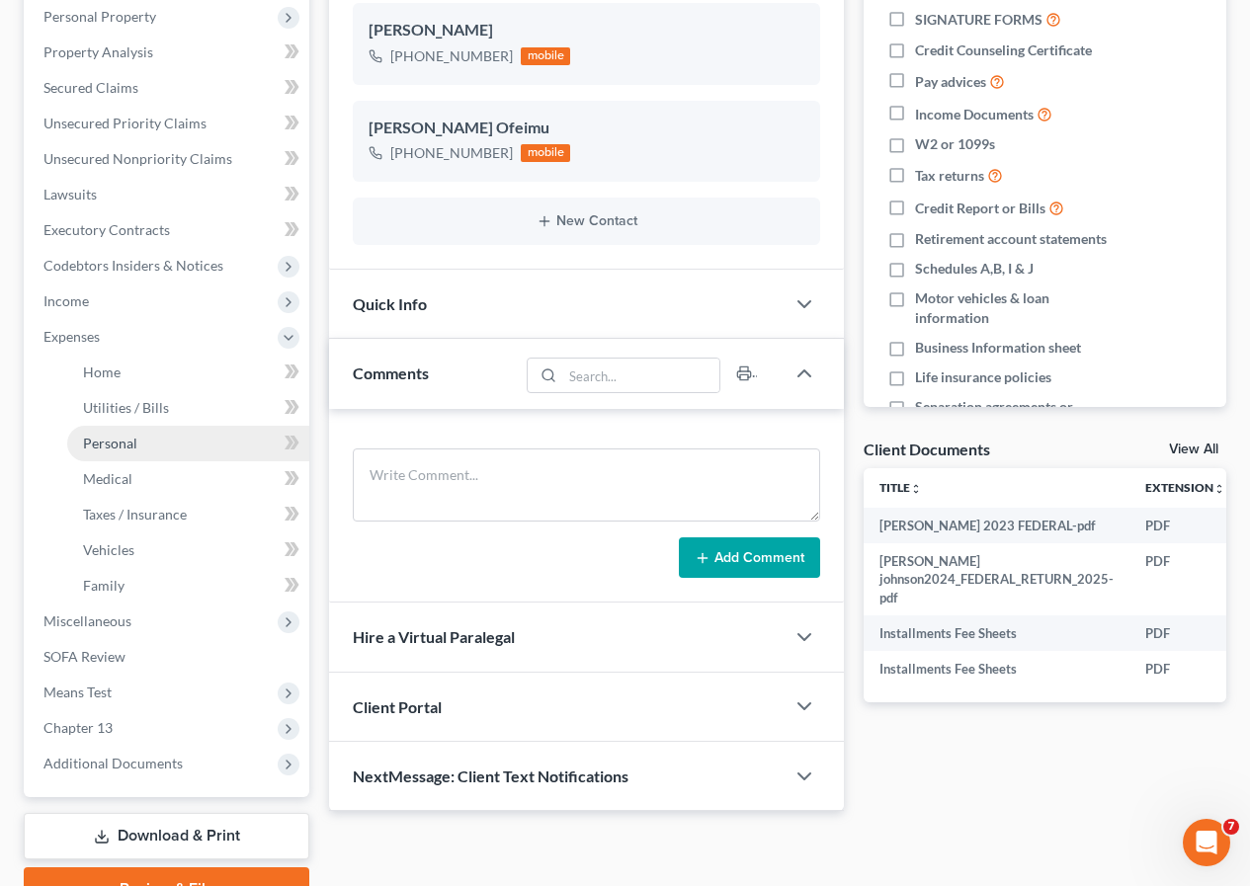
click at [130, 440] on span "Personal" at bounding box center [110, 443] width 54 height 17
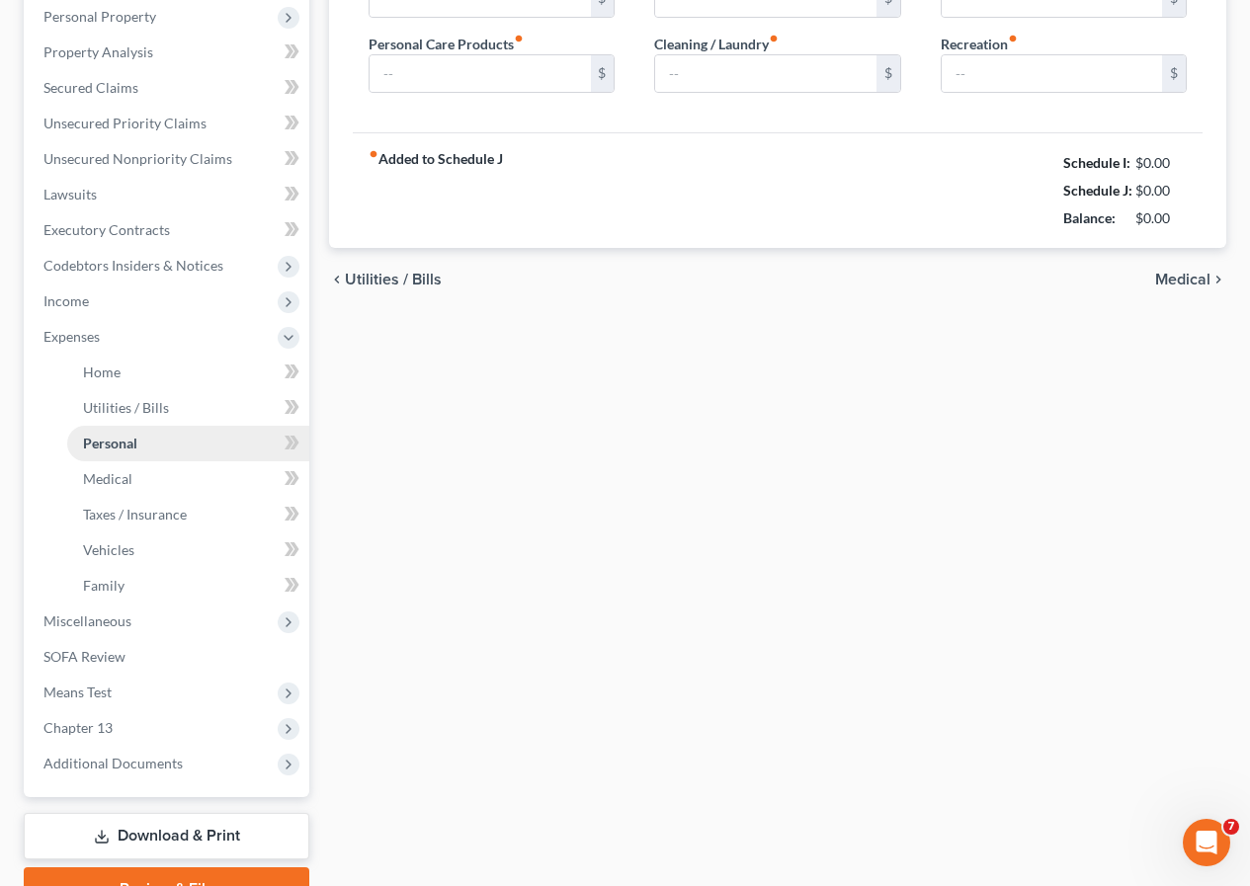
type input "175.00"
type input "100.00"
type input "0.00"
type input "75.00"
type input "0.00"
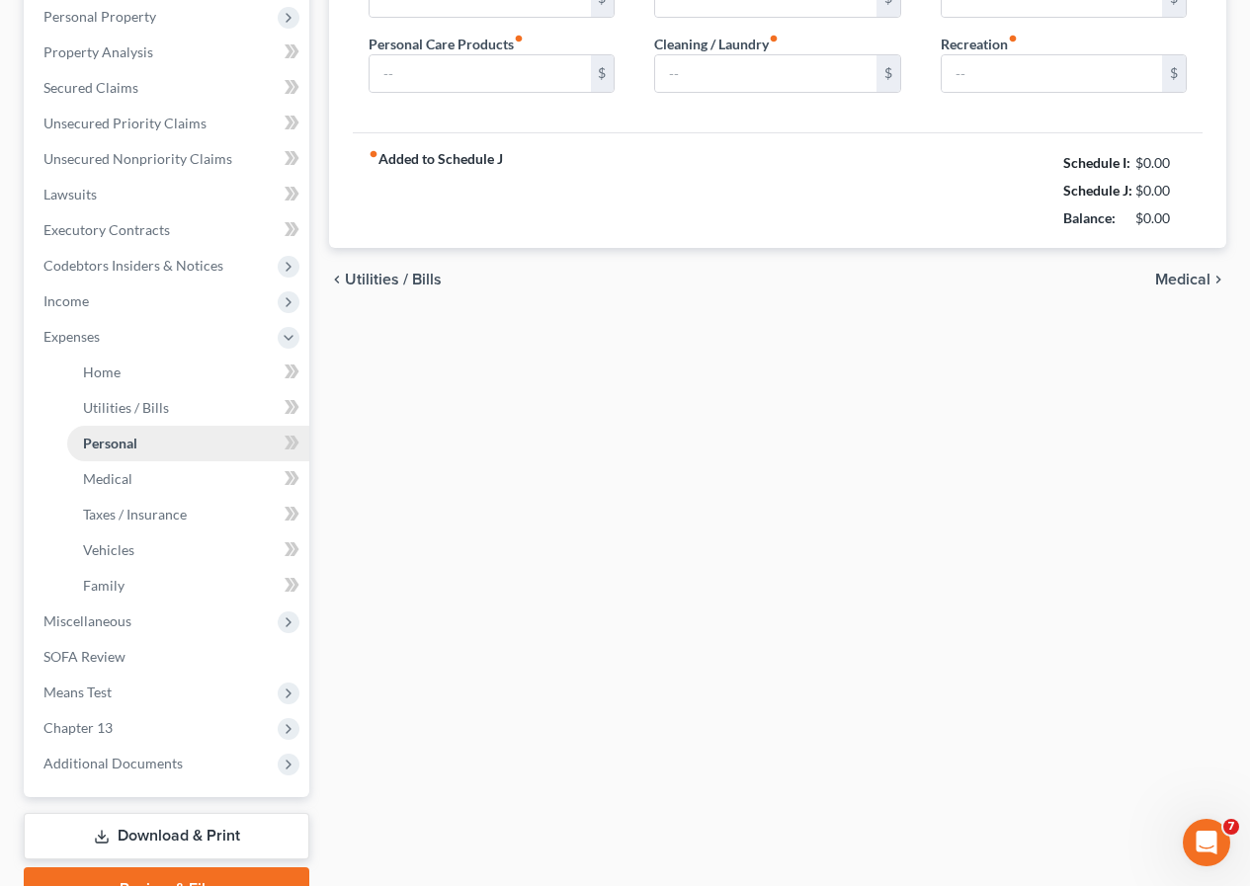
type input "0.00"
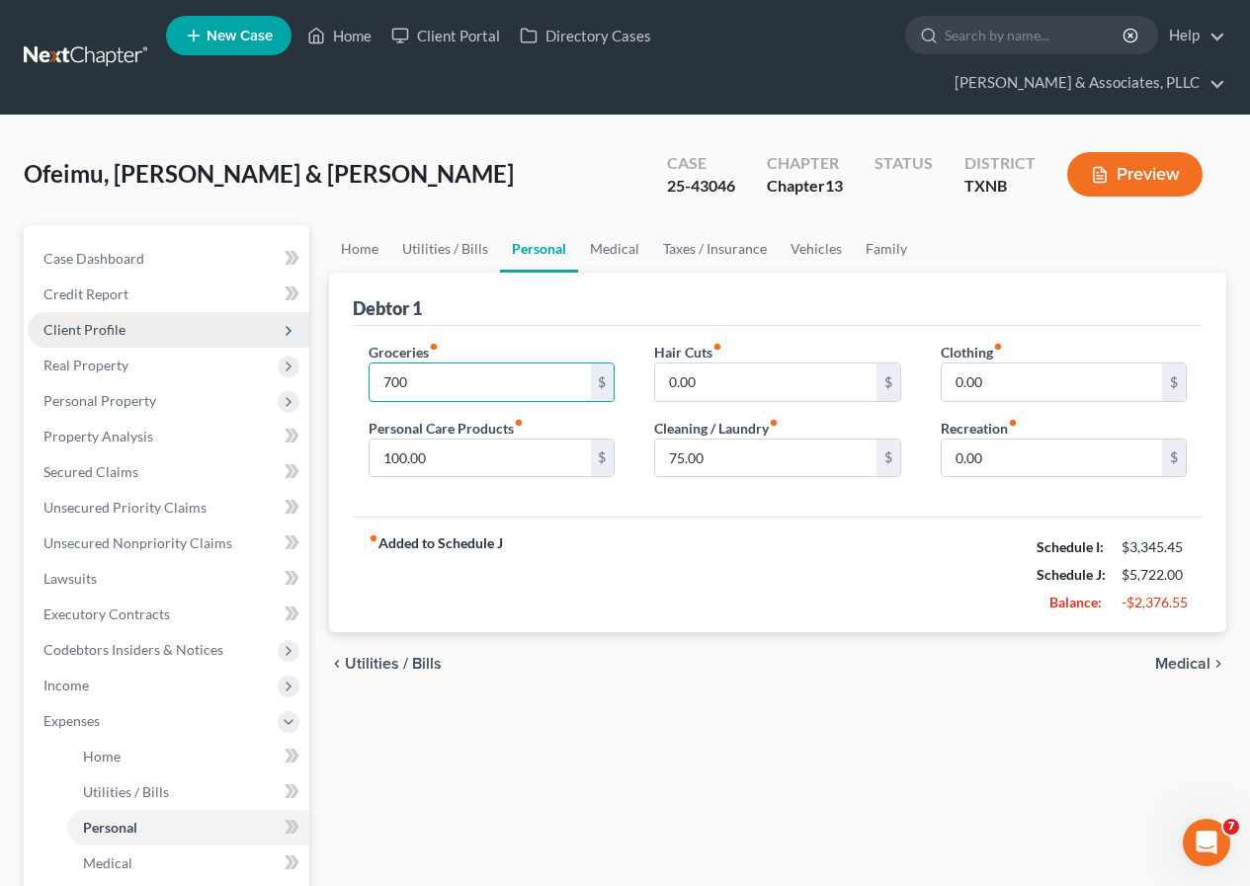
type input "700"
click at [114, 325] on span "Client Profile" at bounding box center [84, 329] width 82 height 17
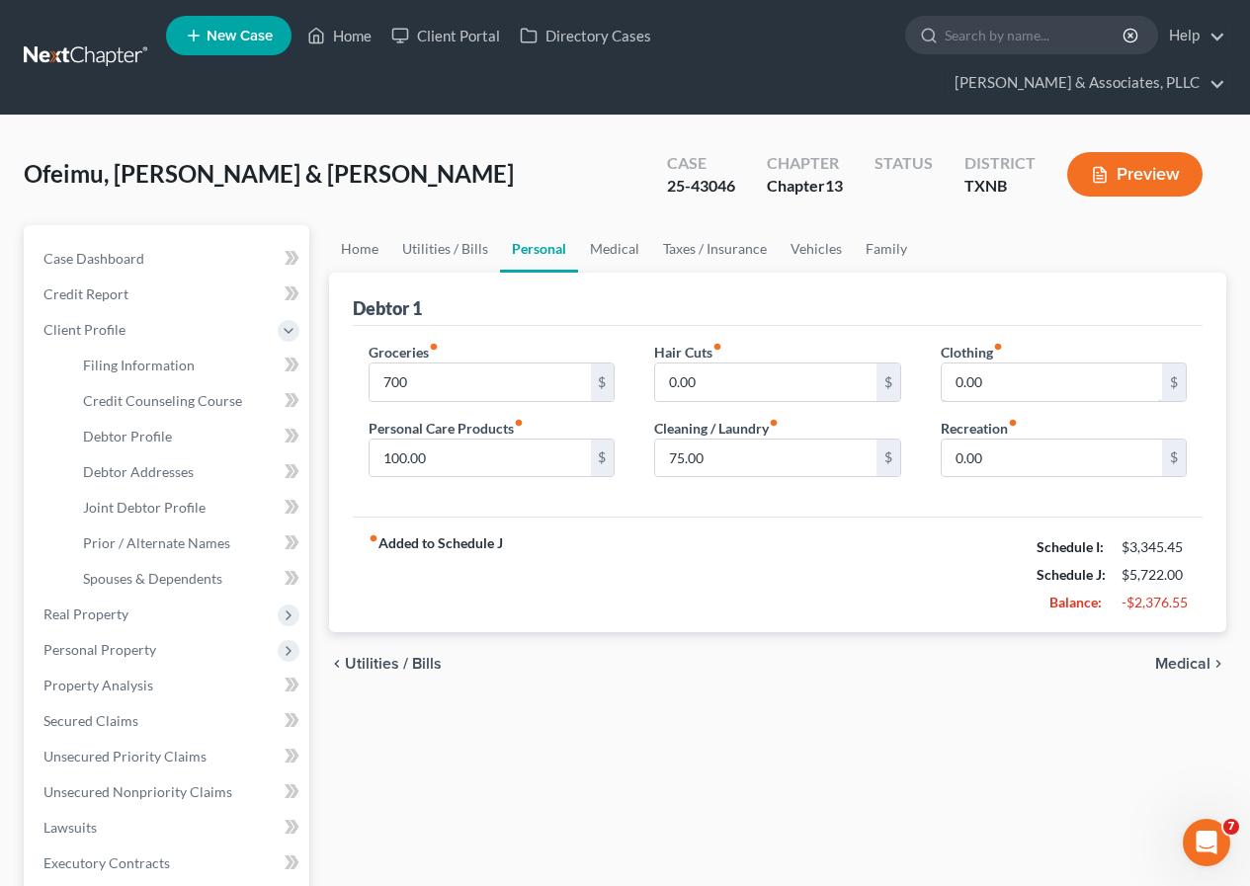
click at [950, 382] on input "0.00" at bounding box center [1052, 383] width 220 height 38
type input "50"
click at [801, 456] on input "75.00" at bounding box center [765, 459] width 220 height 38
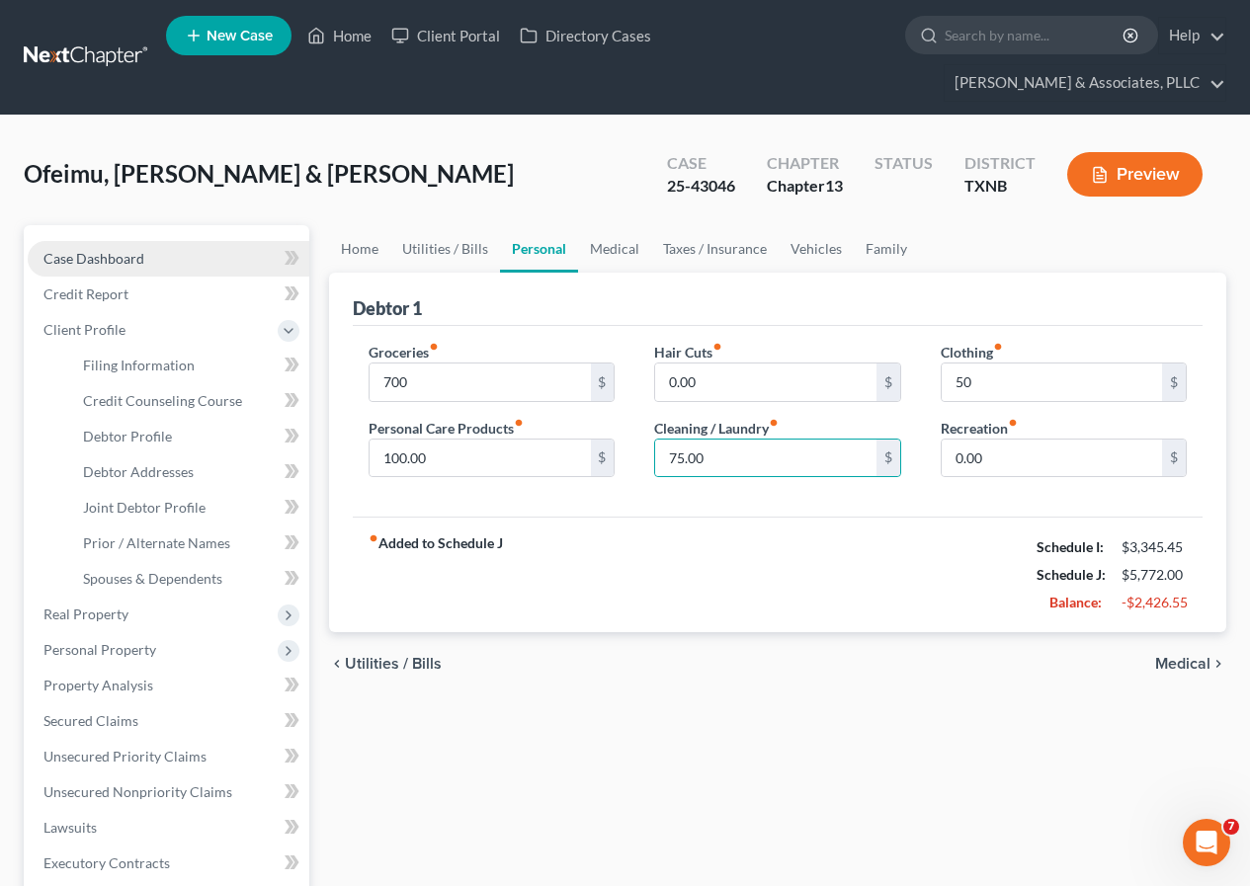
click at [110, 258] on span "Case Dashboard" at bounding box center [93, 258] width 101 height 17
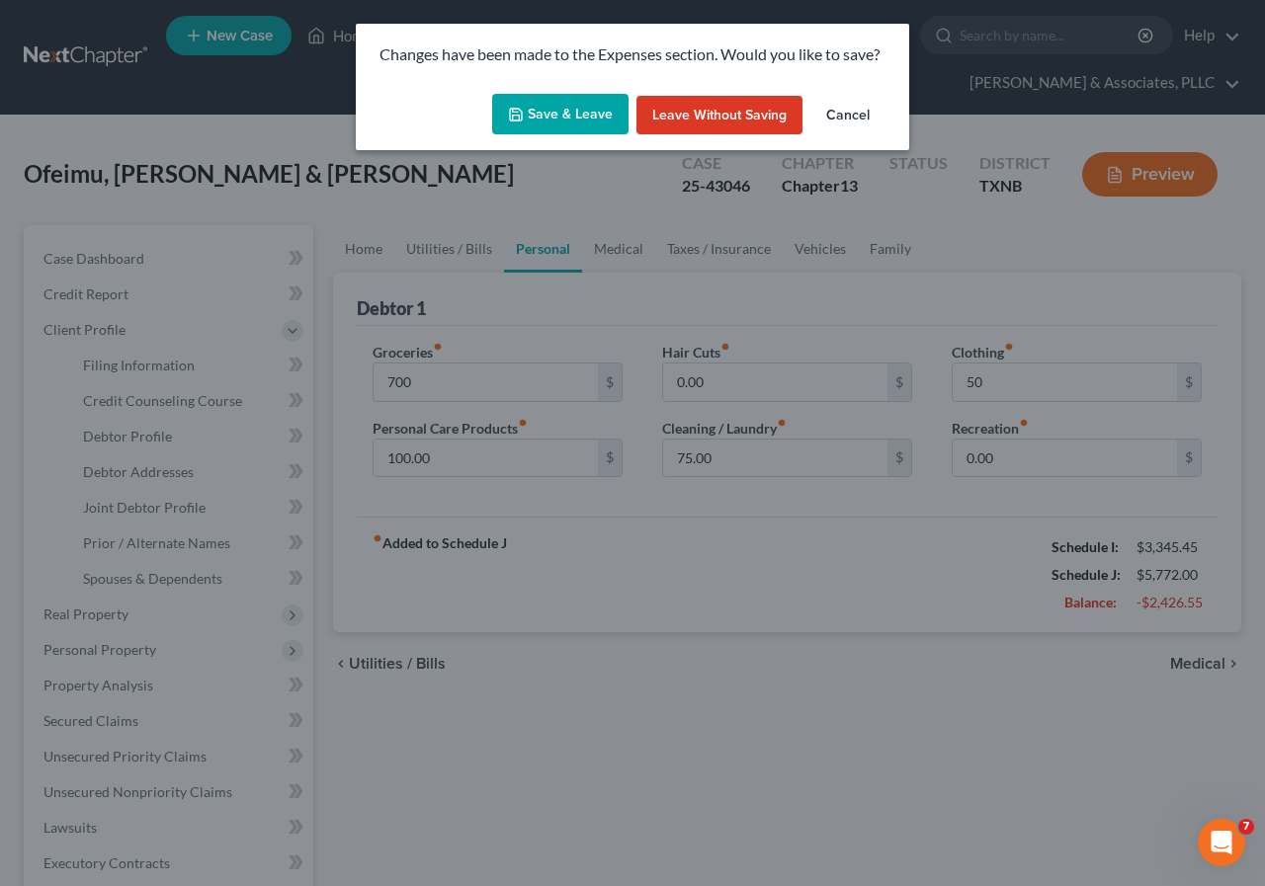
click at [520, 119] on polyline "button" at bounding box center [516, 117] width 7 height 5
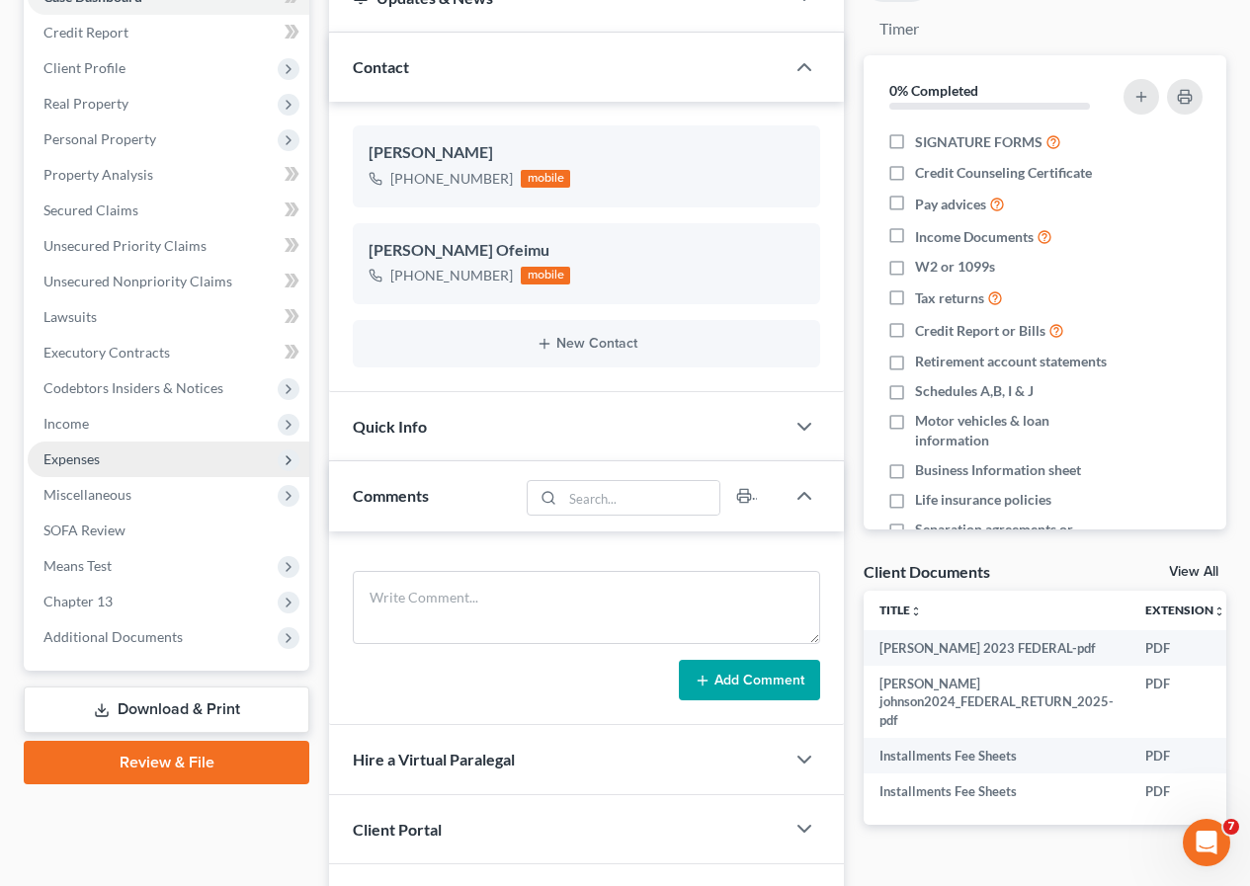
scroll to position [296, 0]
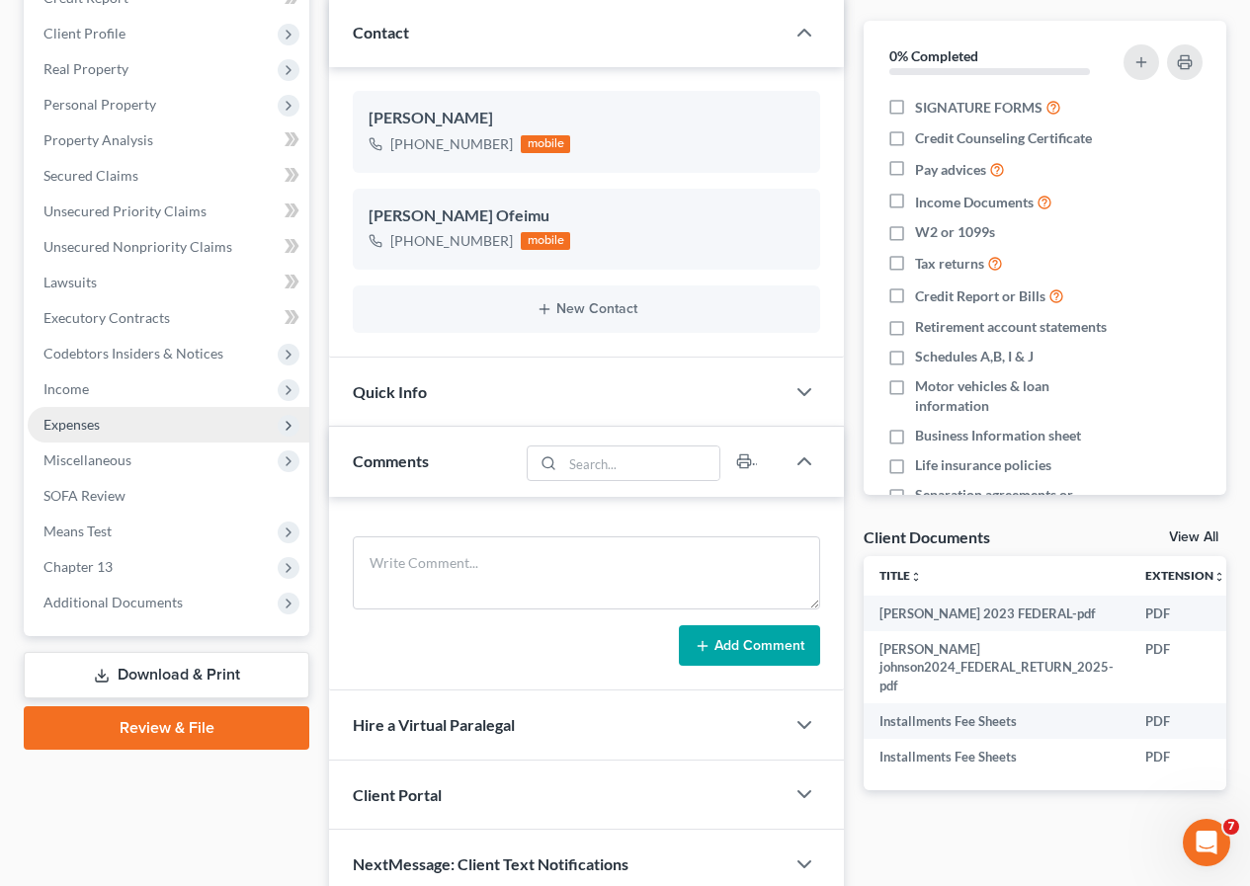
click at [81, 428] on span "Expenses" at bounding box center [71, 424] width 56 height 17
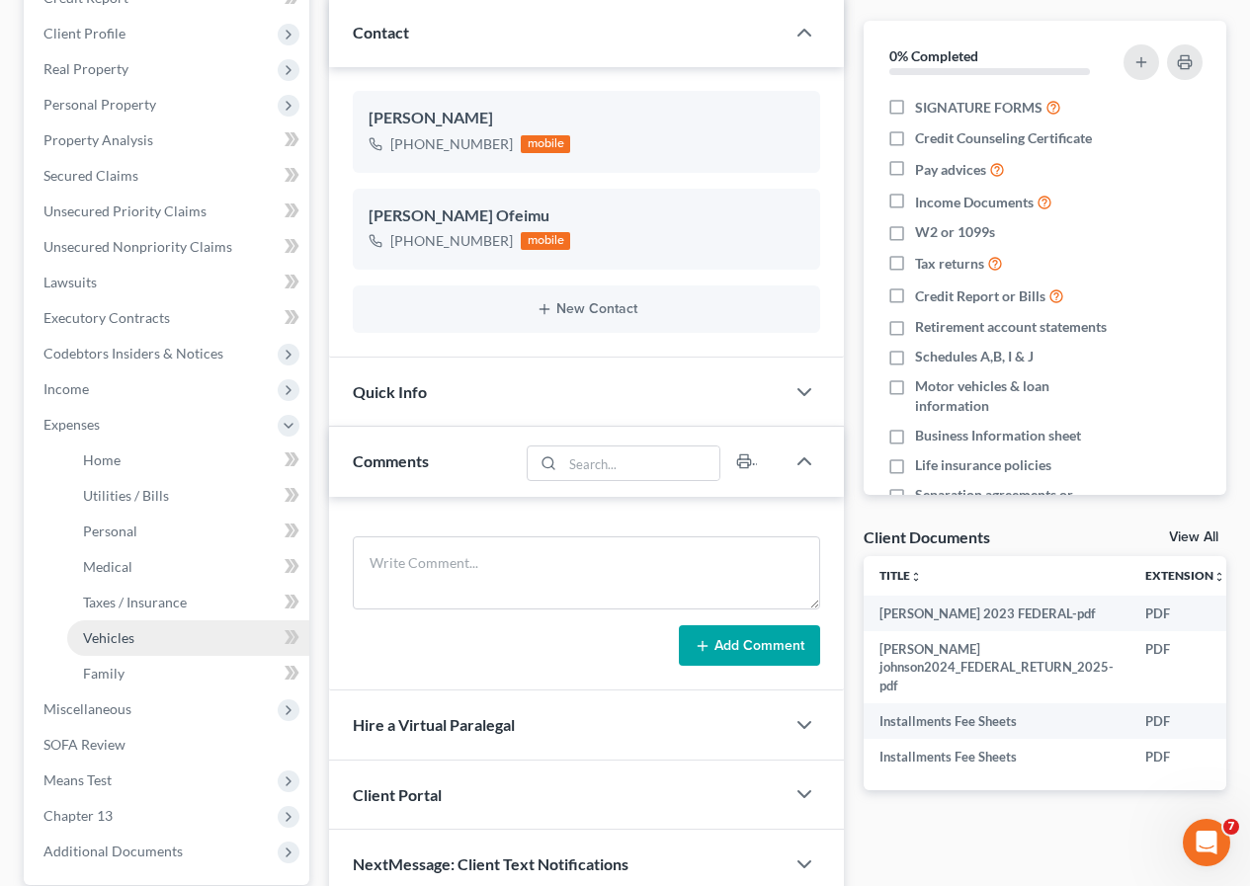
click at [142, 629] on link "Vehicles" at bounding box center [188, 639] width 242 height 36
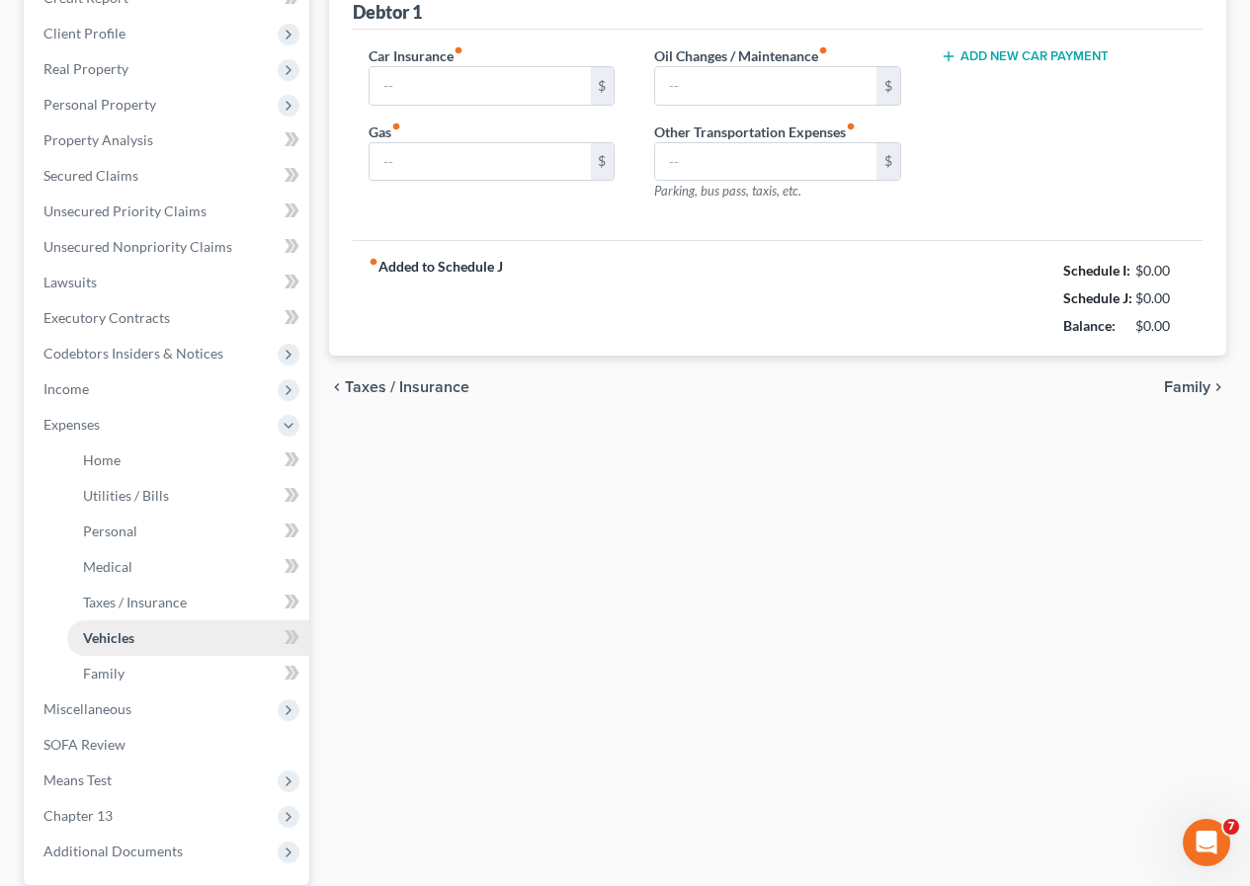
scroll to position [168, 0]
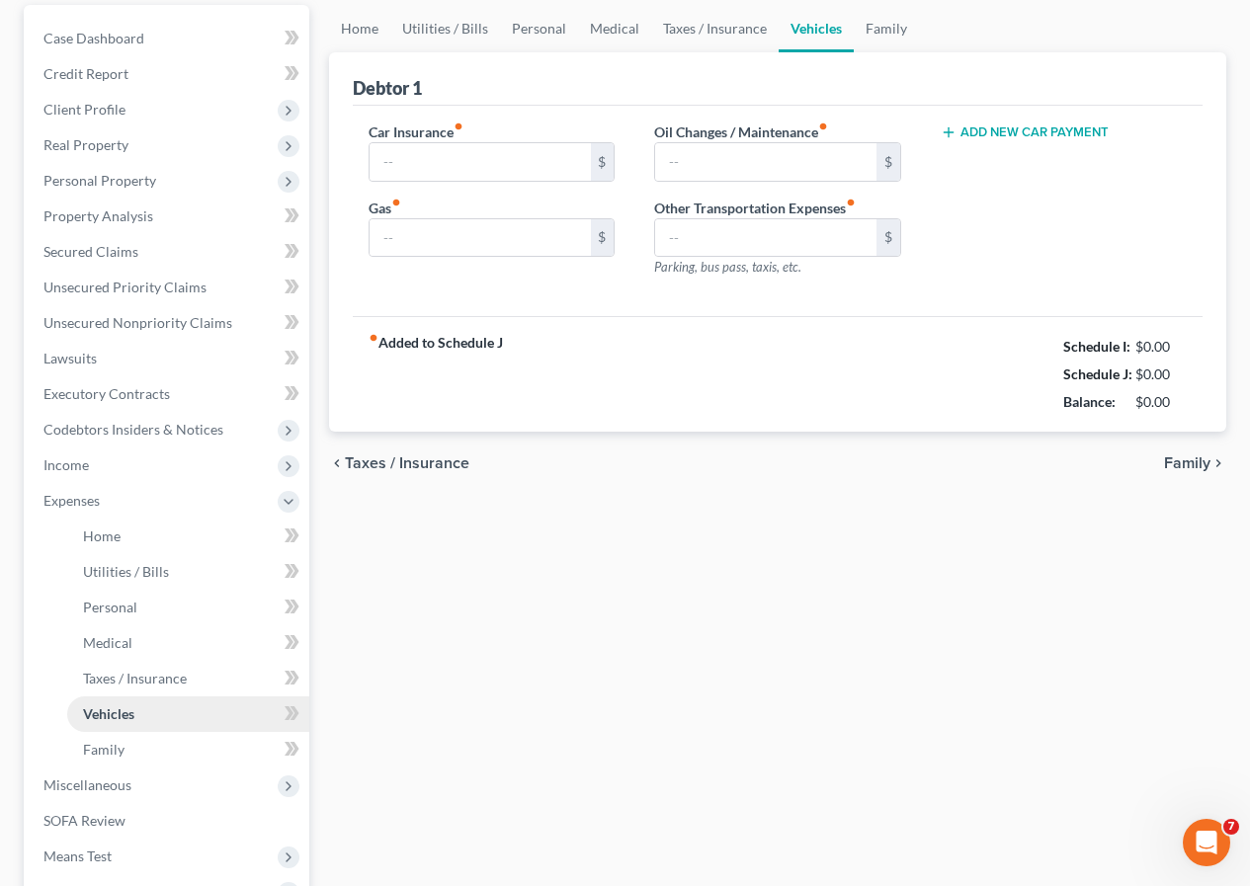
type input "426.00"
type input "200.00"
type input "0.00"
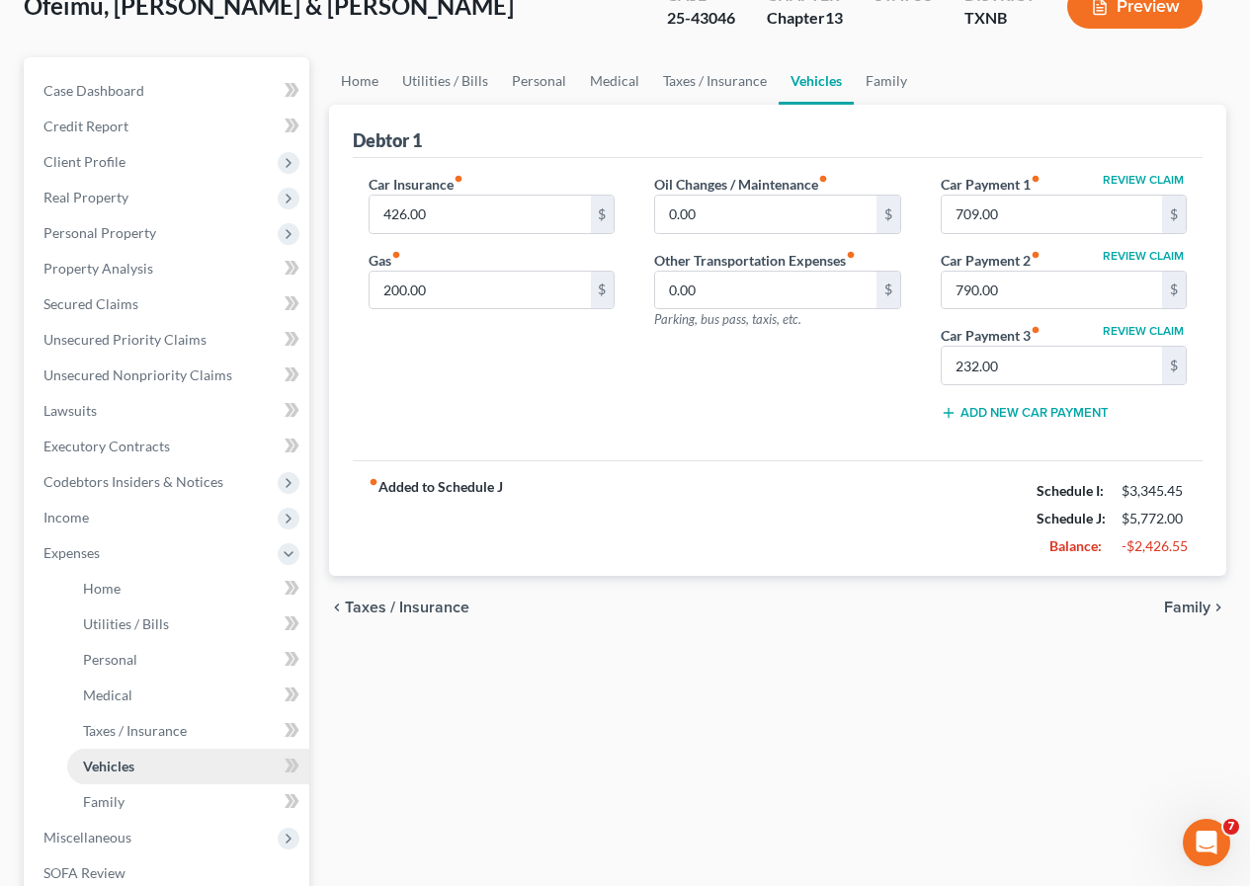
scroll to position [0, 0]
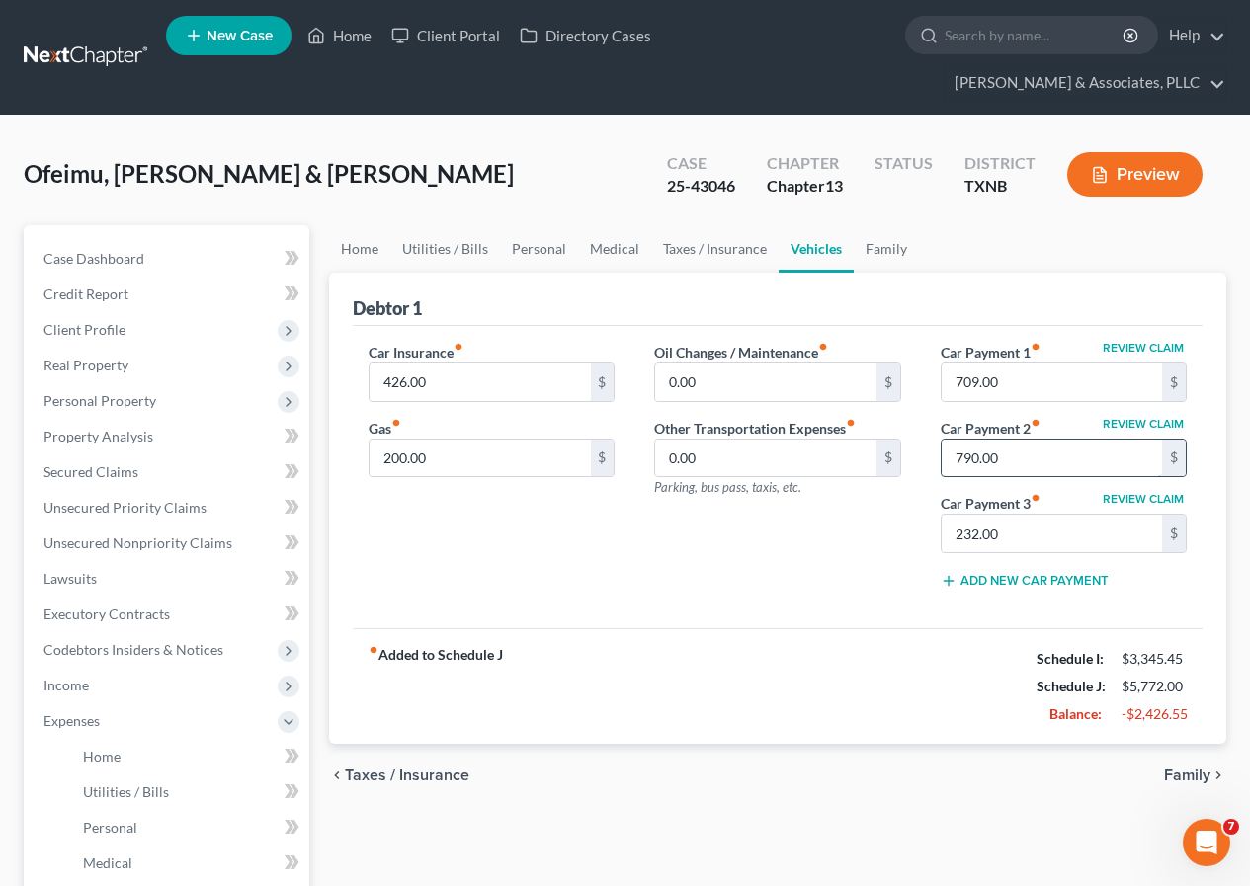
click at [953, 459] on input "790.00" at bounding box center [1052, 459] width 220 height 38
click at [105, 261] on span "Case Dashboard" at bounding box center [93, 258] width 101 height 17
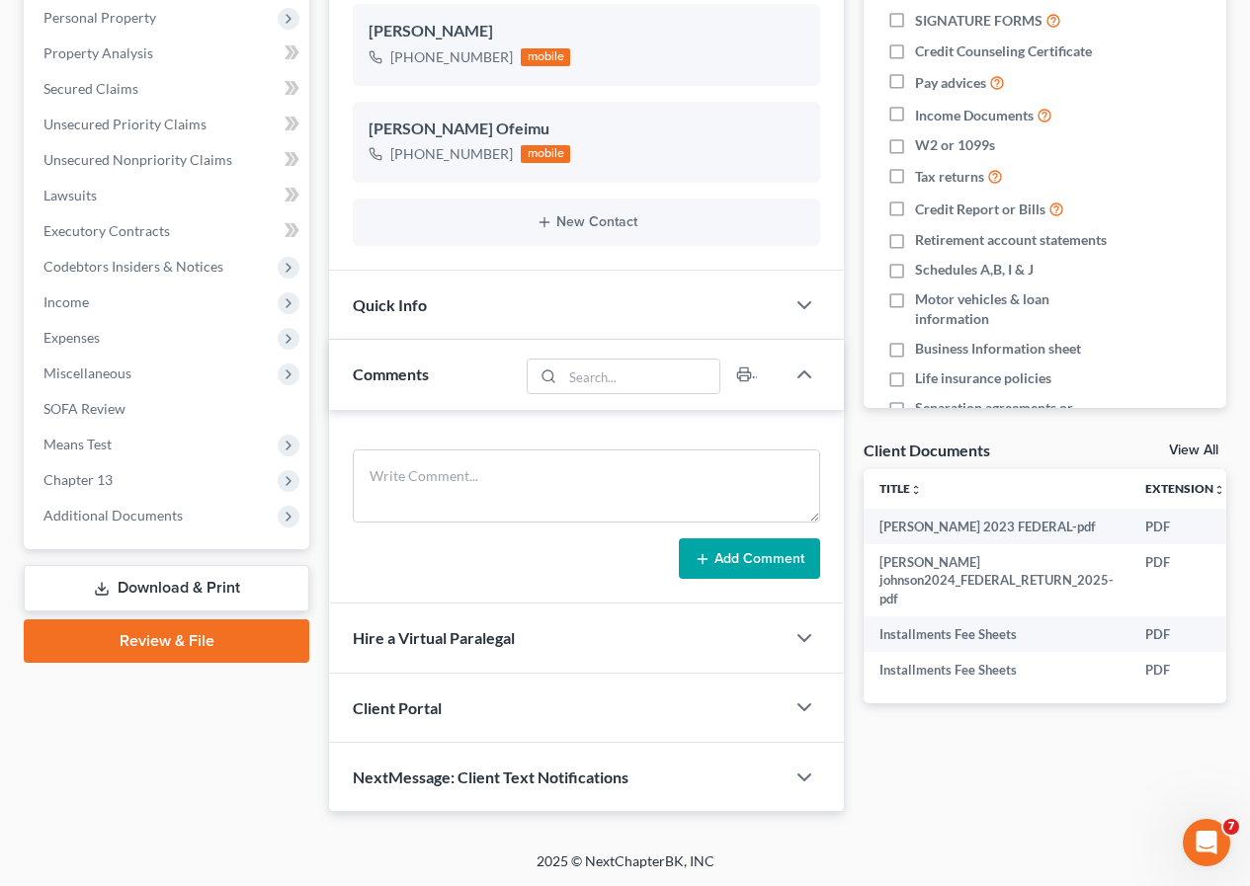
scroll to position [384, 0]
click at [150, 582] on link "Download & Print" at bounding box center [167, 587] width 286 height 46
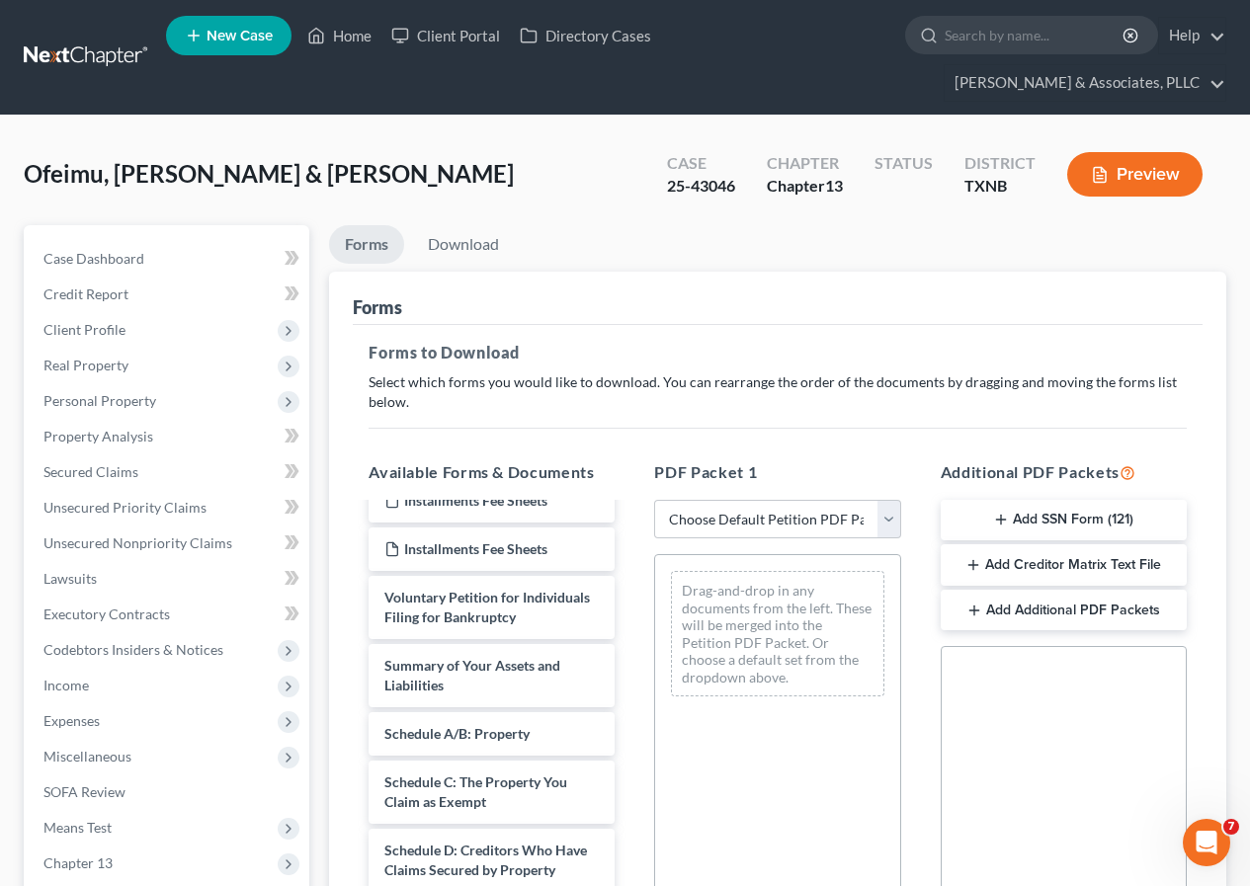
scroll to position [99, 0]
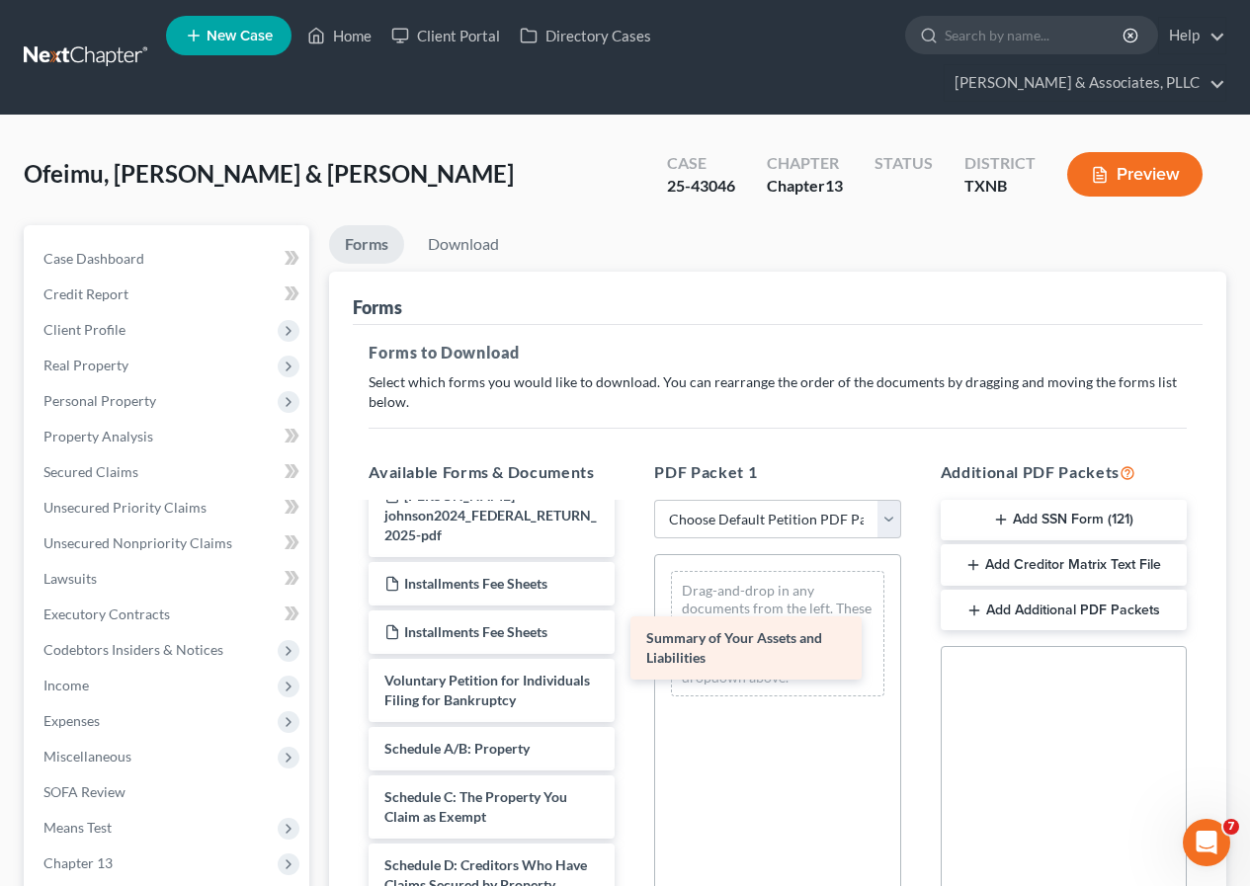
drag, startPoint x: 463, startPoint y: 772, endPoint x: 725, endPoint y: 641, distance: 292.5
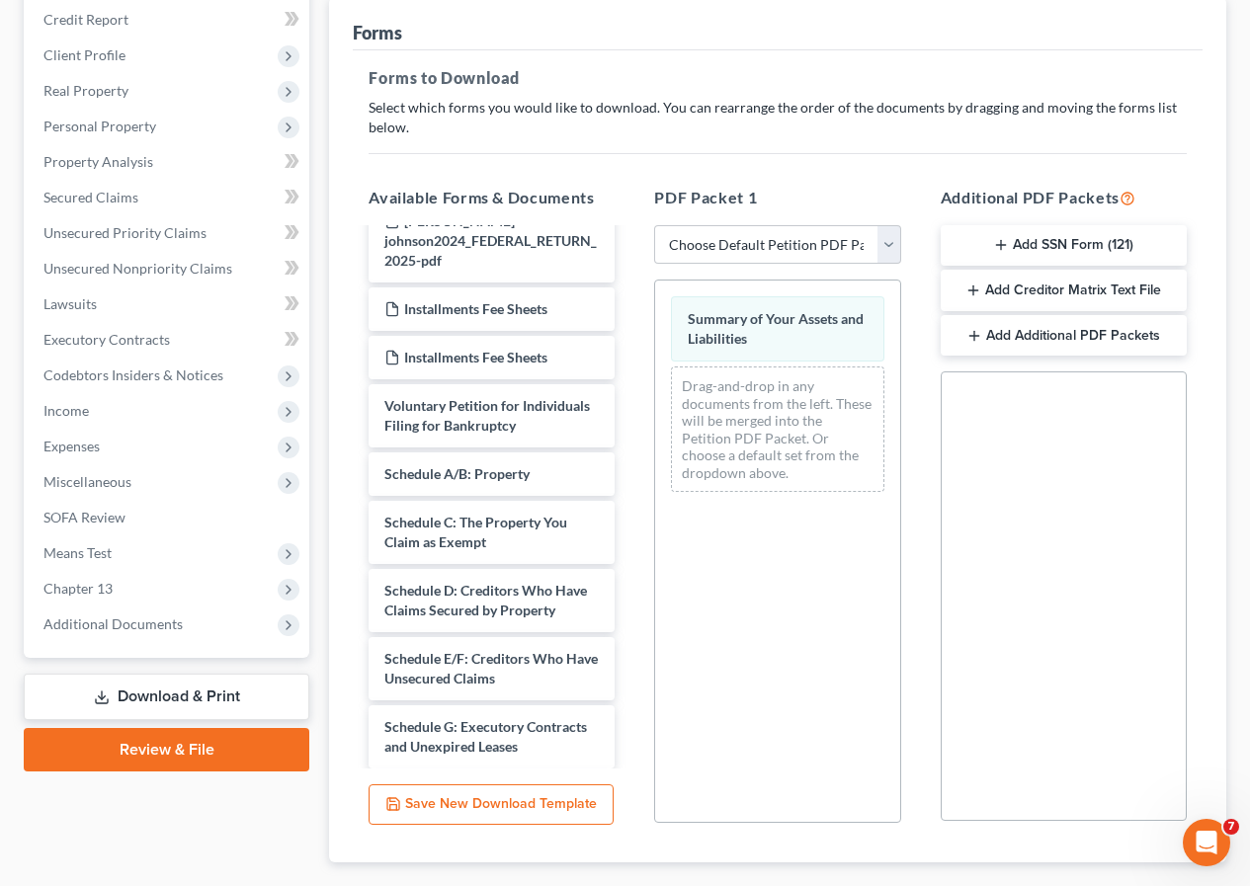
scroll to position [296, 0]
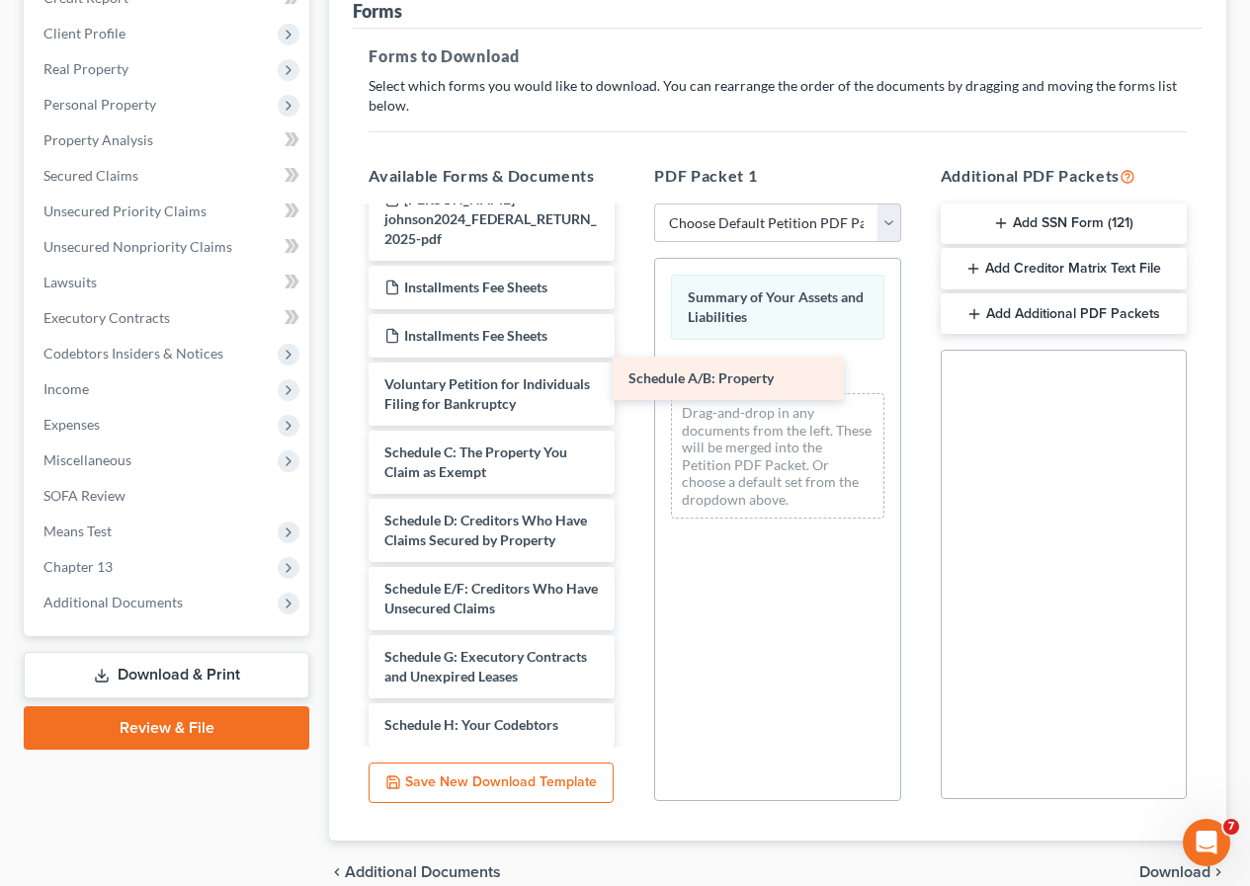
drag, startPoint x: 483, startPoint y: 474, endPoint x: 727, endPoint y: 379, distance: 261.8
click at [630, 379] on div "Schedule A/B: Property [PERSON_NAME] 2023 FEDERAL-pdf [PERSON_NAME] johnson2024…" at bounding box center [492, 715] width 278 height 1211
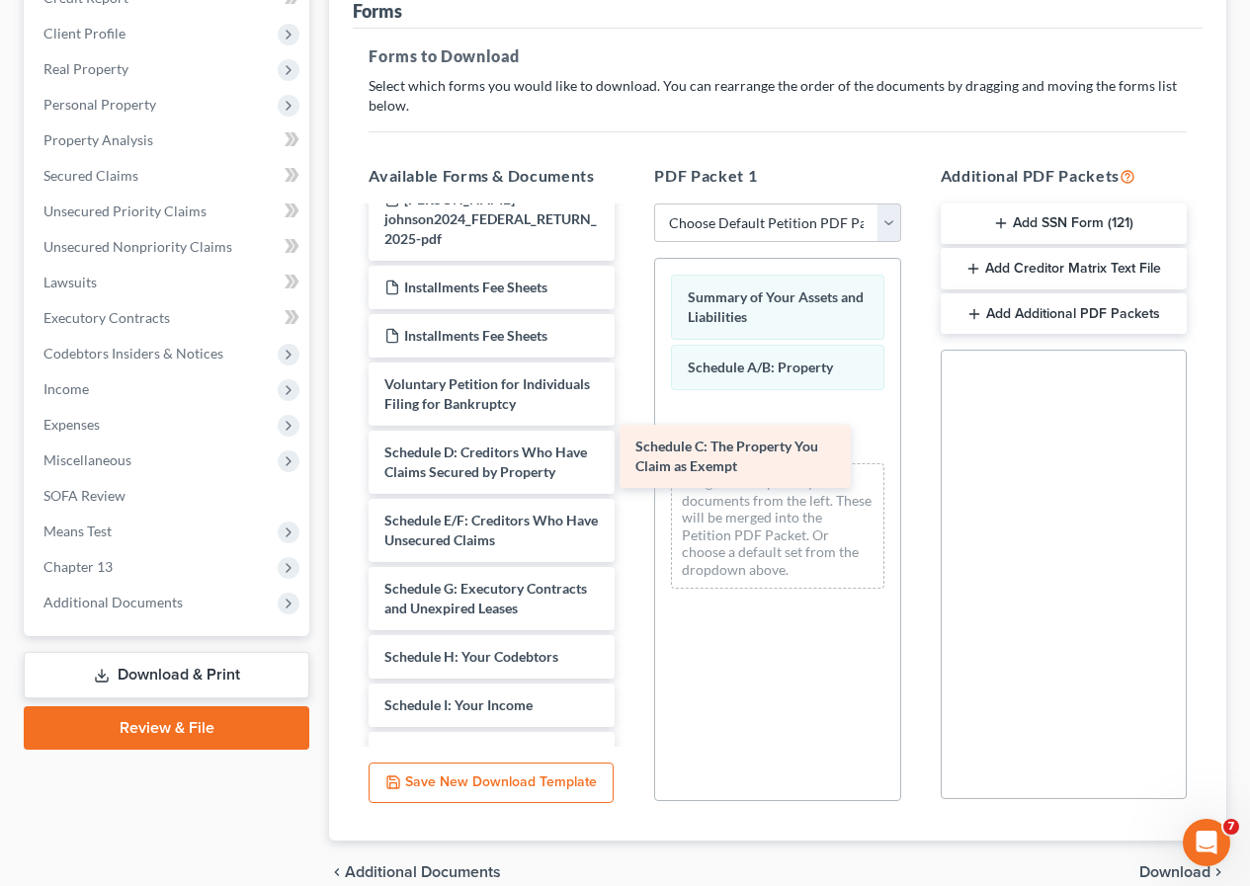
drag, startPoint x: 468, startPoint y: 478, endPoint x: 716, endPoint y: 453, distance: 249.3
click at [630, 453] on div "Schedule C: The Property You Claim as Exempt [PERSON_NAME] 2023 FEDERAL-pdf [PE…" at bounding box center [492, 681] width 278 height 1143
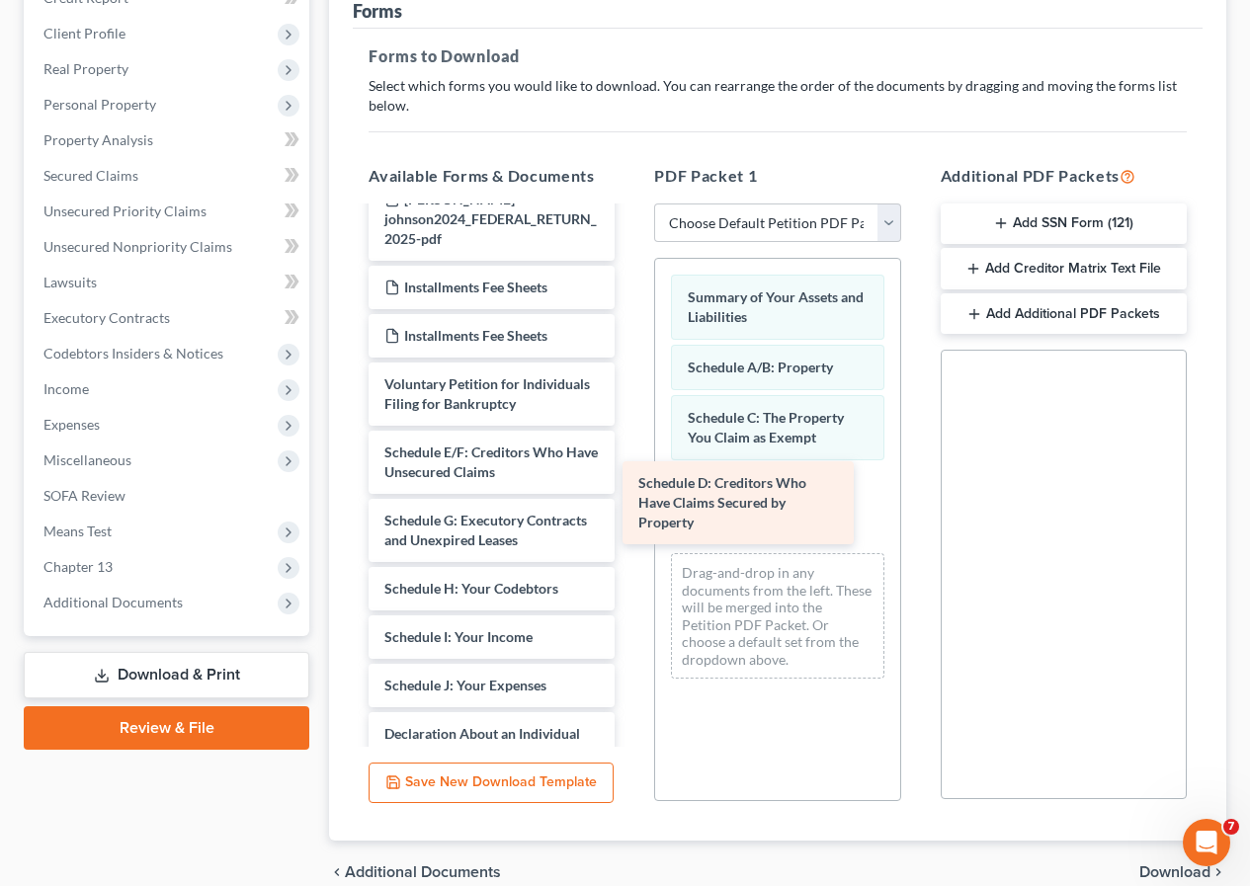
drag, startPoint x: 479, startPoint y: 497, endPoint x: 739, endPoint y: 508, distance: 260.1
click at [630, 508] on div "Schedule D: Creditors Who Have Claims Secured by Property [PERSON_NAME] 2023 FE…" at bounding box center [492, 647] width 278 height 1075
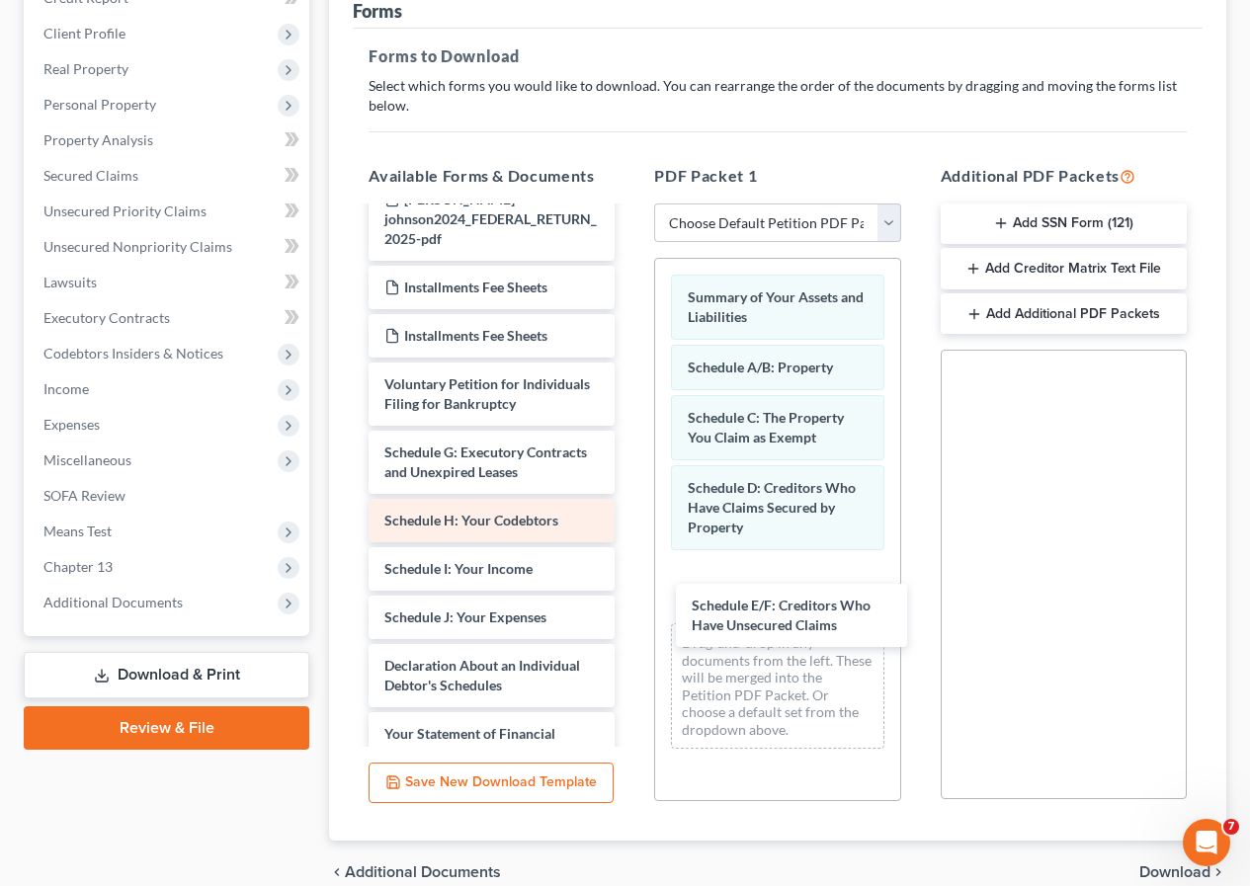
drag, startPoint x: 499, startPoint y: 482, endPoint x: 480, endPoint y: 524, distance: 45.5
click at [630, 615] on div "Schedule E/F: Creditors Who Have Unsecured Claims [PERSON_NAME] 2023 FEDERAL-pd…" at bounding box center [492, 613] width 278 height 1007
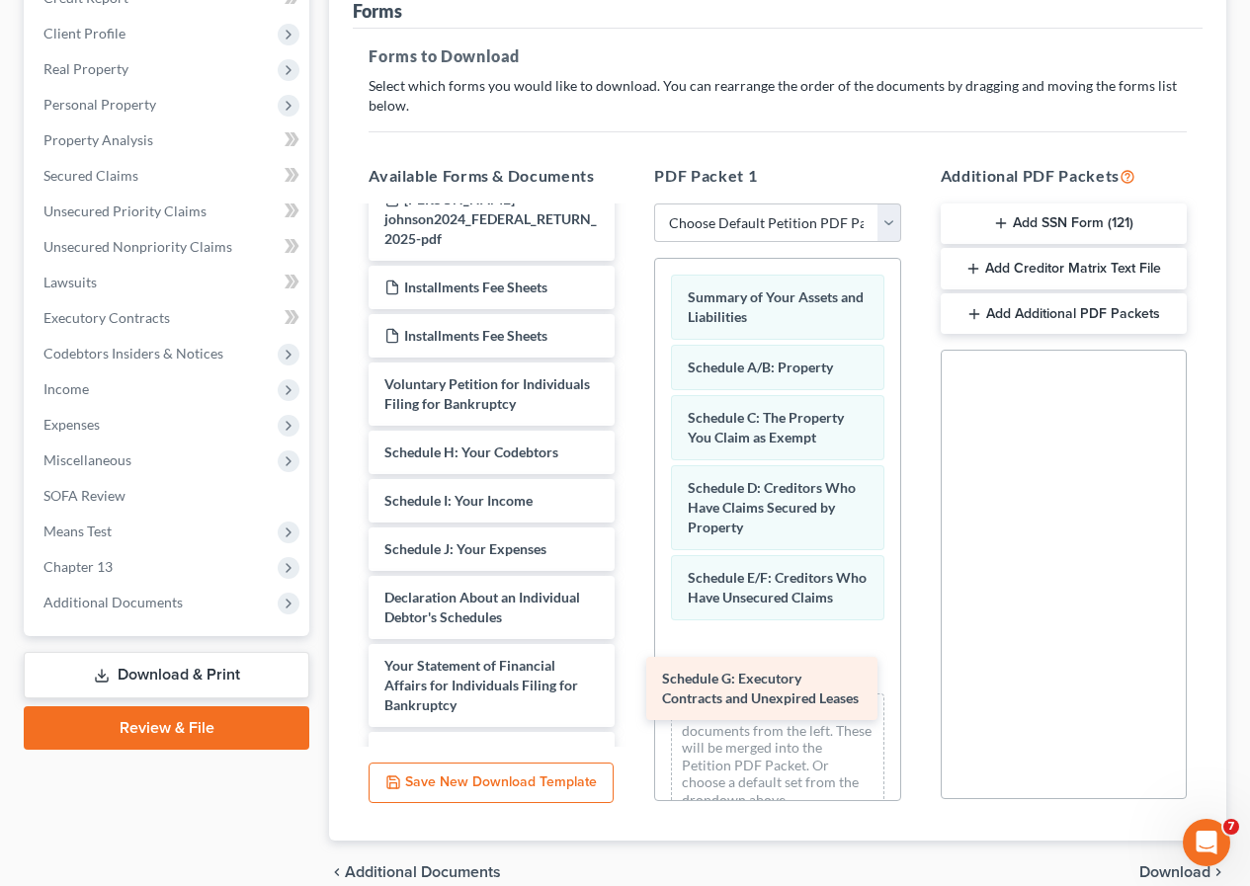
drag, startPoint x: 461, startPoint y: 475, endPoint x: 740, endPoint y: 682, distance: 346.8
click at [630, 682] on div "Schedule G: Executory Contracts and Unexpired Leases [PERSON_NAME] 2023 FEDERAL…" at bounding box center [492, 579] width 278 height 939
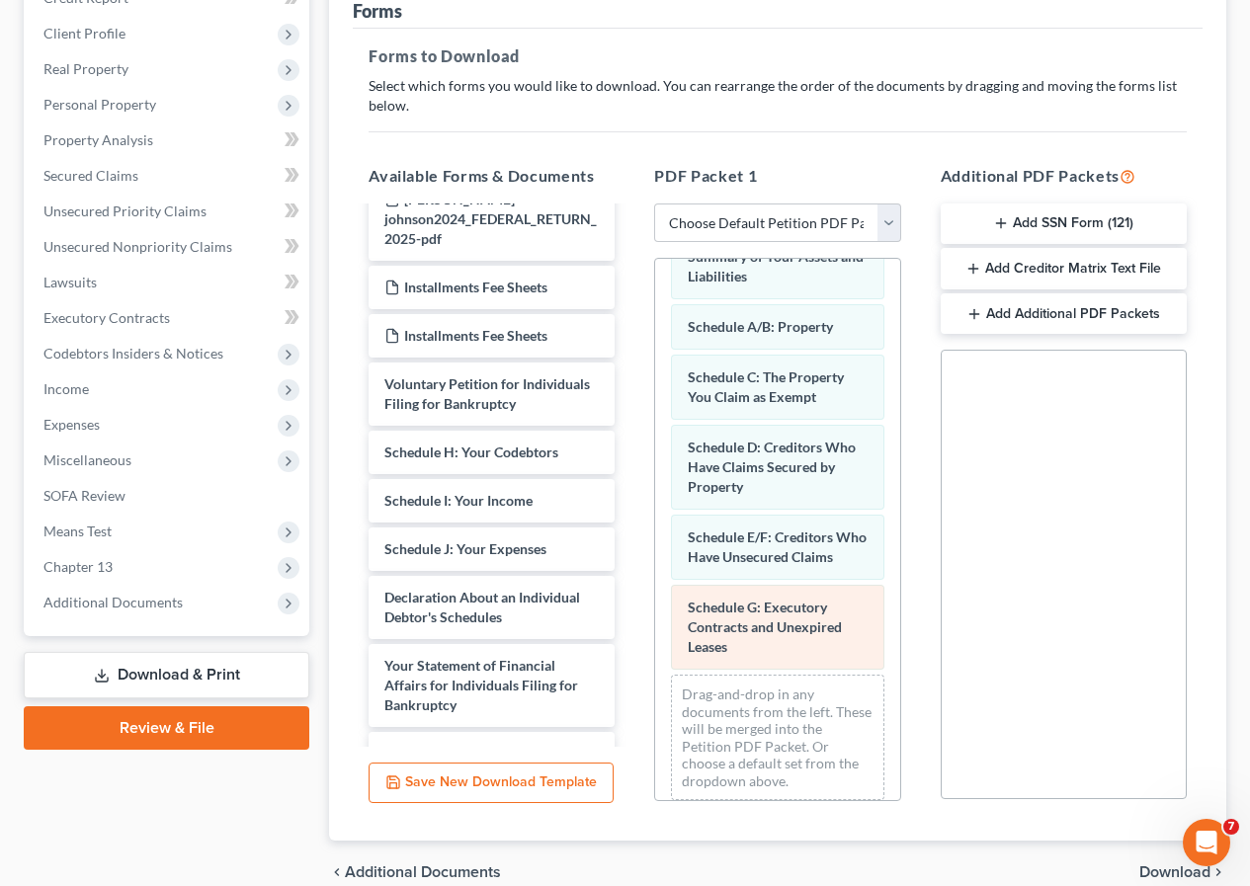
scroll to position [76, 0]
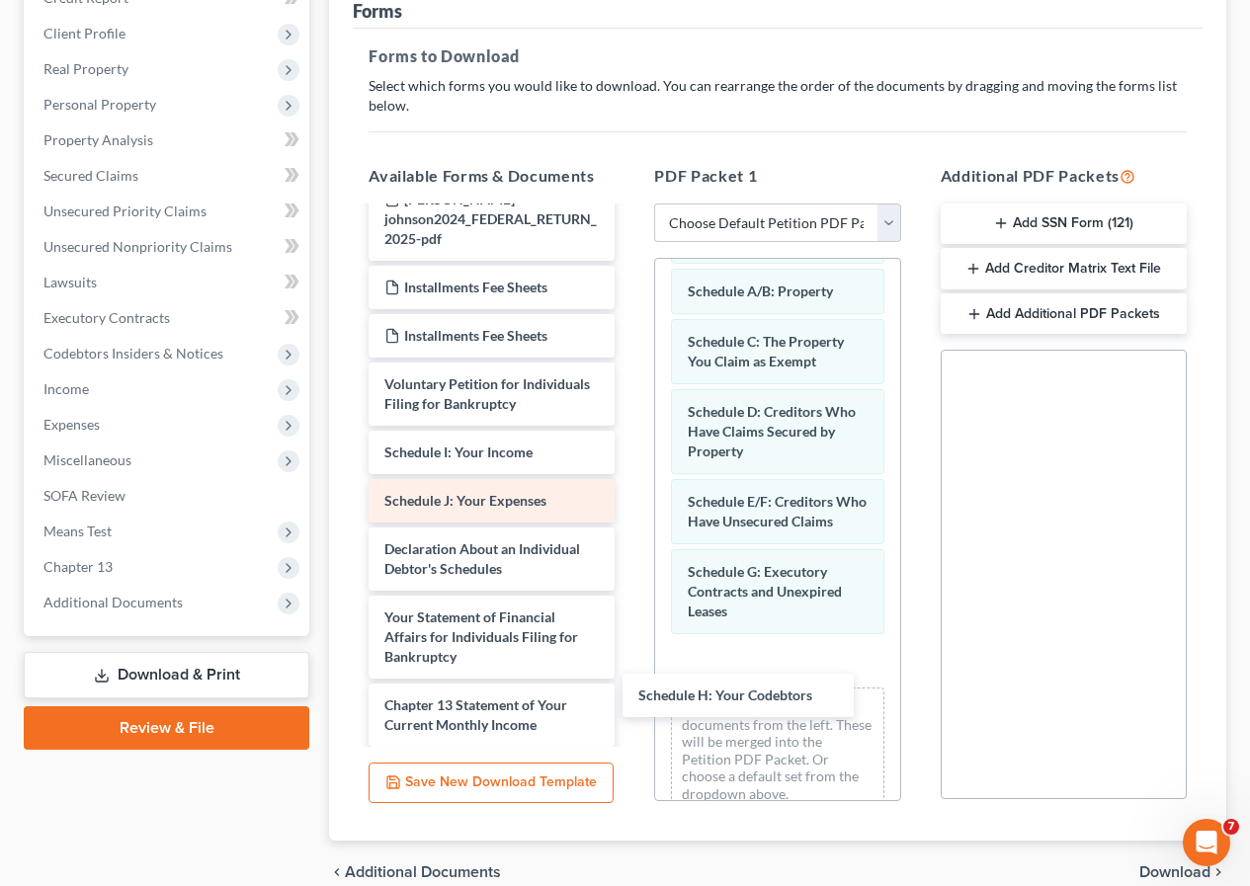
drag, startPoint x: 481, startPoint y: 471, endPoint x: 533, endPoint y: 529, distance: 77.0
click at [630, 680] on div "Schedule H: Your Codebtors [PERSON_NAME] 2023 FEDERAL-pdf [PERSON_NAME] johnson…" at bounding box center [492, 555] width 278 height 890
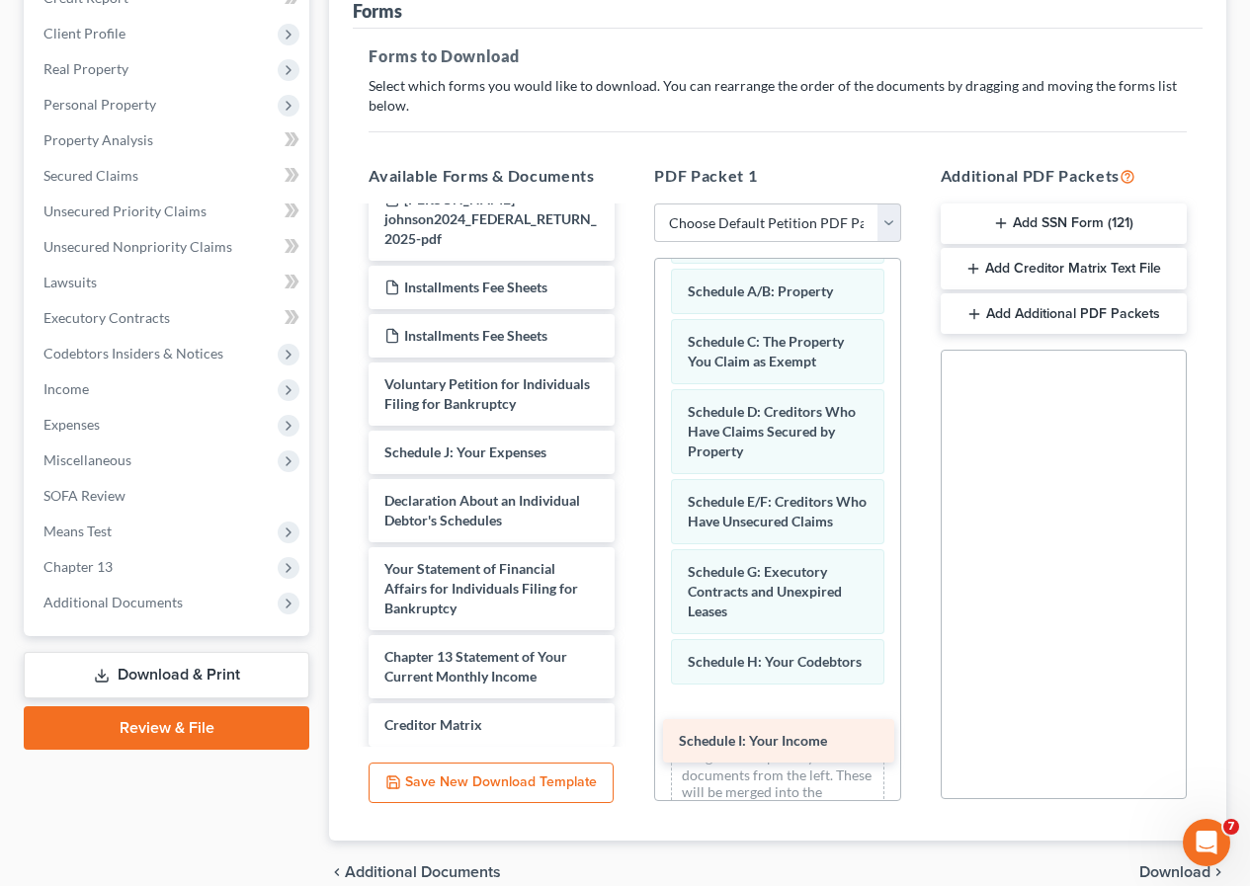
drag, startPoint x: 504, startPoint y: 475, endPoint x: 798, endPoint y: 744, distance: 398.7
click at [630, 744] on div "Schedule I: Your Income [PERSON_NAME] 2023 FEDERAL-pdf [PERSON_NAME] johnson202…" at bounding box center [492, 531] width 278 height 842
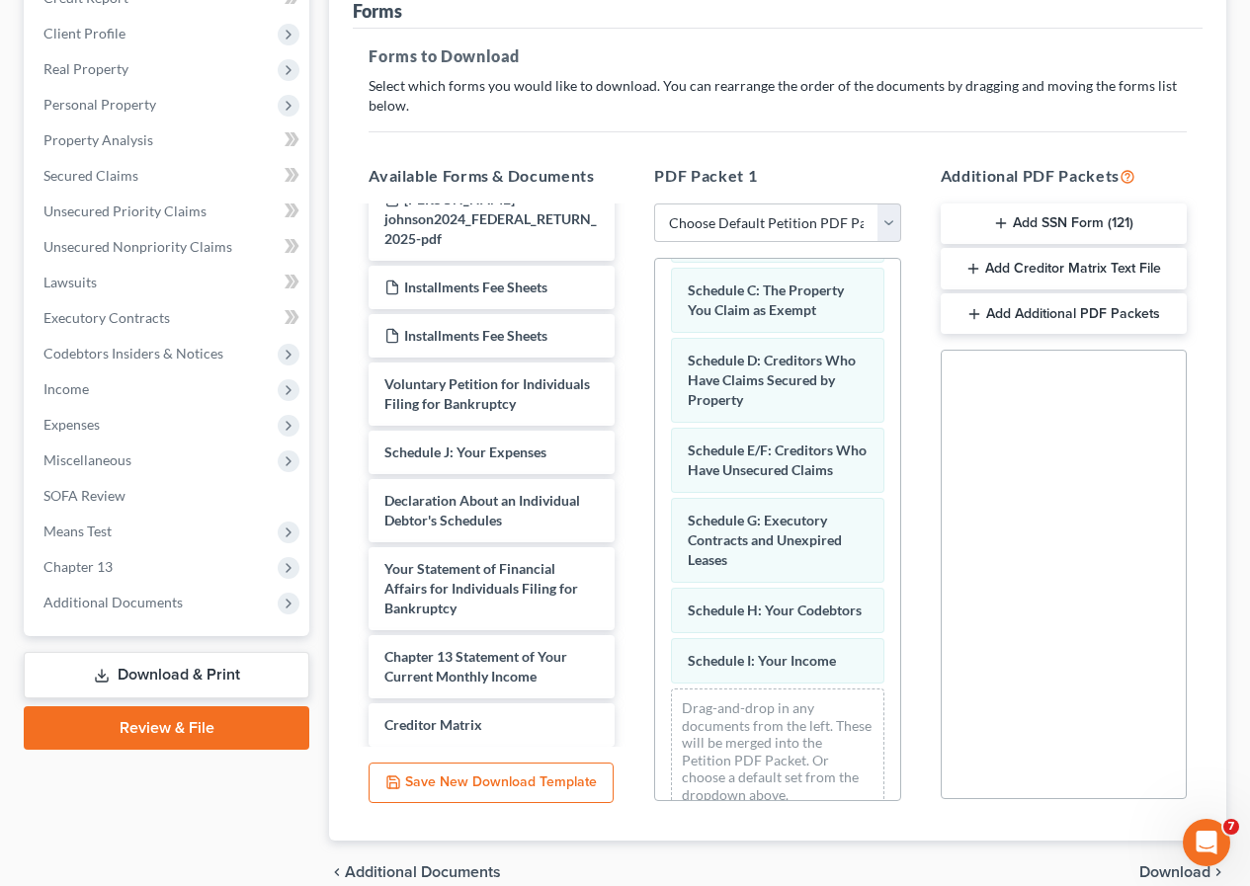
scroll to position [155, 0]
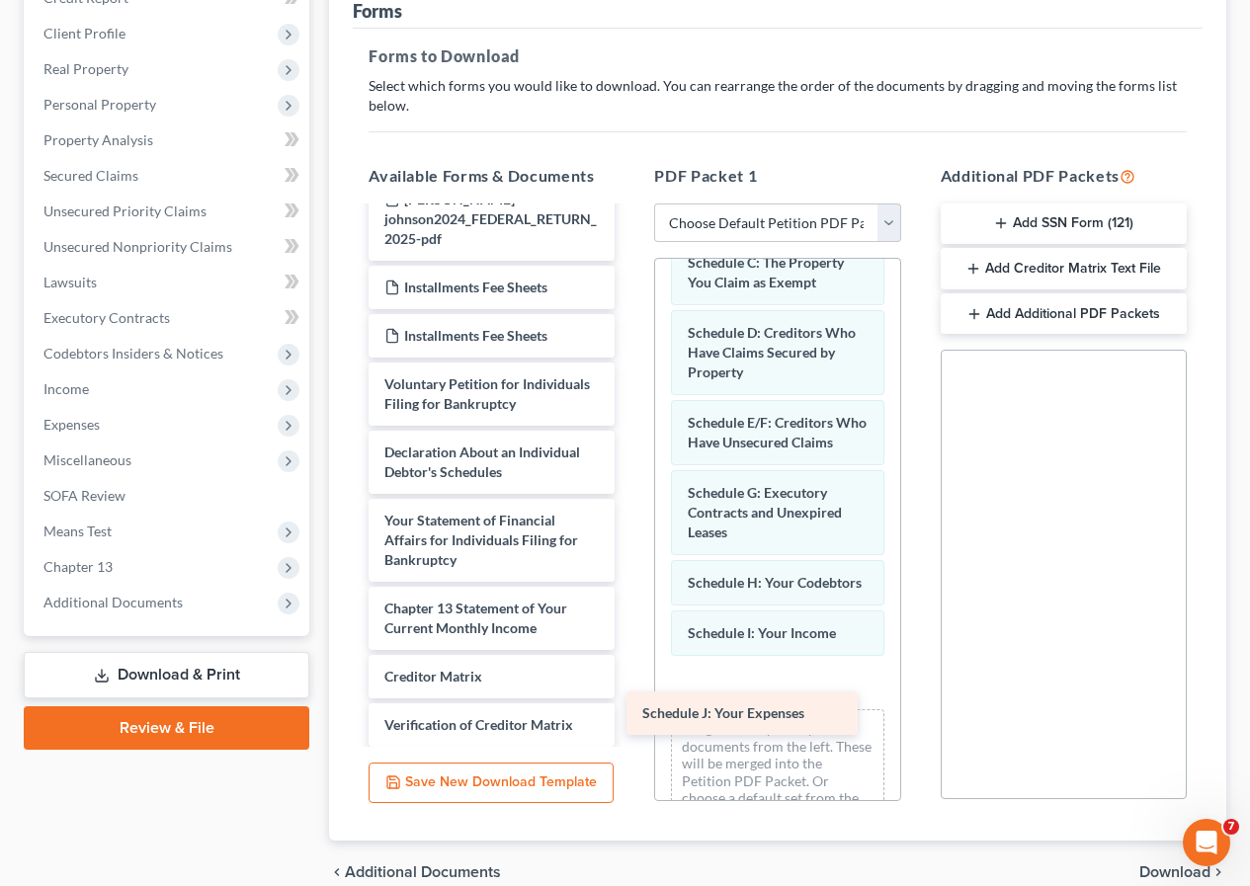
drag, startPoint x: 485, startPoint y: 475, endPoint x: 743, endPoint y: 716, distance: 353.0
click at [630, 716] on div "Schedule J: Your Expenses [PERSON_NAME] 2023 FEDERAL-pdf [PERSON_NAME] johnson2…" at bounding box center [492, 506] width 278 height 793
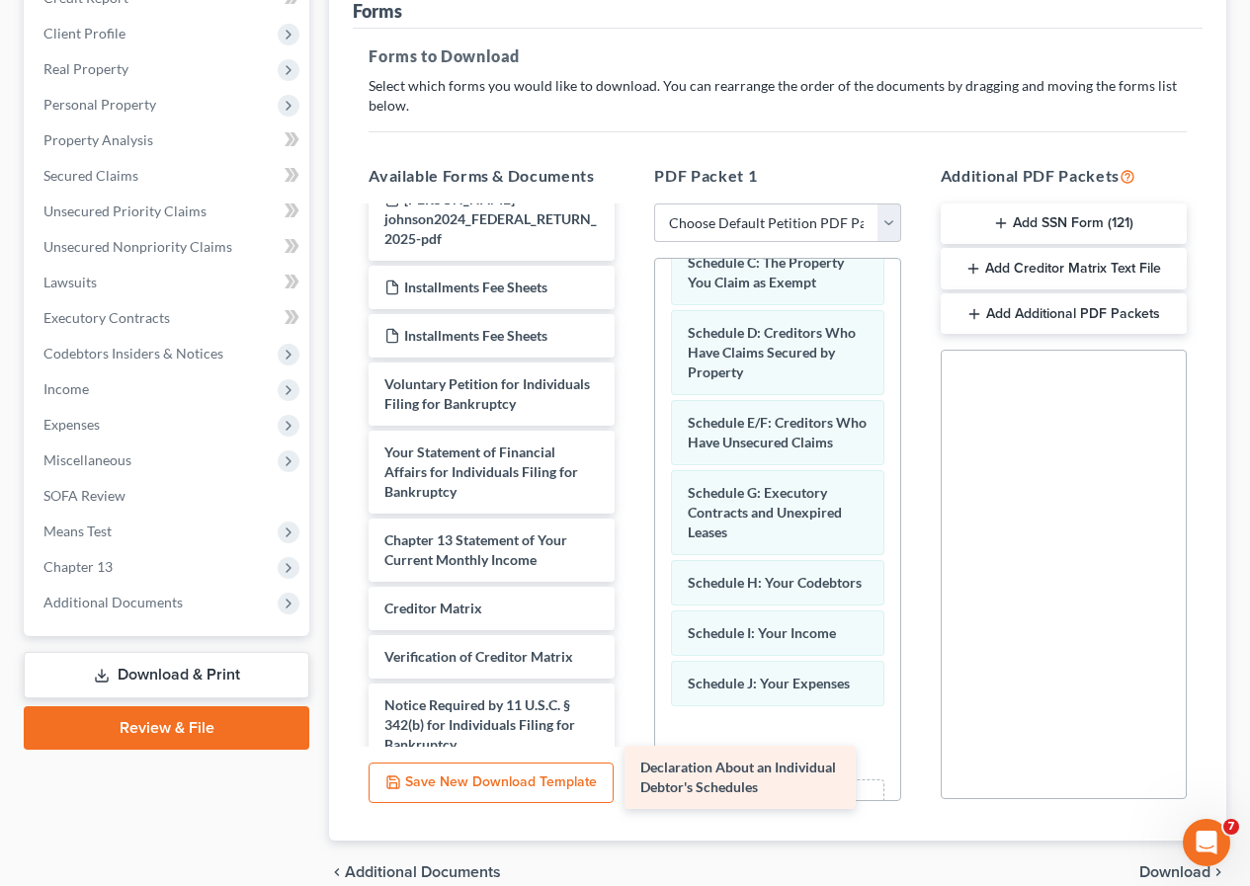
drag, startPoint x: 490, startPoint y: 481, endPoint x: 746, endPoint y: 777, distance: 390.9
click at [630, 777] on div "Declaration About an Individual Debtor's Schedules [PERSON_NAME] 2023 FEDERAL-p…" at bounding box center [492, 472] width 278 height 725
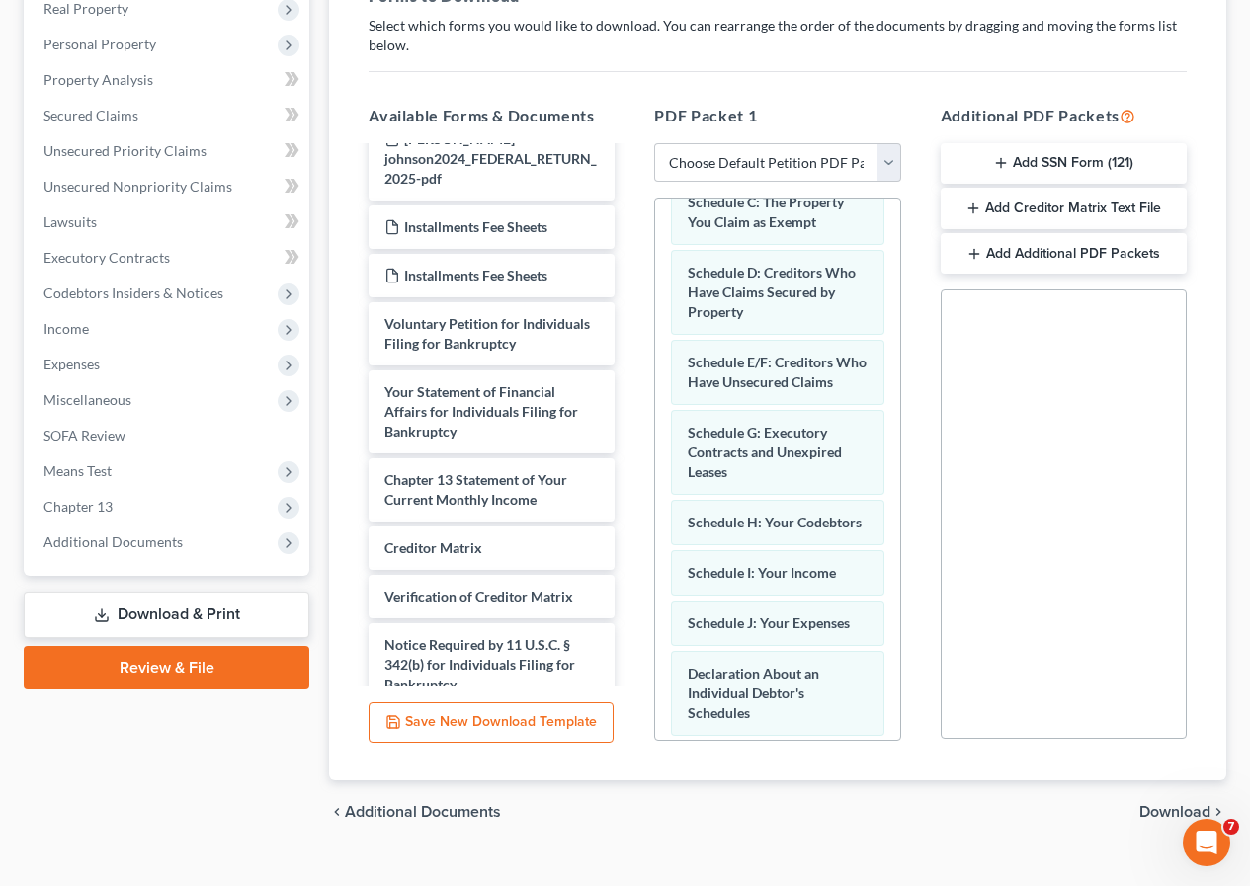
scroll to position [389, 0]
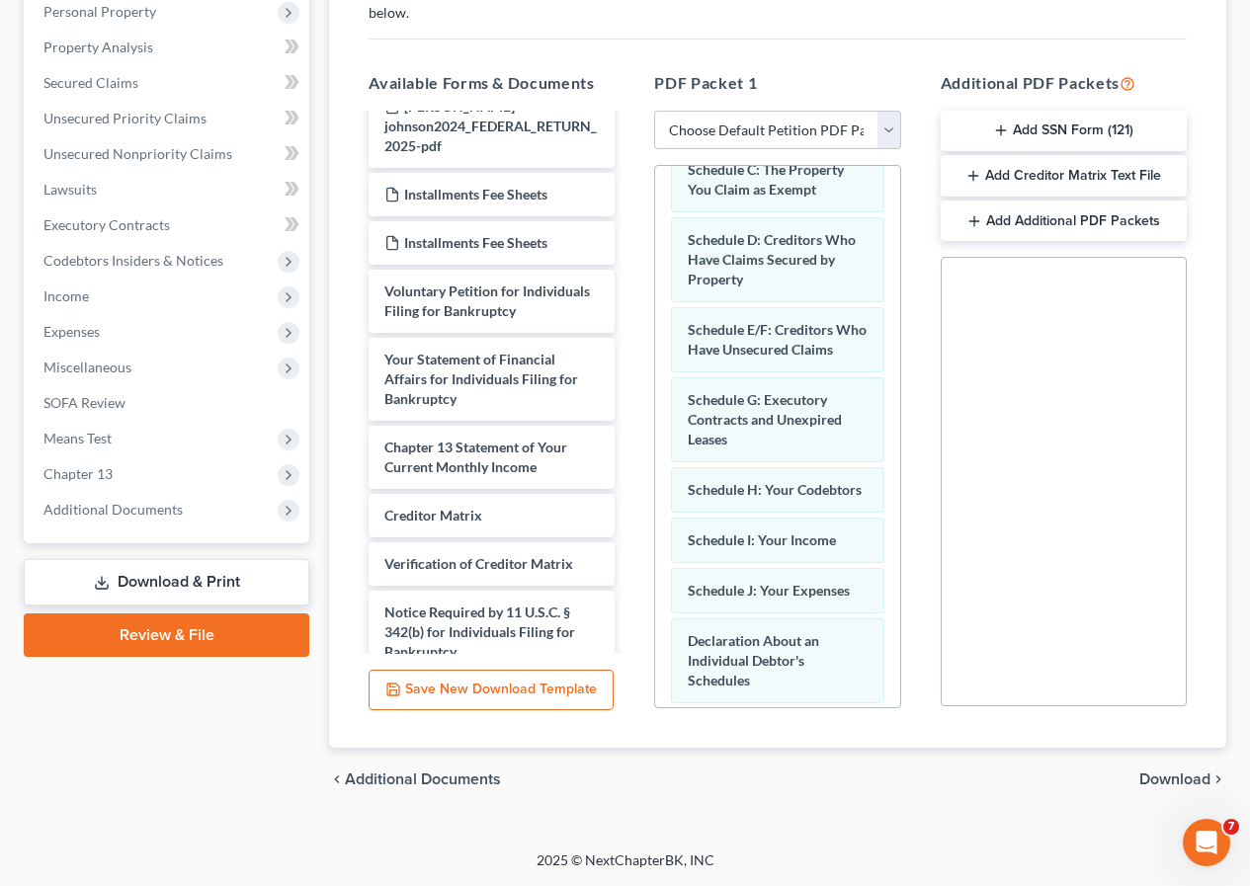
click at [1151, 779] on span "Download" at bounding box center [1174, 780] width 71 height 16
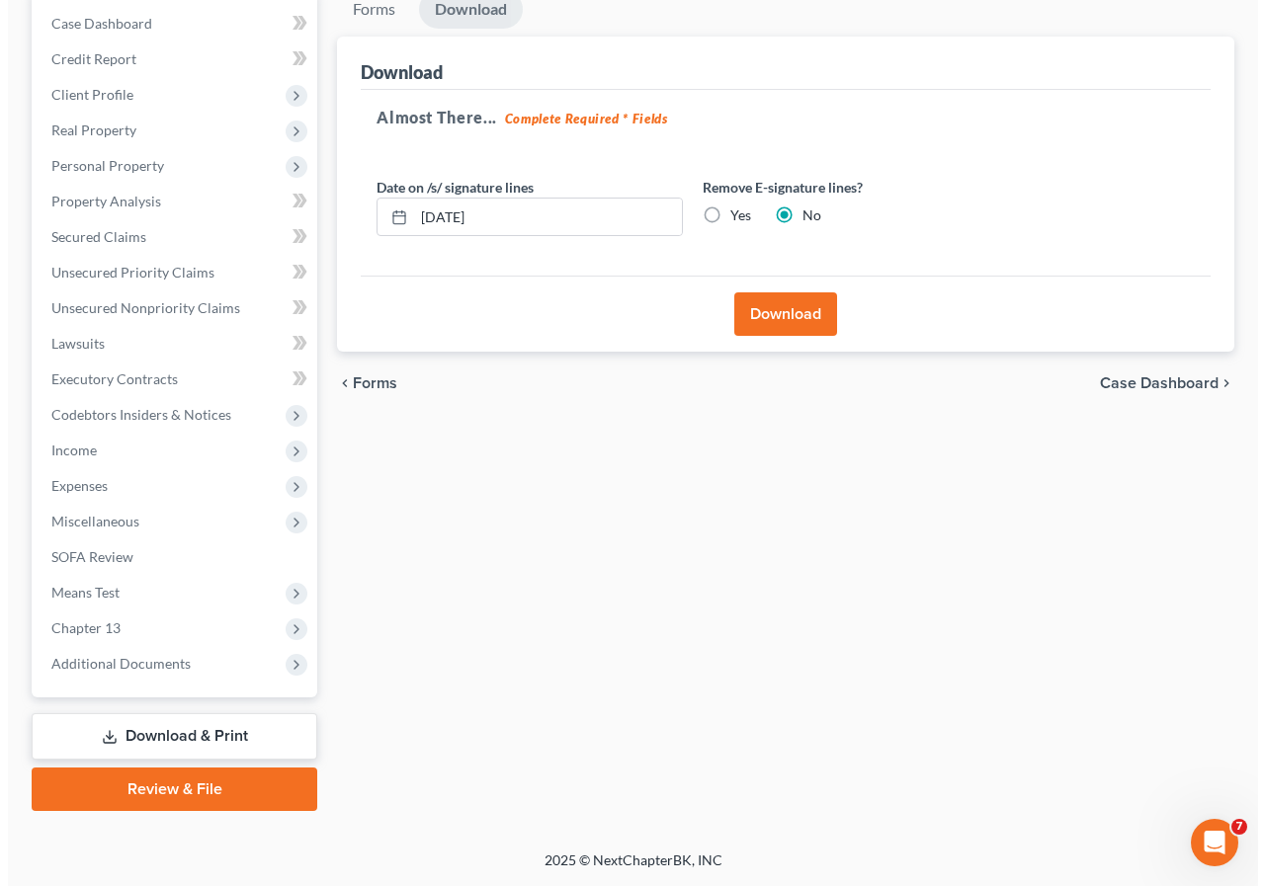
scroll to position [235, 0]
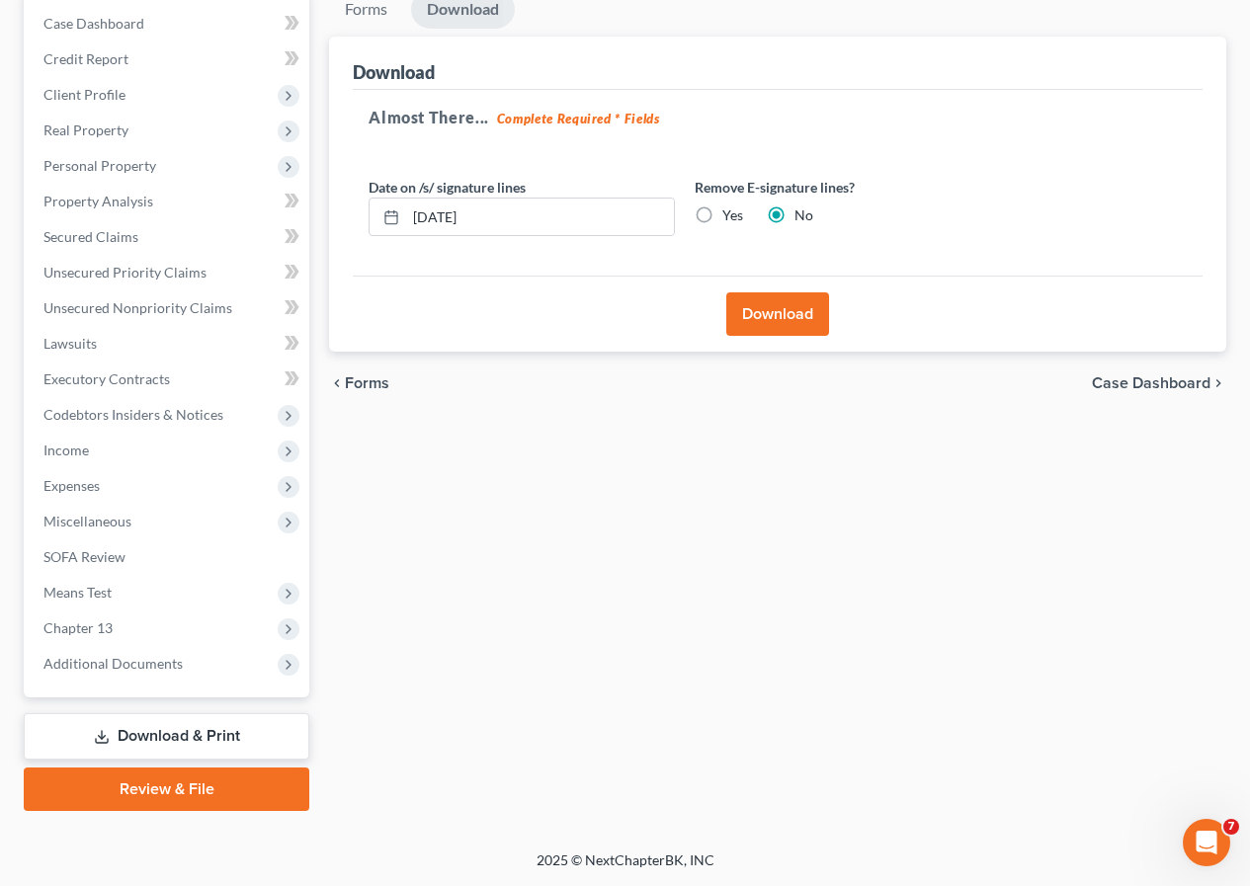
click at [771, 323] on button "Download" at bounding box center [777, 313] width 103 height 43
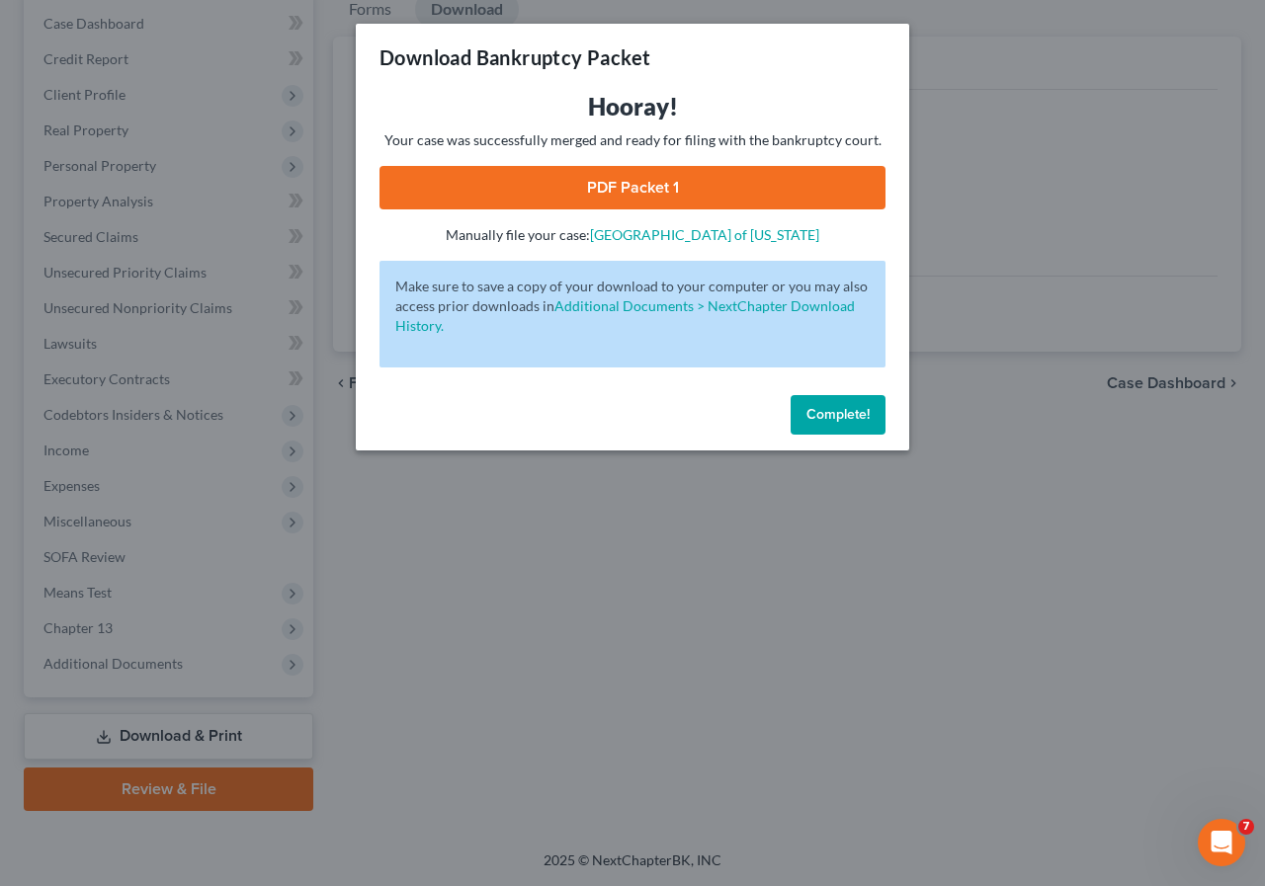
click at [617, 189] on link "PDF Packet 1" at bounding box center [632, 187] width 506 height 43
